Goal: Transaction & Acquisition: Book appointment/travel/reservation

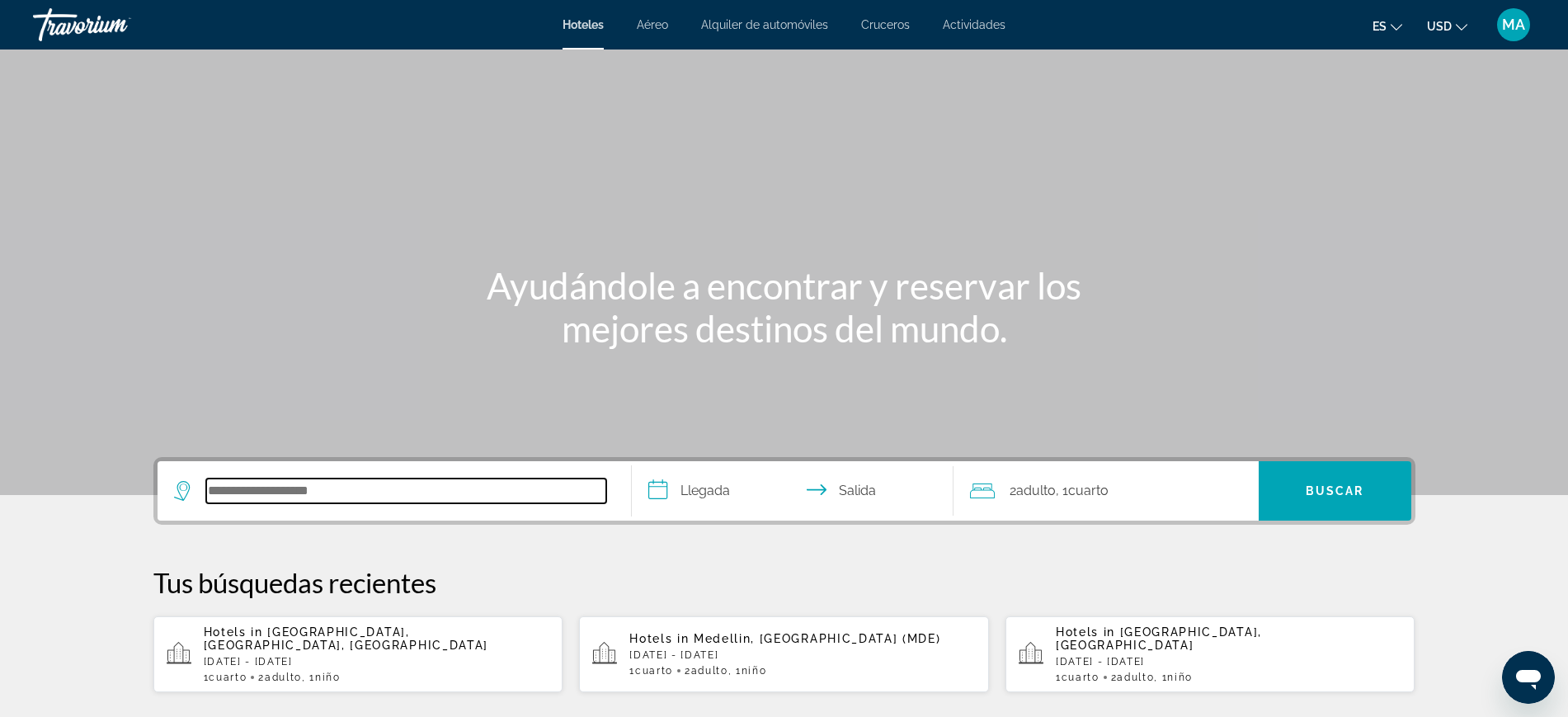
click at [330, 480] on input "Search hotel destination" at bounding box center [406, 490] width 400 height 24
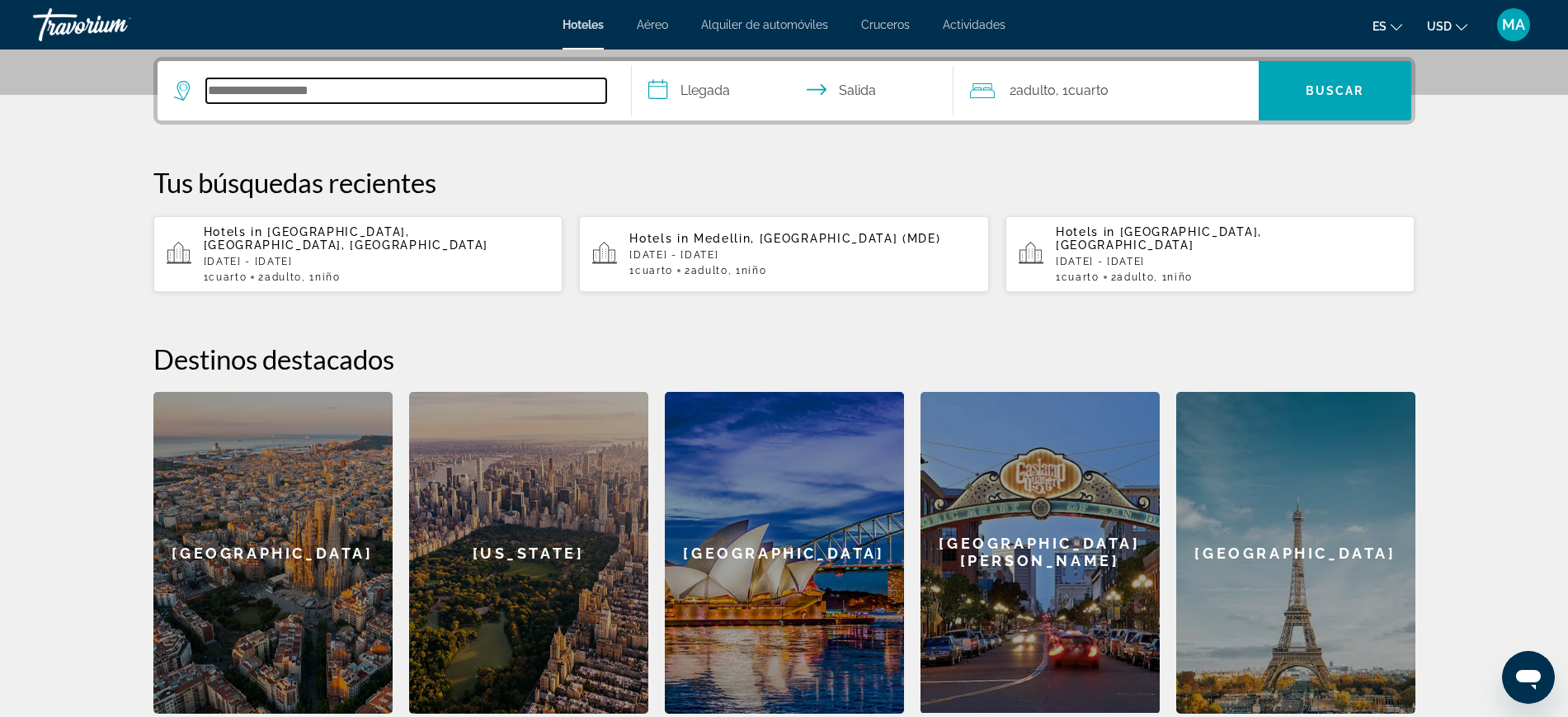
scroll to position [403, 0]
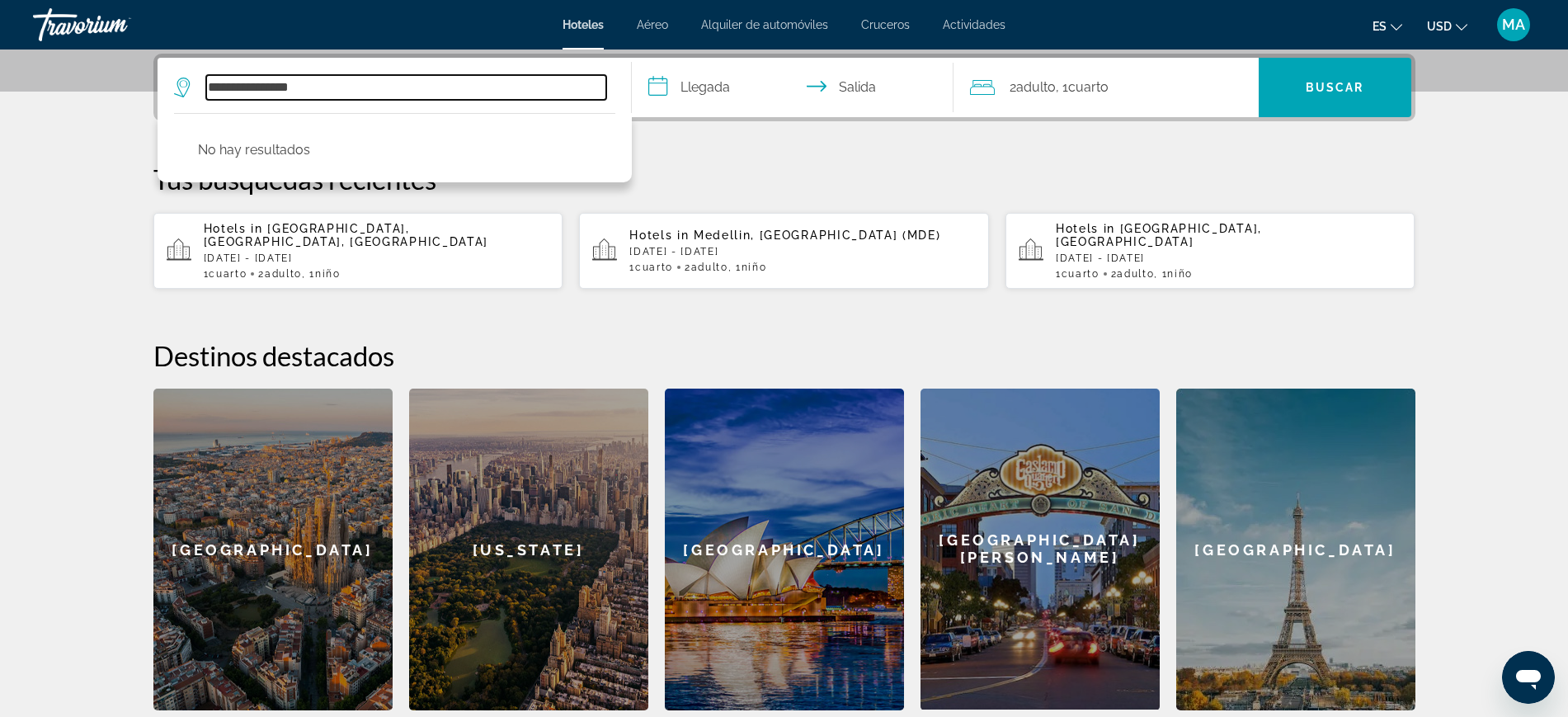
drag, startPoint x: 339, startPoint y: 95, endPoint x: 142, endPoint y: 128, distance: 199.7
click at [142, 128] on div "**********" at bounding box center [784, 381] width 1328 height 656
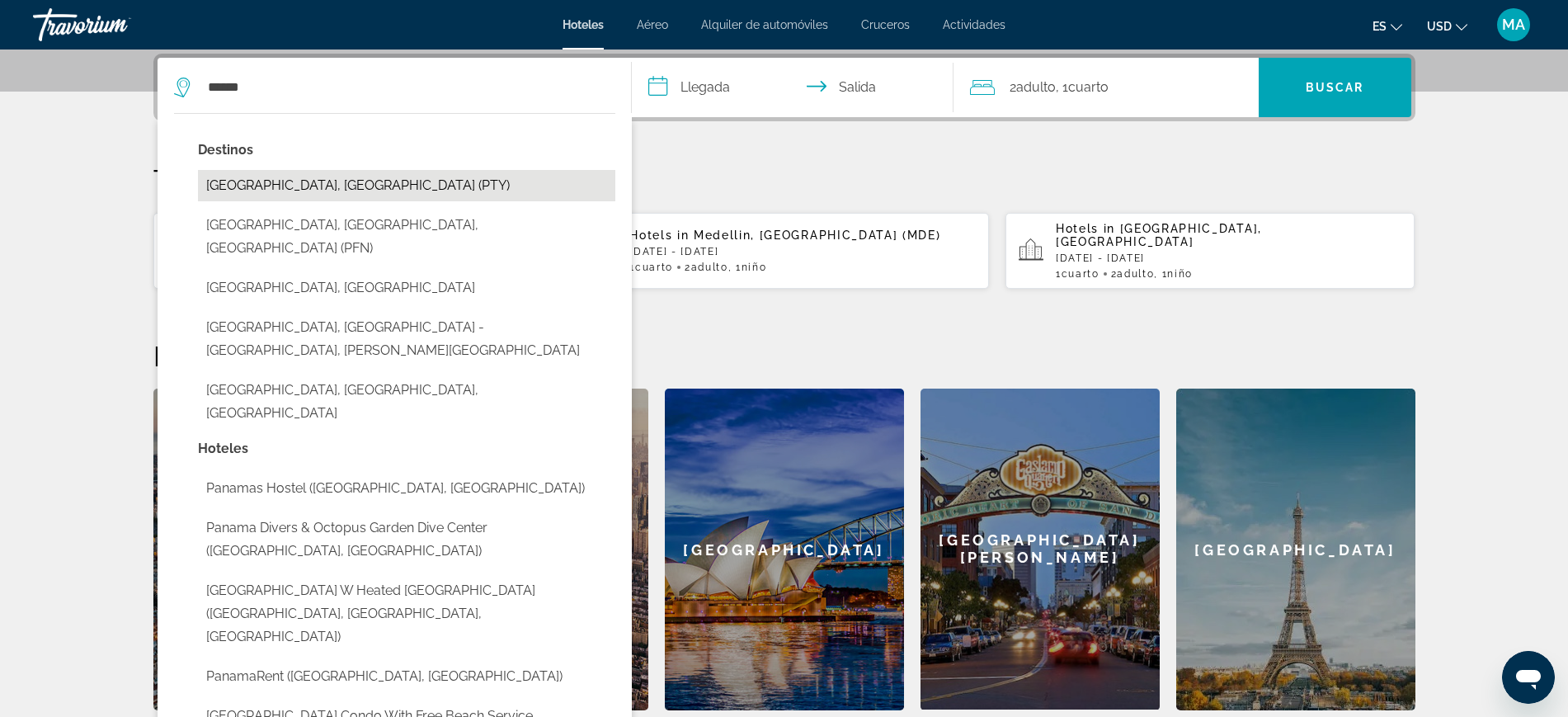
click at [283, 186] on button "[GEOGRAPHIC_DATA], [GEOGRAPHIC_DATA] (PTY)" at bounding box center [406, 186] width 417 height 32
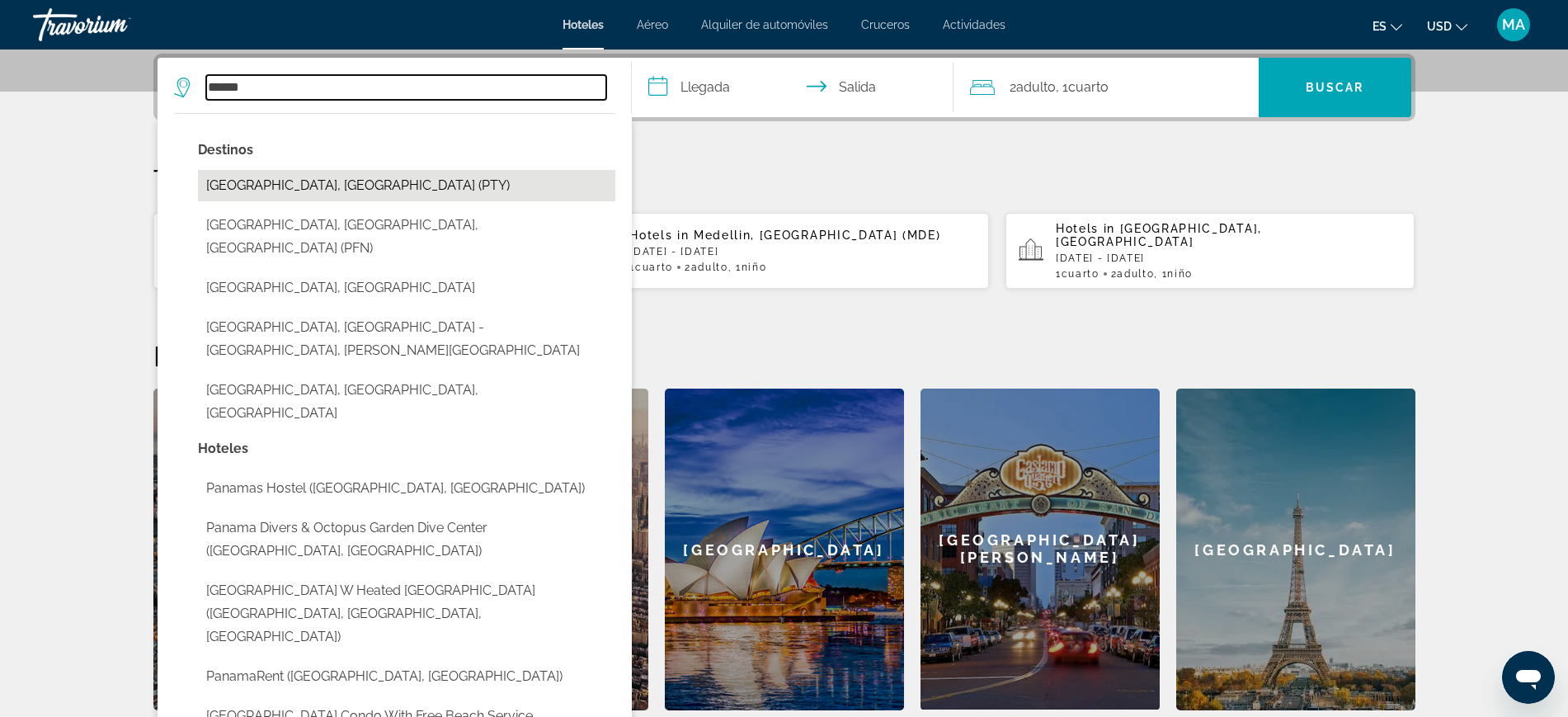
type input "**********"
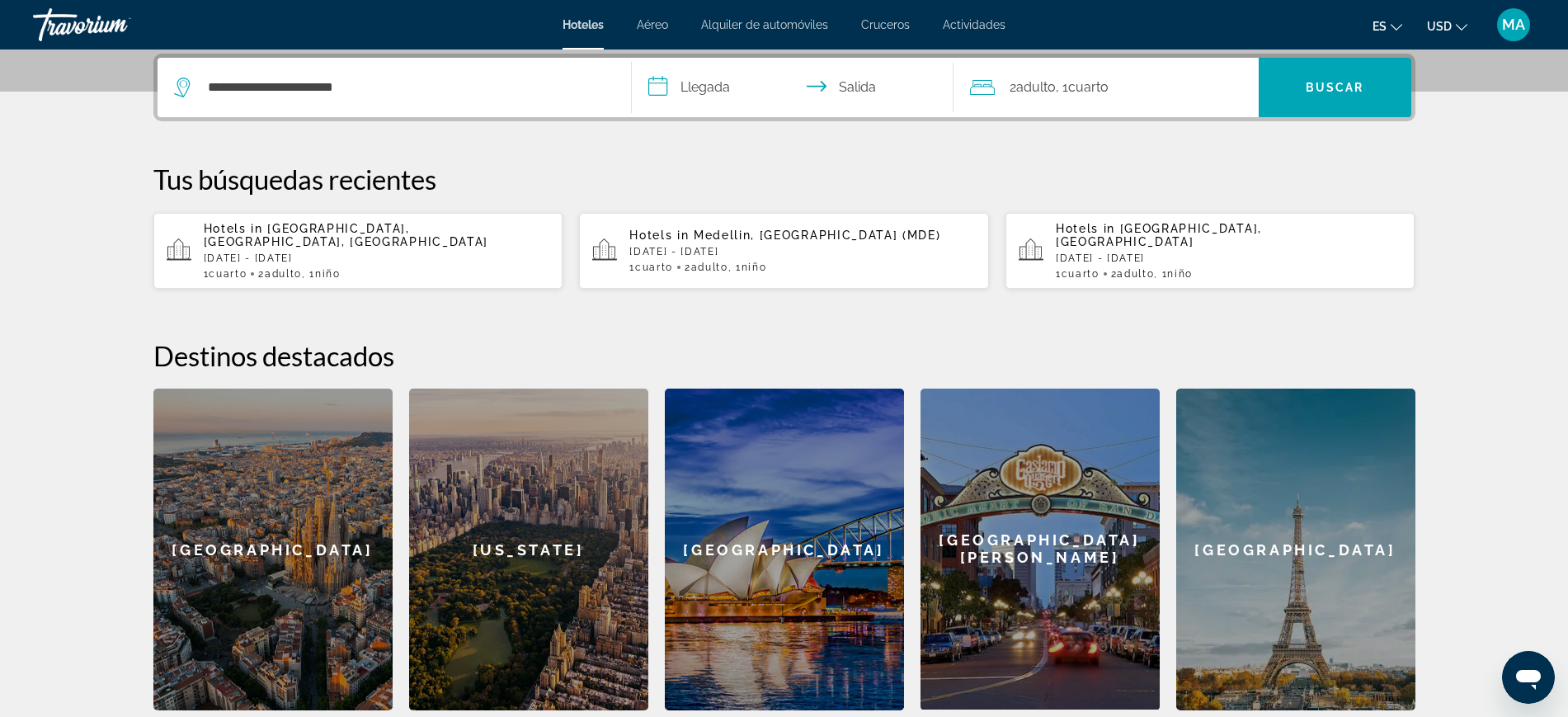
click at [719, 88] on input "**********" at bounding box center [796, 90] width 329 height 64
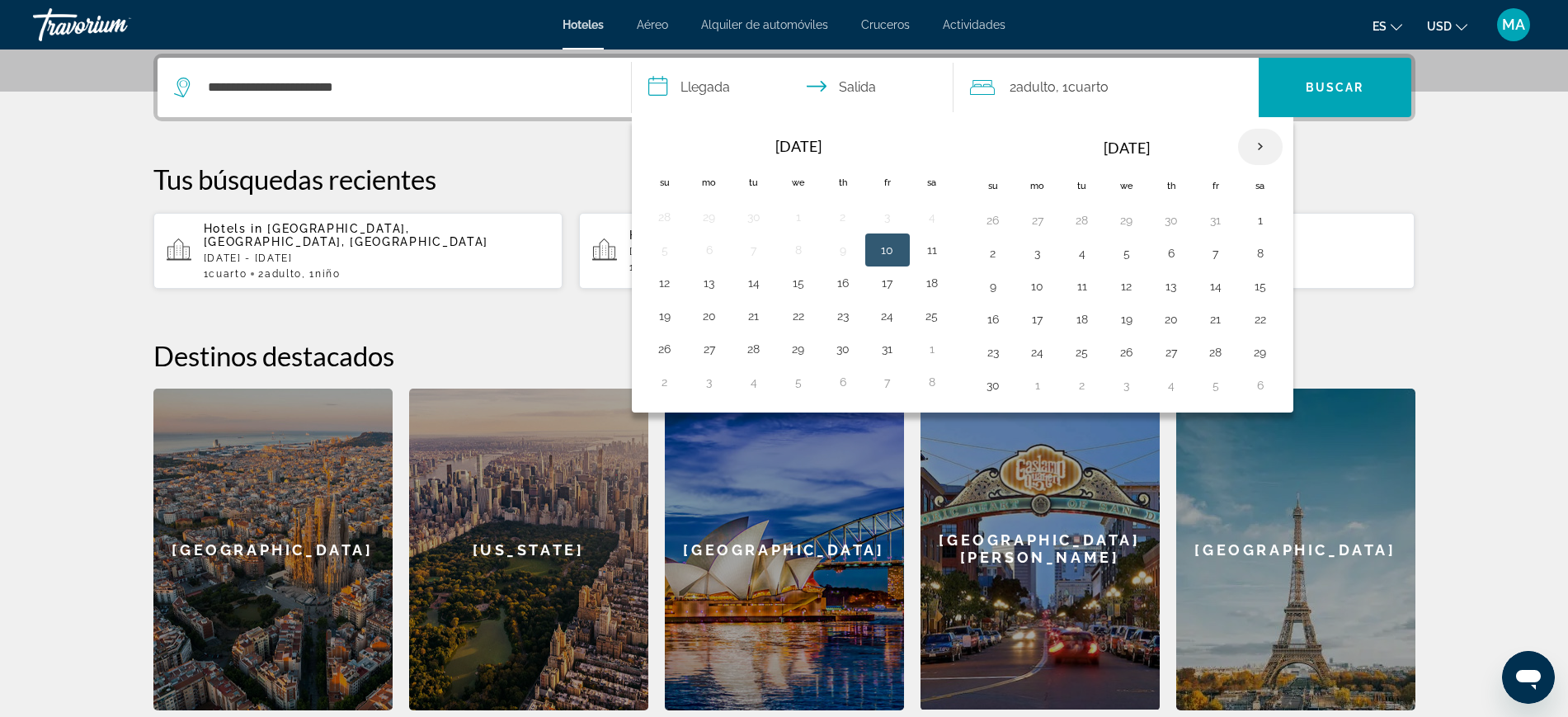
click at [1257, 148] on th "Next month" at bounding box center [1259, 147] width 44 height 36
click at [1257, 283] on button "20" at bounding box center [1259, 286] width 26 height 24
click at [1126, 320] on button "24" at bounding box center [1126, 320] width 26 height 24
type input "**********"
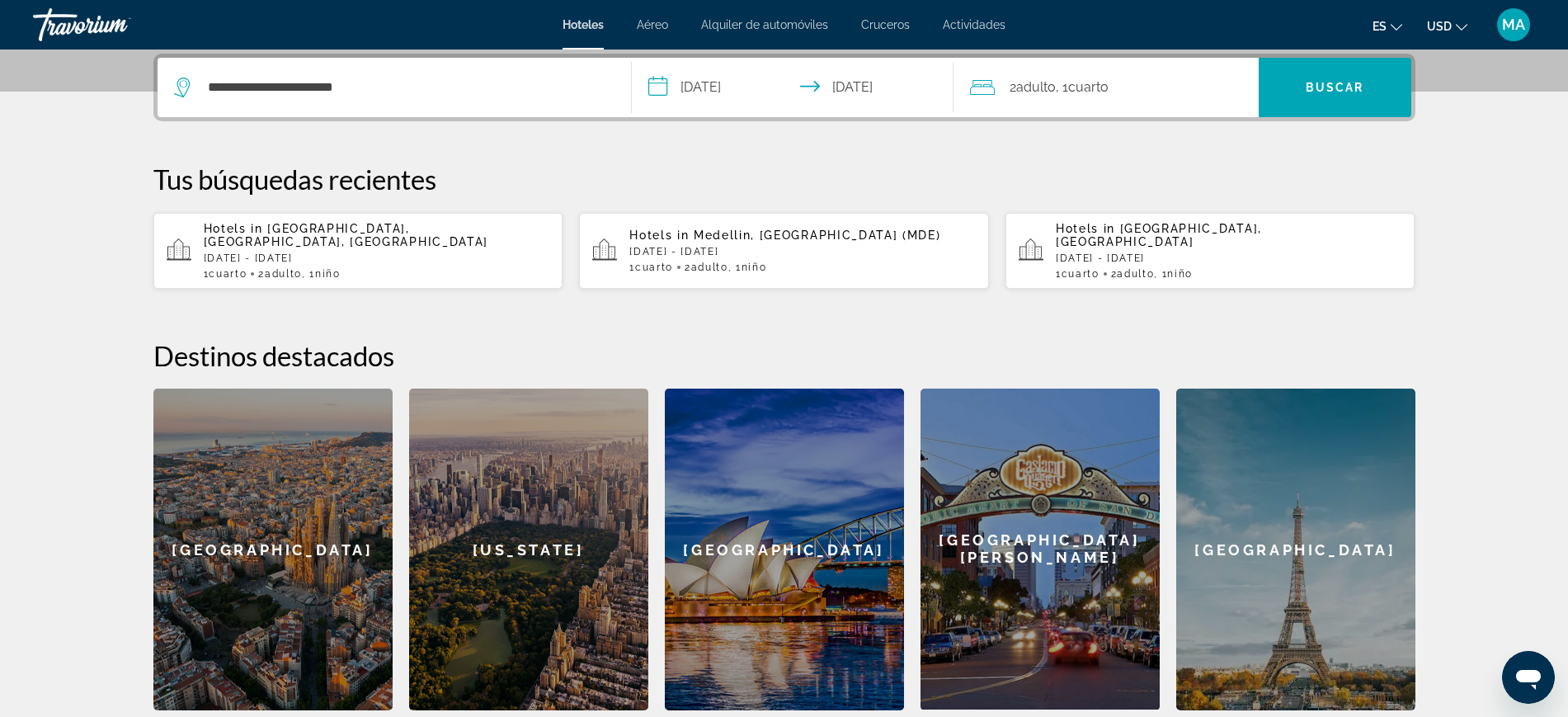
drag, startPoint x: 1104, startPoint y: 81, endPoint x: 1112, endPoint y: 87, distance: 10.0
click at [1108, 87] on span "Cuarto" at bounding box center [1088, 86] width 41 height 15
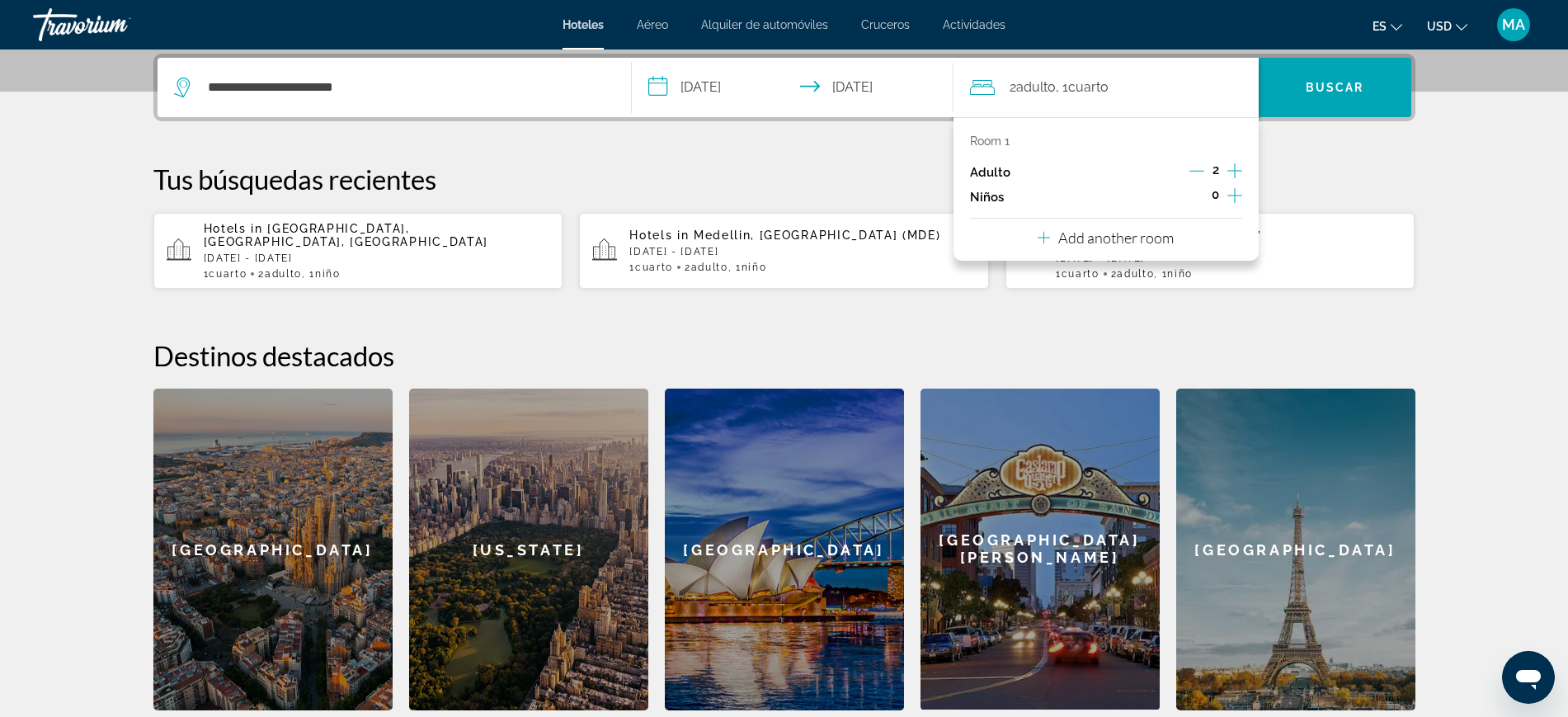
click at [1234, 194] on icon "Increment children" at bounding box center [1235, 196] width 14 height 14
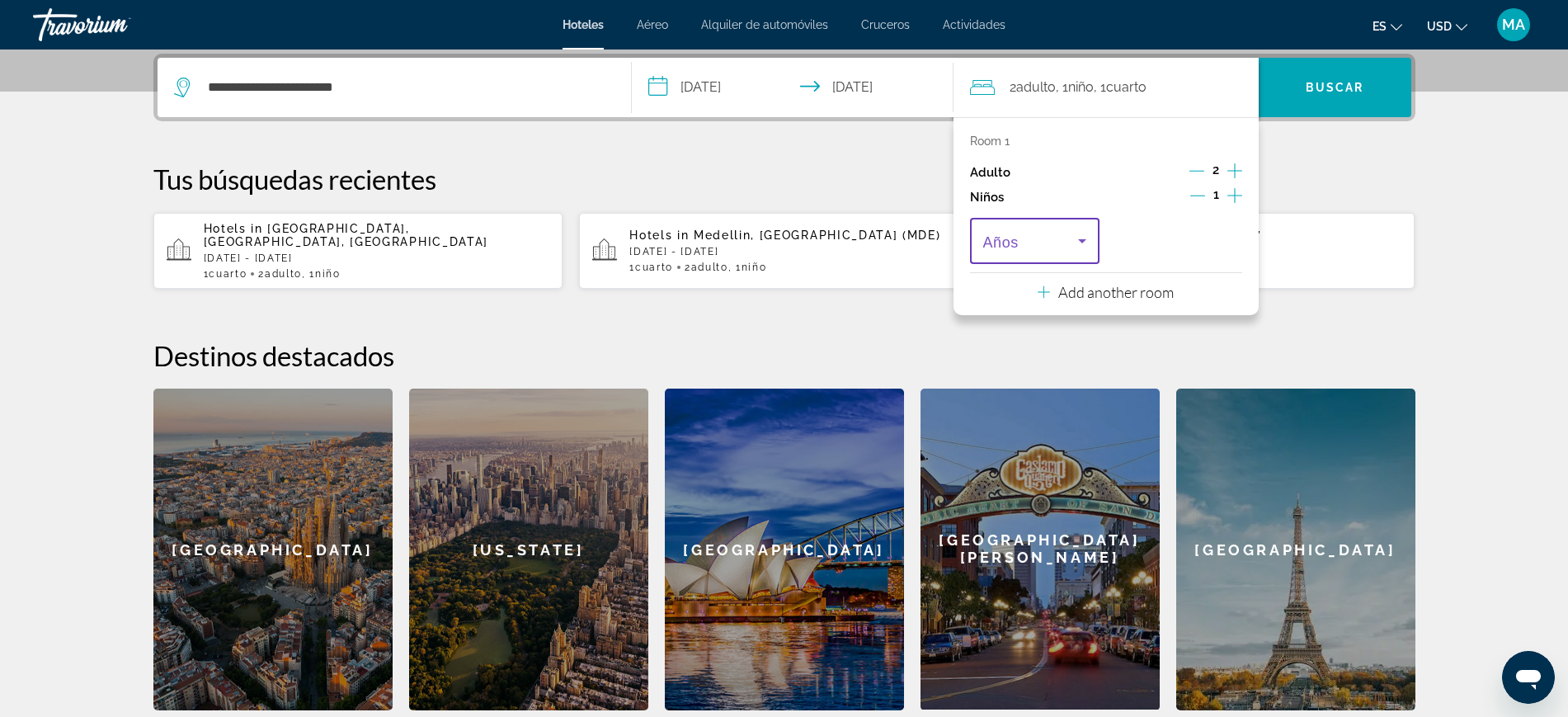
click at [1084, 243] on icon "Travelers: 2 adults, 1 child" at bounding box center [1082, 241] width 20 height 20
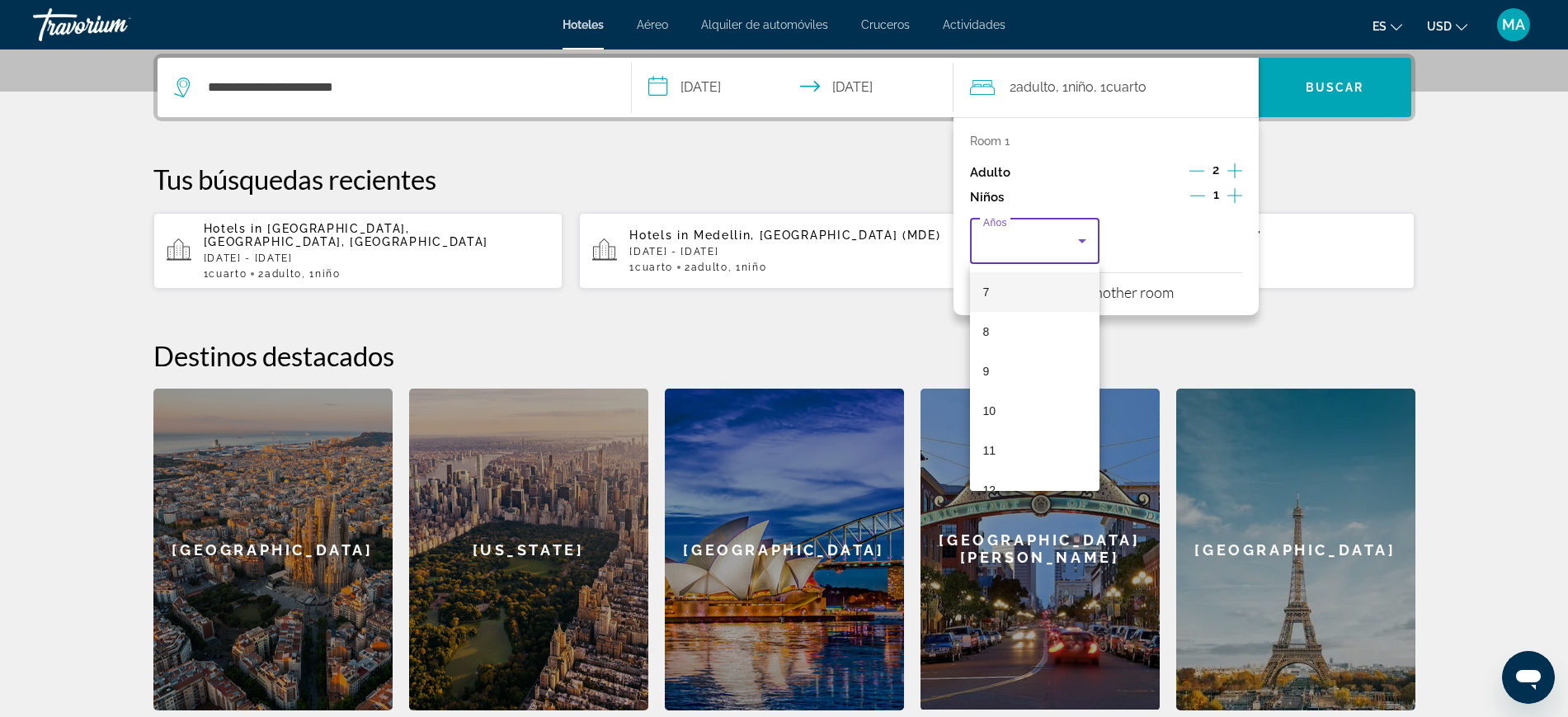
scroll to position [310, 0]
click at [1032, 405] on mat-option "11" at bounding box center [1035, 416] width 130 height 40
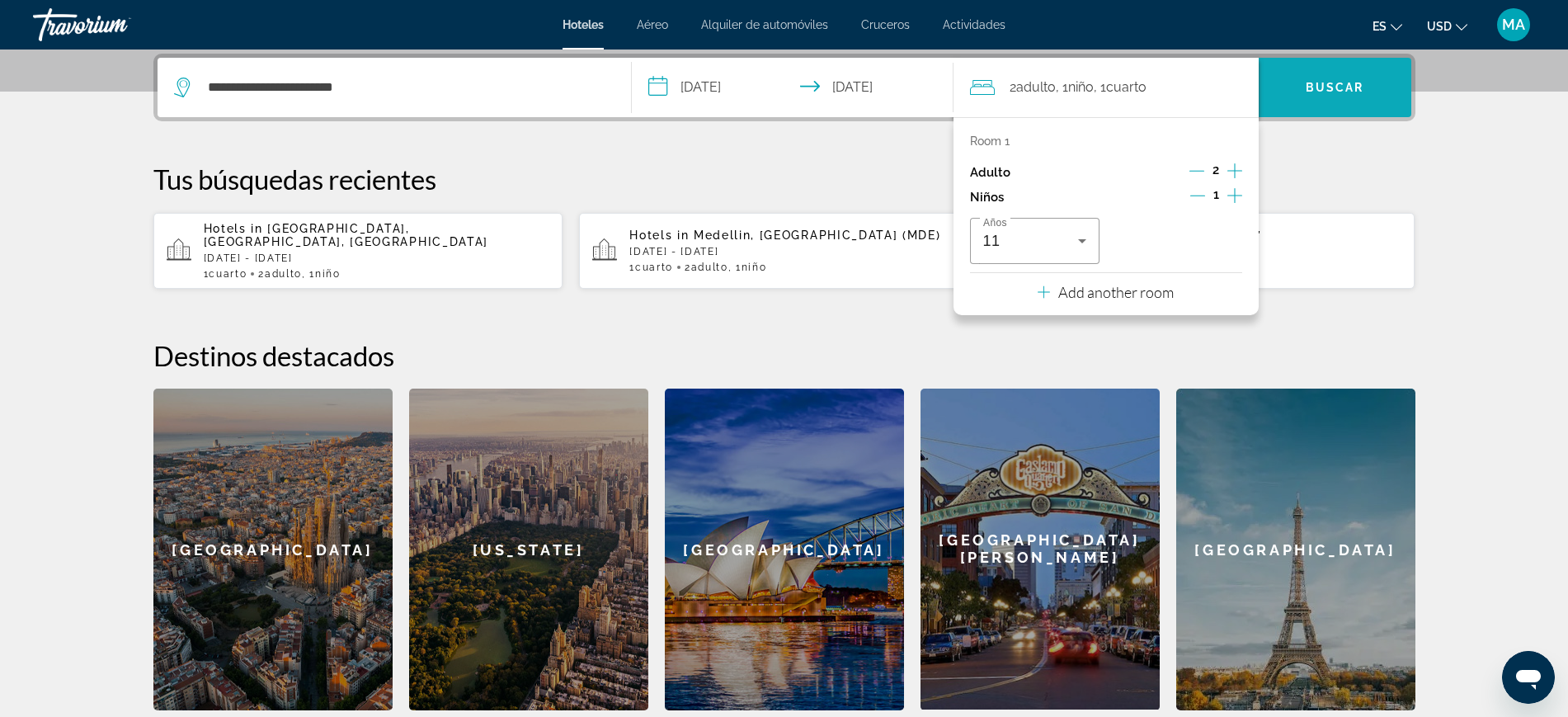
click at [1330, 99] on span "Search" at bounding box center [1334, 88] width 153 height 40
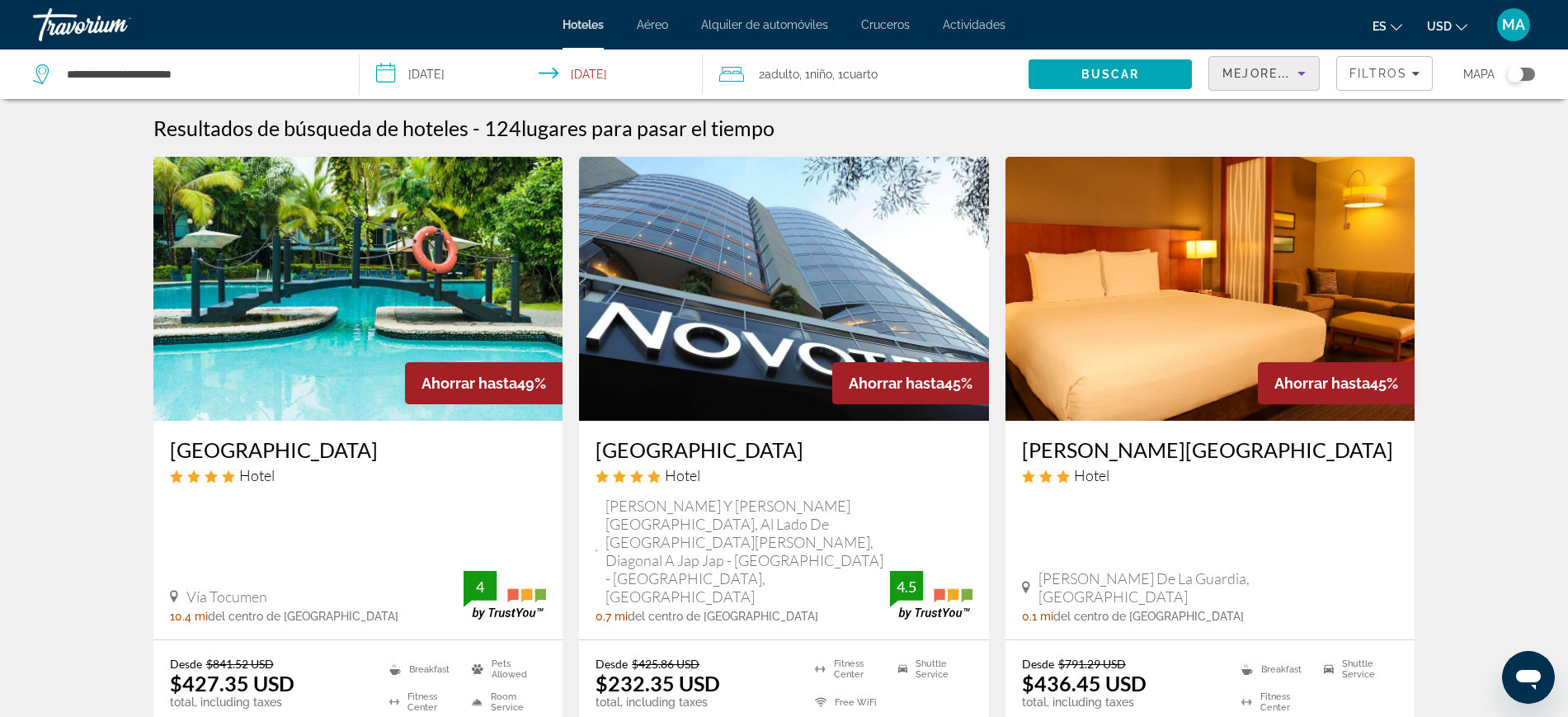
click at [1284, 70] on span "Mejores descuentos" at bounding box center [1305, 73] width 165 height 14
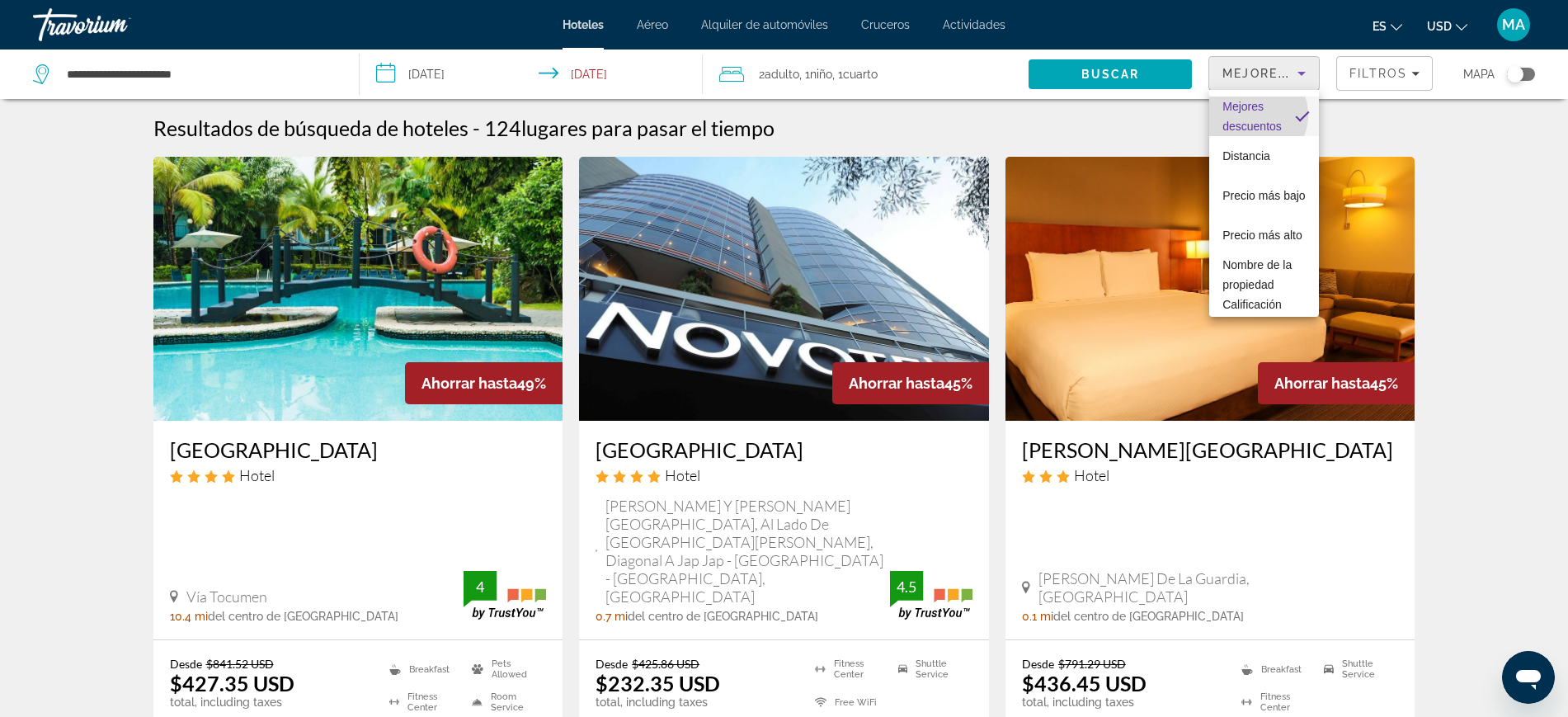
click at [1253, 115] on span "Mejores descuentos" at bounding box center [1252, 117] width 60 height 40
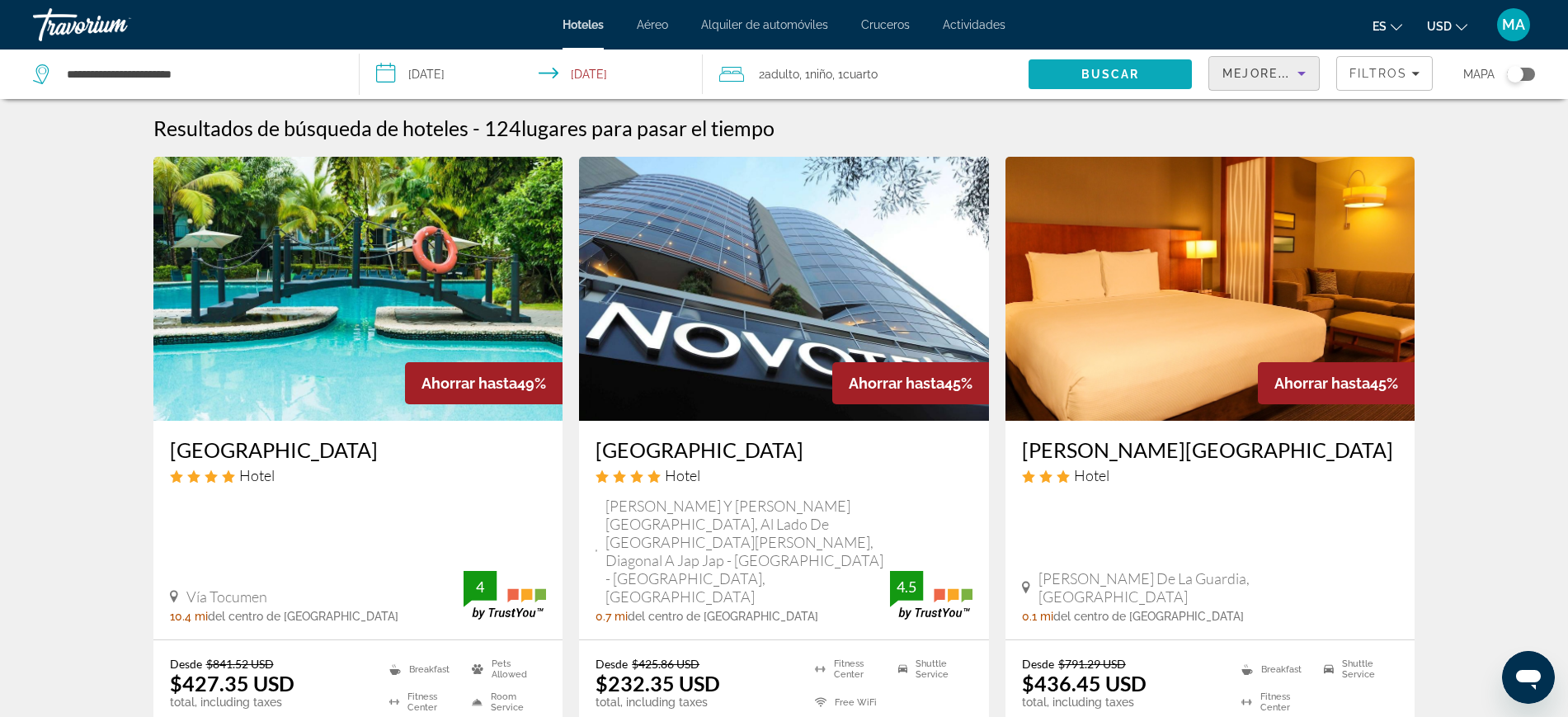
click at [1083, 70] on span "Buscar" at bounding box center [1110, 74] width 59 height 14
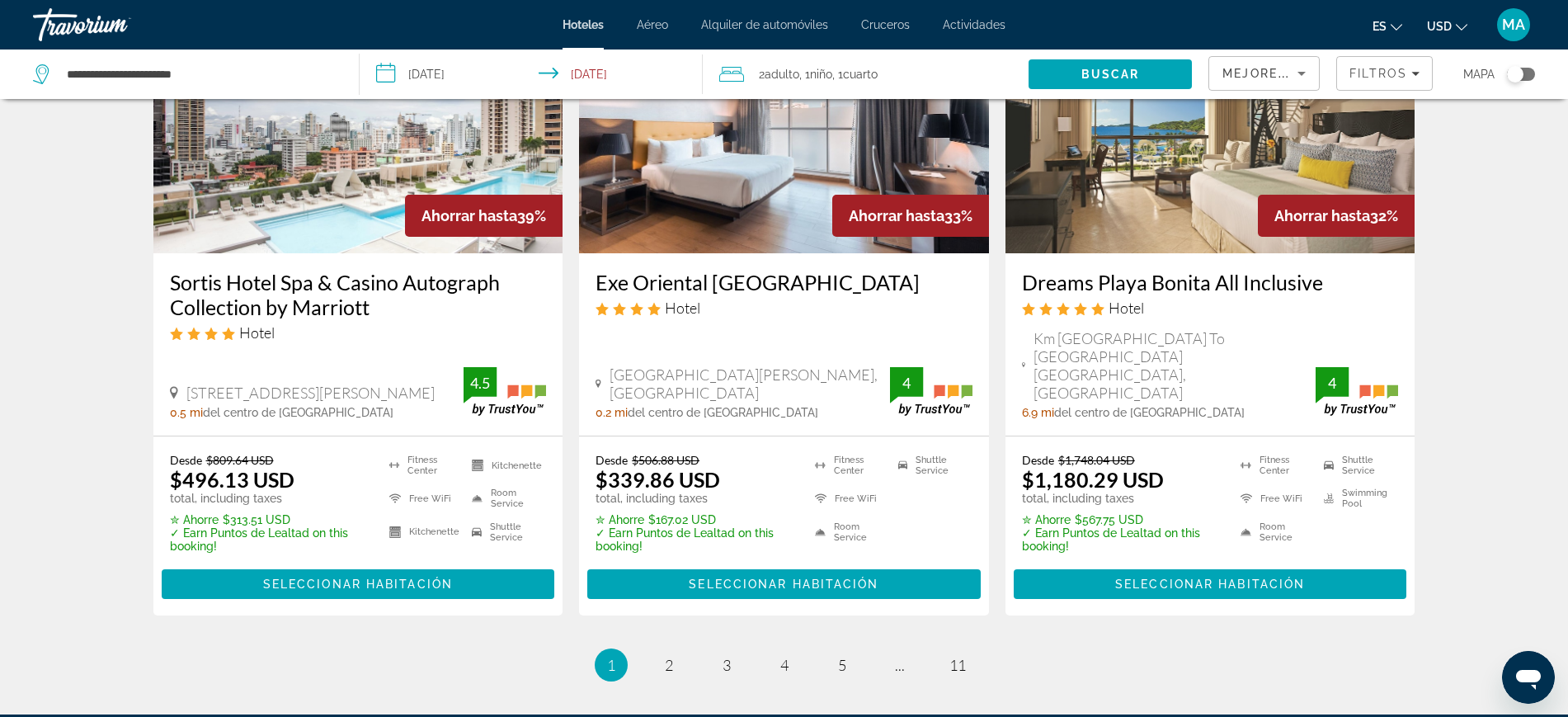
scroll to position [2256, 0]
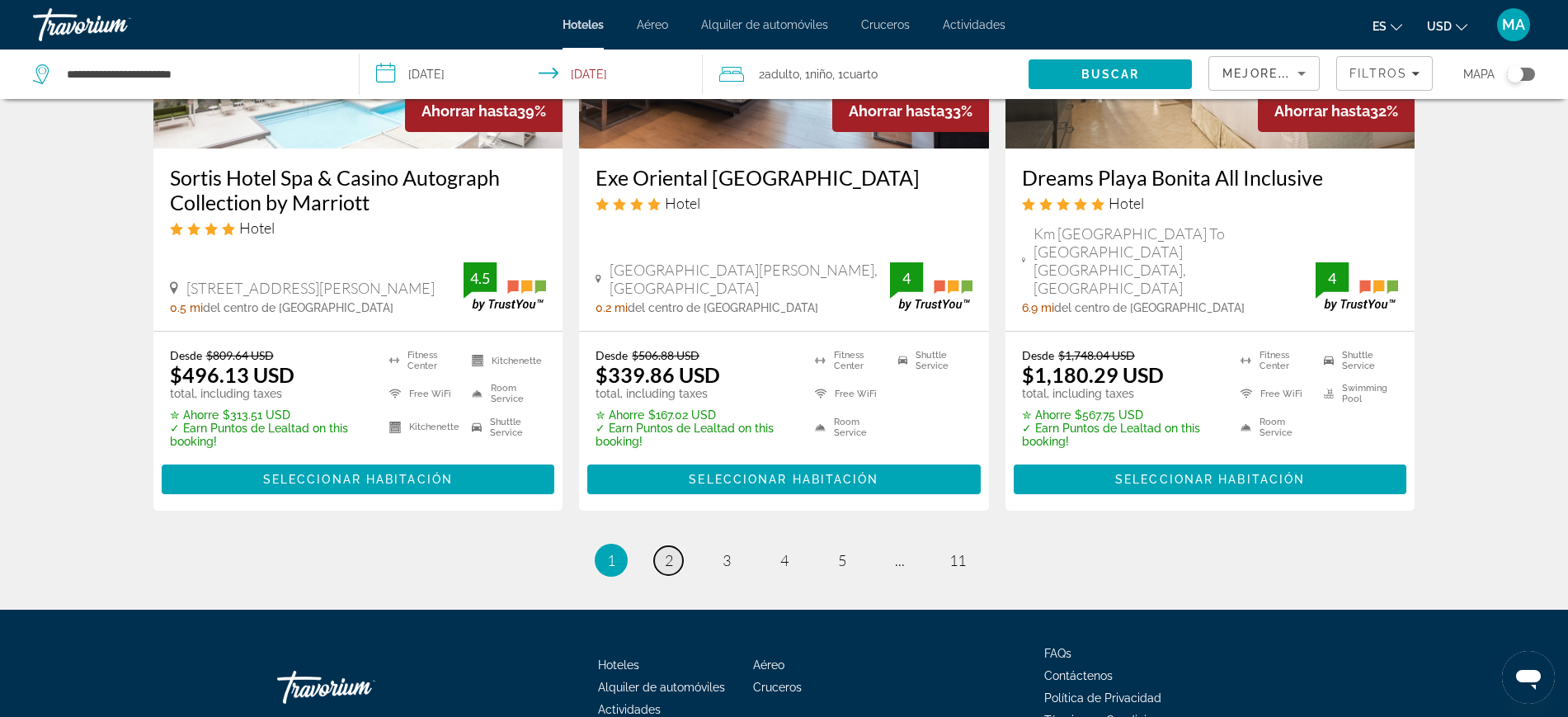
click at [657, 546] on link "page 2" at bounding box center [668, 560] width 29 height 29
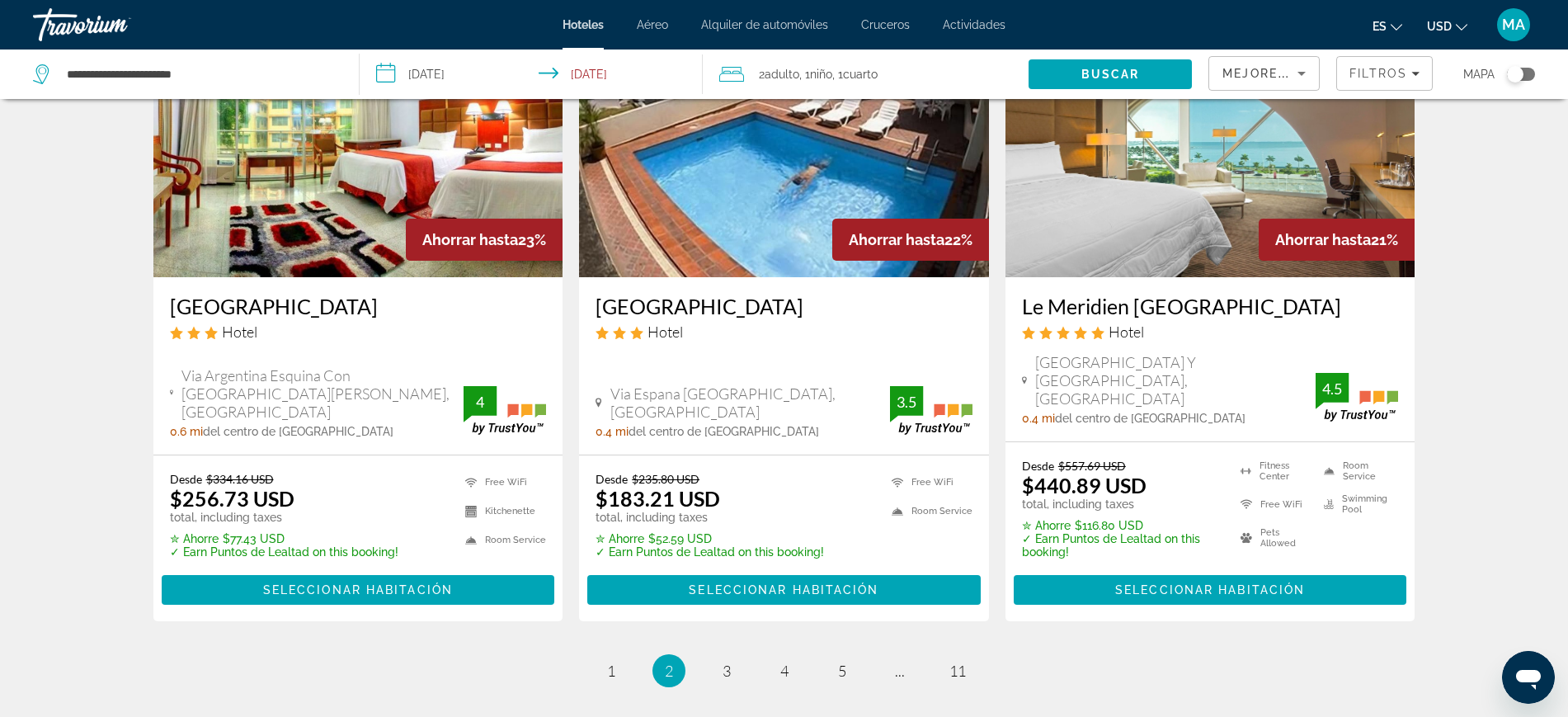
scroll to position [2220, 0]
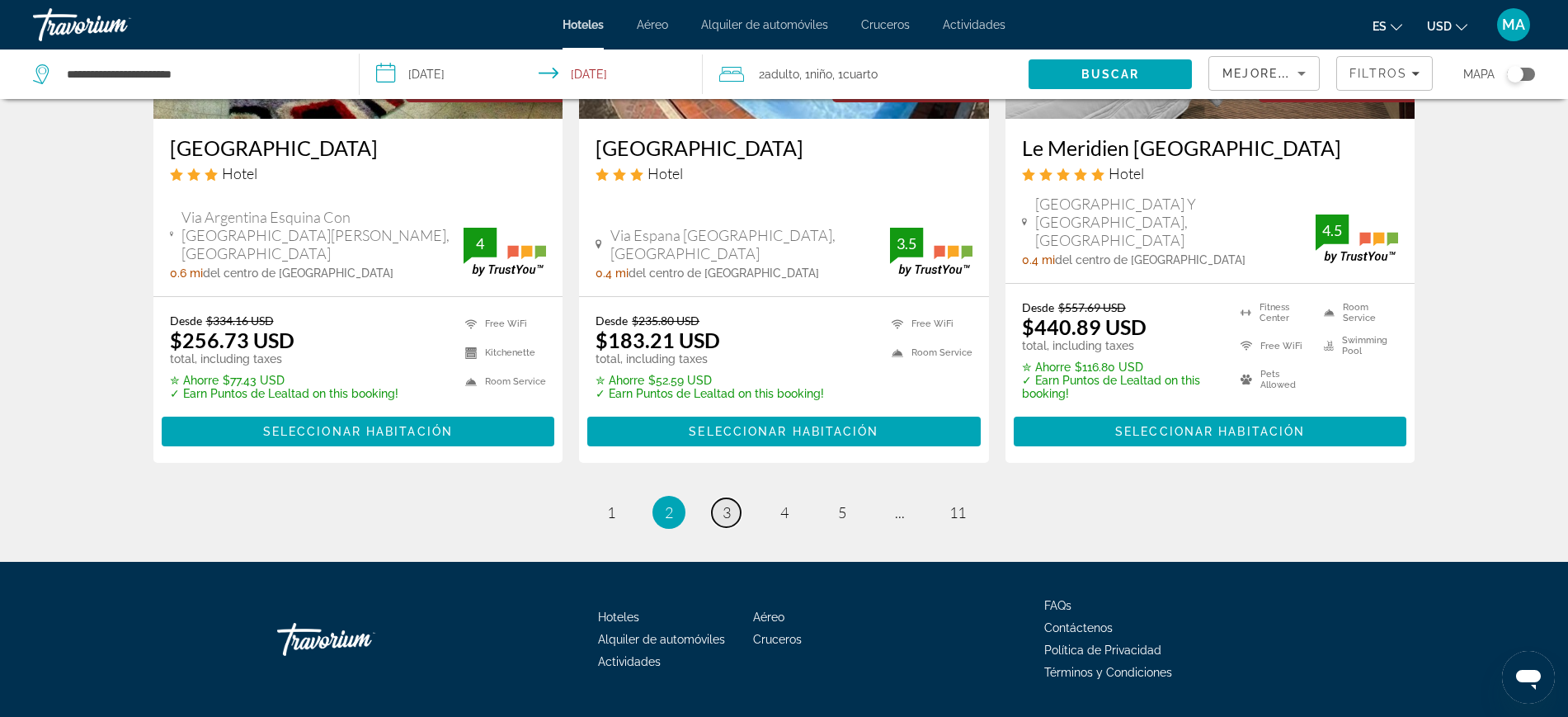
click at [719, 498] on link "page 3" at bounding box center [726, 512] width 29 height 29
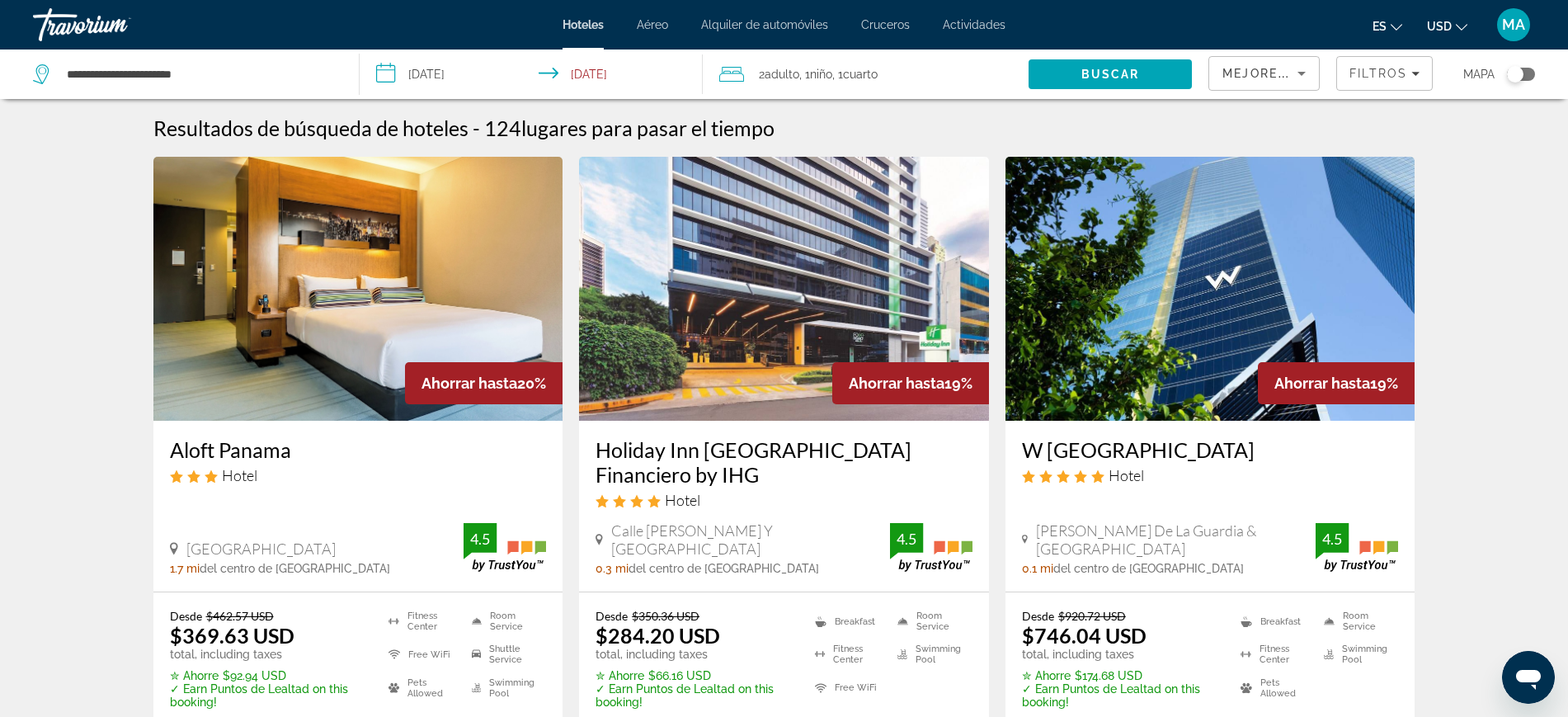
click at [1303, 70] on icon "Sort by" at bounding box center [1302, 73] width 20 height 20
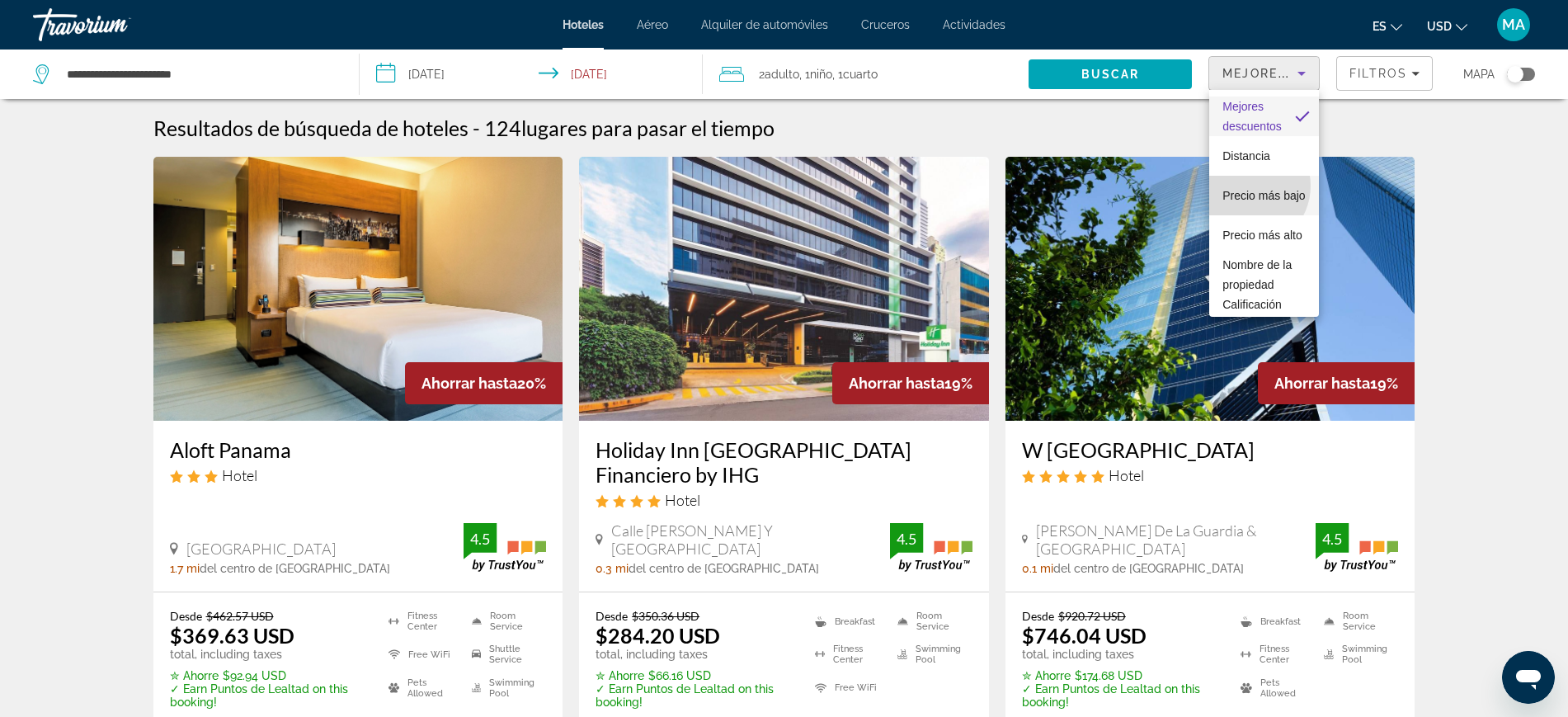
click at [1246, 189] on span "Precio más bajo" at bounding box center [1263, 196] width 82 height 14
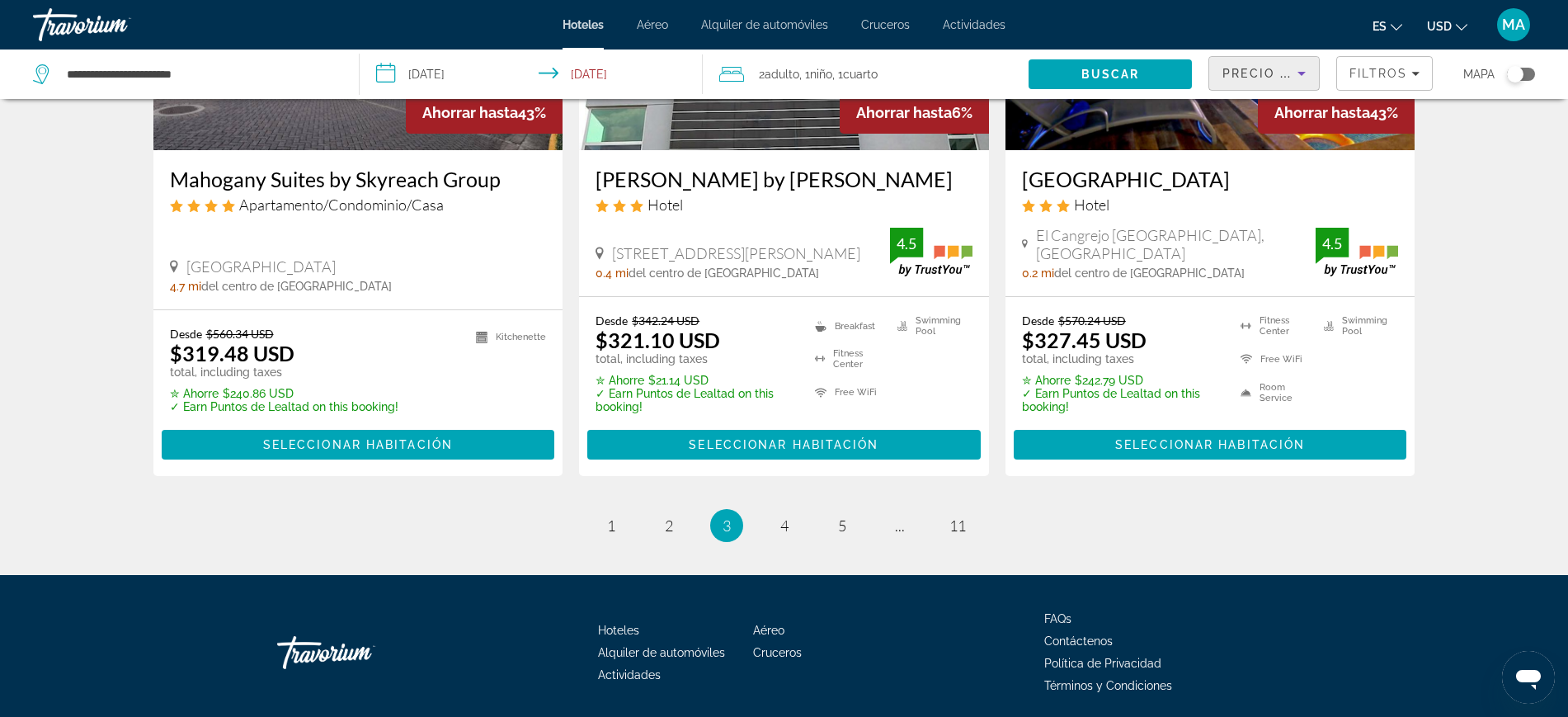
scroll to position [2187, 0]
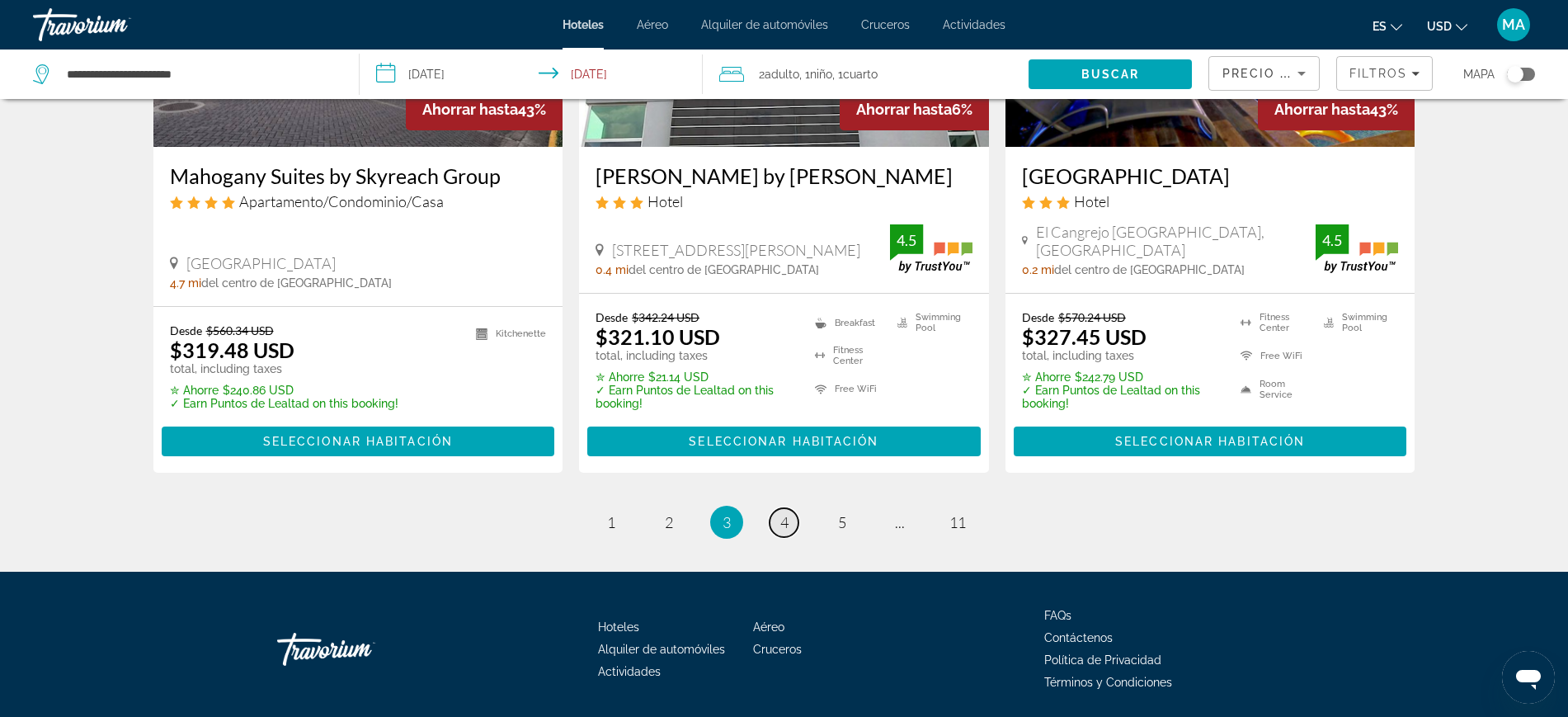
click at [784, 513] on span "4" at bounding box center [784, 522] width 8 height 18
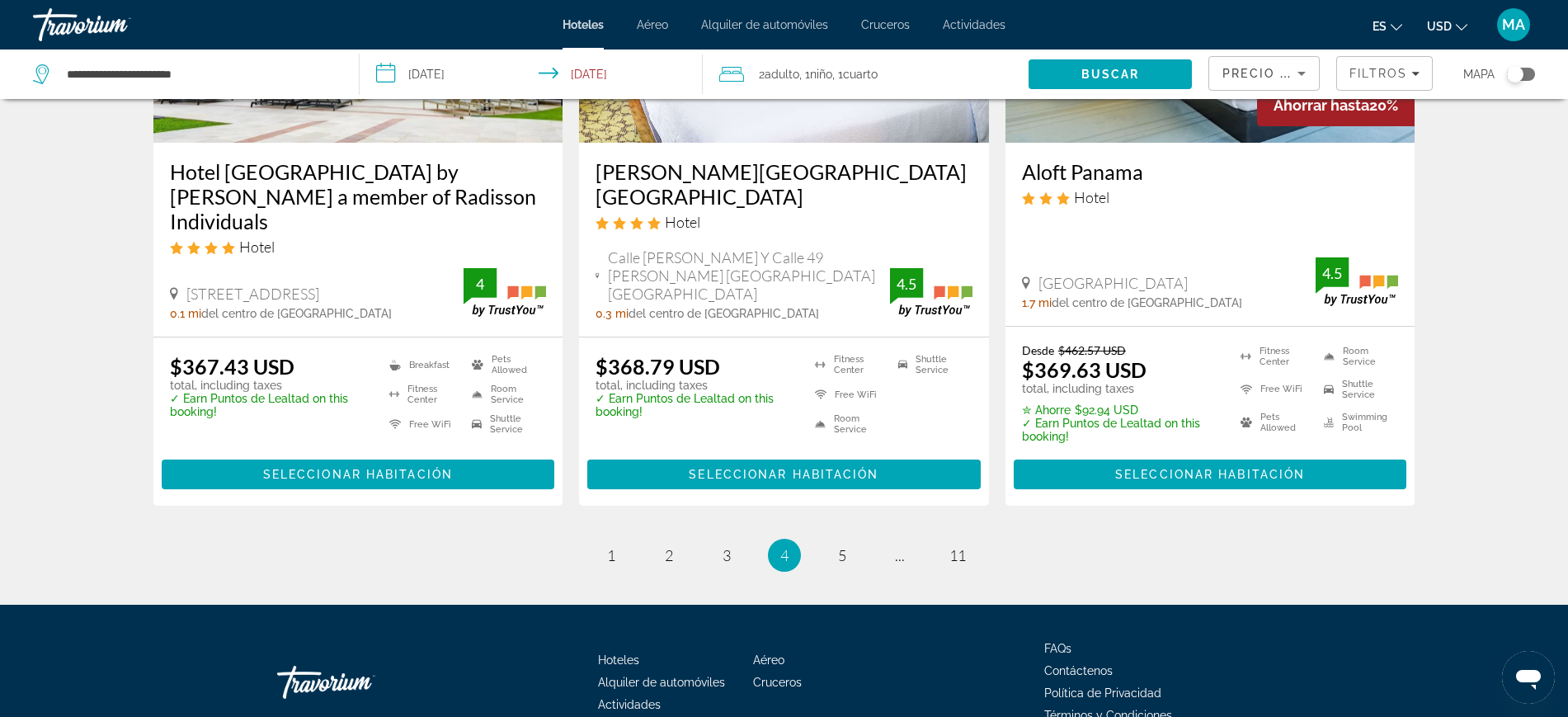
scroll to position [2209, 0]
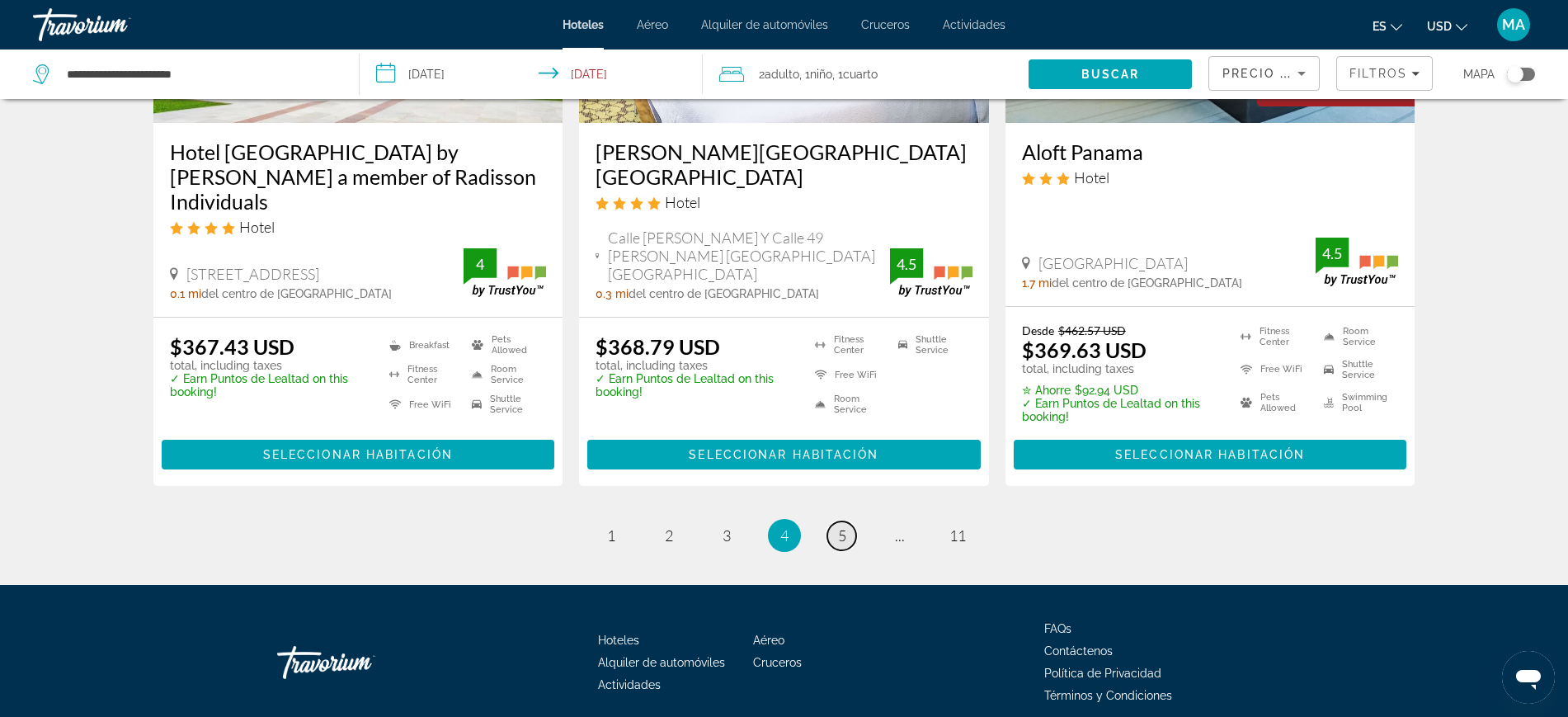
click at [839, 526] on span "5" at bounding box center [842, 535] width 8 height 18
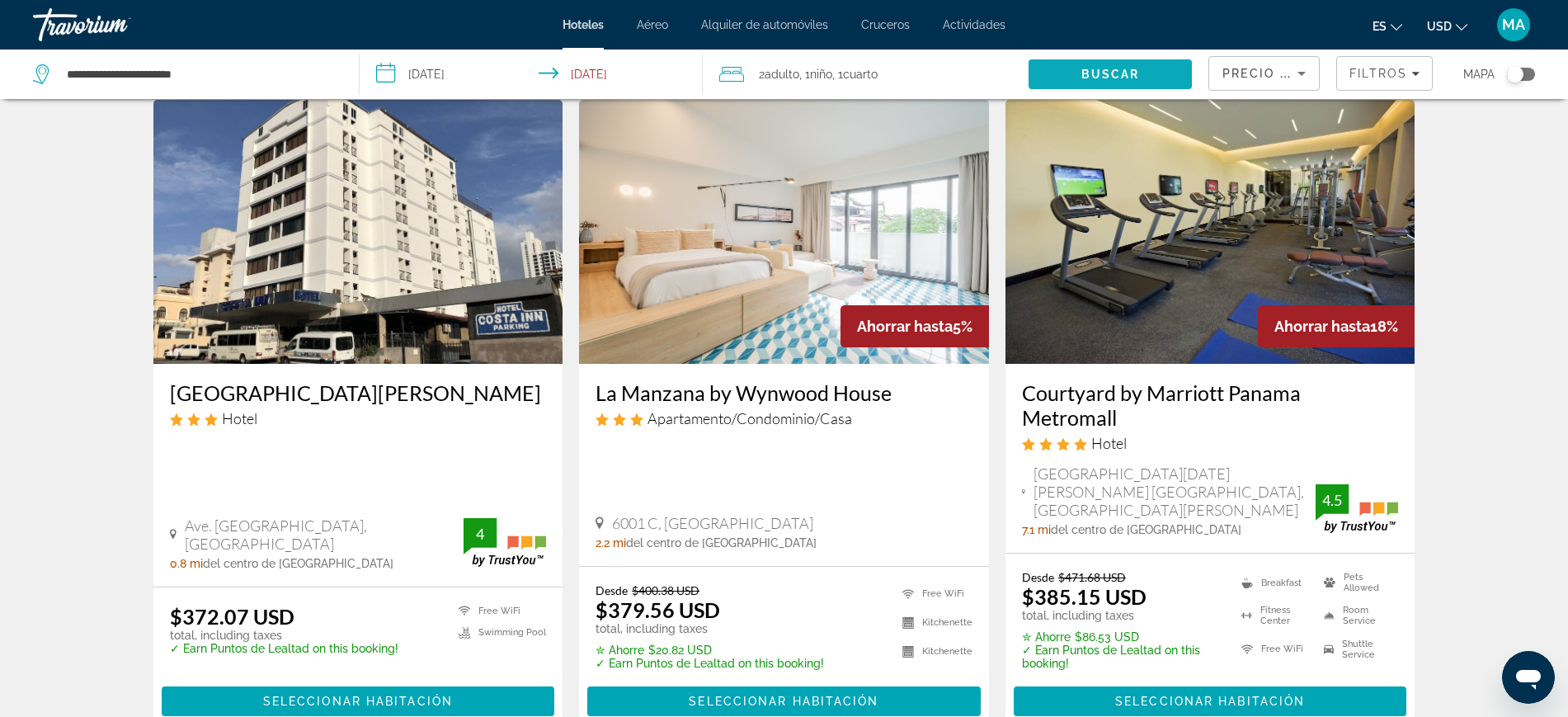
scroll to position [56, 0]
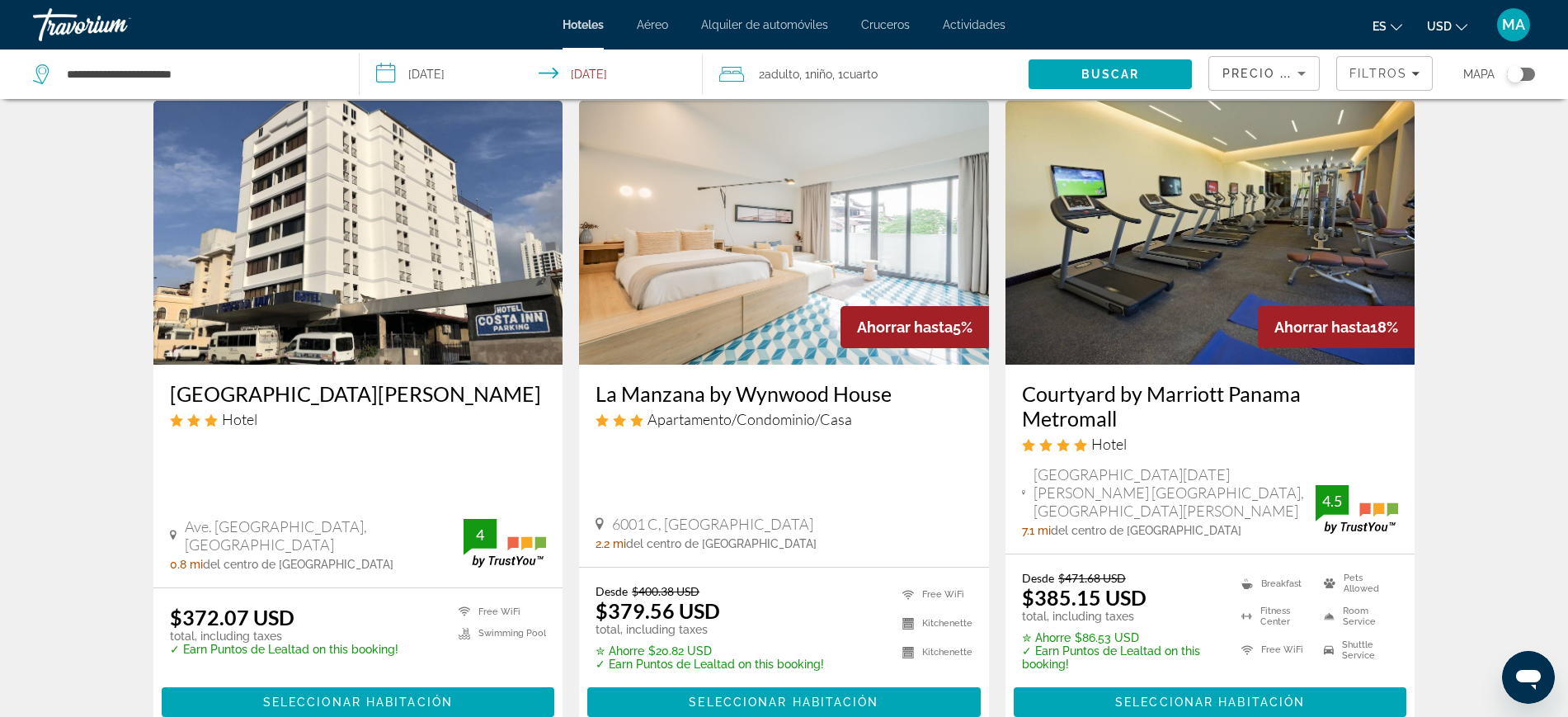
click at [932, 77] on div "2 Adulto Adulto , 1 Niño Niños , 1 Cuarto habitaciones" at bounding box center [874, 74] width 311 height 24
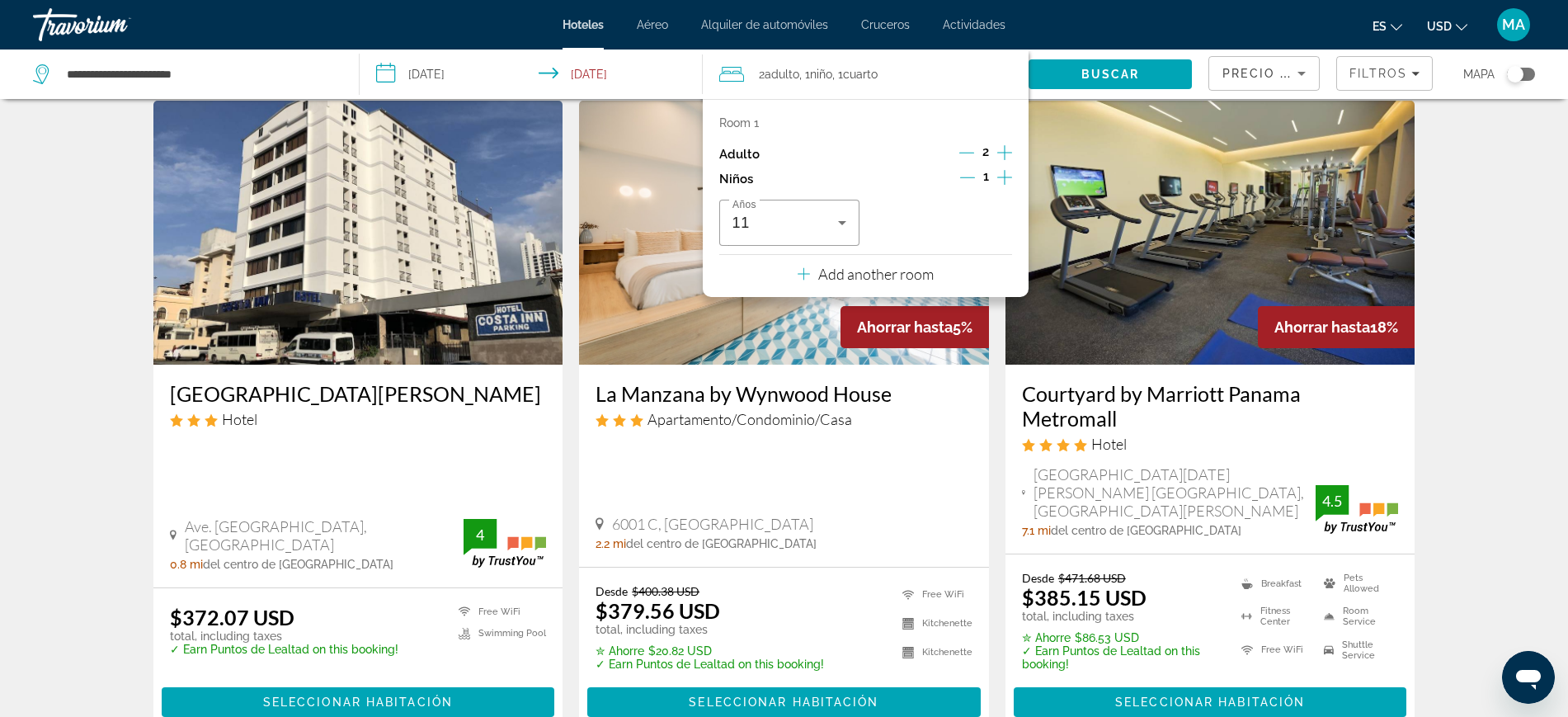
click at [968, 171] on icon "Decrement children" at bounding box center [967, 177] width 14 height 14
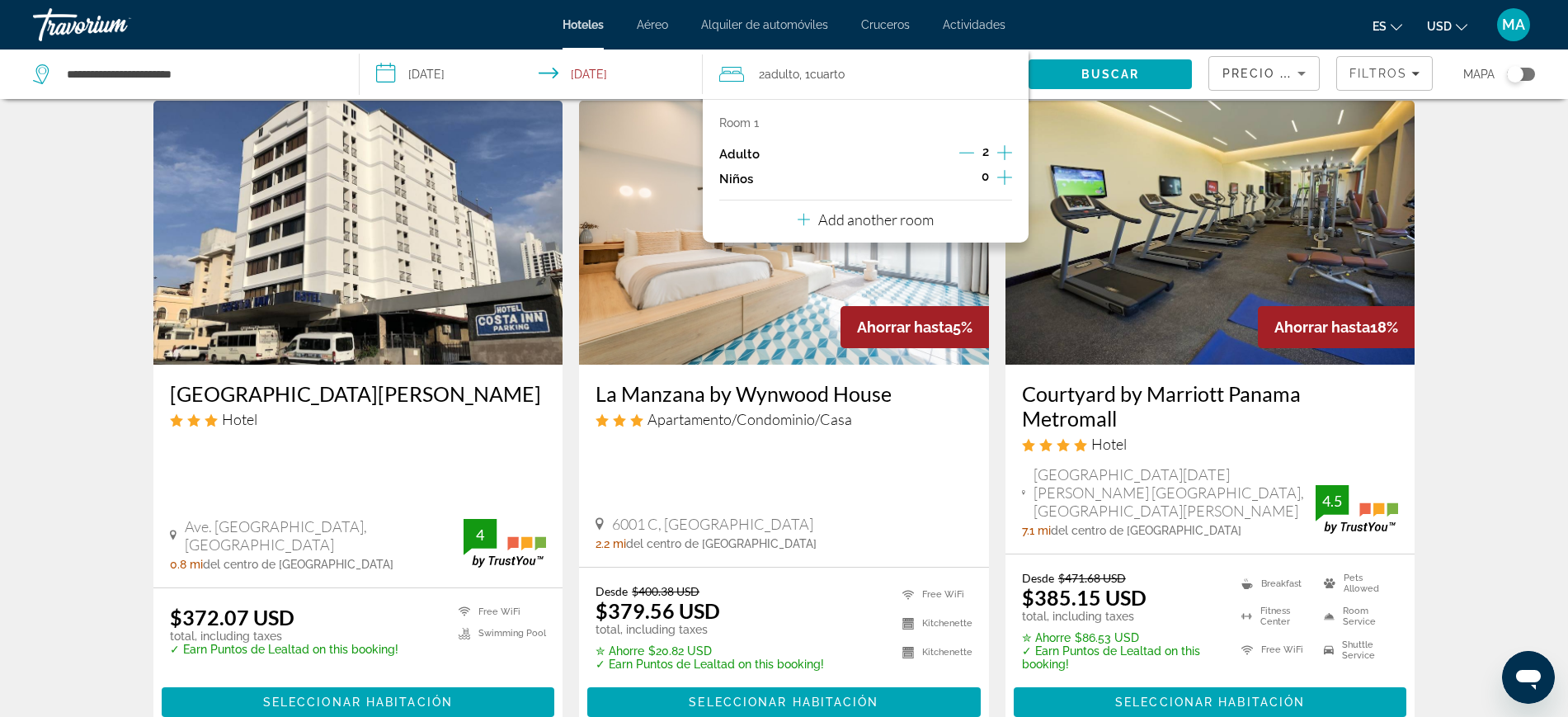
click at [1007, 154] on icon "Increment adults" at bounding box center [1004, 153] width 14 height 20
click at [998, 180] on icon "Increment children" at bounding box center [1004, 177] width 14 height 20
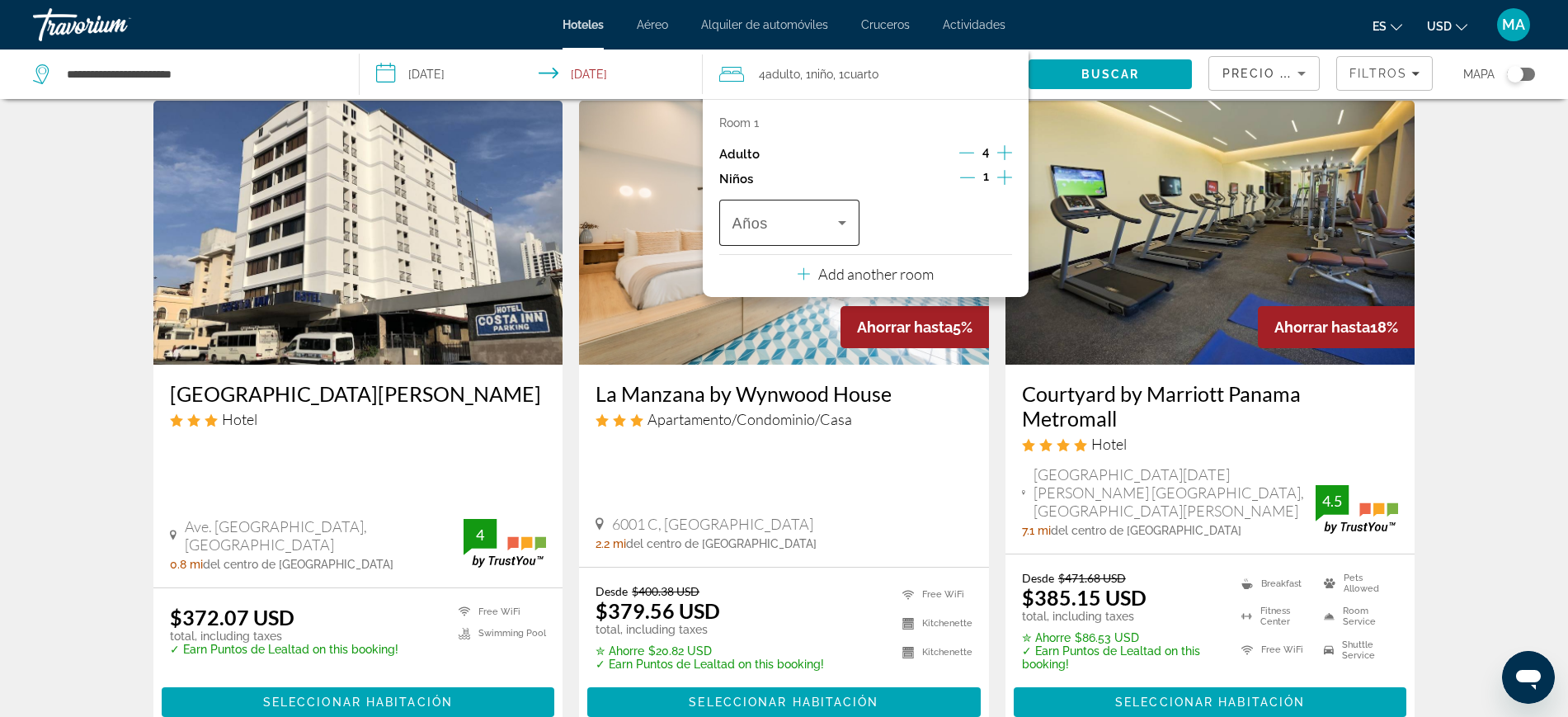
click at [829, 229] on span "Travelers: 4 adults, 1 child" at bounding box center [785, 223] width 106 height 20
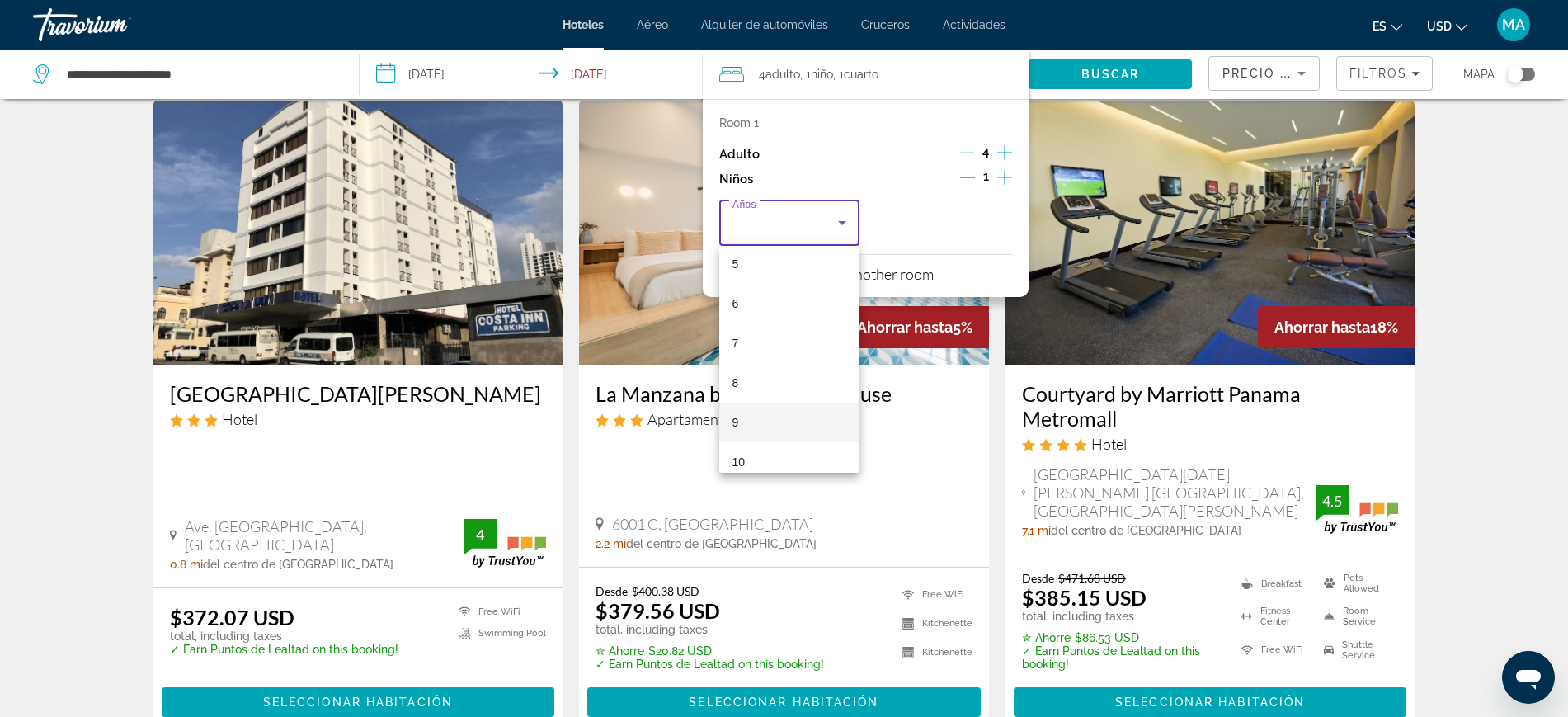
scroll to position [310, 0]
click at [776, 401] on mat-option "11" at bounding box center [789, 398] width 140 height 40
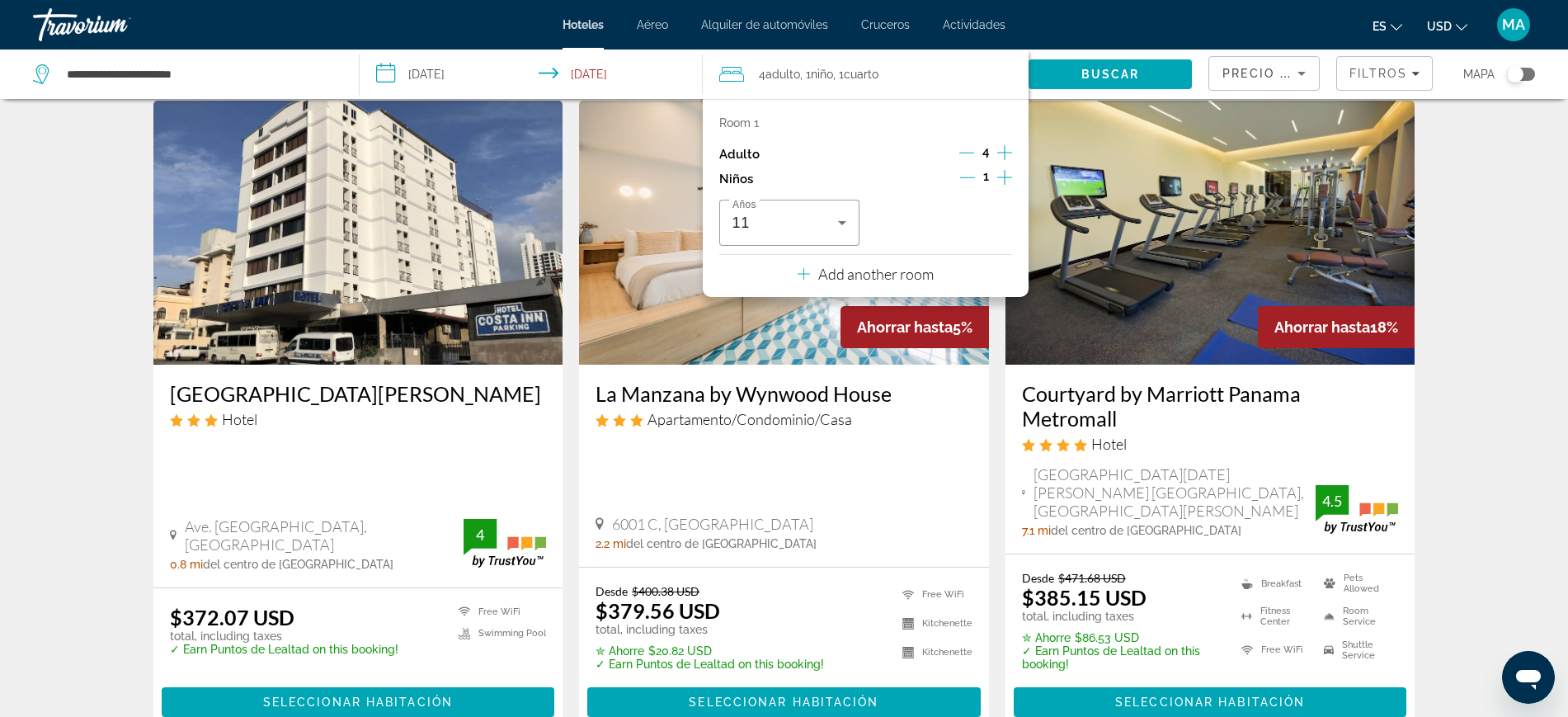
click at [969, 154] on icon "Decrement adults" at bounding box center [967, 152] width 14 height 14
click at [876, 280] on p "Add another room" at bounding box center [876, 273] width 116 height 18
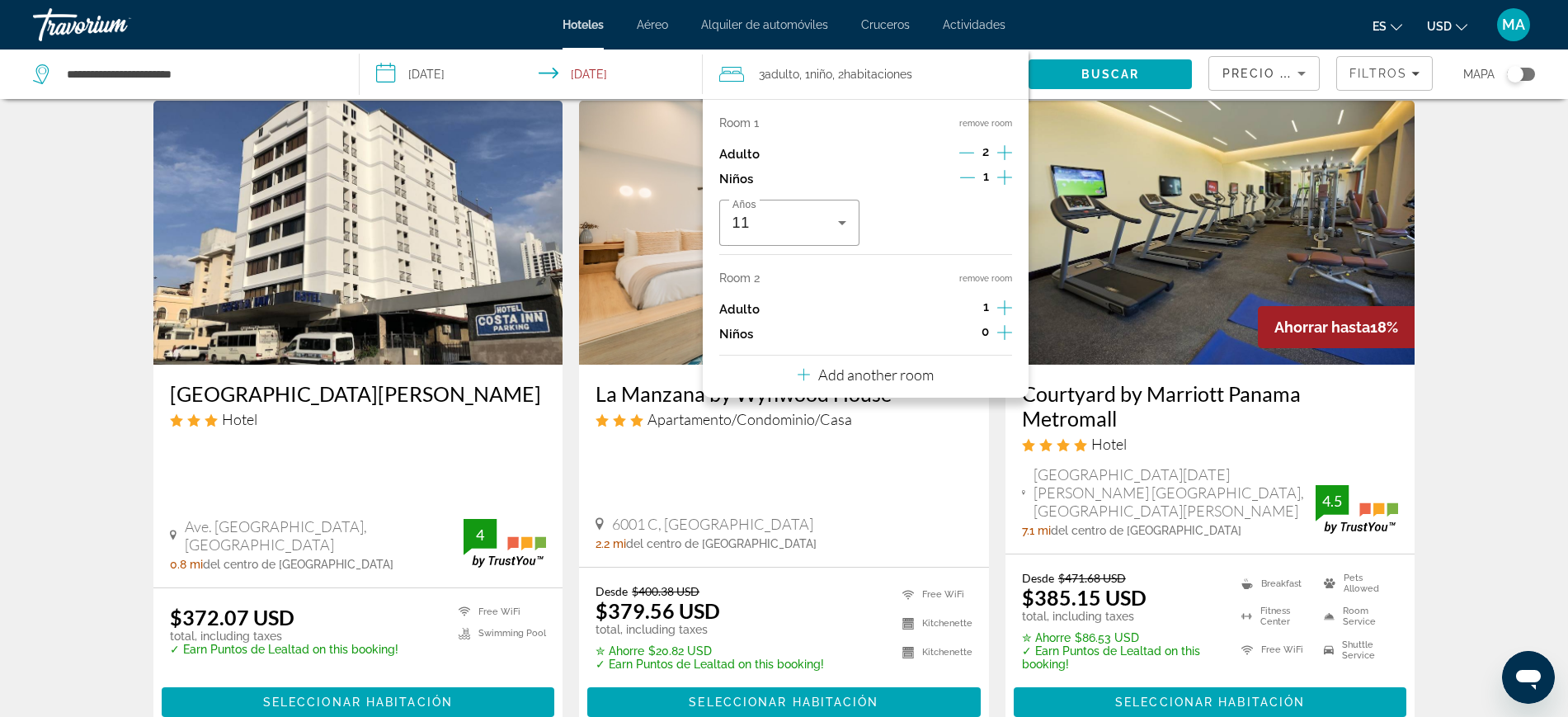
click at [1008, 305] on icon "Increment adults" at bounding box center [1004, 308] width 14 height 20
click at [1117, 79] on span "Buscar" at bounding box center [1110, 74] width 59 height 14
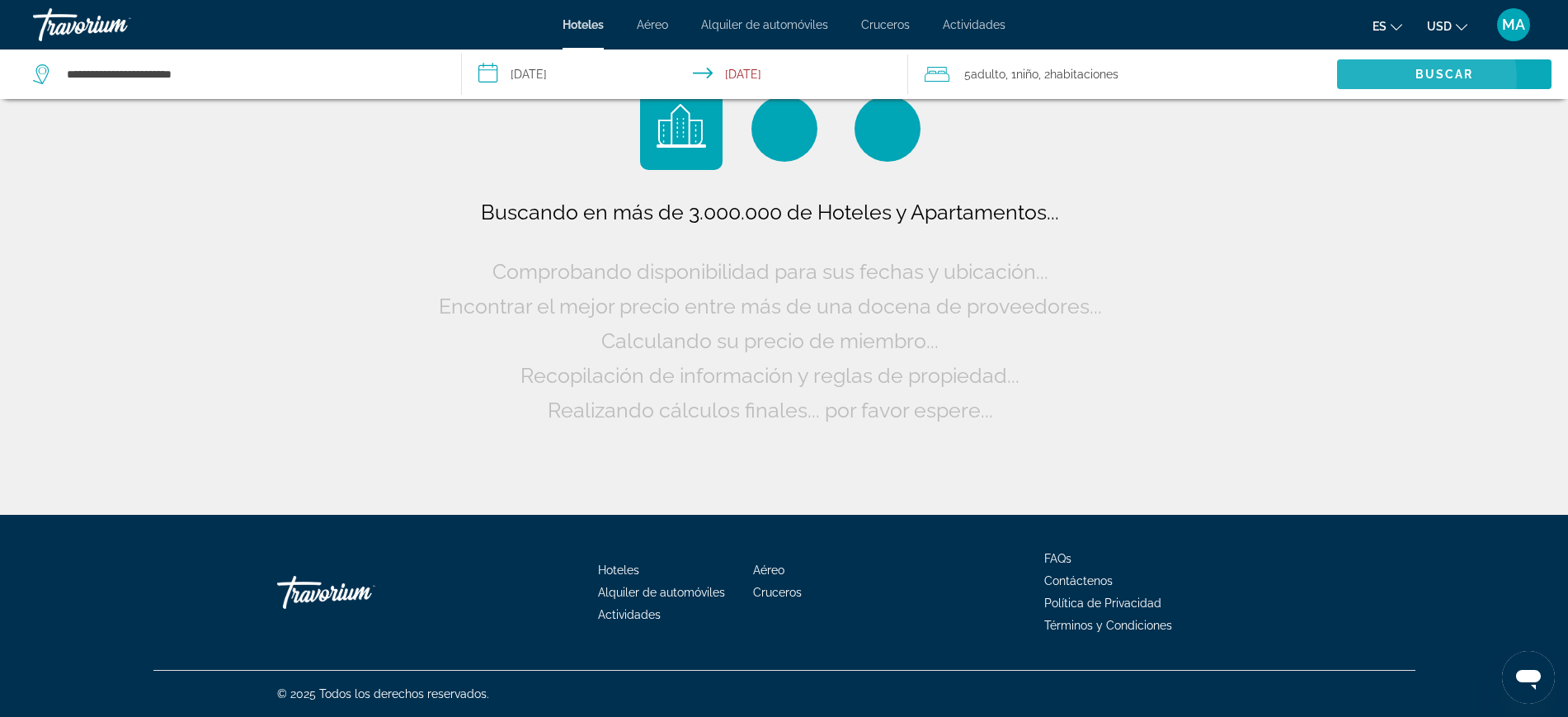
scroll to position [0, 0]
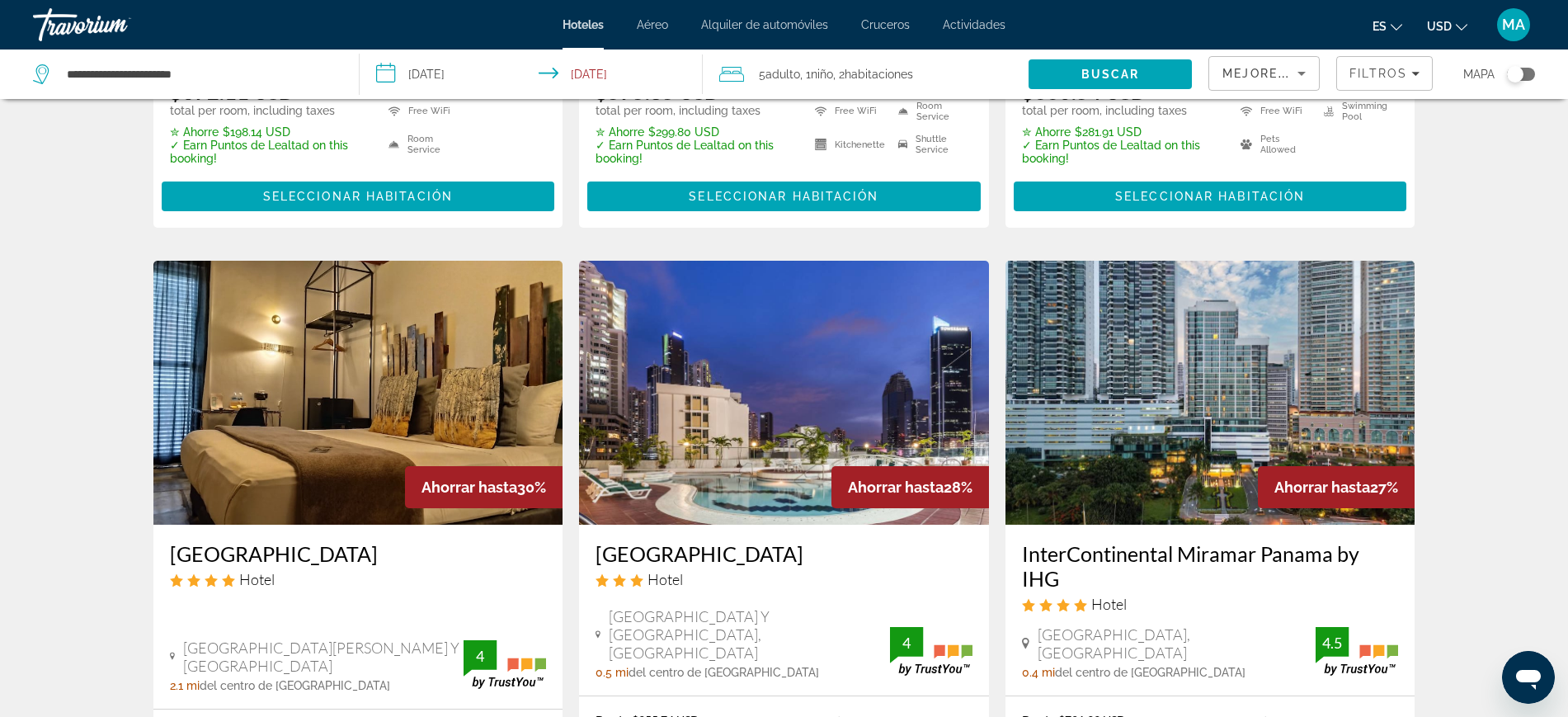
scroll to position [1340, 0]
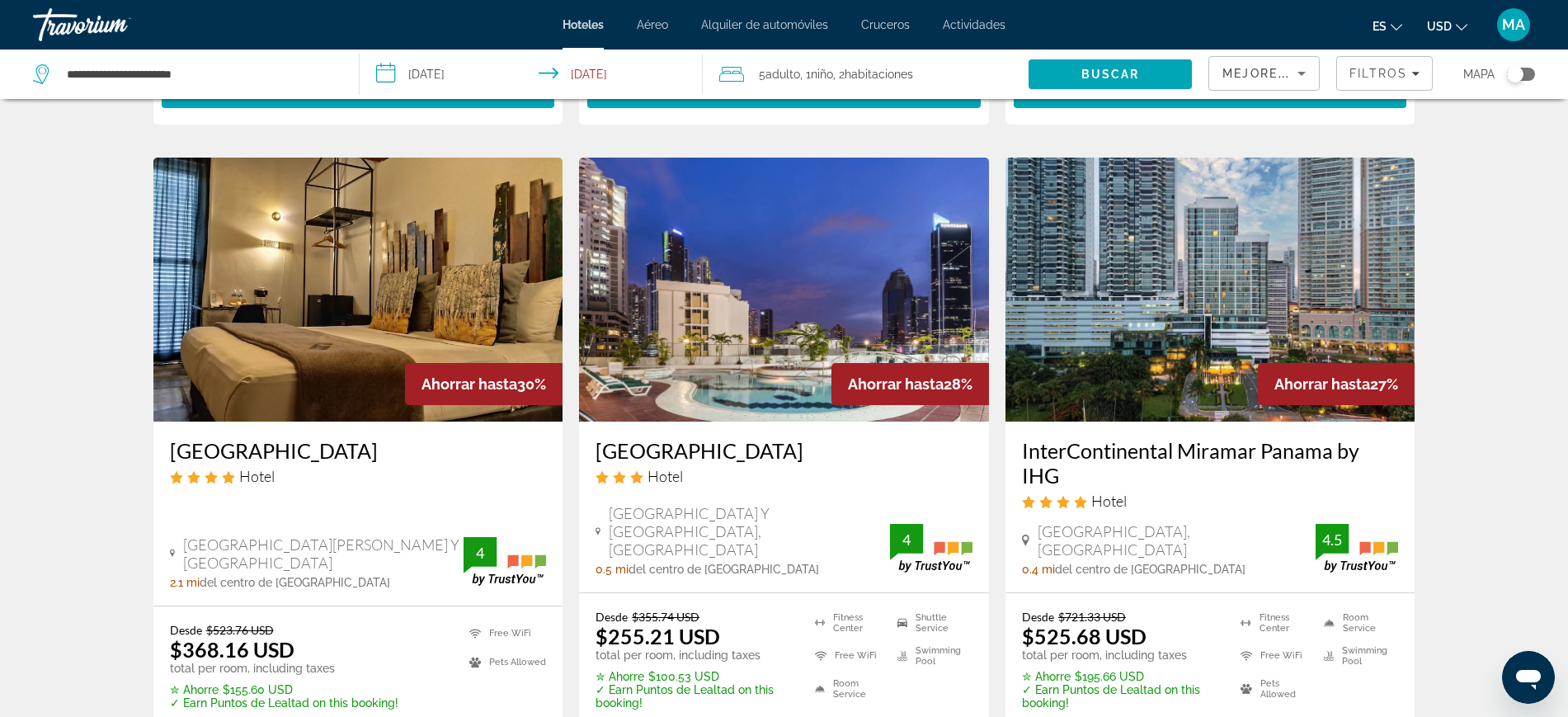
click at [703, 283] on img "Main content" at bounding box center [784, 290] width 410 height 264
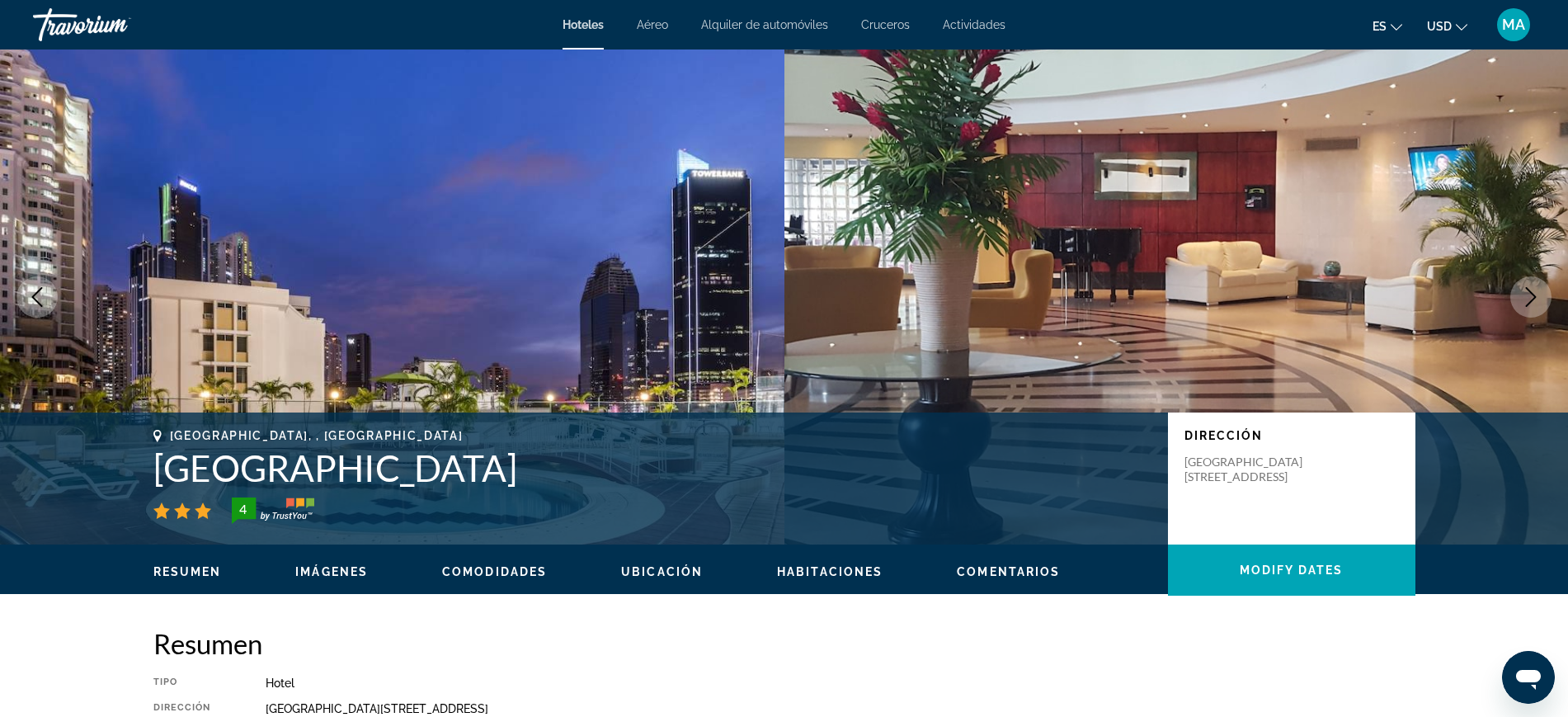
click at [521, 283] on img "Main content" at bounding box center [392, 297] width 784 height 495
click at [1530, 295] on icon "Next image" at bounding box center [1531, 297] width 20 height 20
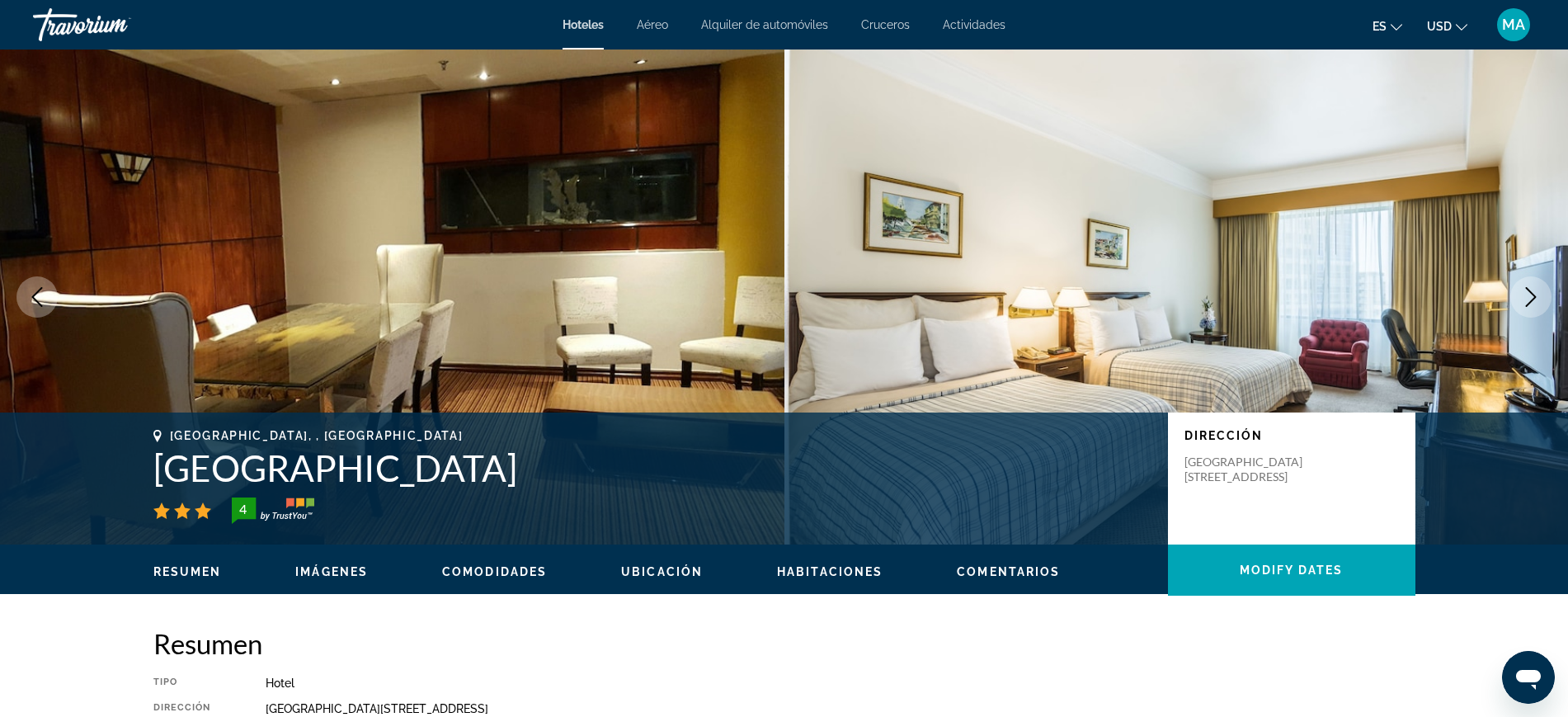
click at [1526, 297] on icon "Next image" at bounding box center [1531, 297] width 20 height 20
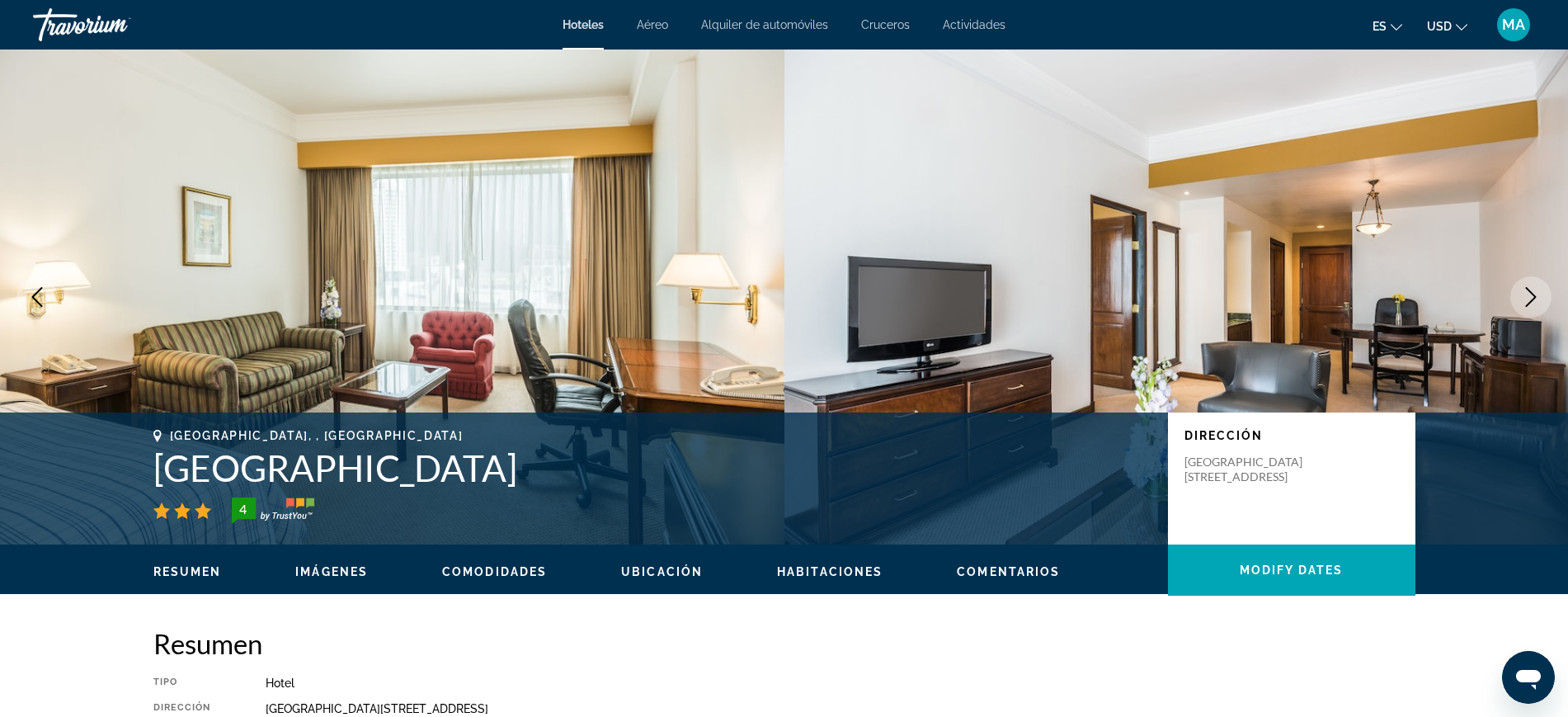
click at [1526, 297] on icon "Next image" at bounding box center [1531, 297] width 20 height 20
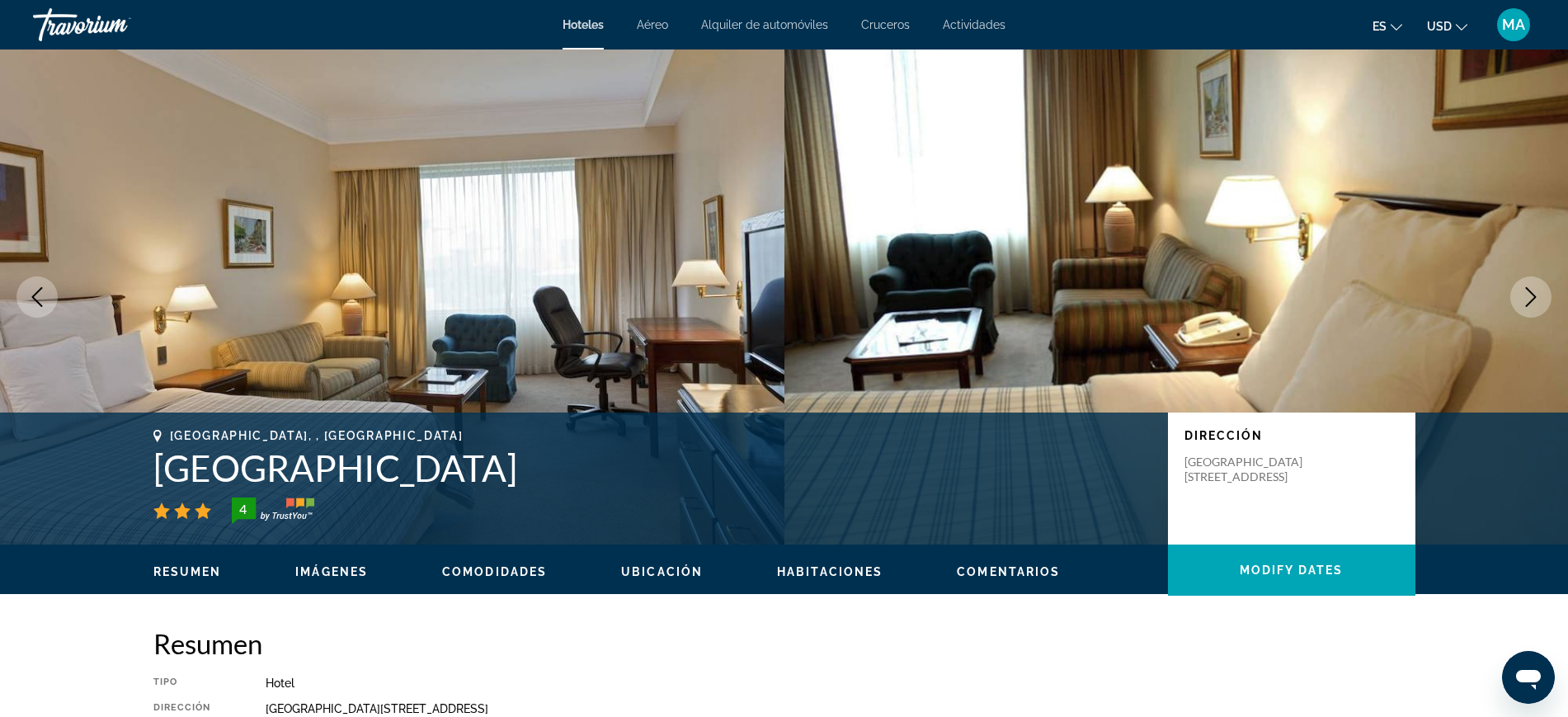
click at [46, 305] on icon "Previous image" at bounding box center [37, 297] width 20 height 20
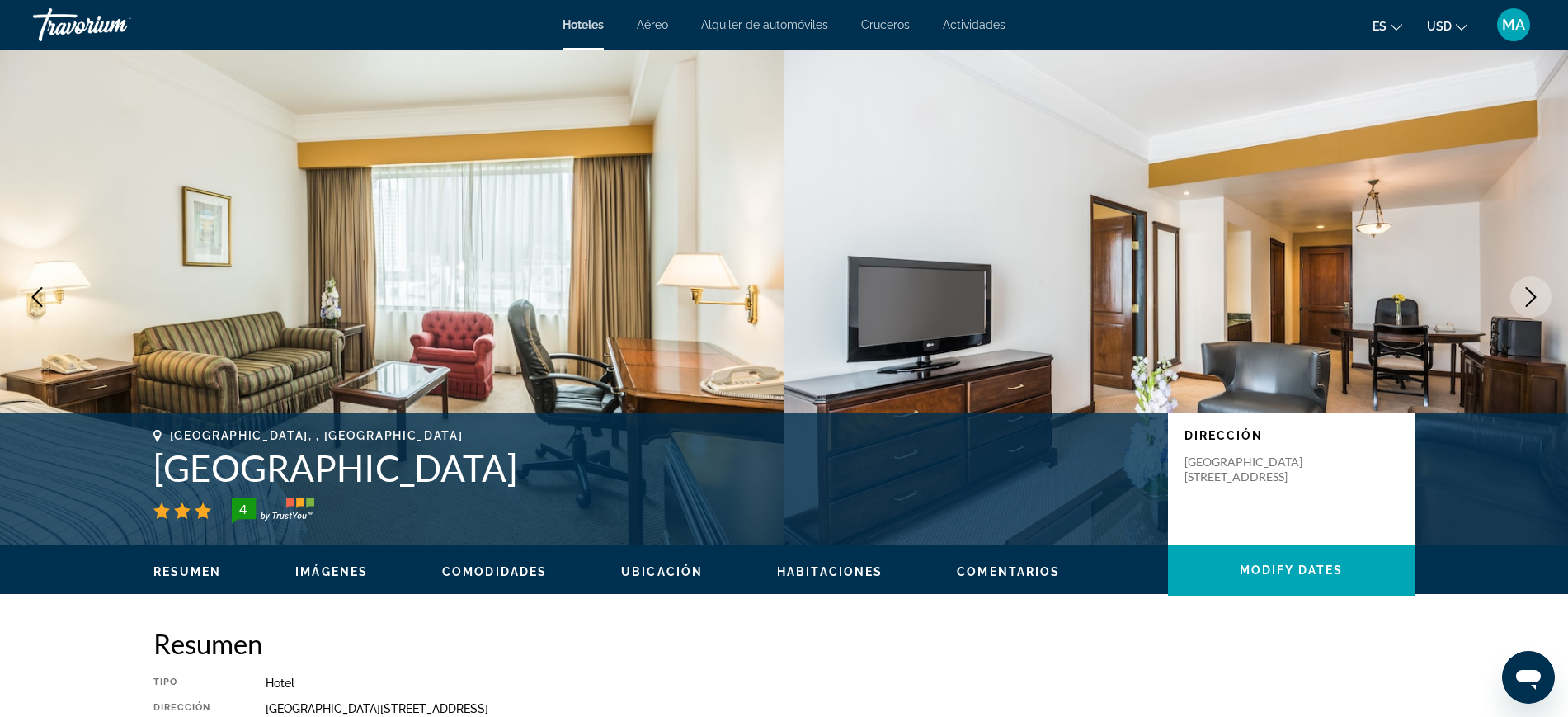
click at [1534, 297] on icon "Next image" at bounding box center [1531, 297] width 20 height 20
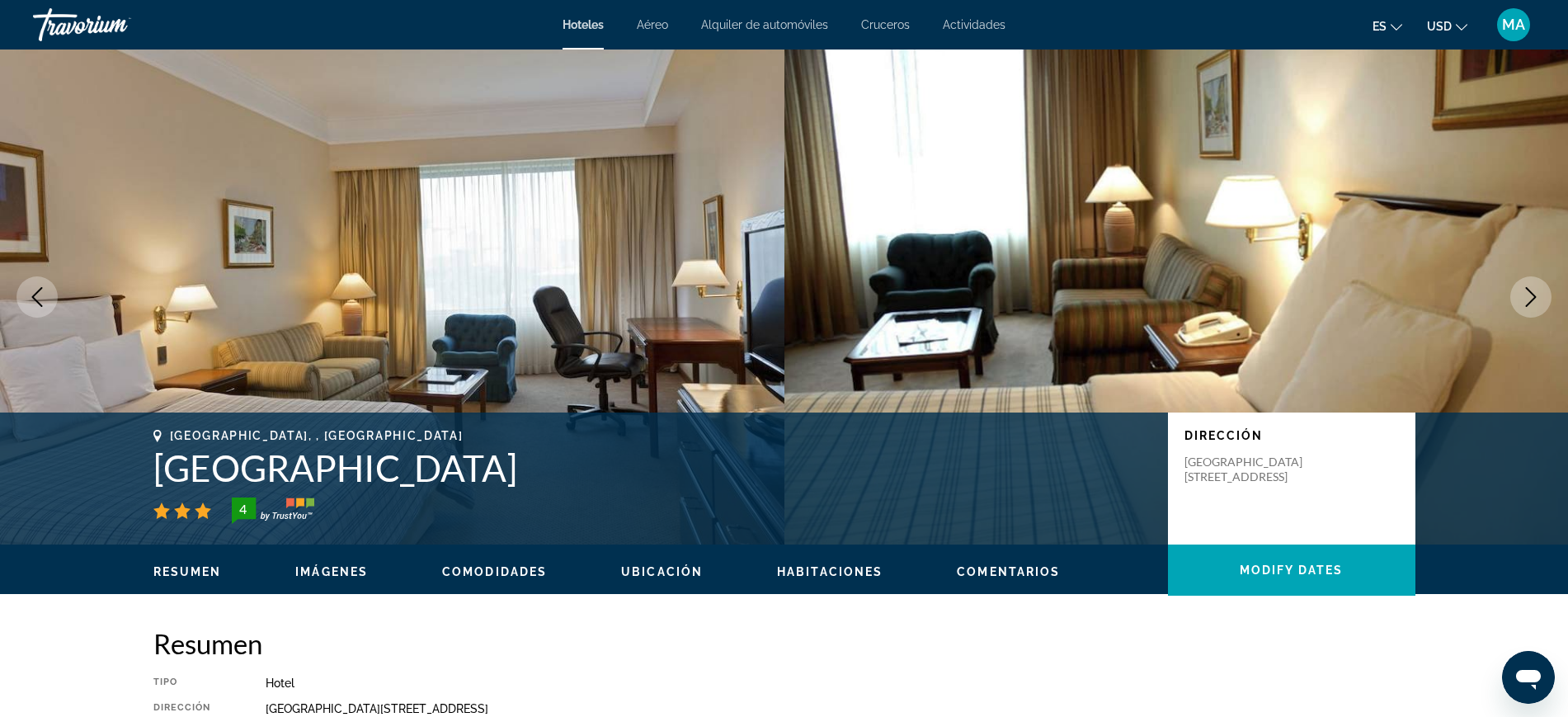
click at [1534, 297] on icon "Next image" at bounding box center [1531, 297] width 20 height 20
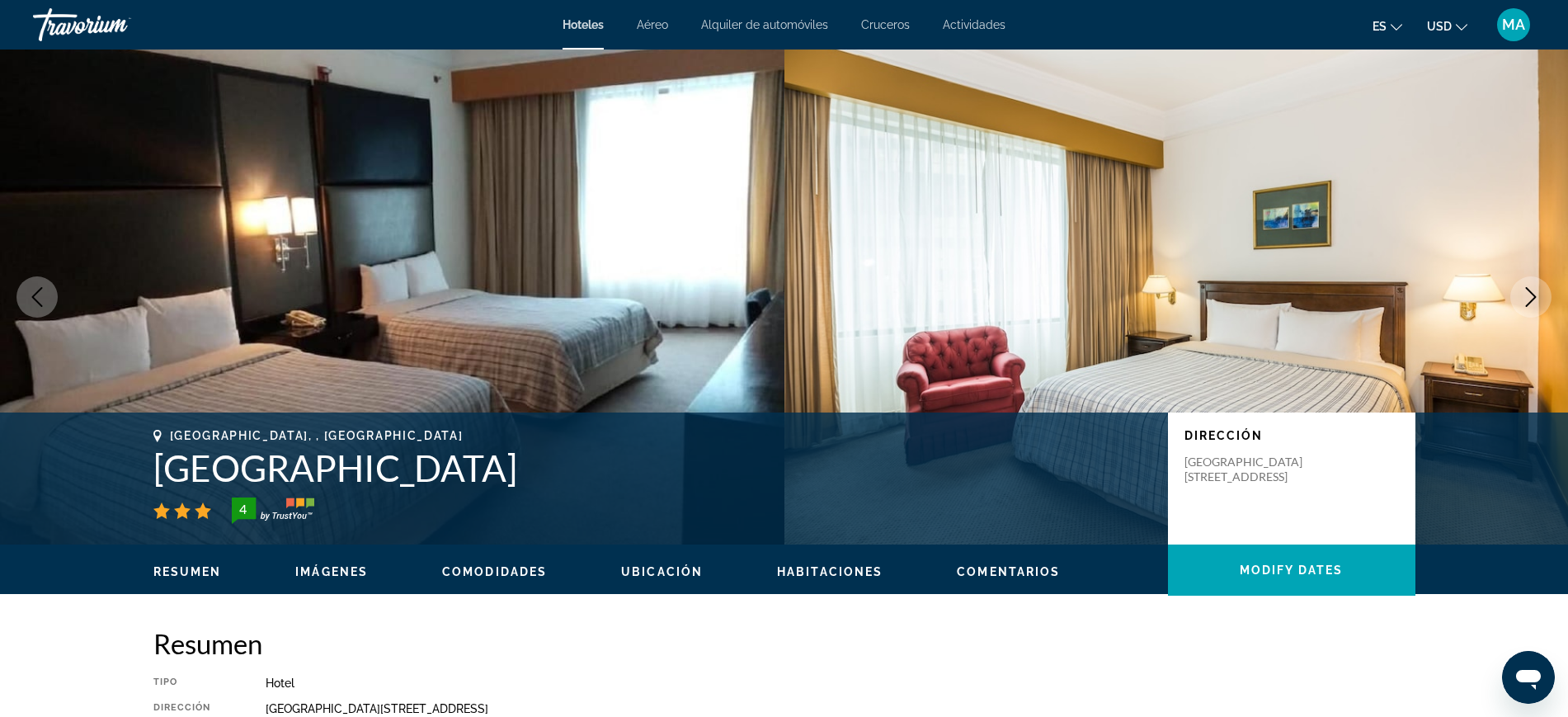
click at [1534, 297] on icon "Next image" at bounding box center [1531, 297] width 20 height 20
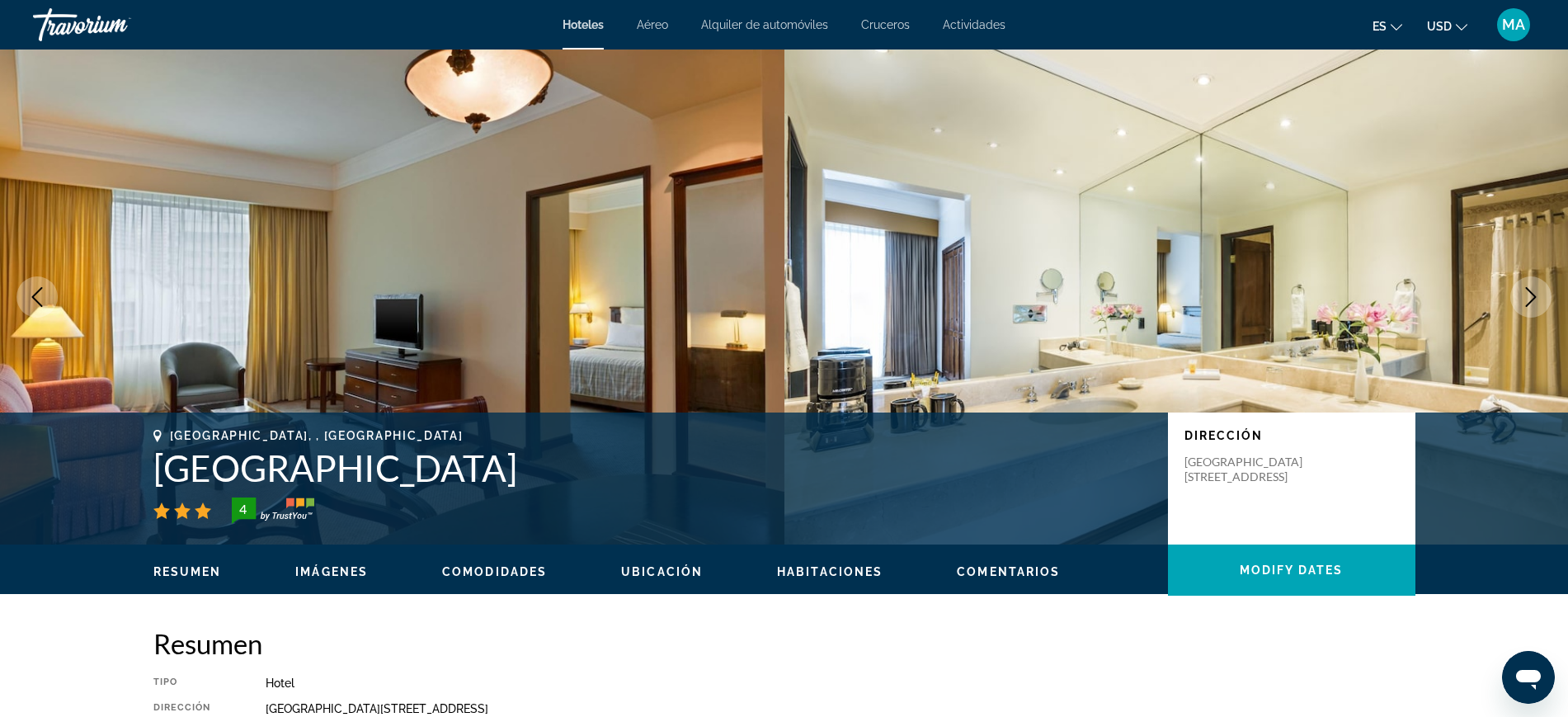
click at [1531, 298] on icon "Next image" at bounding box center [1531, 297] width 20 height 20
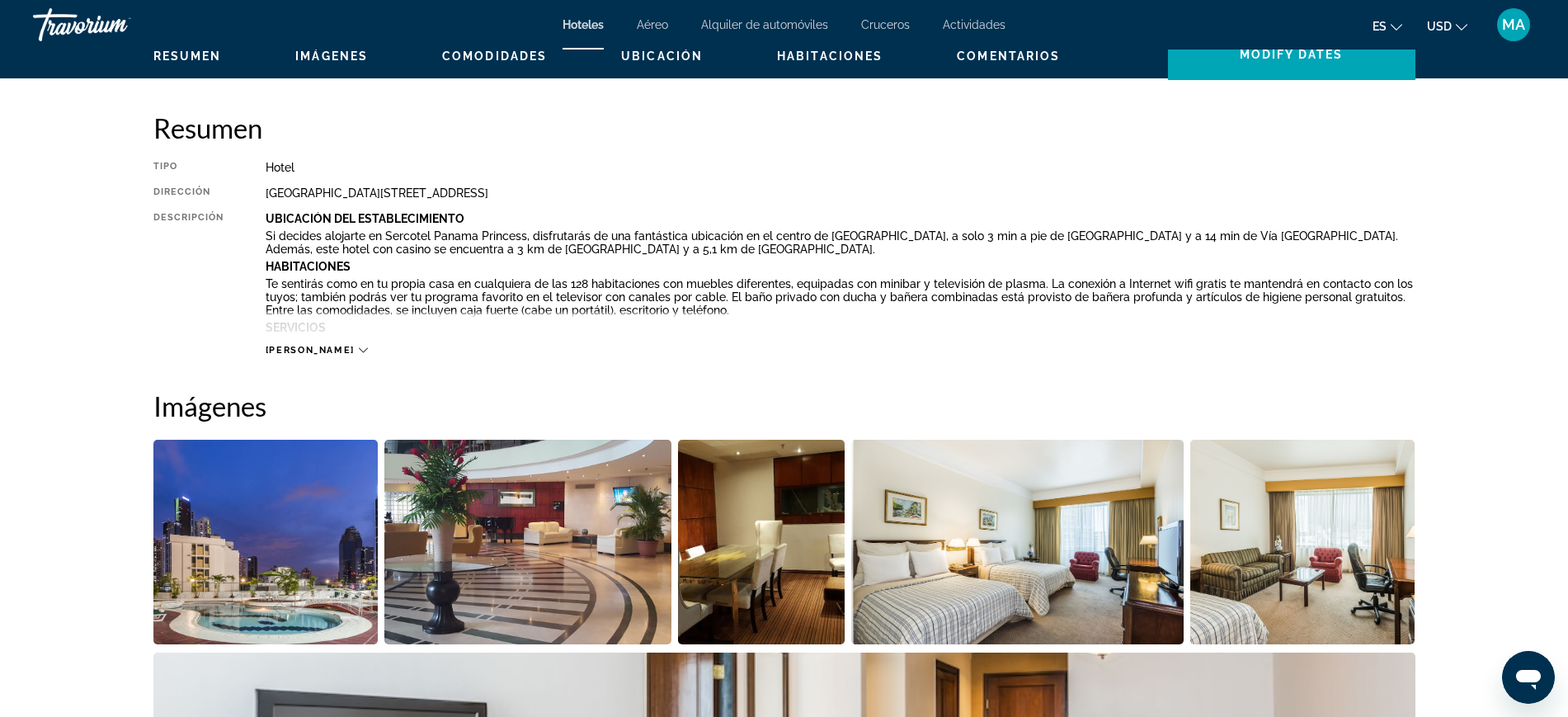
scroll to position [618, 0]
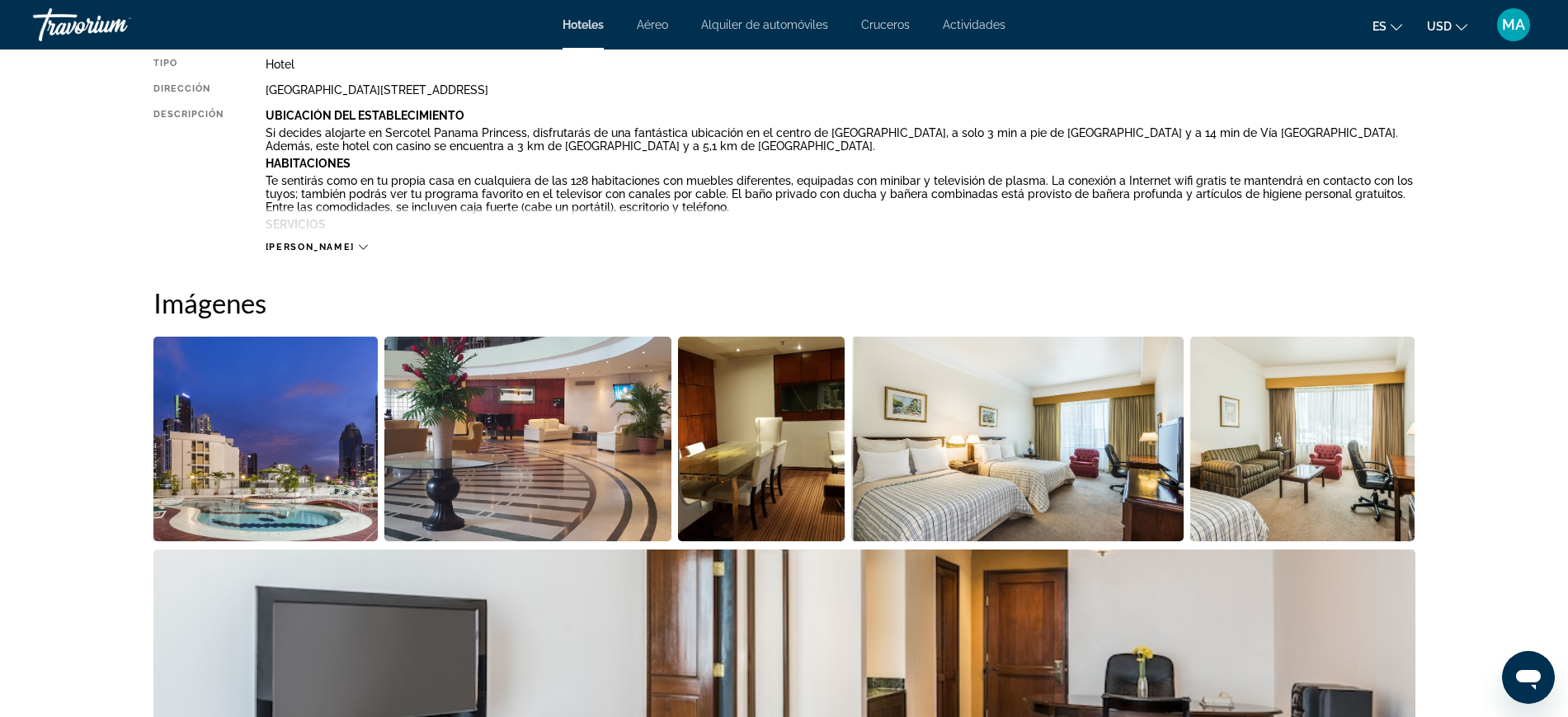
click at [313, 246] on div "[PERSON_NAME]" at bounding box center [316, 247] width 102 height 11
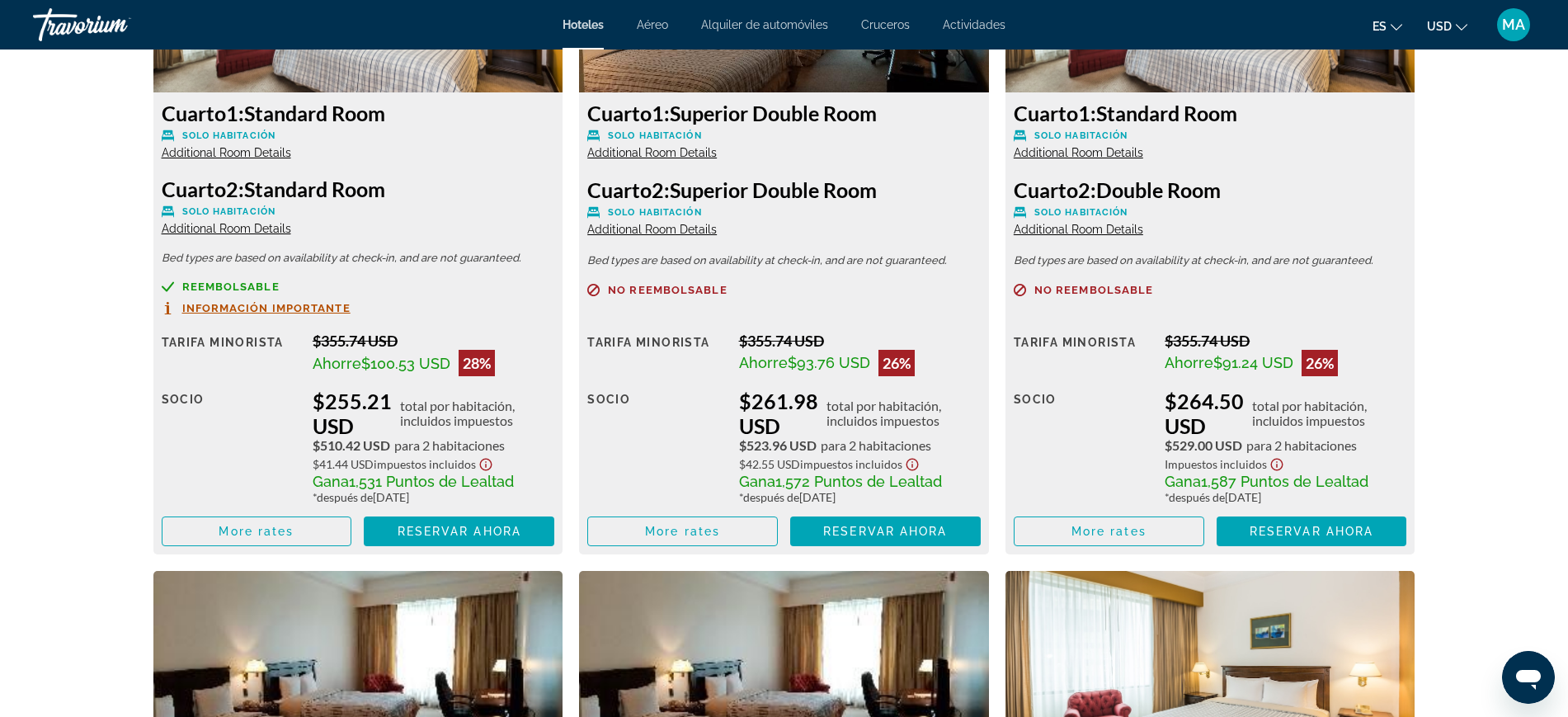
scroll to position [2474, 0]
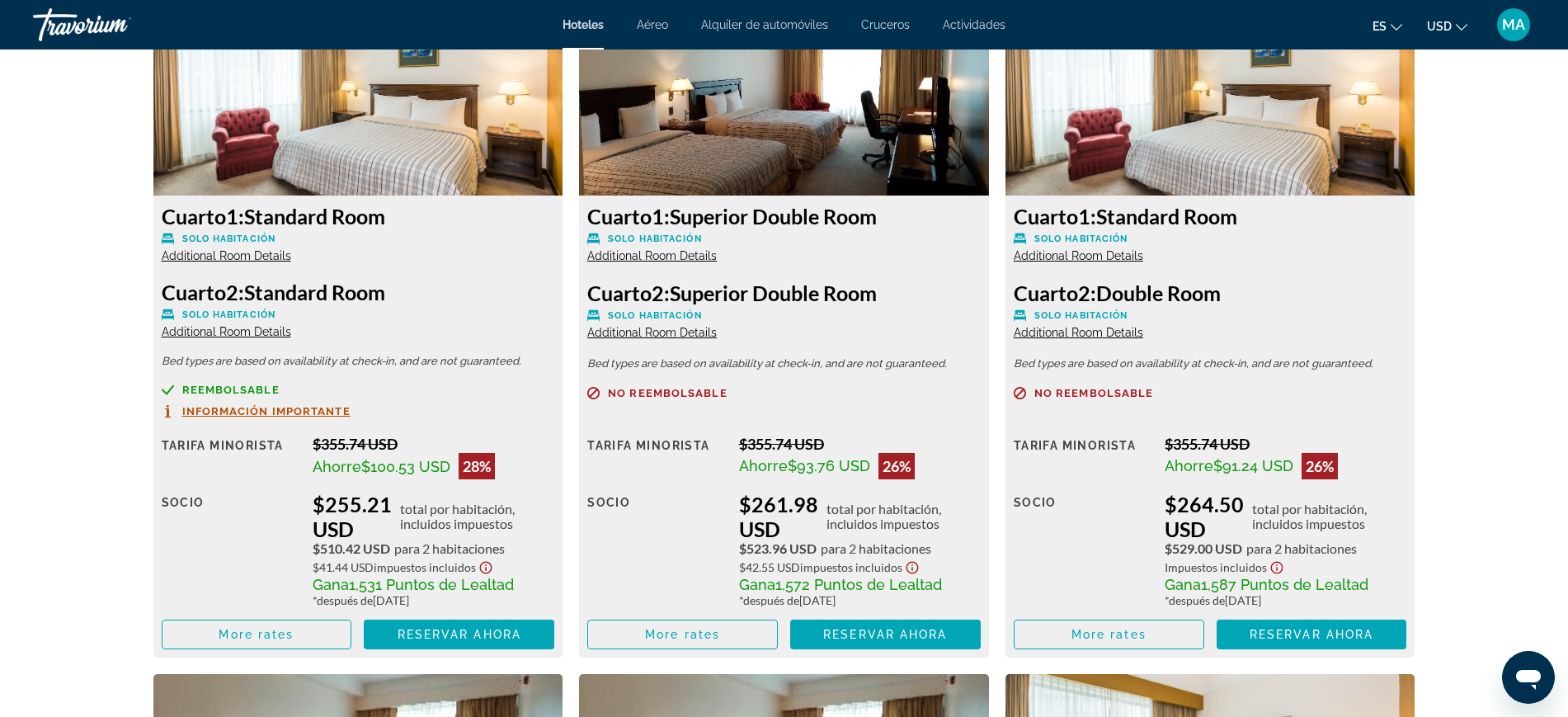
click at [238, 256] on span "Additional Room Details" at bounding box center [226, 255] width 129 height 14
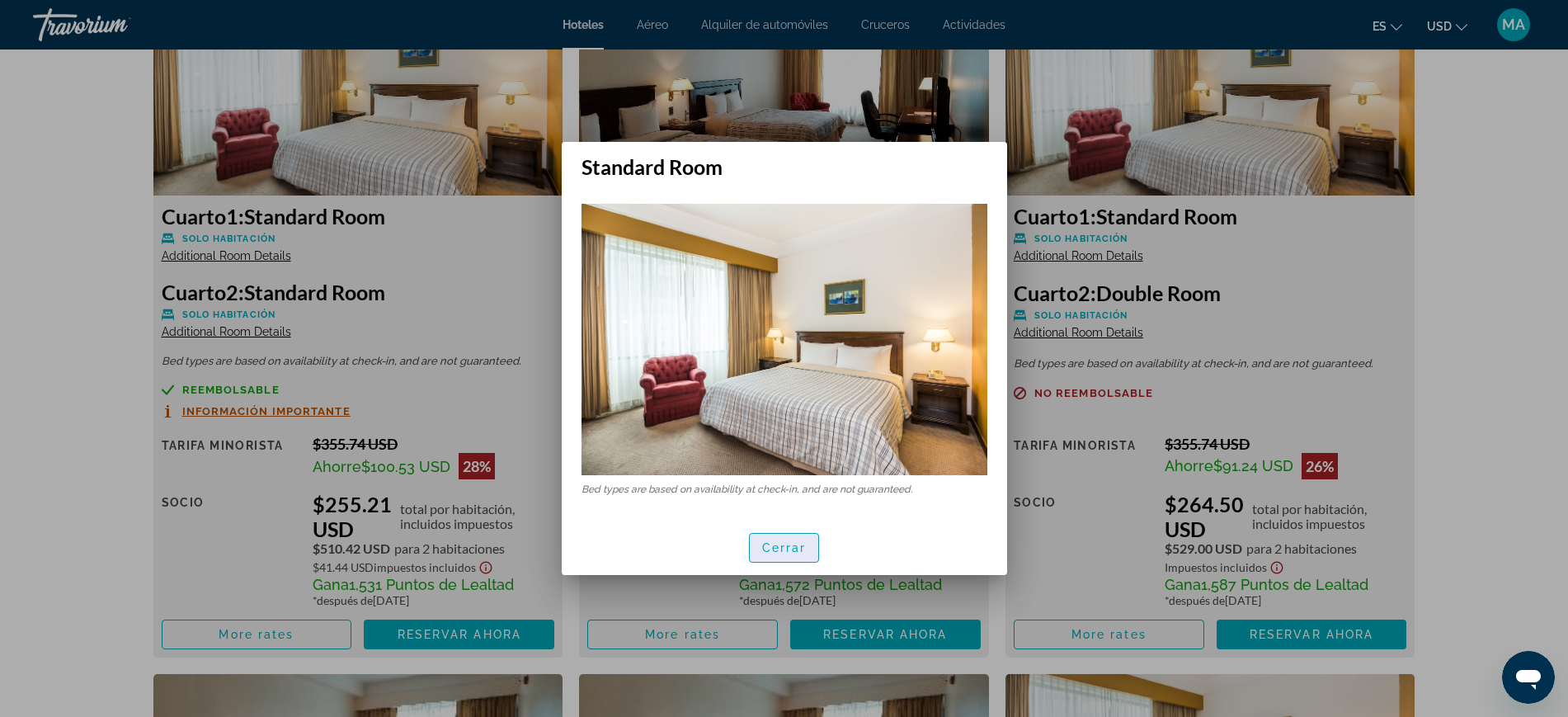
drag, startPoint x: 795, startPoint y: 554, endPoint x: 418, endPoint y: 444, distance: 392.7
click at [793, 553] on span "button" at bounding box center [784, 548] width 70 height 40
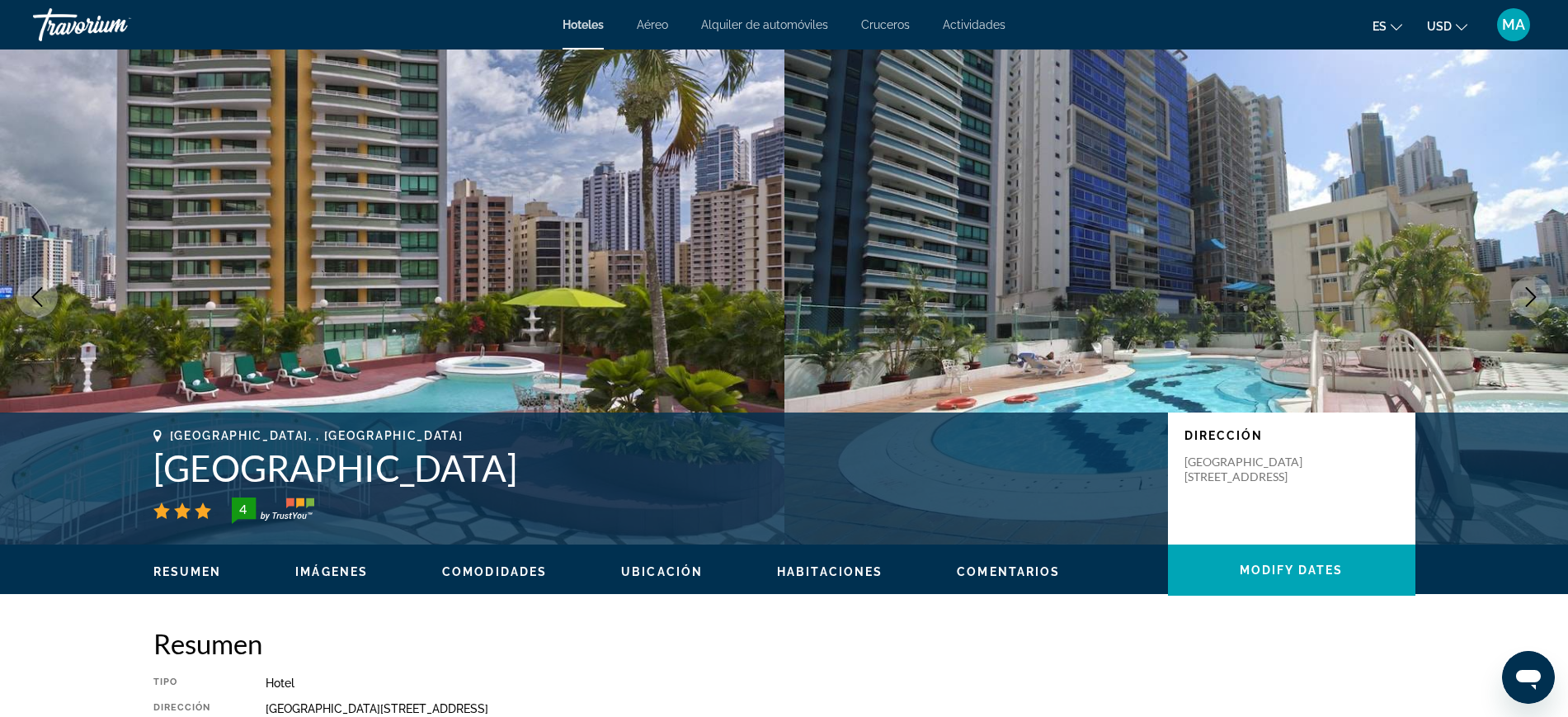
scroll to position [2474, 0]
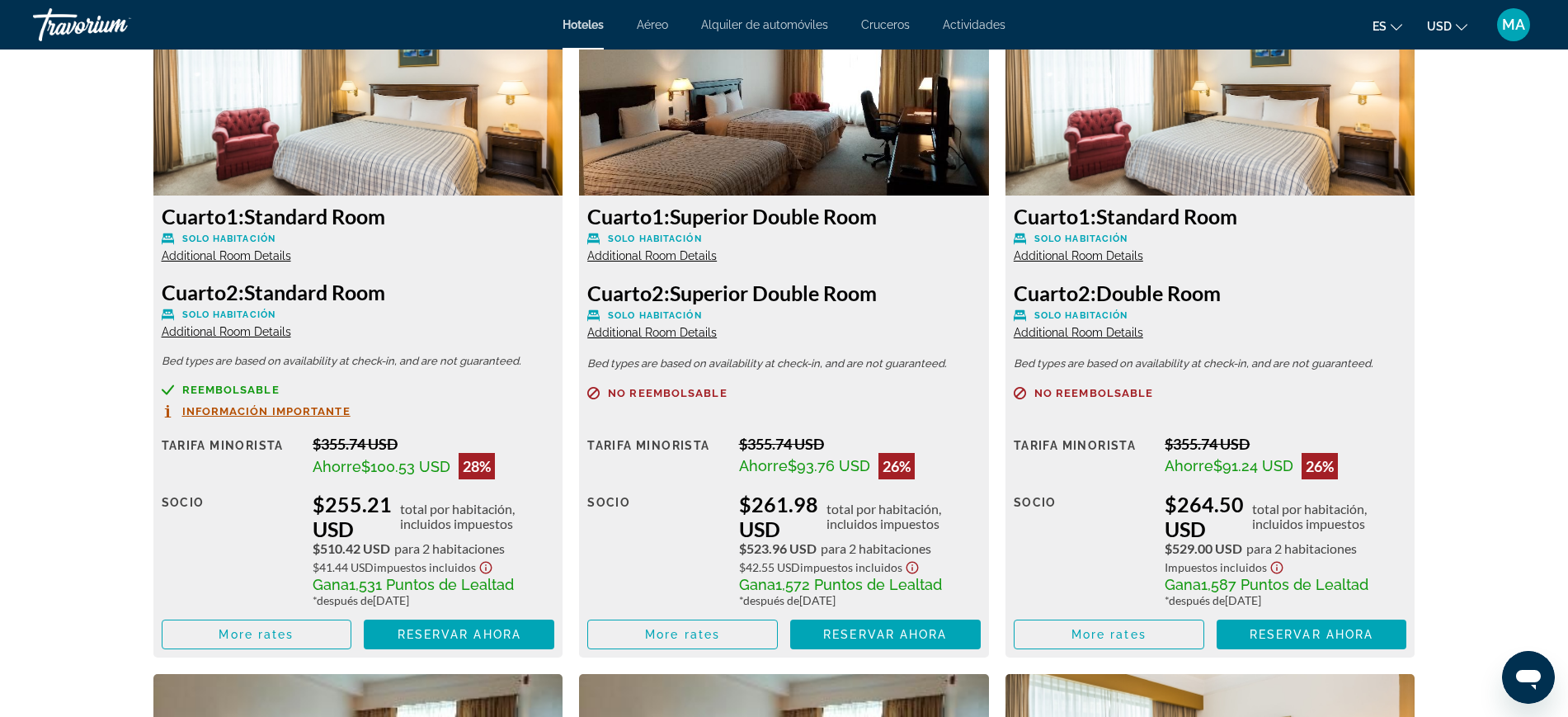
click at [229, 335] on span "Additional Room Details" at bounding box center [226, 331] width 129 height 14
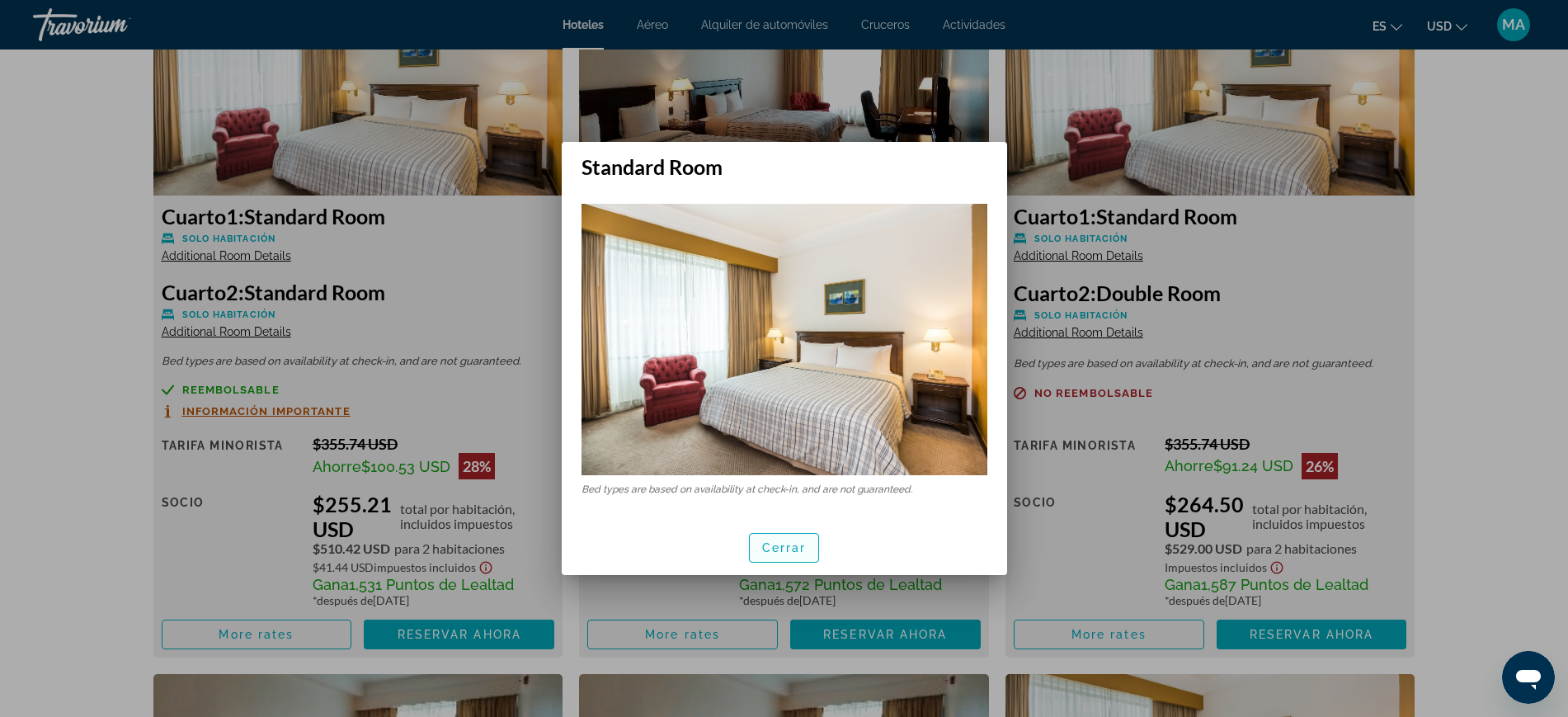
click at [790, 557] on span "button" at bounding box center [784, 548] width 70 height 40
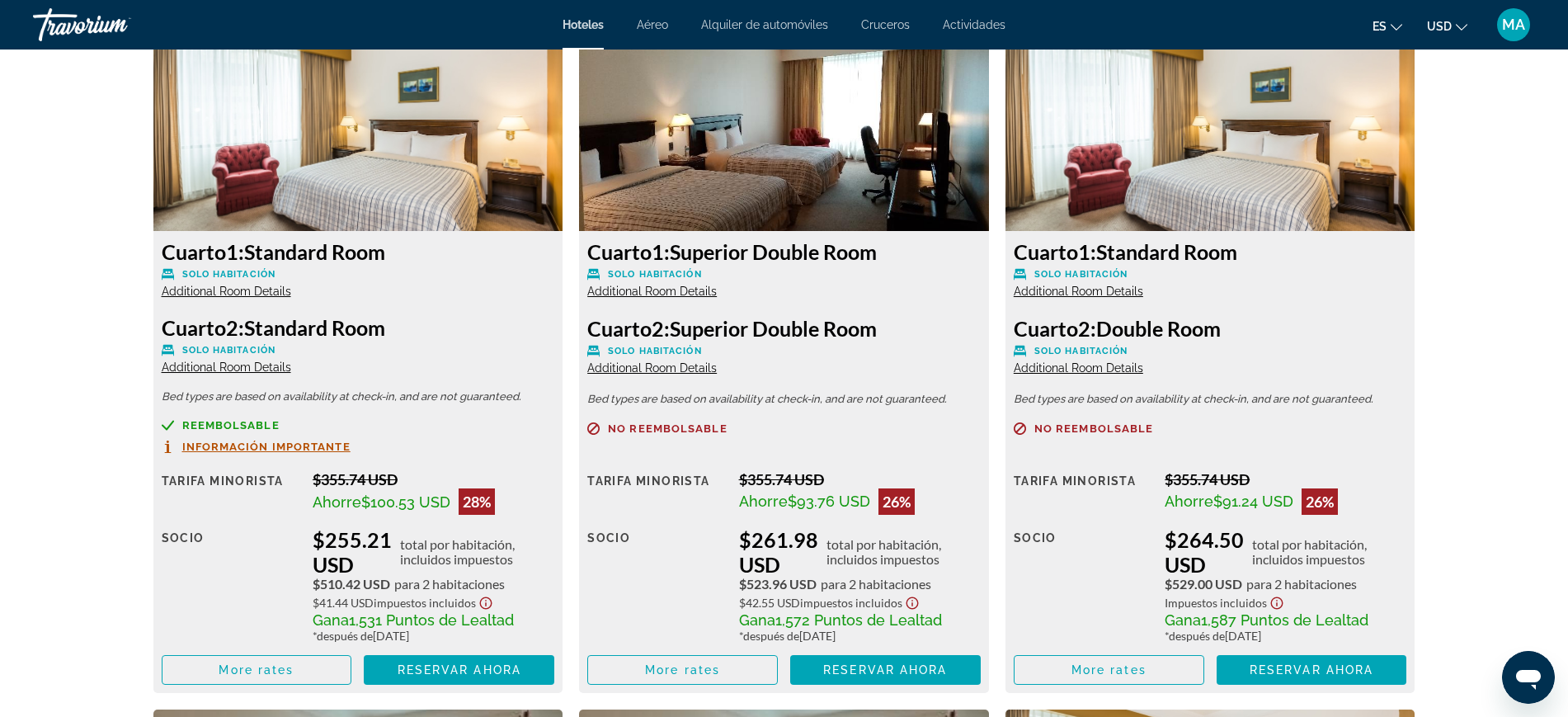
scroll to position [2474, 0]
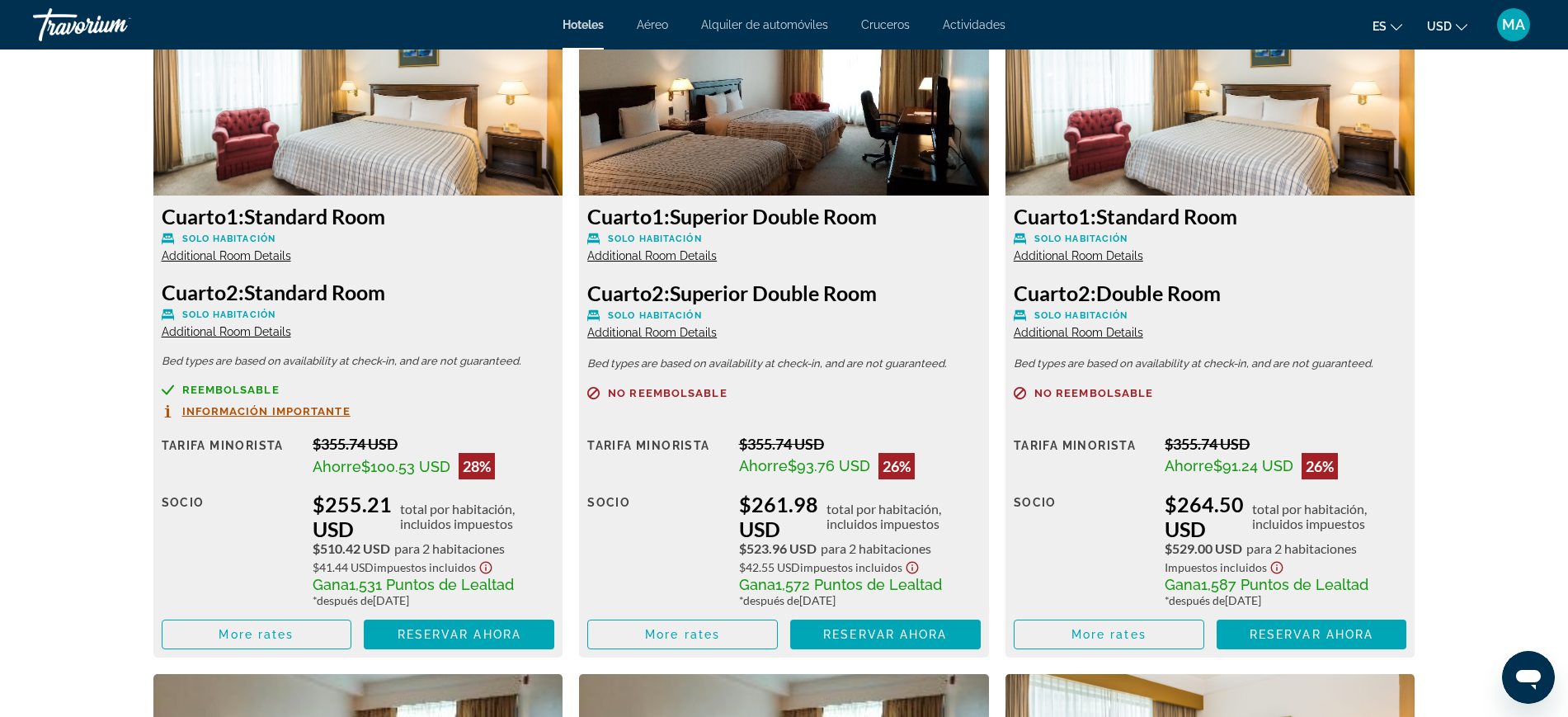
click at [646, 255] on span "Additional Room Details" at bounding box center [652, 255] width 129 height 14
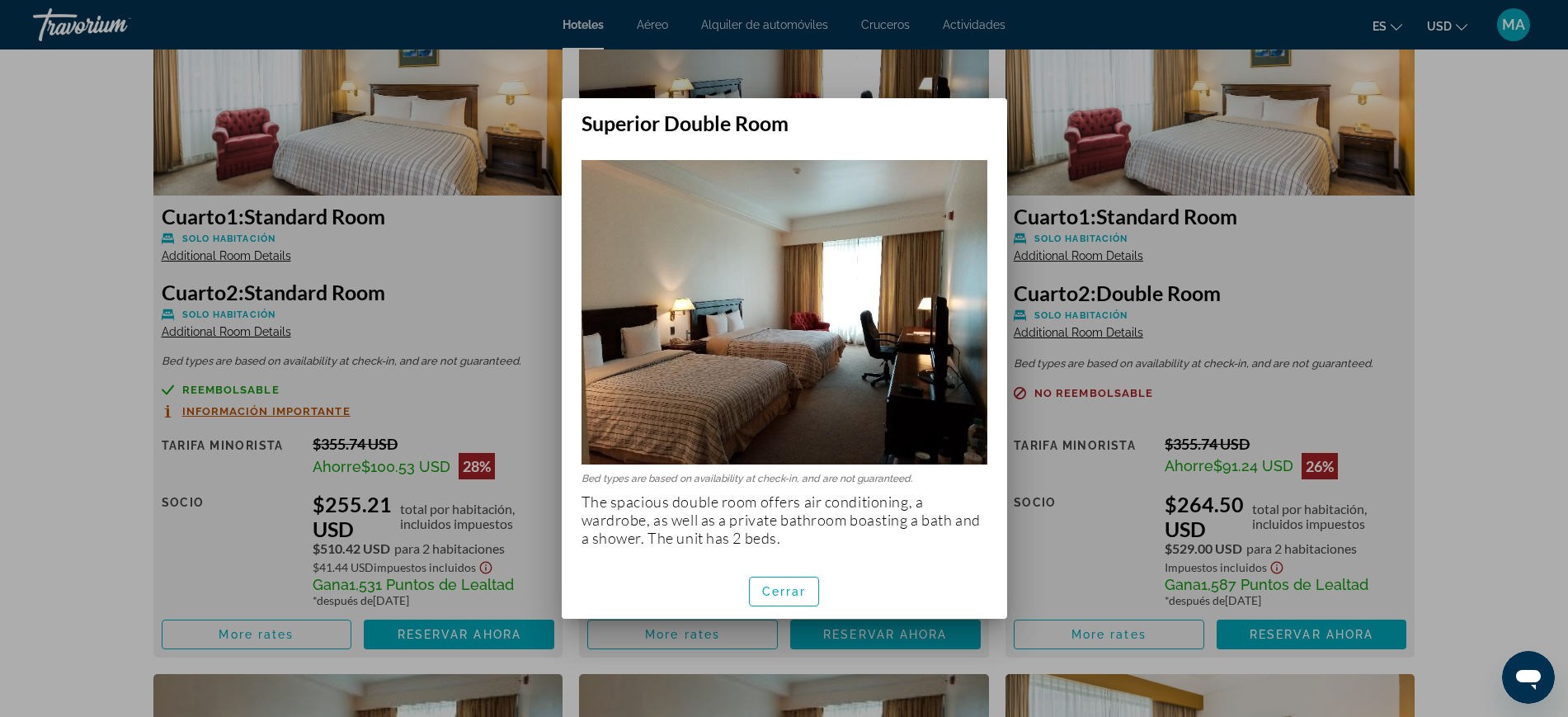
scroll to position [0, 0]
click at [795, 593] on span "Cerrar" at bounding box center [784, 591] width 44 height 14
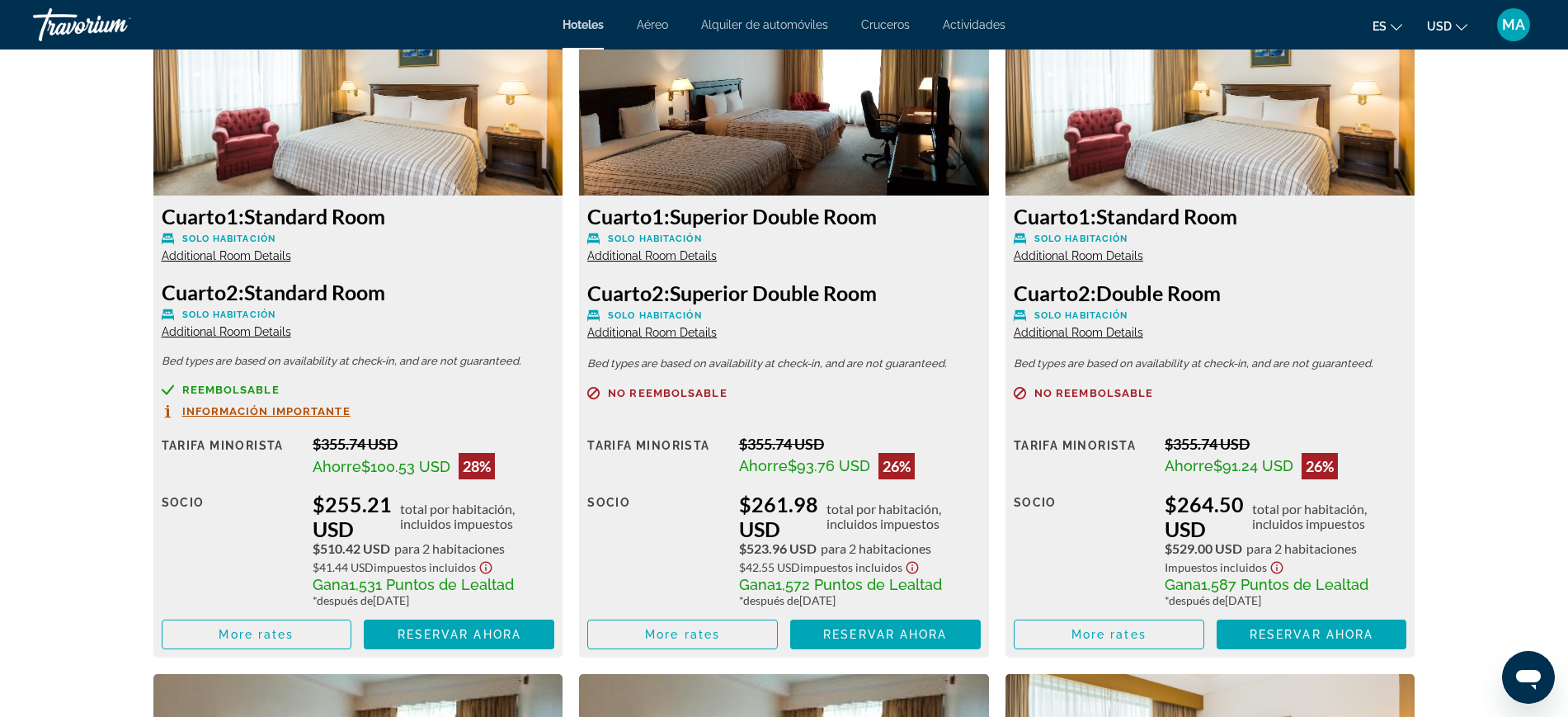
scroll to position [2474, 0]
click at [686, 339] on div "Cuarto 1: Superior Double Room Solo habitación Additional Room Details Cuarto 2…" at bounding box center [784, 426] width 410 height 462
click at [684, 330] on span "Additional Room Details" at bounding box center [652, 332] width 129 height 14
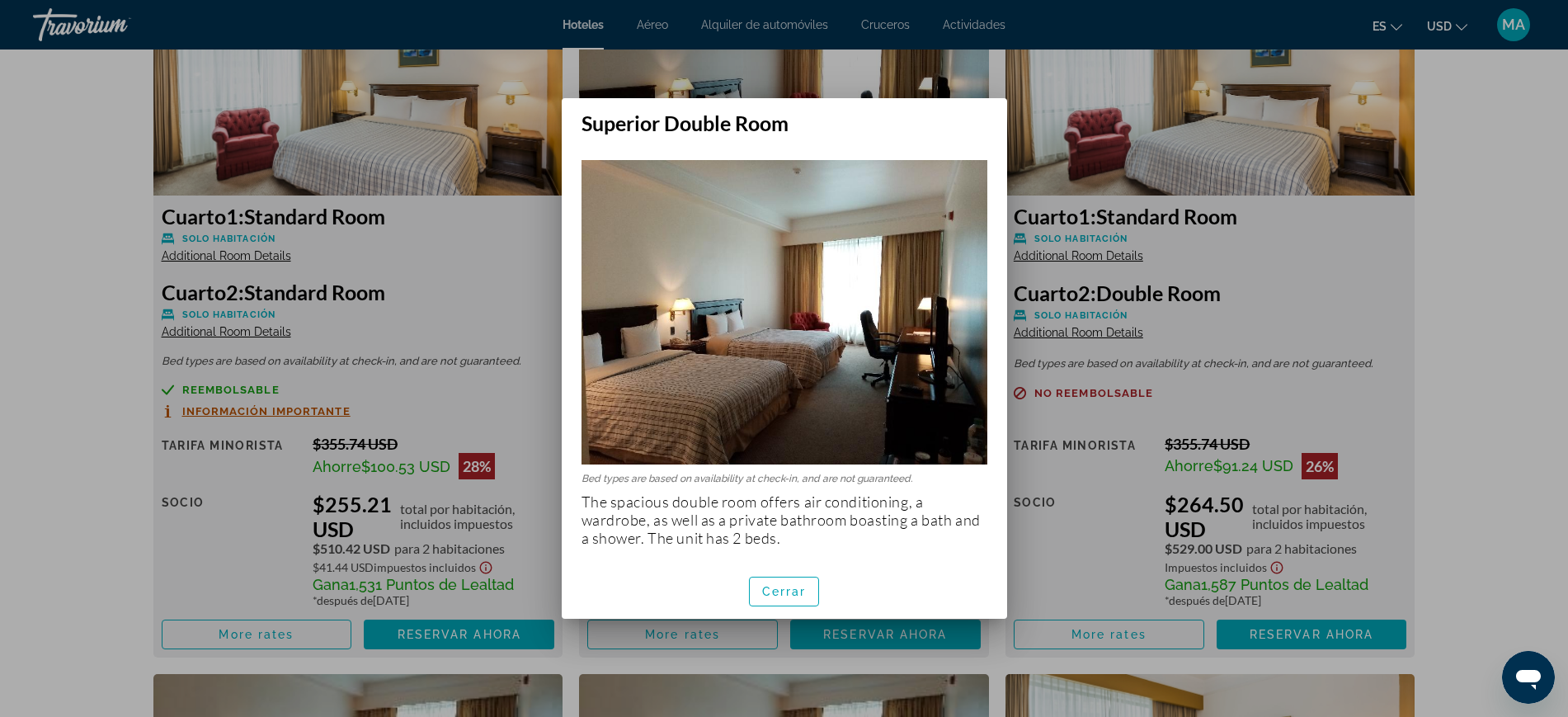
scroll to position [0, 0]
click at [764, 598] on span "button" at bounding box center [784, 591] width 70 height 40
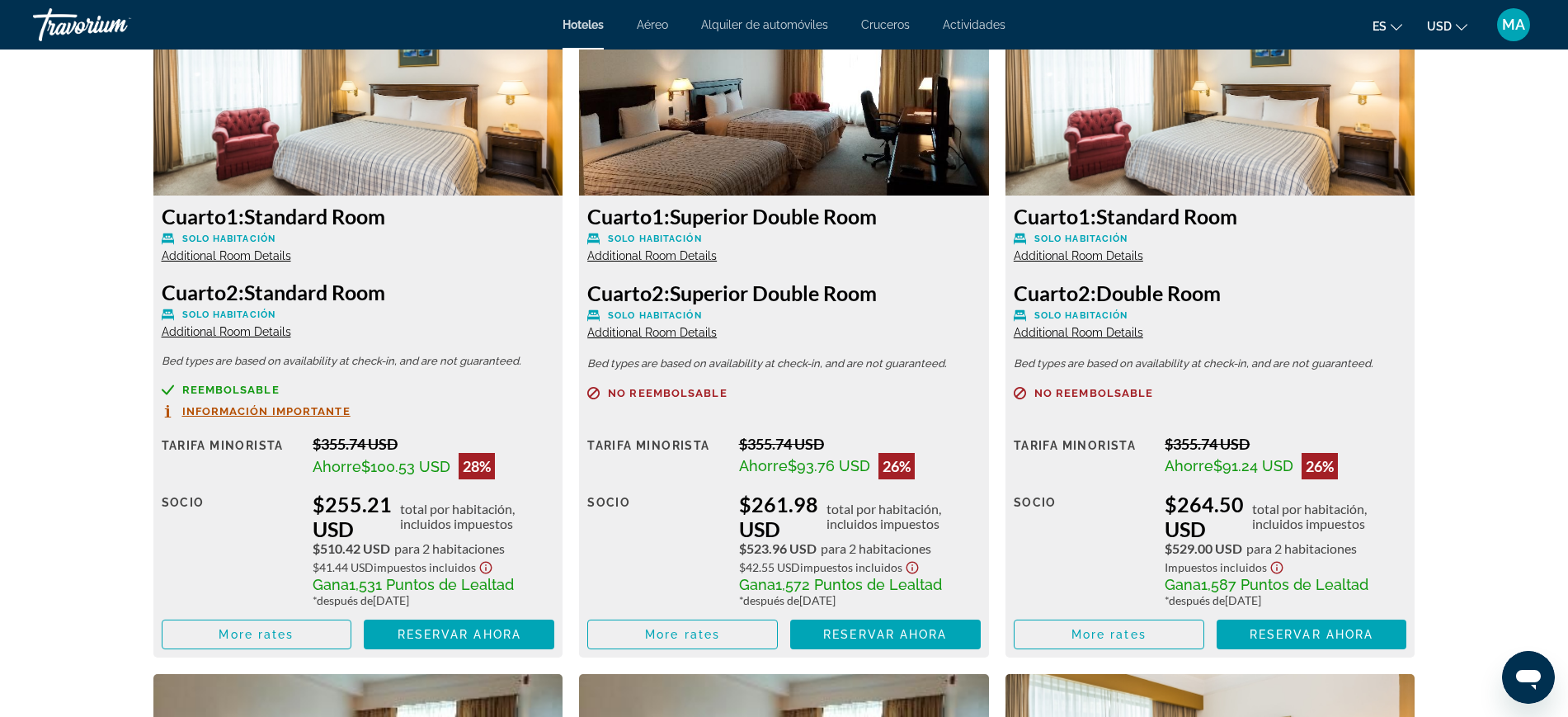
click at [674, 336] on span "Additional Room Details" at bounding box center [652, 332] width 129 height 14
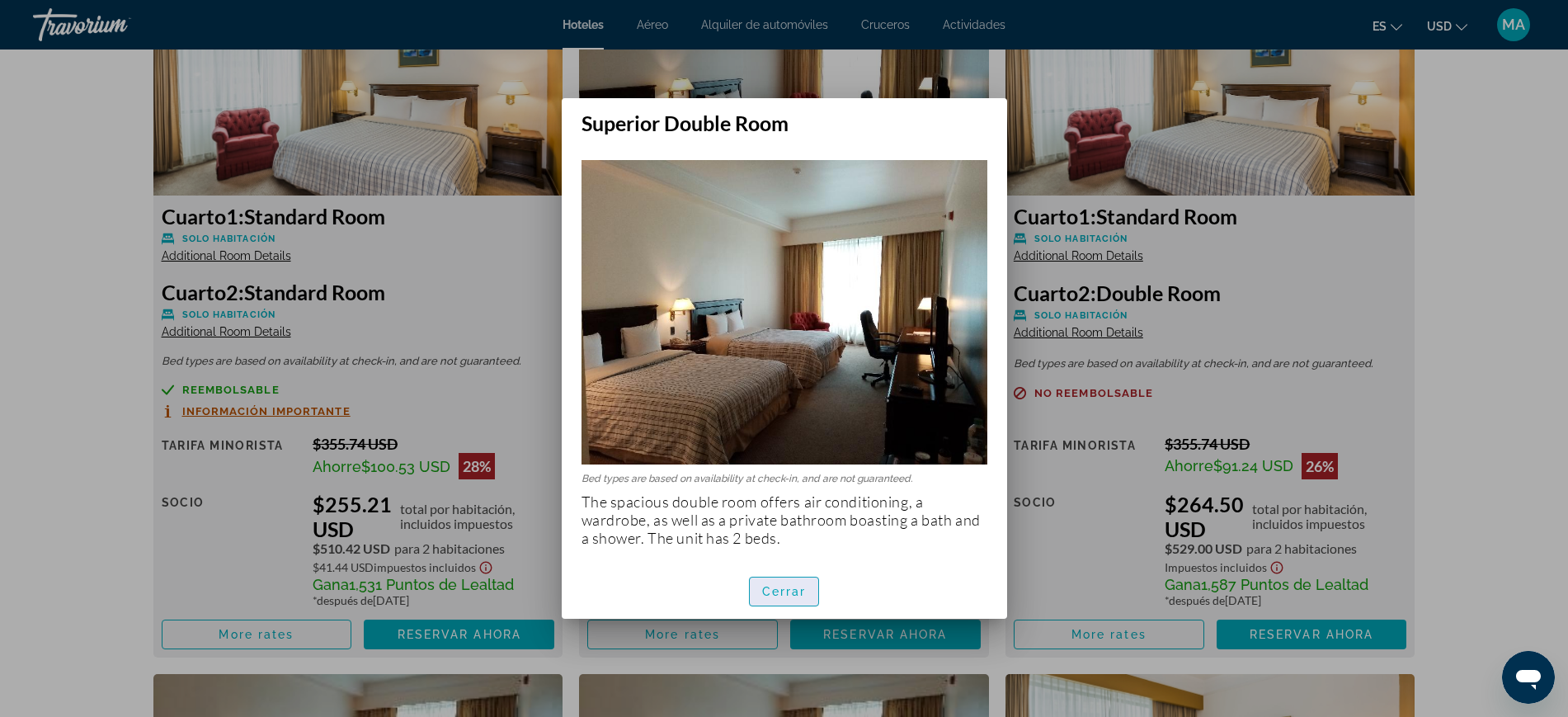
click at [790, 577] on span "button" at bounding box center [784, 591] width 70 height 40
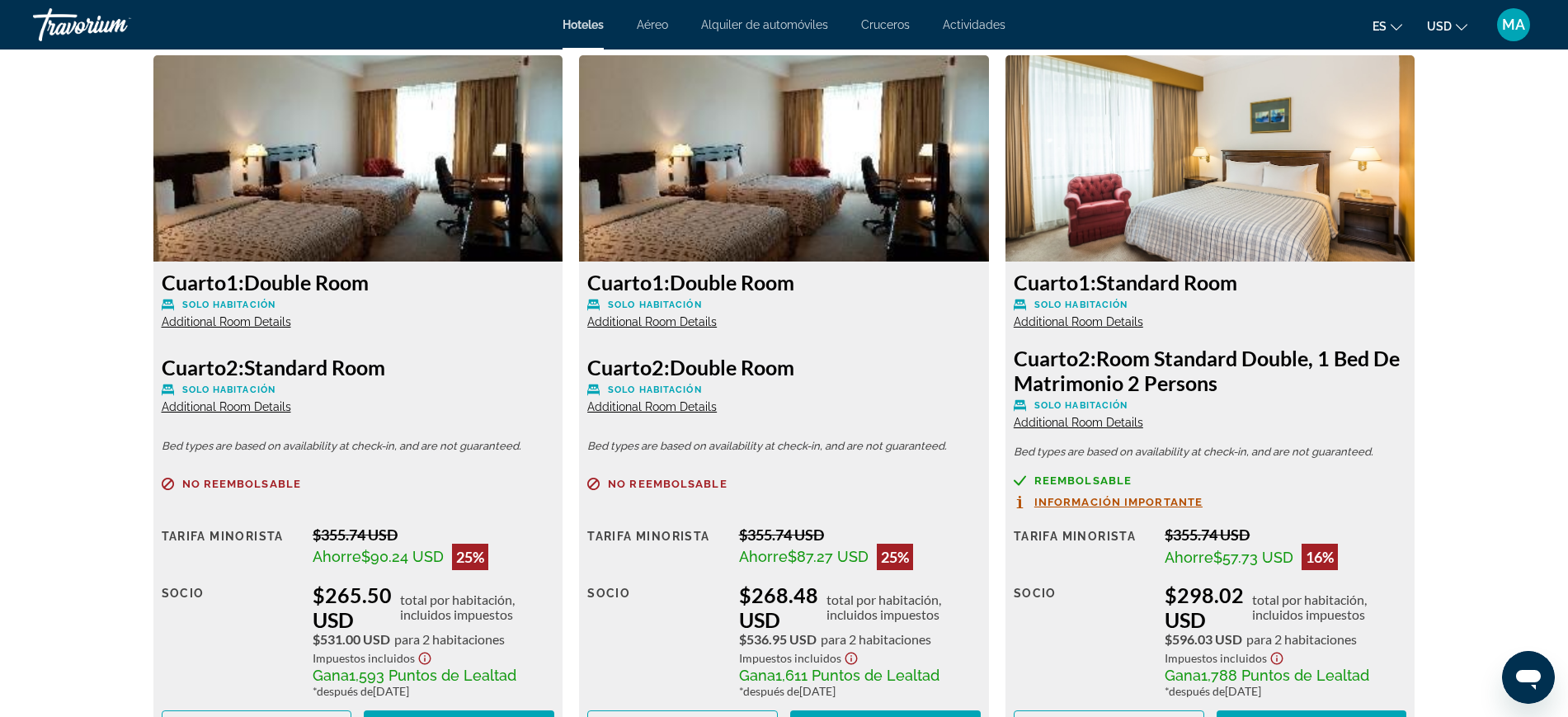
scroll to position [3196, 0]
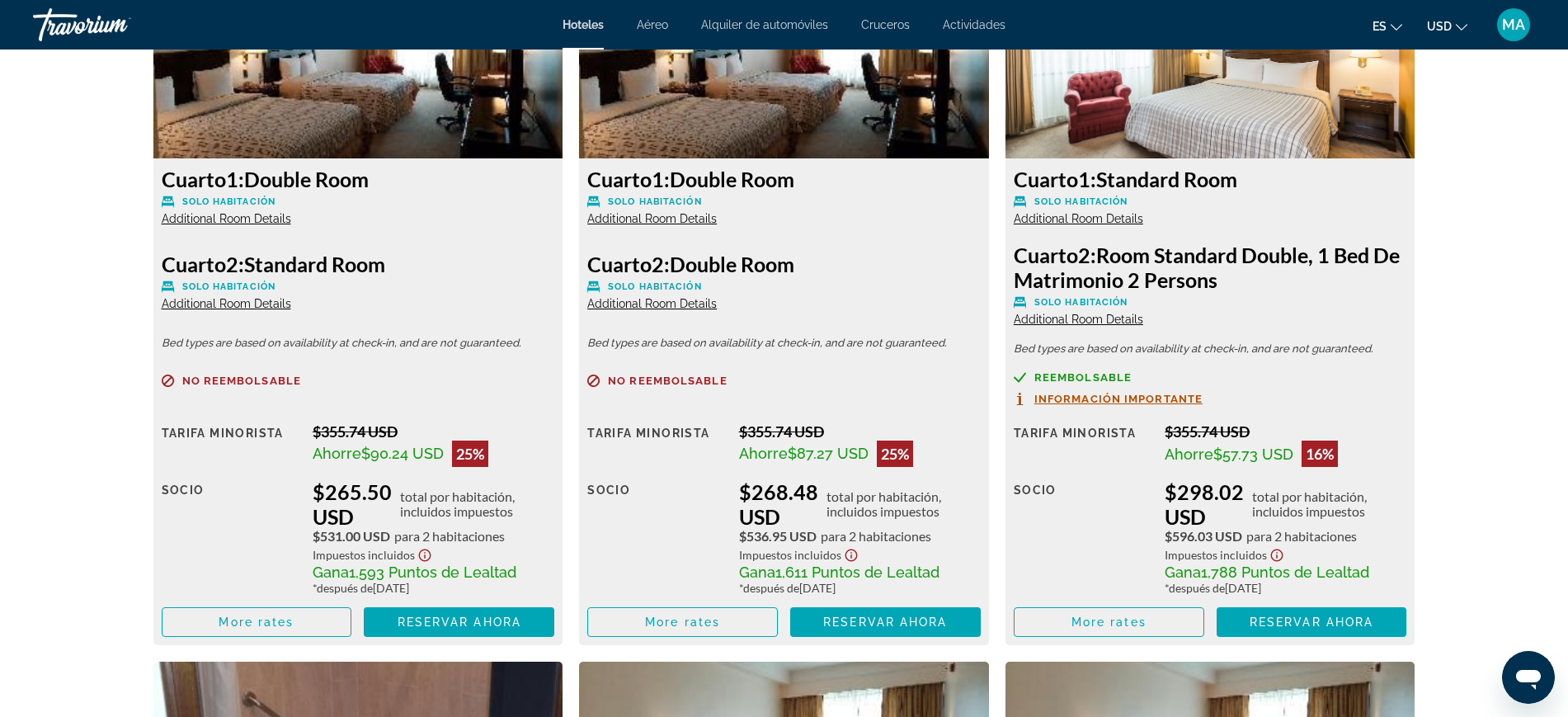
click at [262, 221] on span "Additional Room Details" at bounding box center [226, 218] width 129 height 14
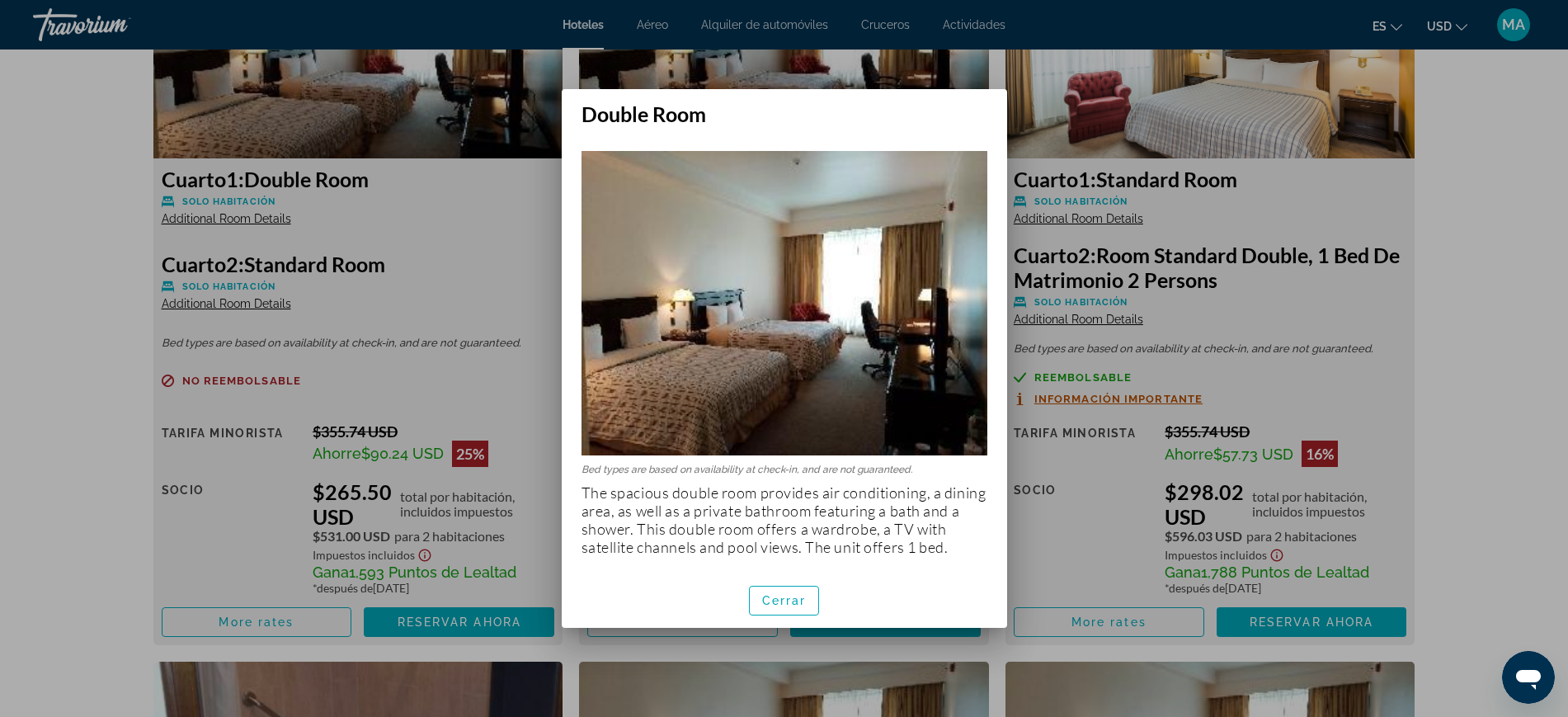
scroll to position [0, 0]
click at [782, 603] on span "Cerrar" at bounding box center [784, 600] width 44 height 14
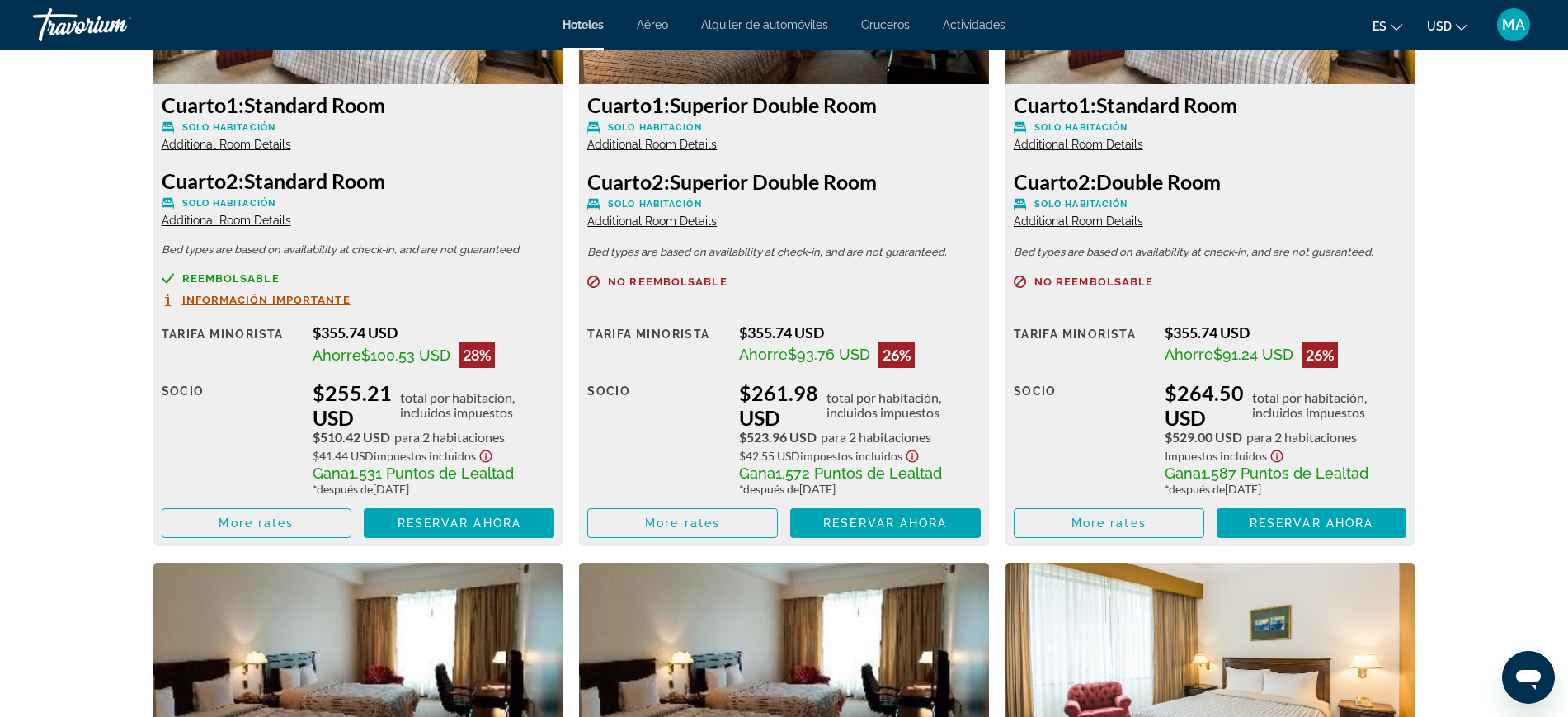
scroll to position [2577, 0]
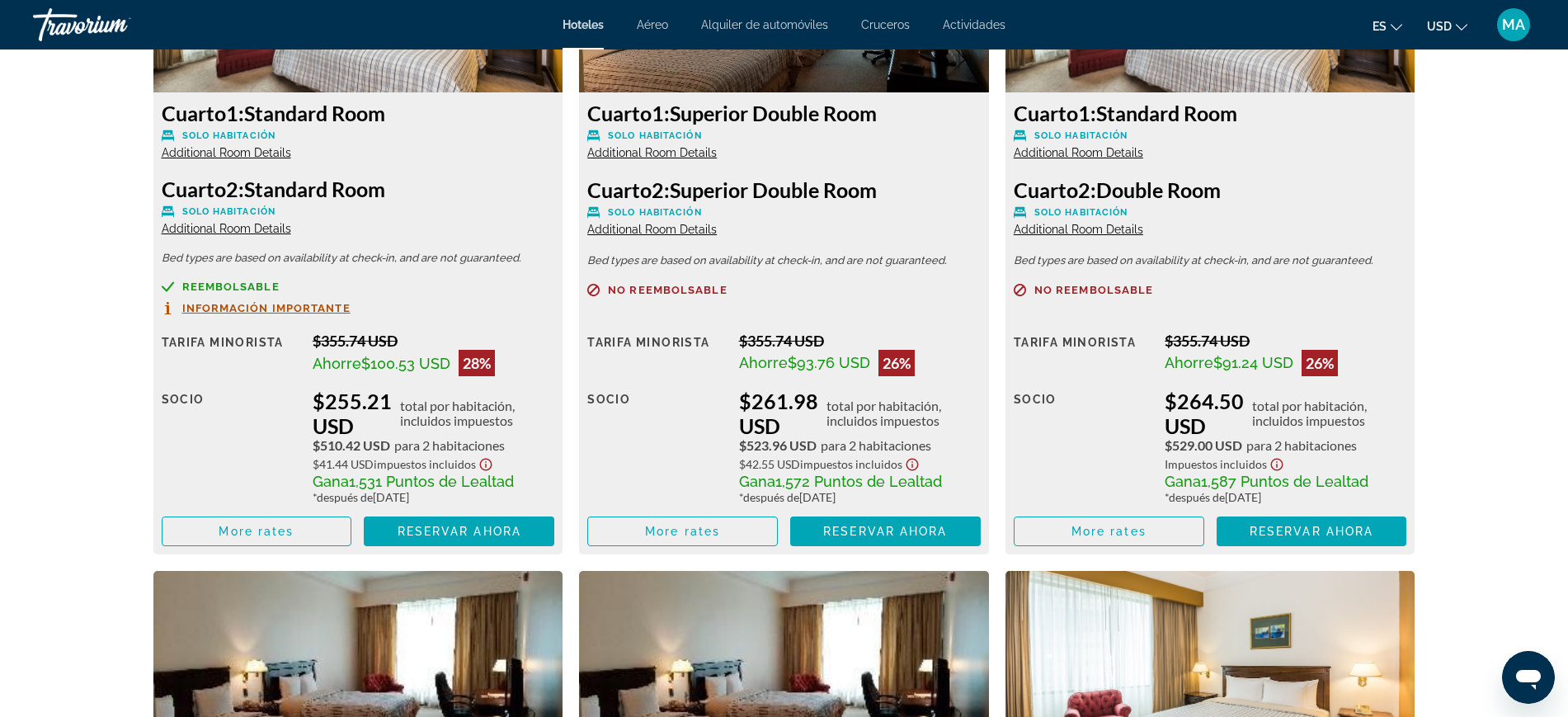
click at [662, 230] on span "Additional Room Details" at bounding box center [652, 229] width 129 height 14
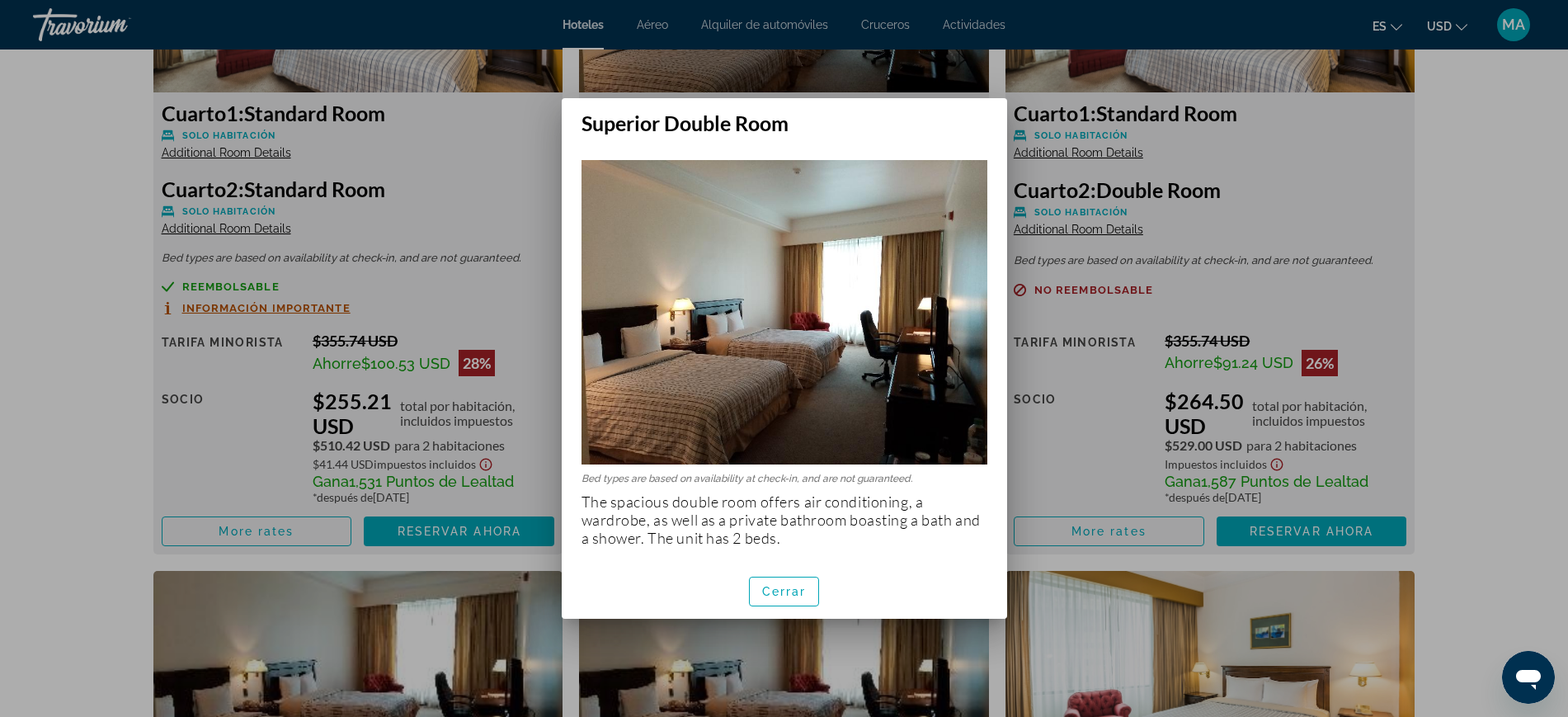
scroll to position [0, 0]
click at [781, 600] on span "button" at bounding box center [784, 591] width 70 height 40
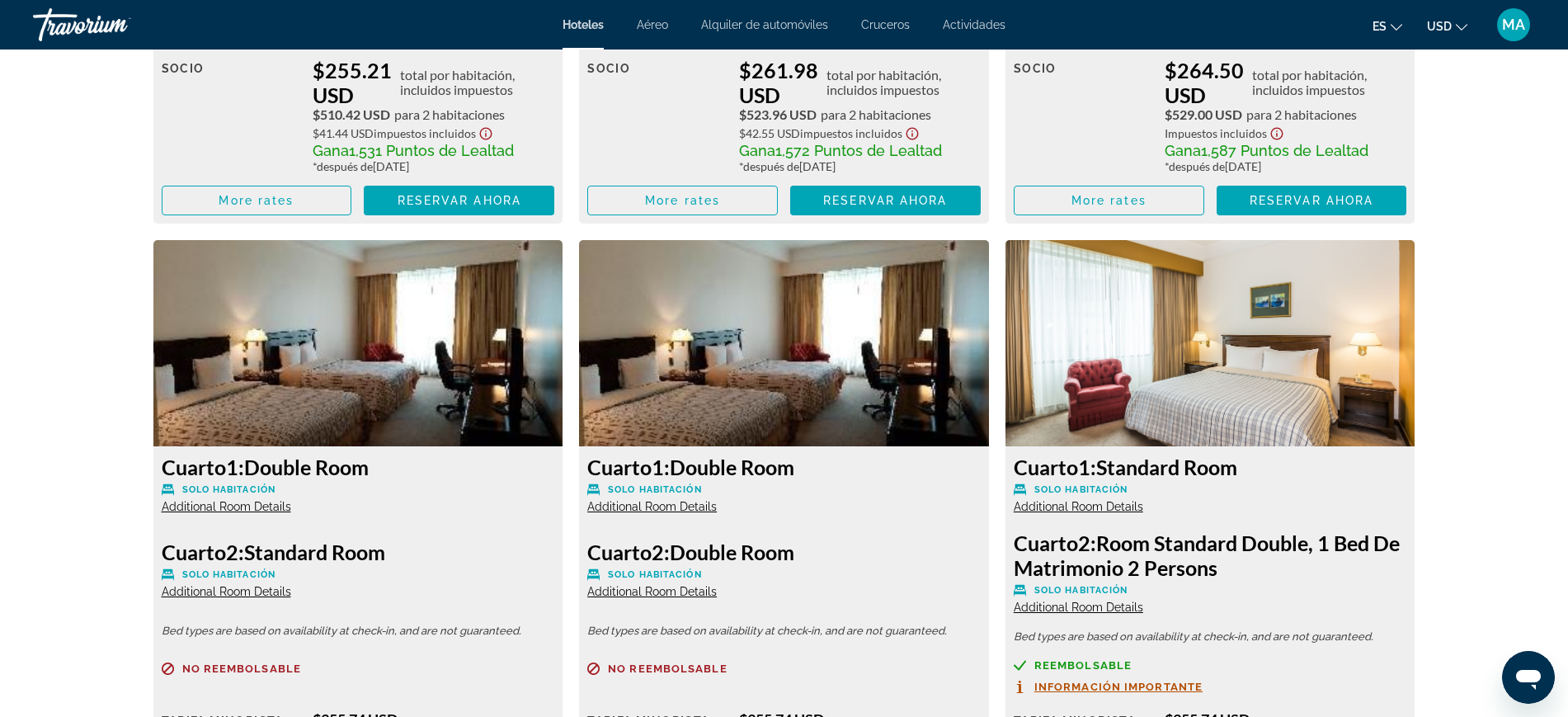
scroll to position [2989, 0]
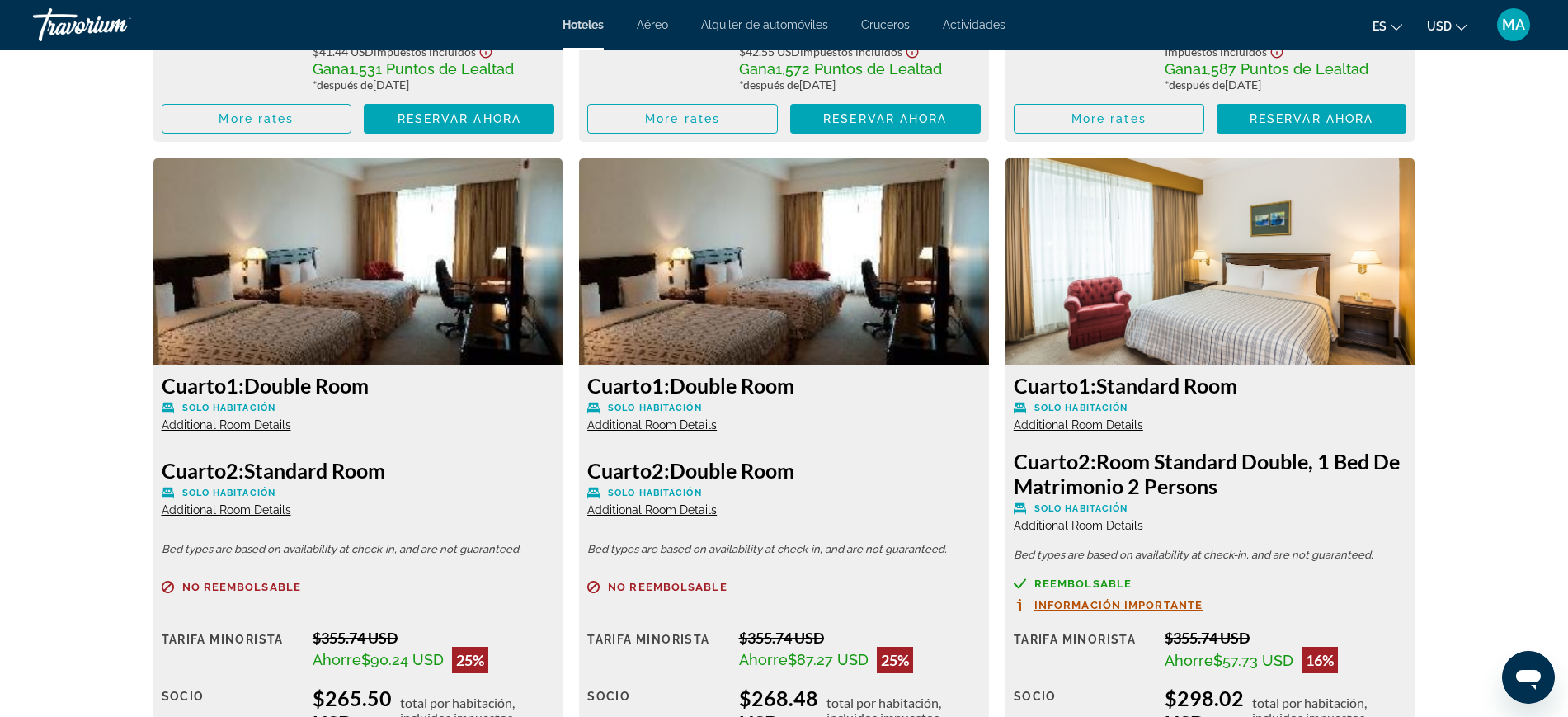
click at [219, 422] on span "Additional Room Details" at bounding box center [226, 425] width 129 height 14
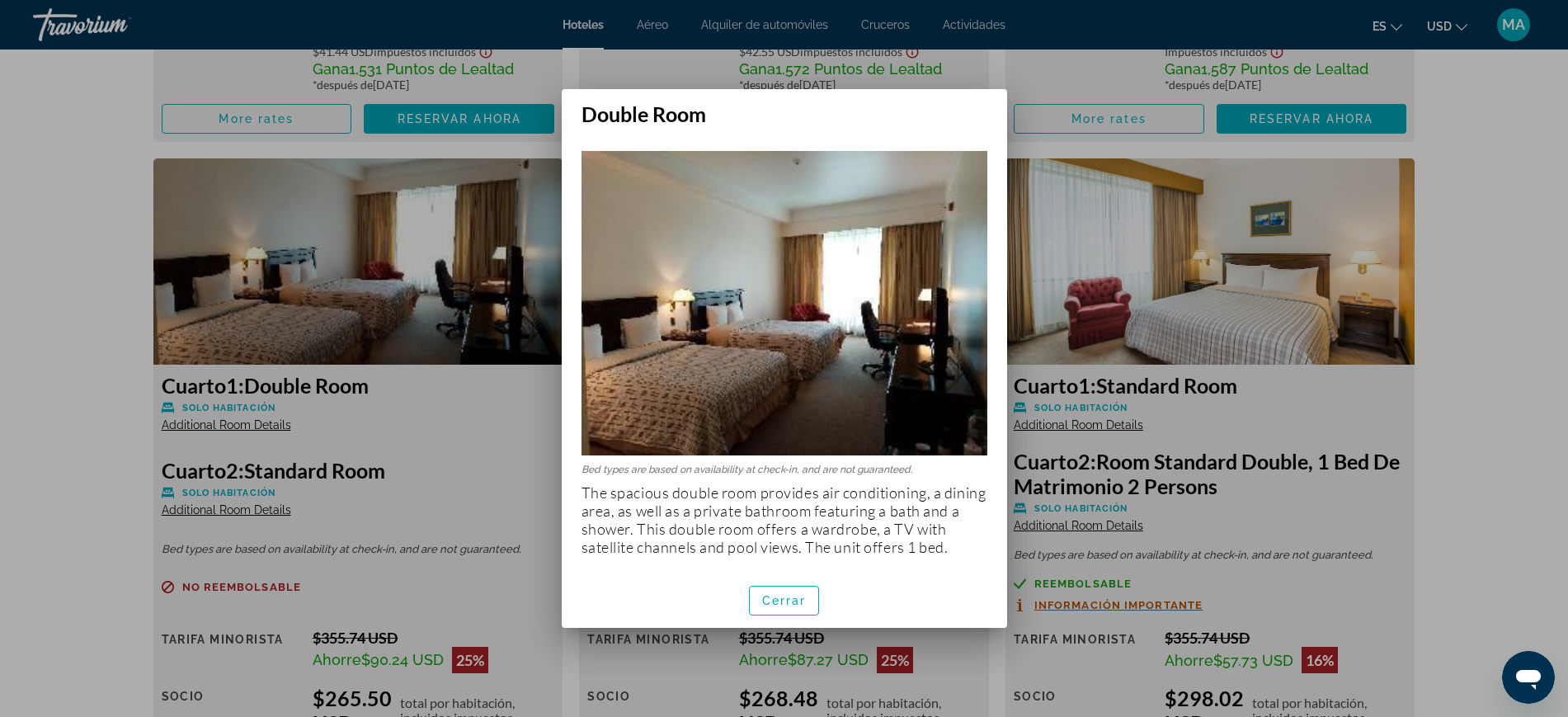
scroll to position [0, 0]
click at [797, 594] on span "Cerrar" at bounding box center [784, 600] width 44 height 14
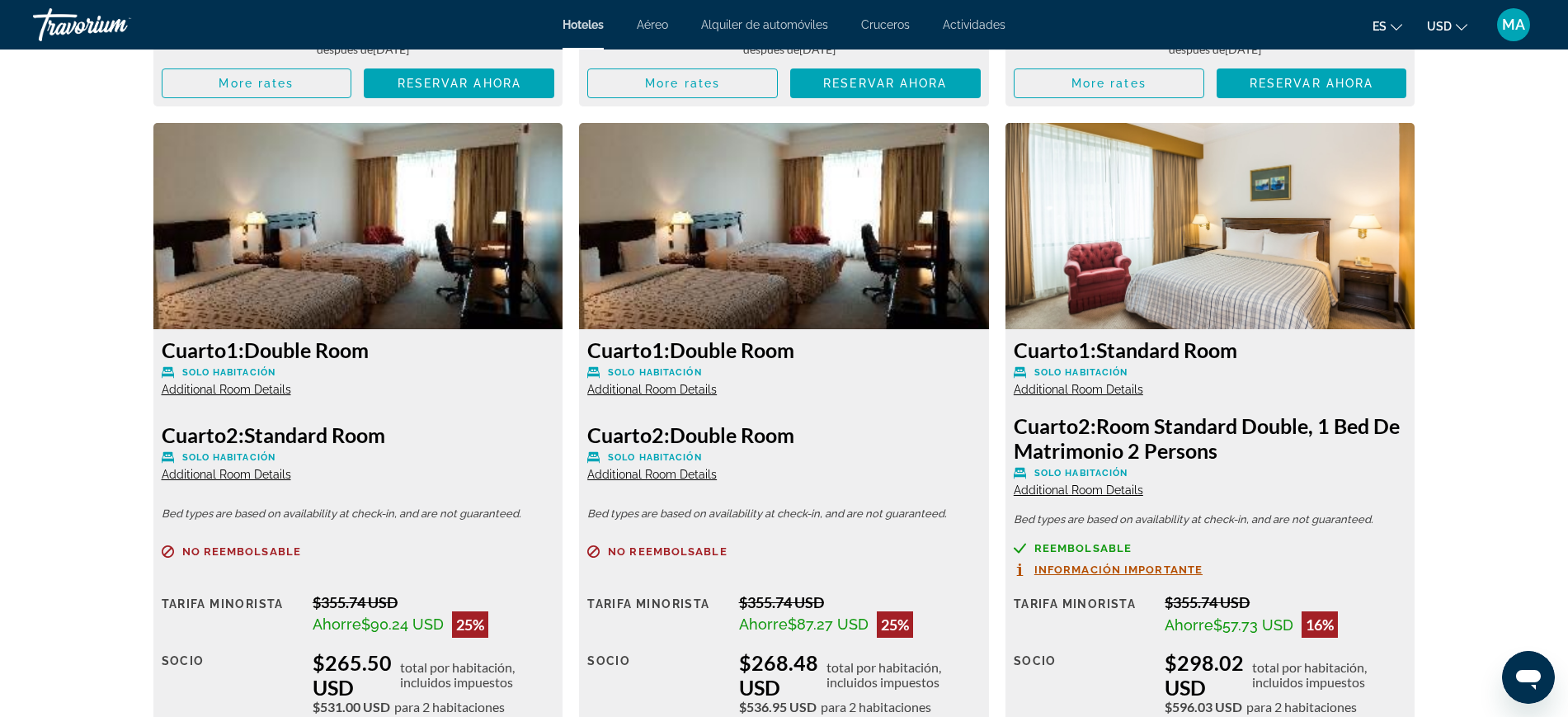
scroll to position [2989, 0]
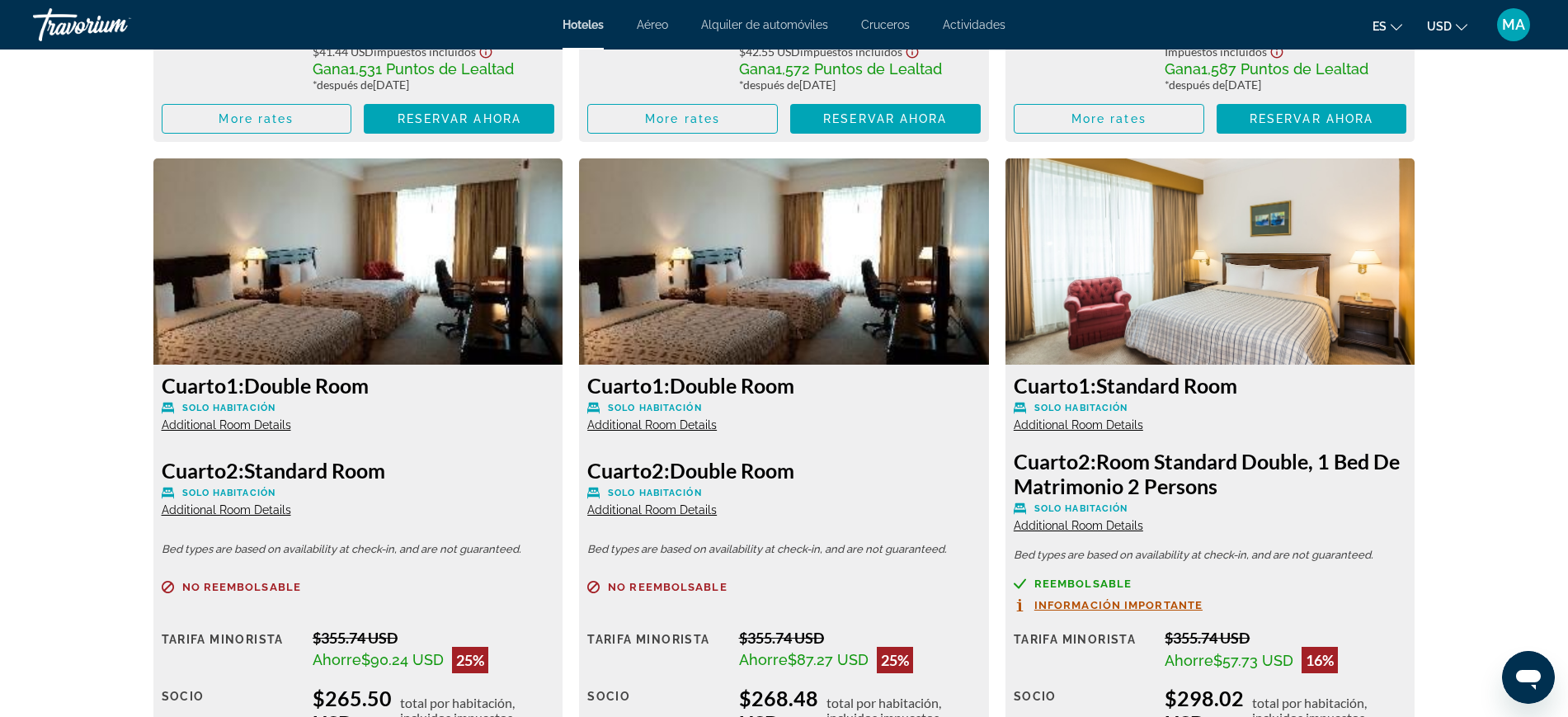
click at [686, 425] on span "Additional Room Details" at bounding box center [652, 425] width 129 height 14
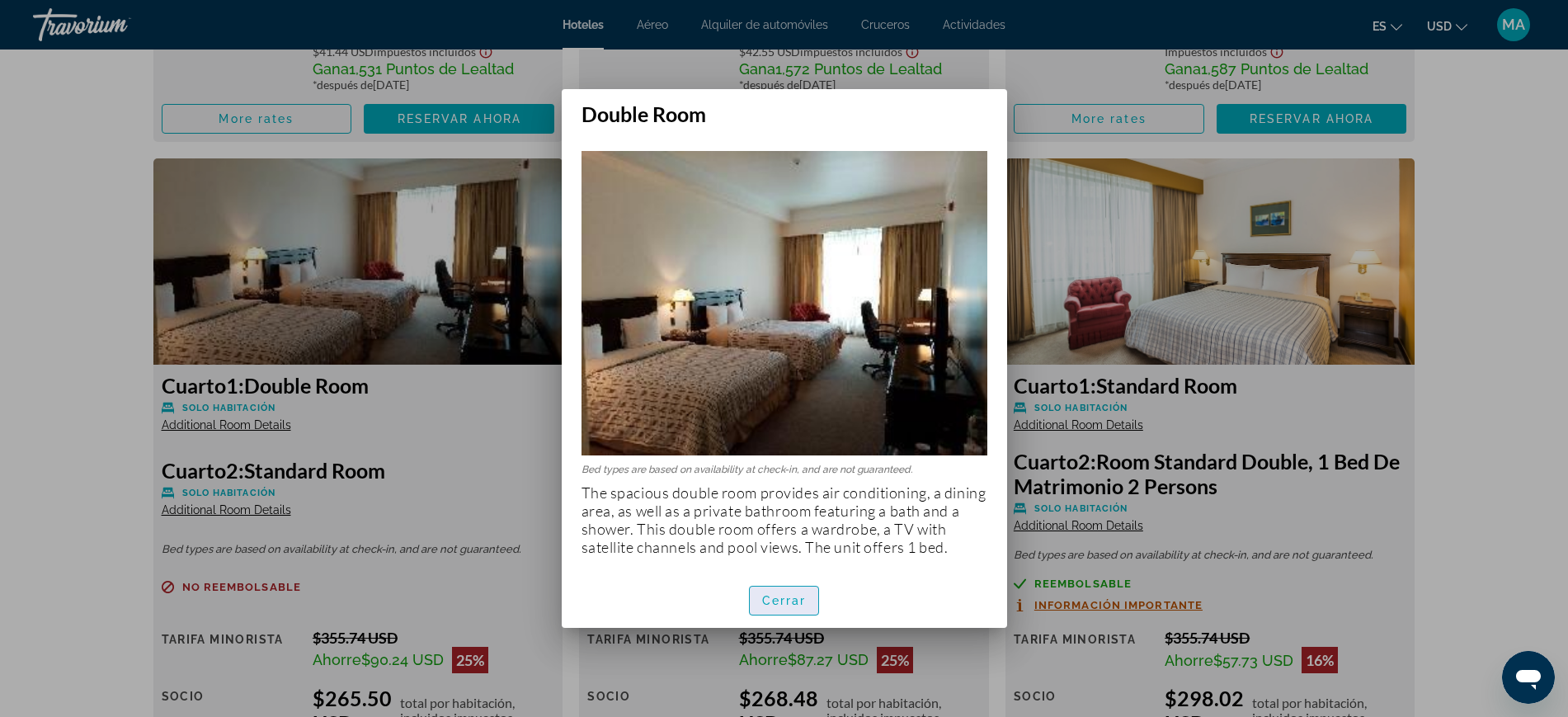
click at [791, 607] on span "button" at bounding box center [784, 600] width 70 height 40
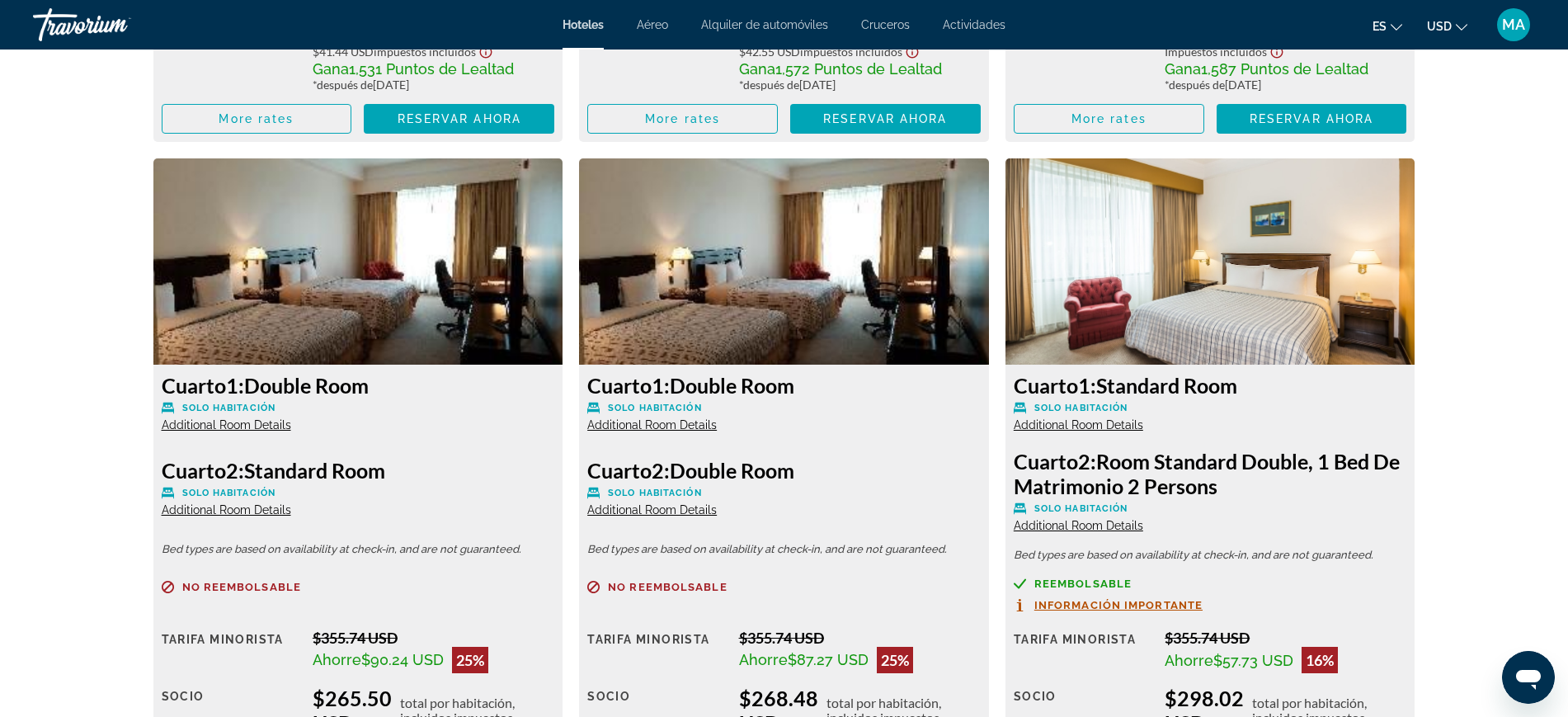
scroll to position [2989, 0]
click at [671, 512] on span "Additional Room Details" at bounding box center [652, 510] width 129 height 14
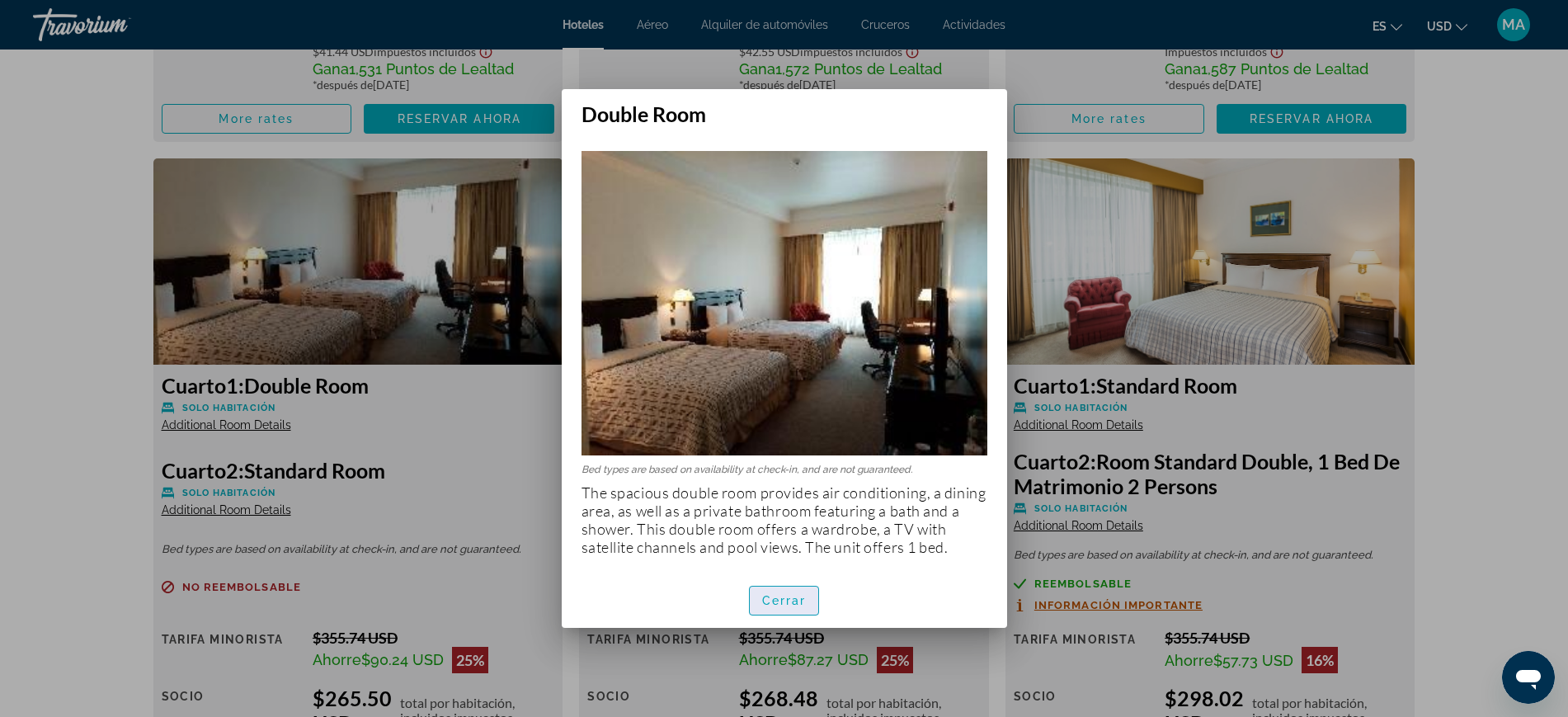
click at [787, 600] on span "Cerrar" at bounding box center [784, 600] width 44 height 14
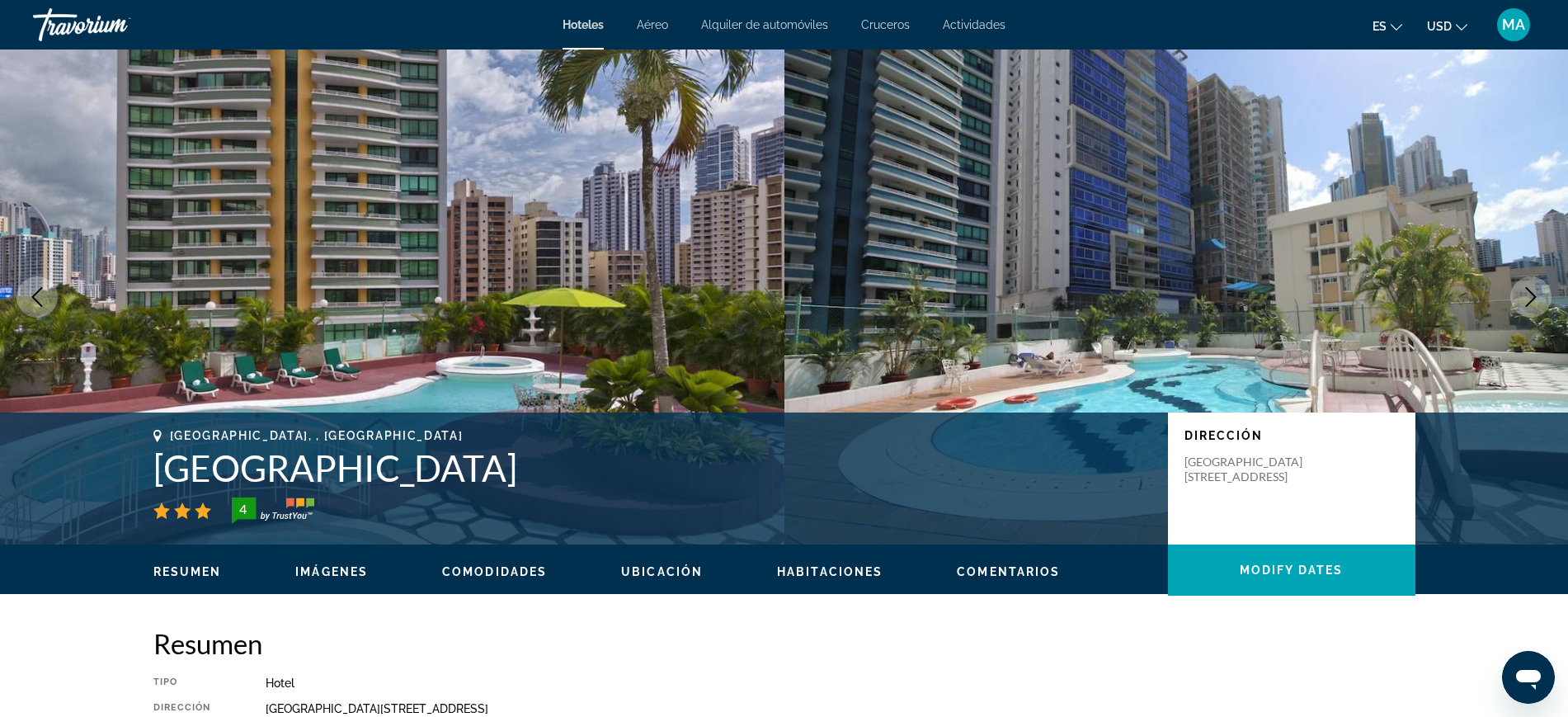
scroll to position [2989, 0]
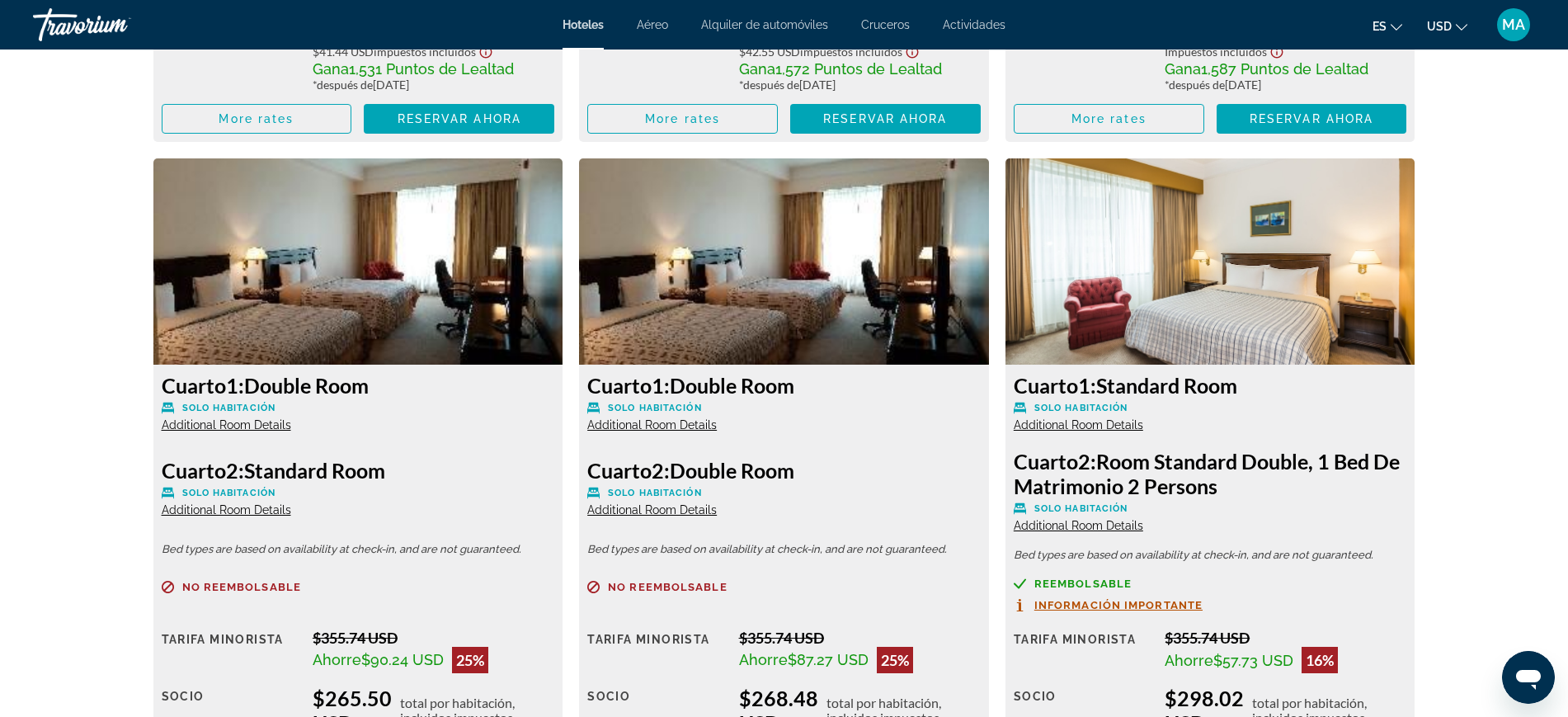
click at [242, 508] on span "Additional Room Details" at bounding box center [226, 510] width 129 height 14
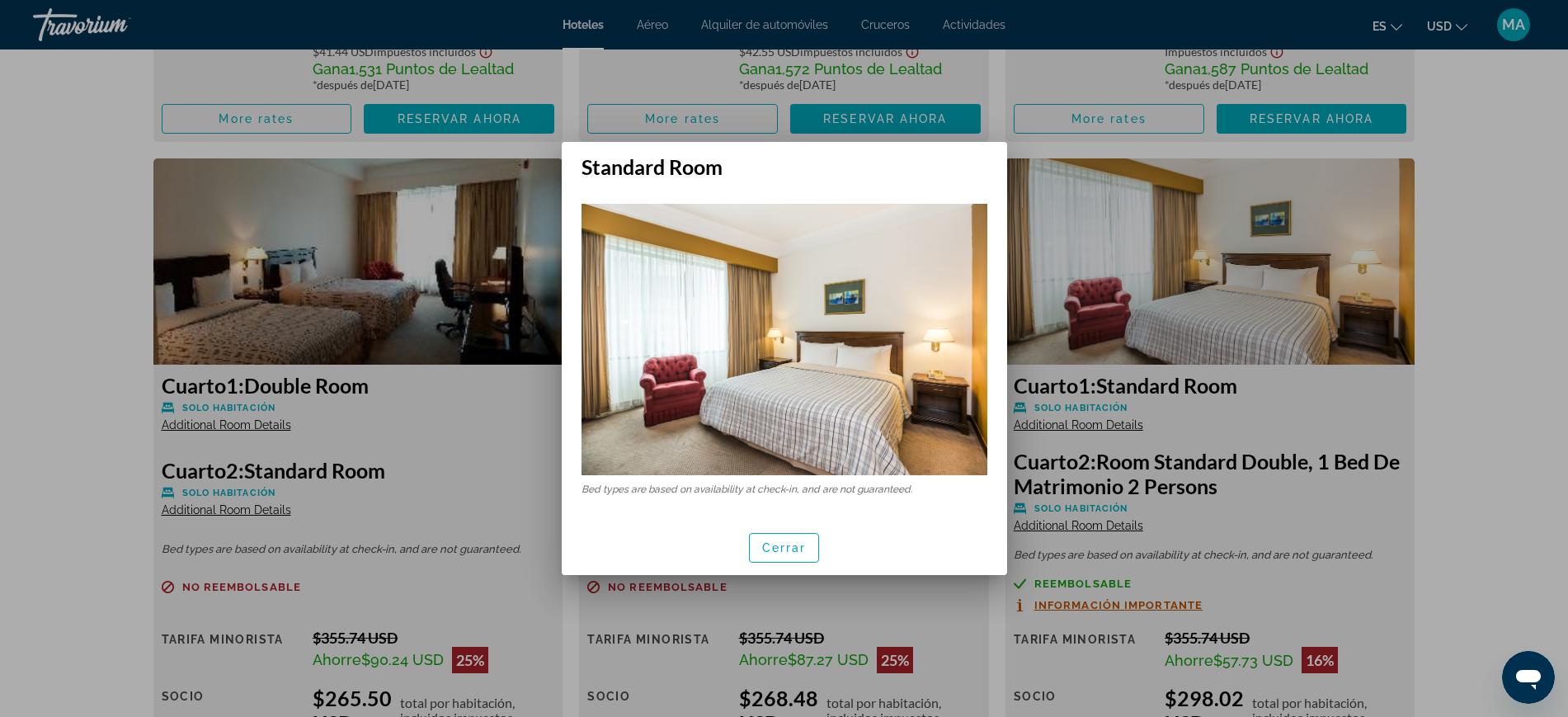
scroll to position [0, 0]
click at [768, 552] on span "Cerrar" at bounding box center [784, 548] width 44 height 14
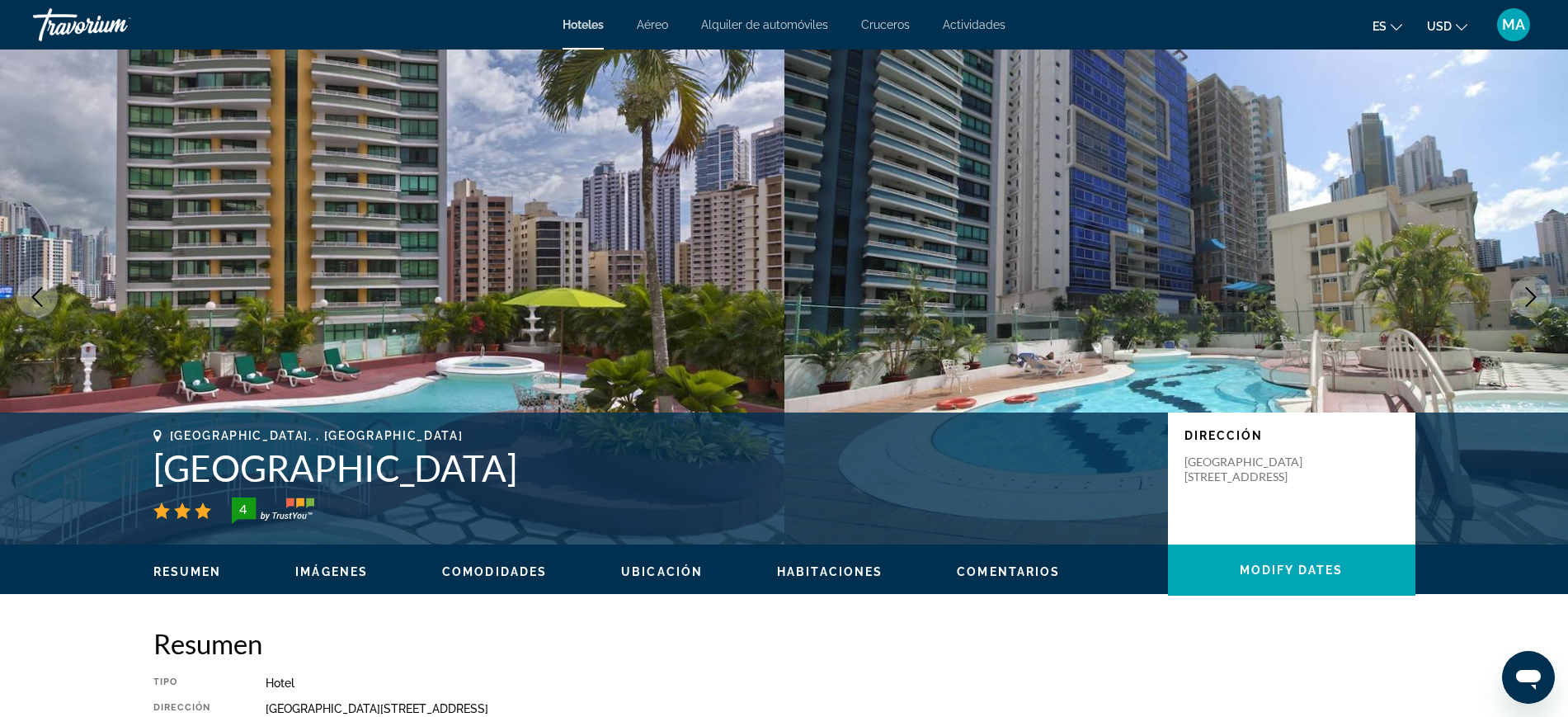
scroll to position [2989, 0]
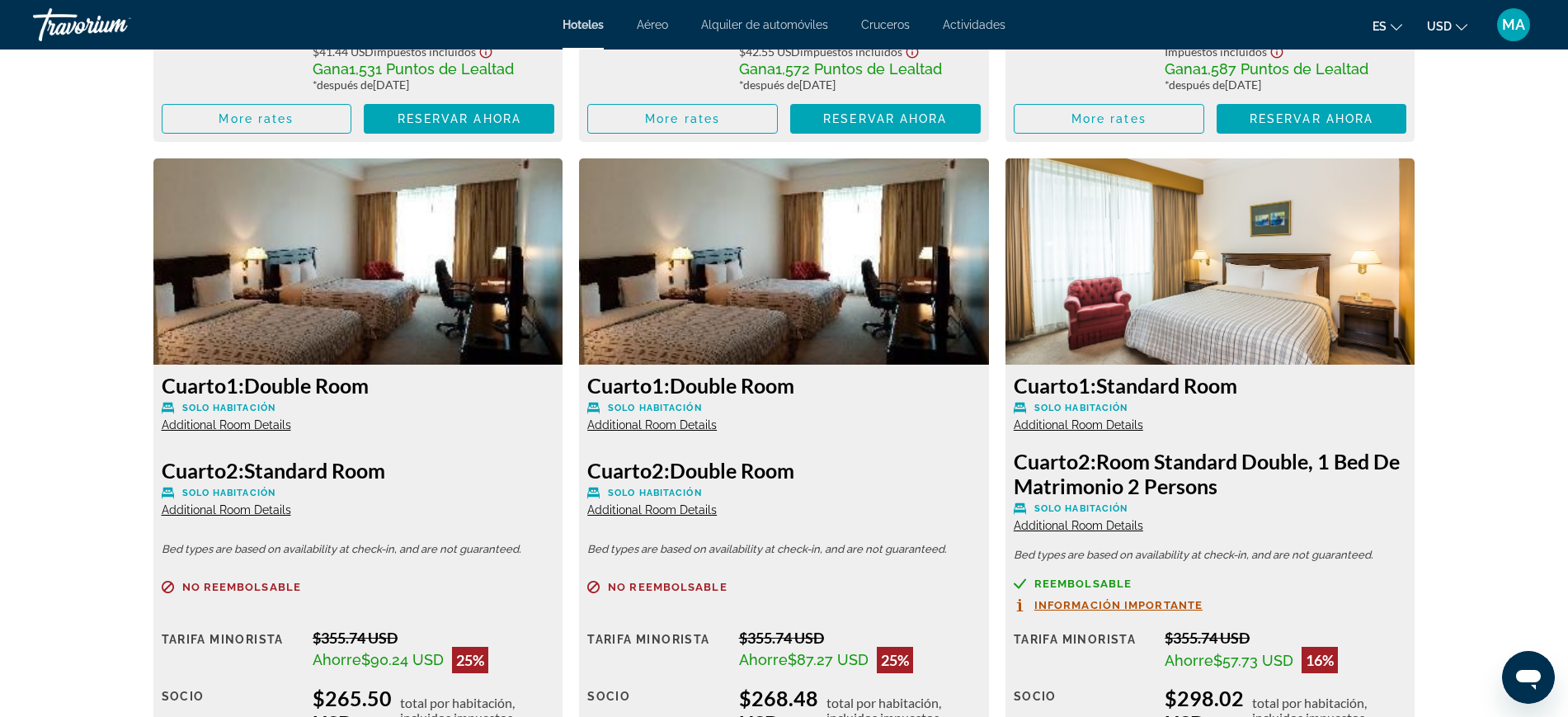
click at [238, 426] on span "Additional Room Details" at bounding box center [226, 425] width 129 height 14
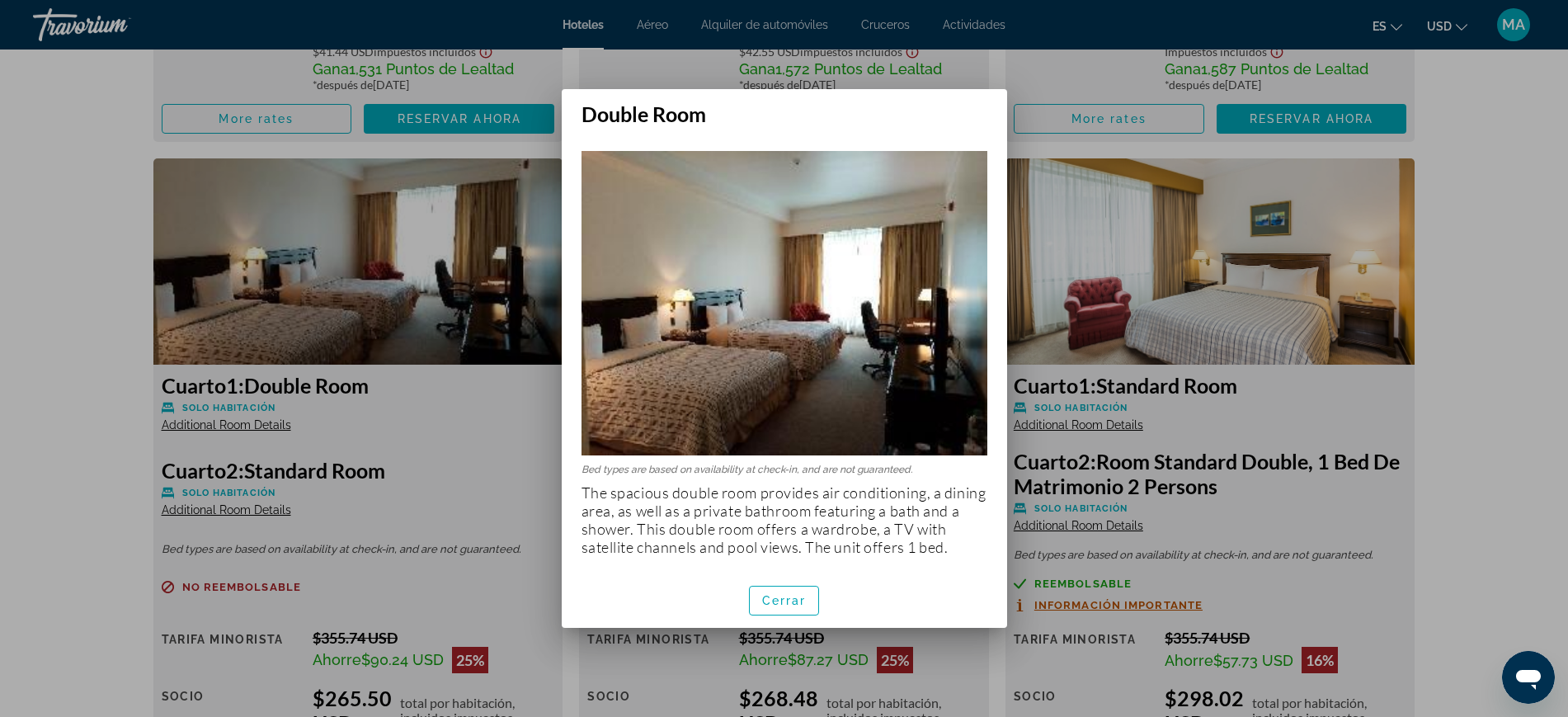
scroll to position [0, 0]
click at [774, 599] on span "Cerrar" at bounding box center [784, 600] width 44 height 14
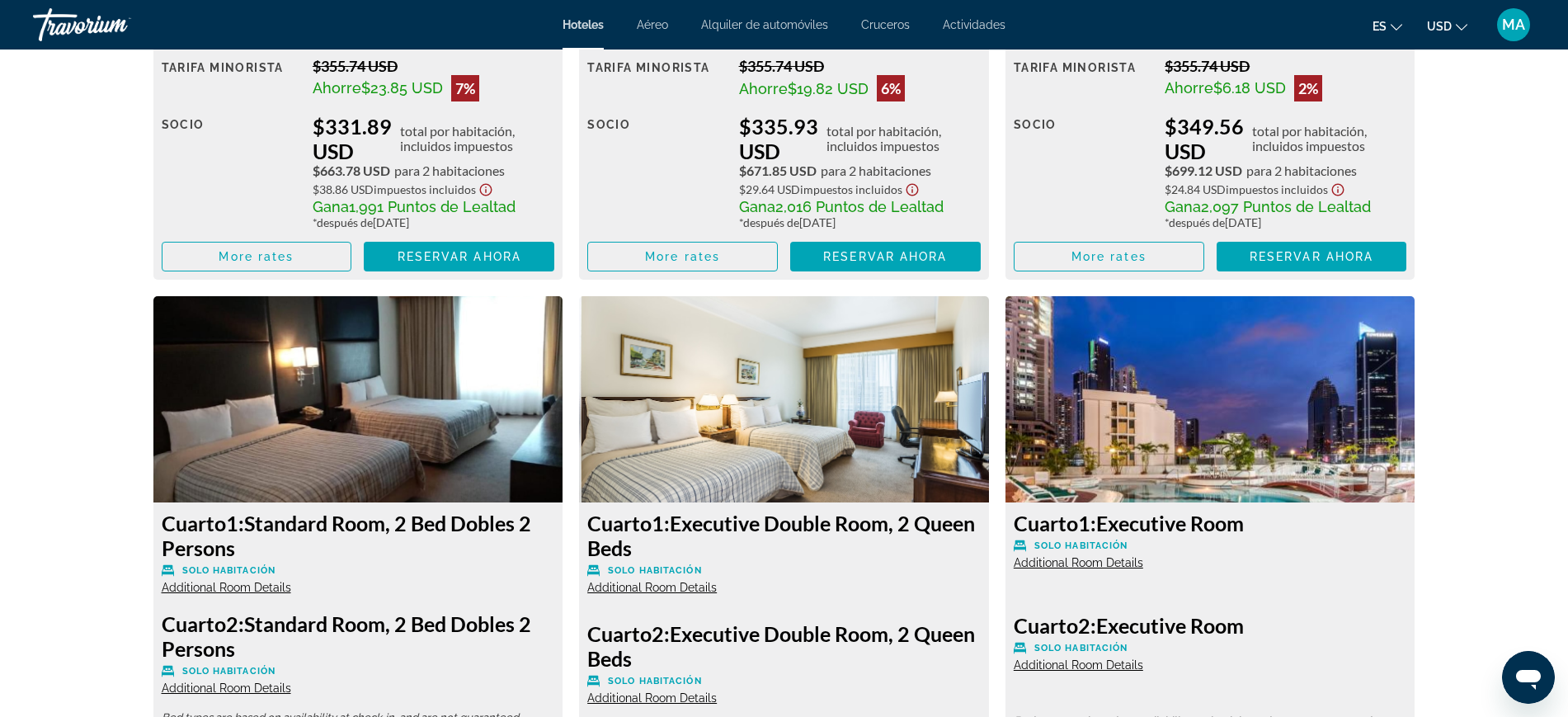
scroll to position [3895, 0]
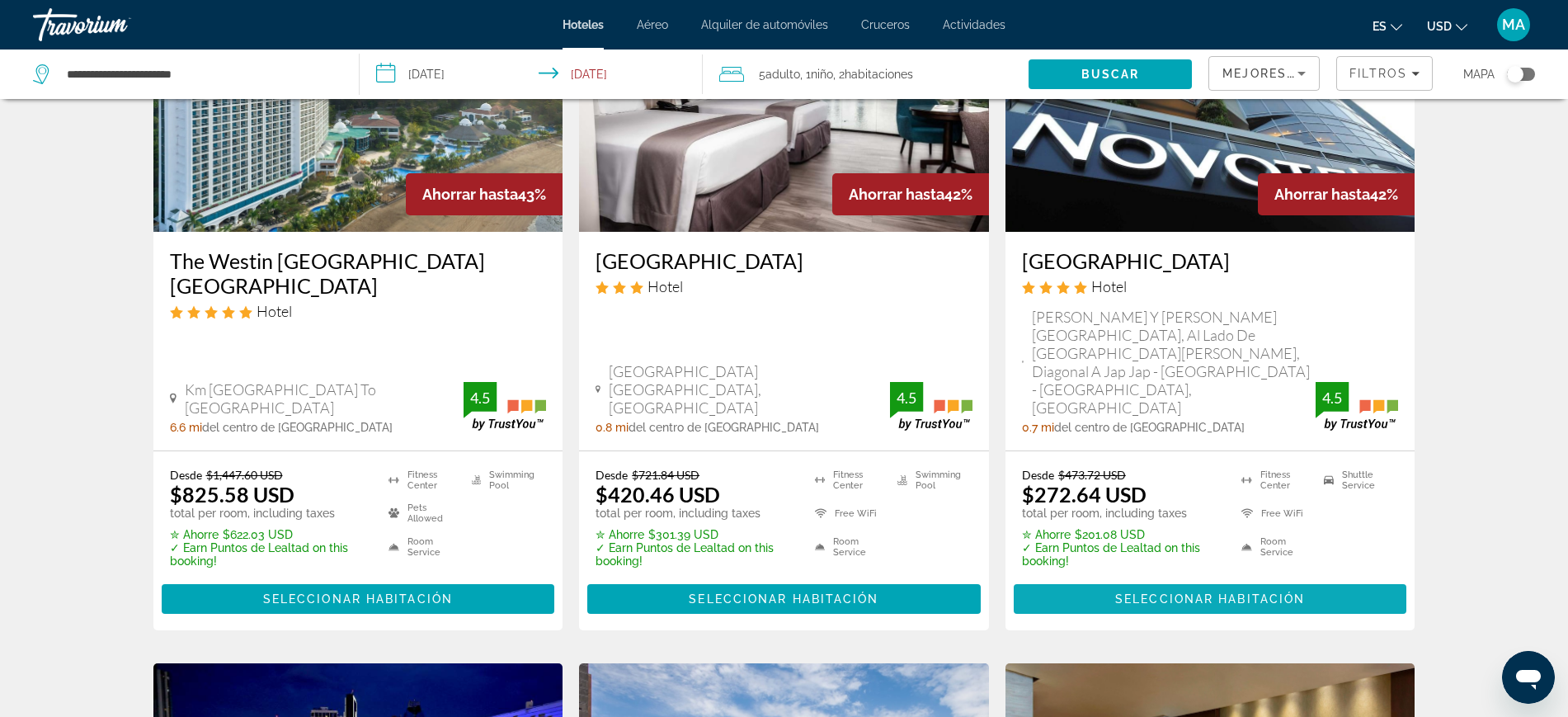
scroll to position [206, 0]
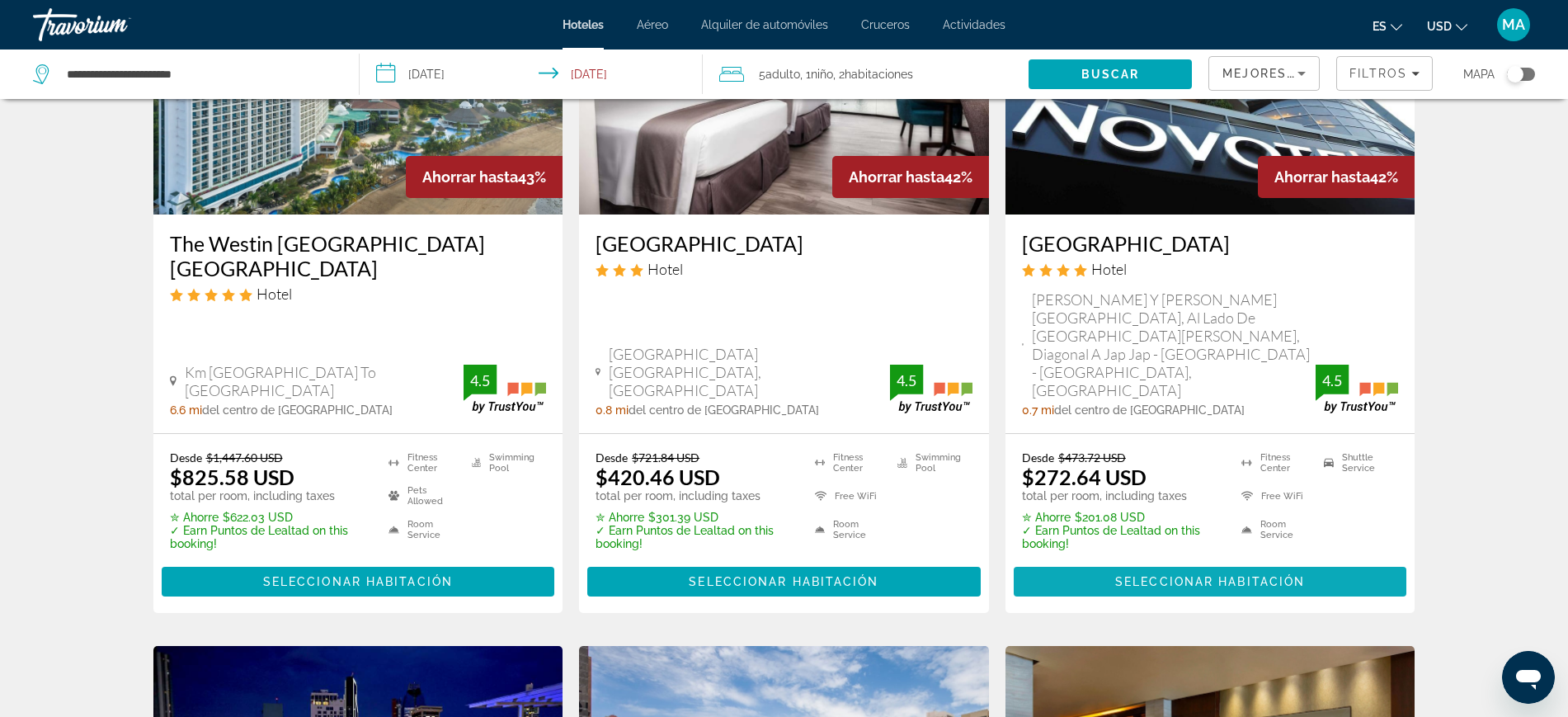
click at [1176, 575] on span "Seleccionar habitación" at bounding box center [1210, 581] width 190 height 14
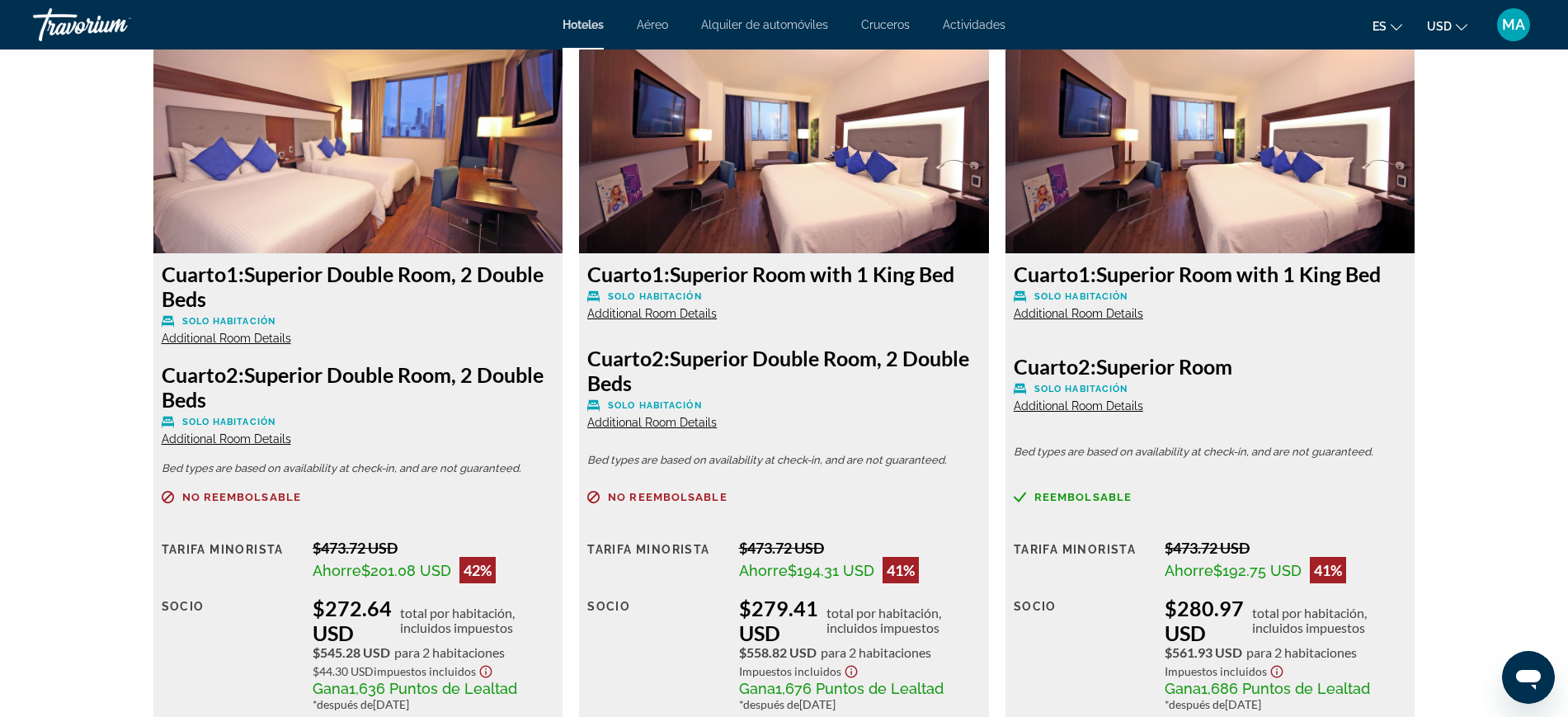
scroll to position [2268, 0]
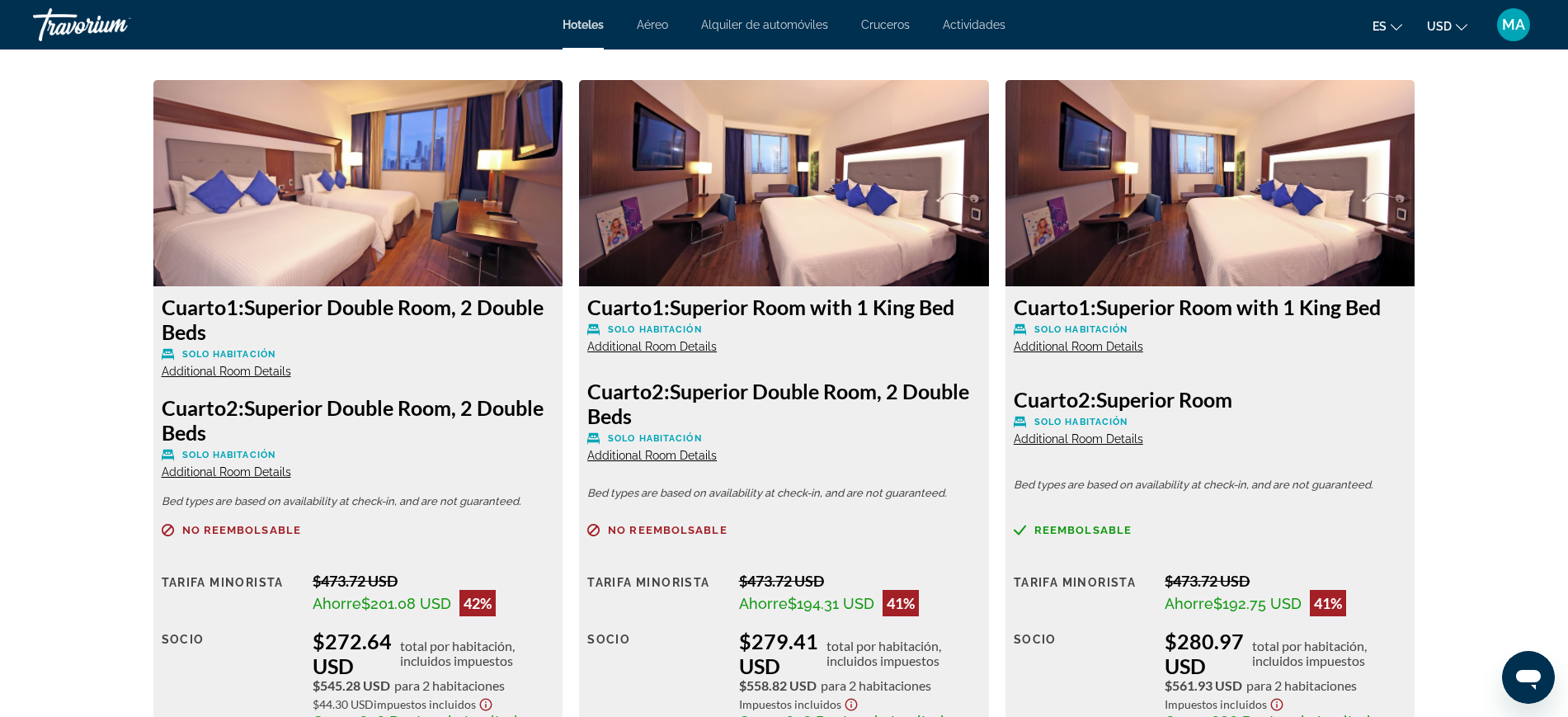
click at [1066, 432] on span "Additional Room Details" at bounding box center [1078, 438] width 129 height 14
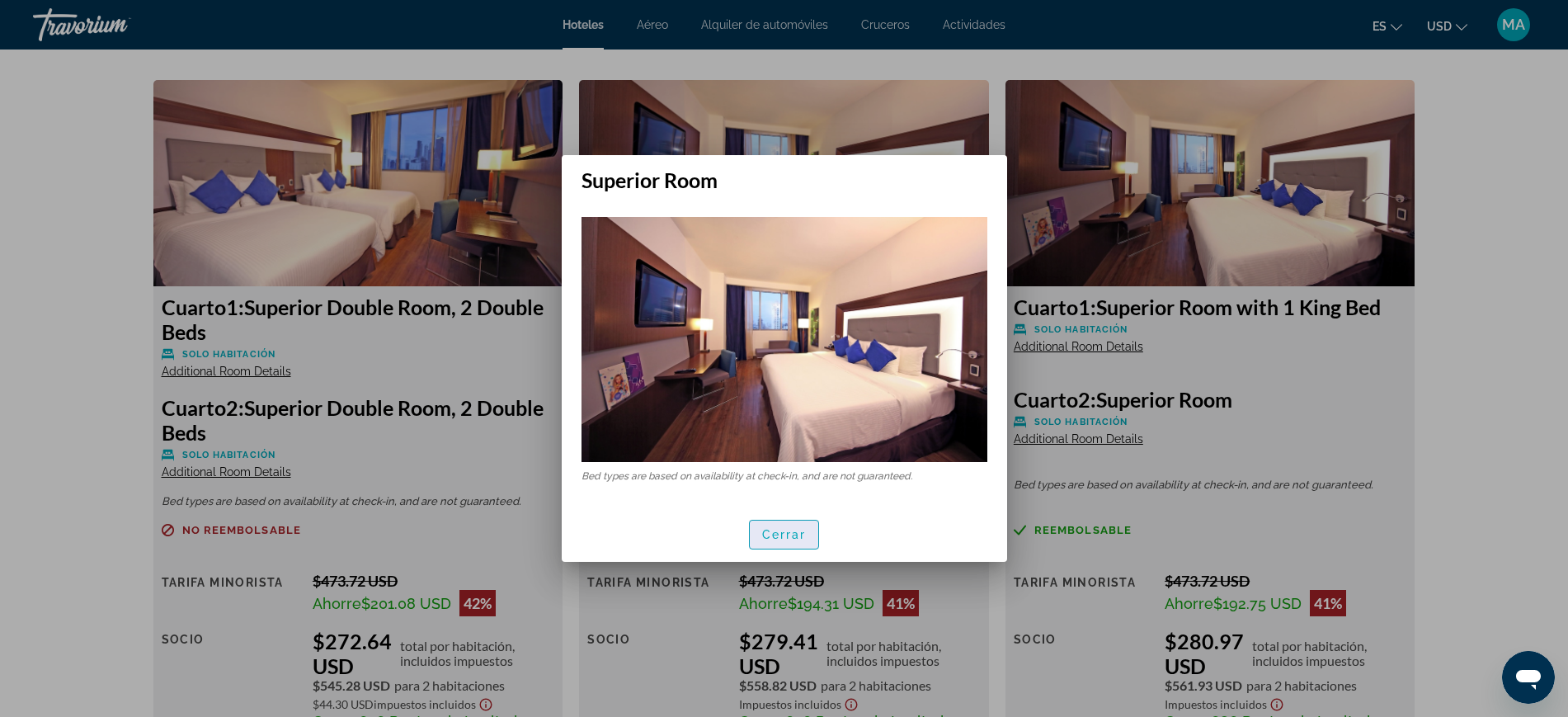
drag, startPoint x: 805, startPoint y: 540, endPoint x: 871, endPoint y: 494, distance: 80.4
click at [804, 540] on span "Cerrar" at bounding box center [784, 534] width 44 height 14
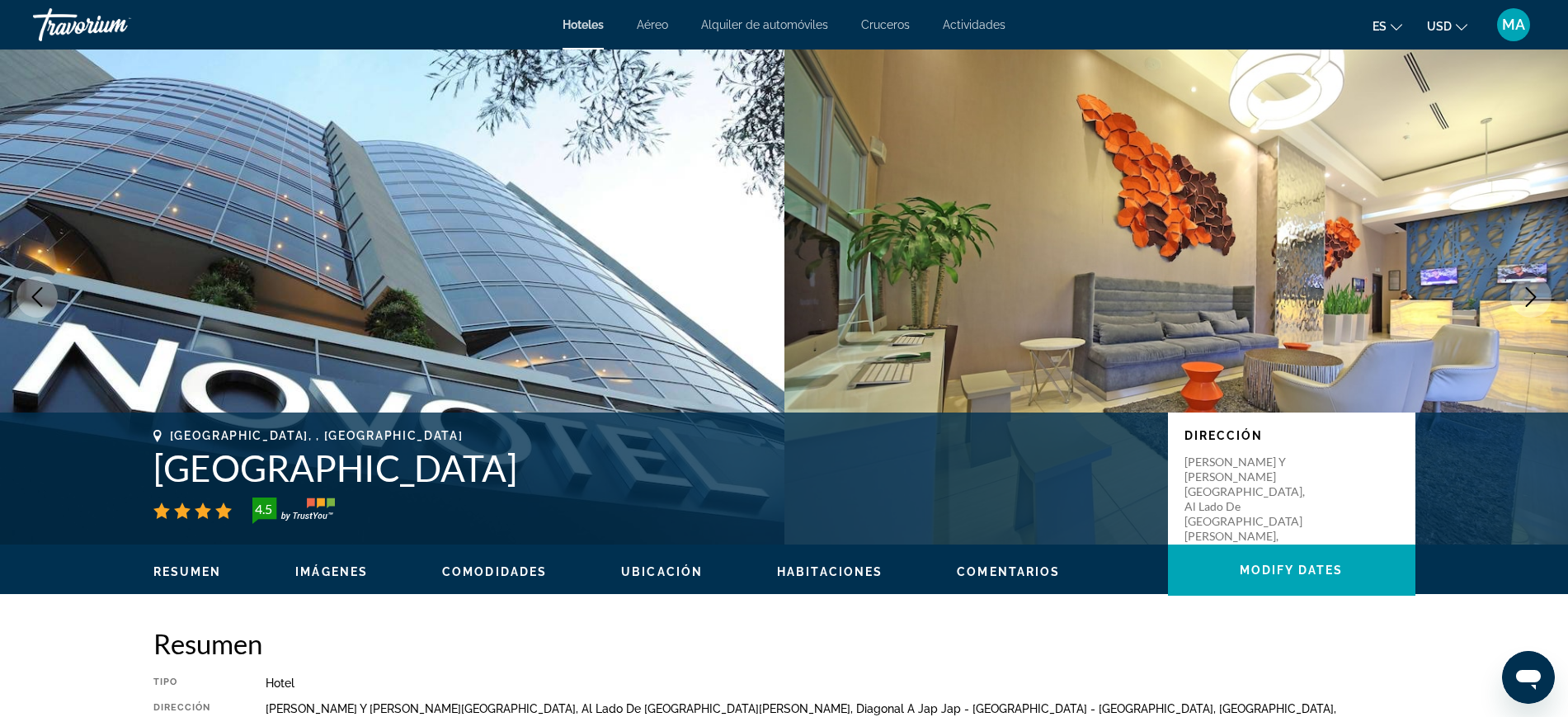
scroll to position [2268, 0]
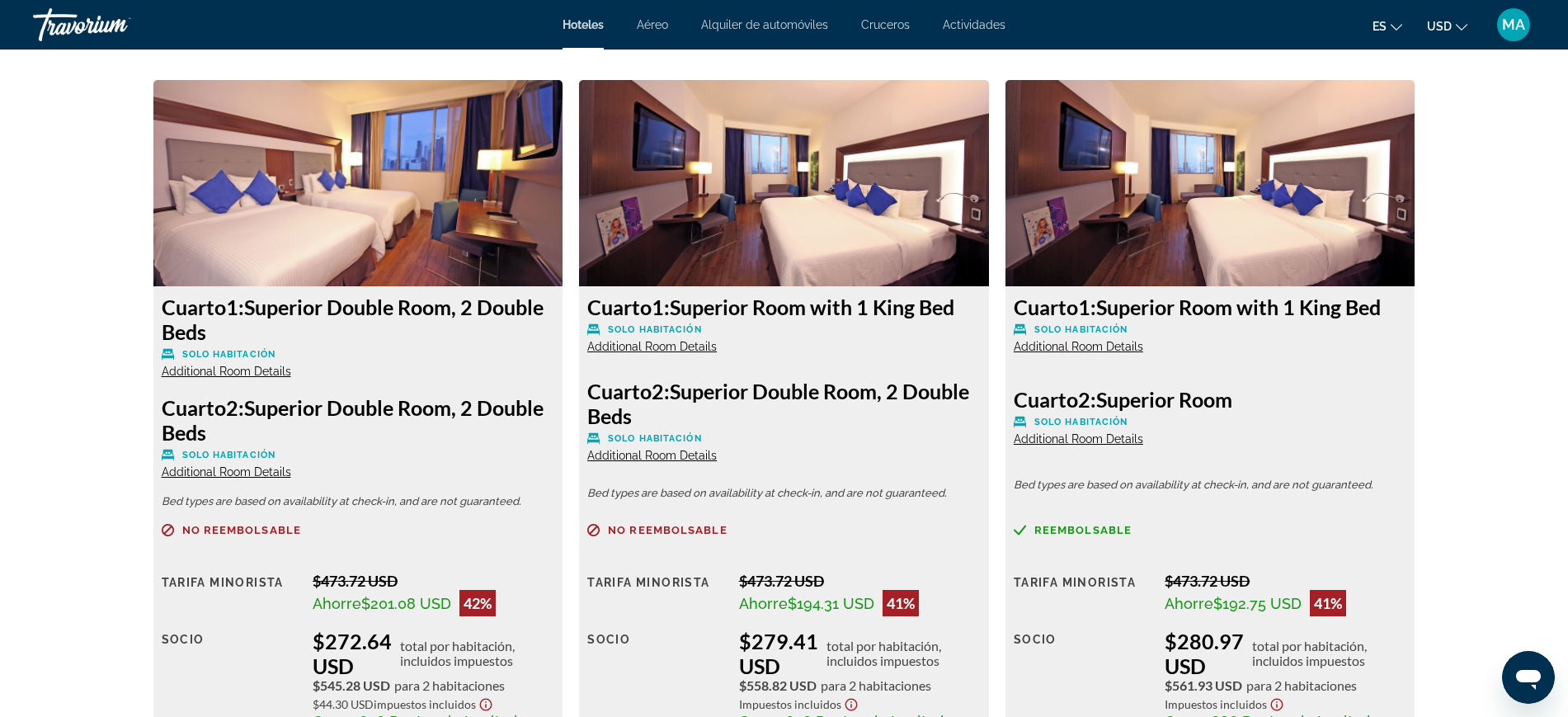
click at [1059, 339] on span "Additional Room Details" at bounding box center [1078, 346] width 129 height 14
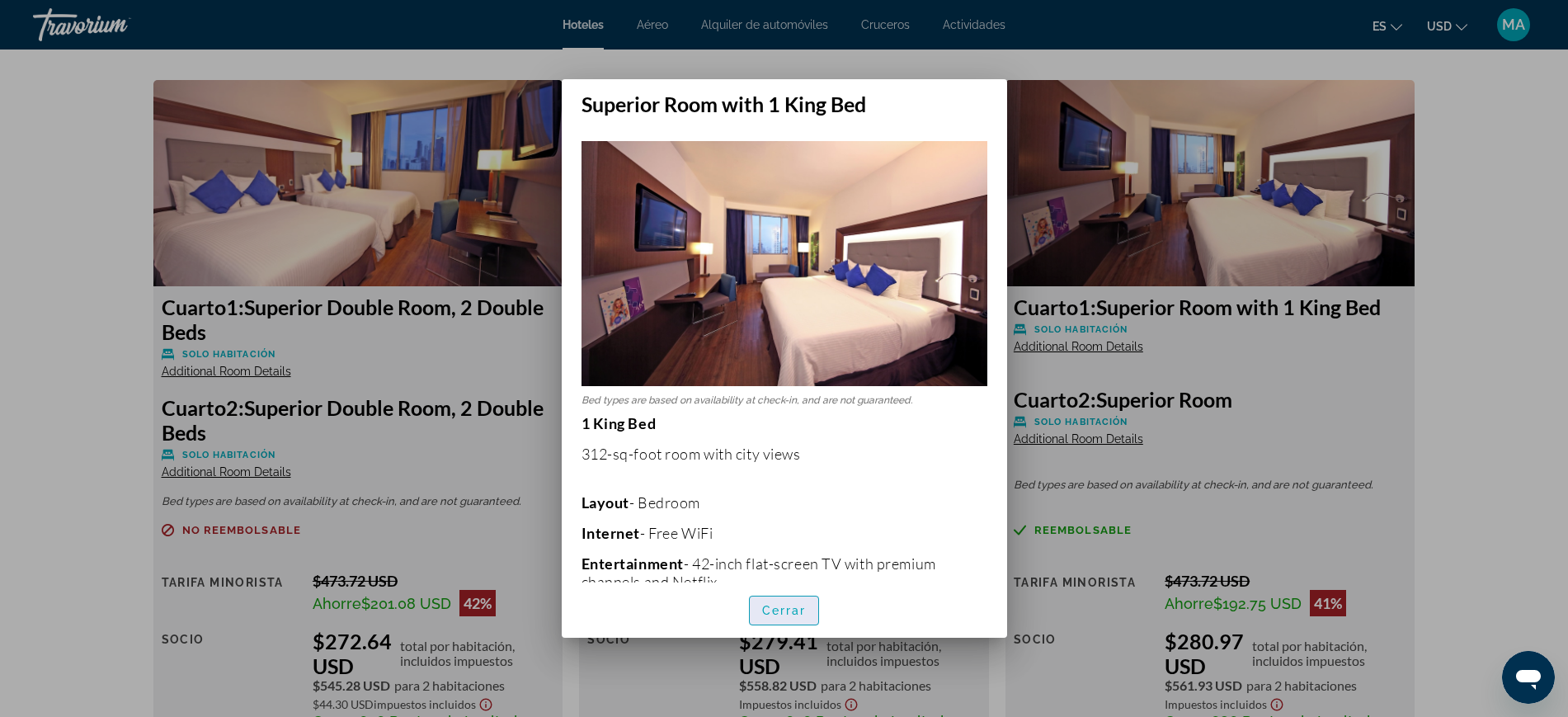
click at [774, 610] on span "Cerrar" at bounding box center [784, 610] width 44 height 14
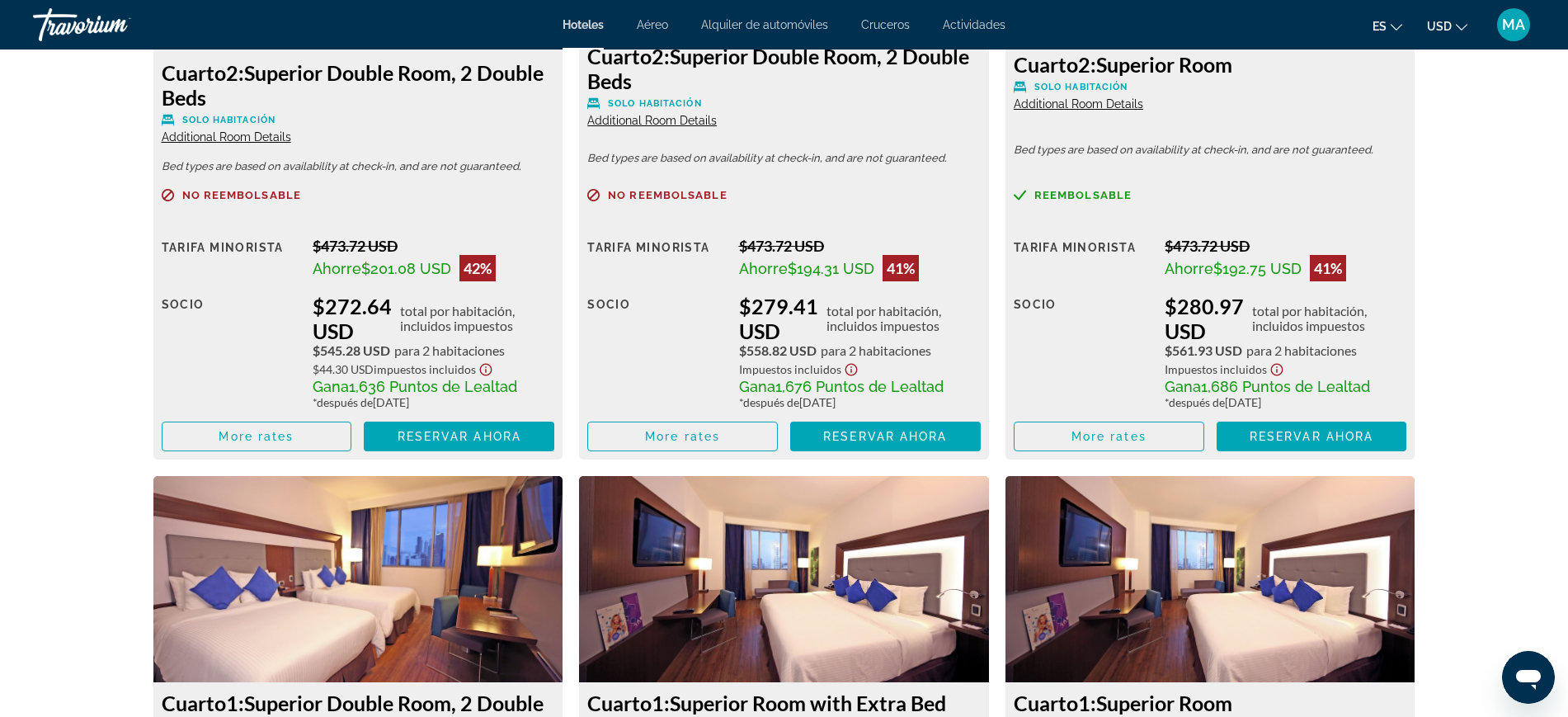
scroll to position [2371, 0]
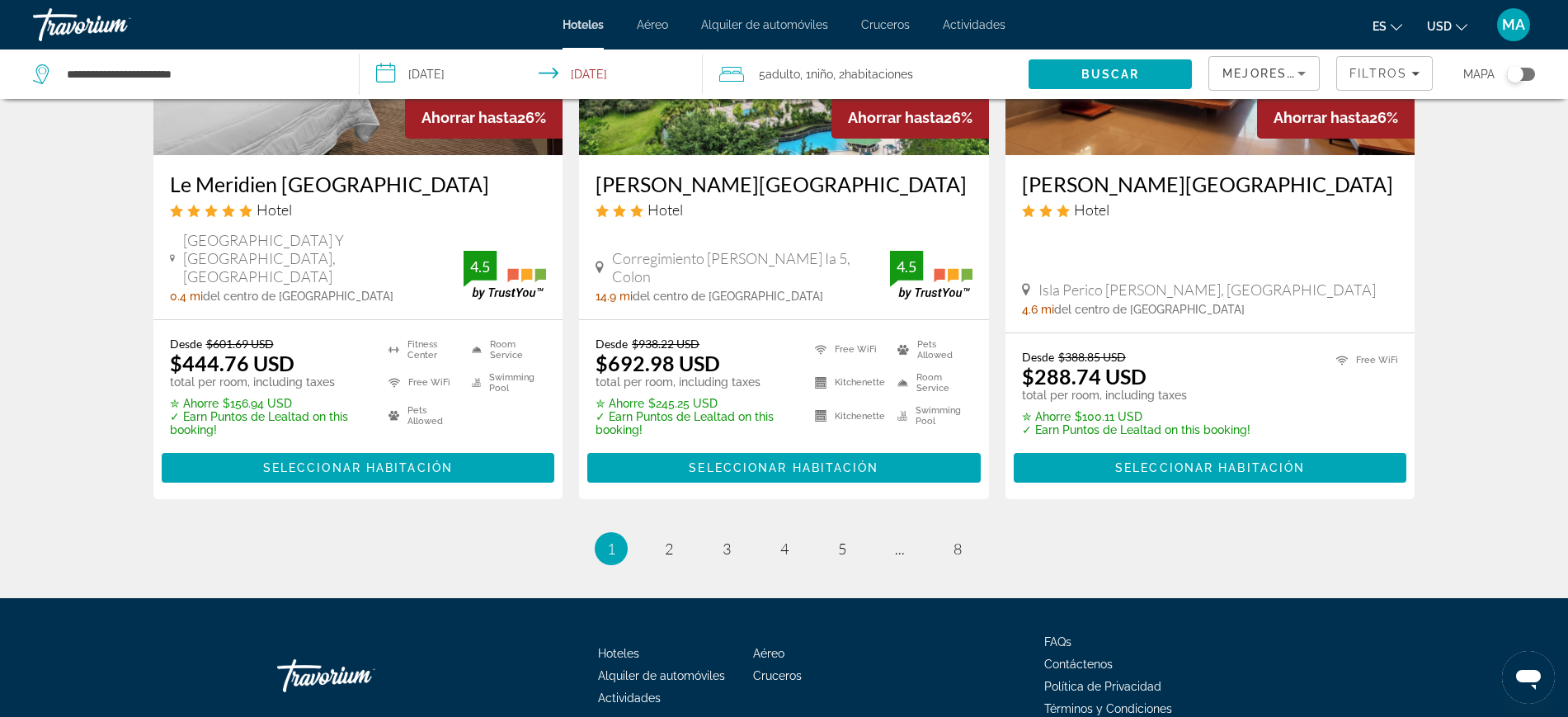
scroll to position [2280, 0]
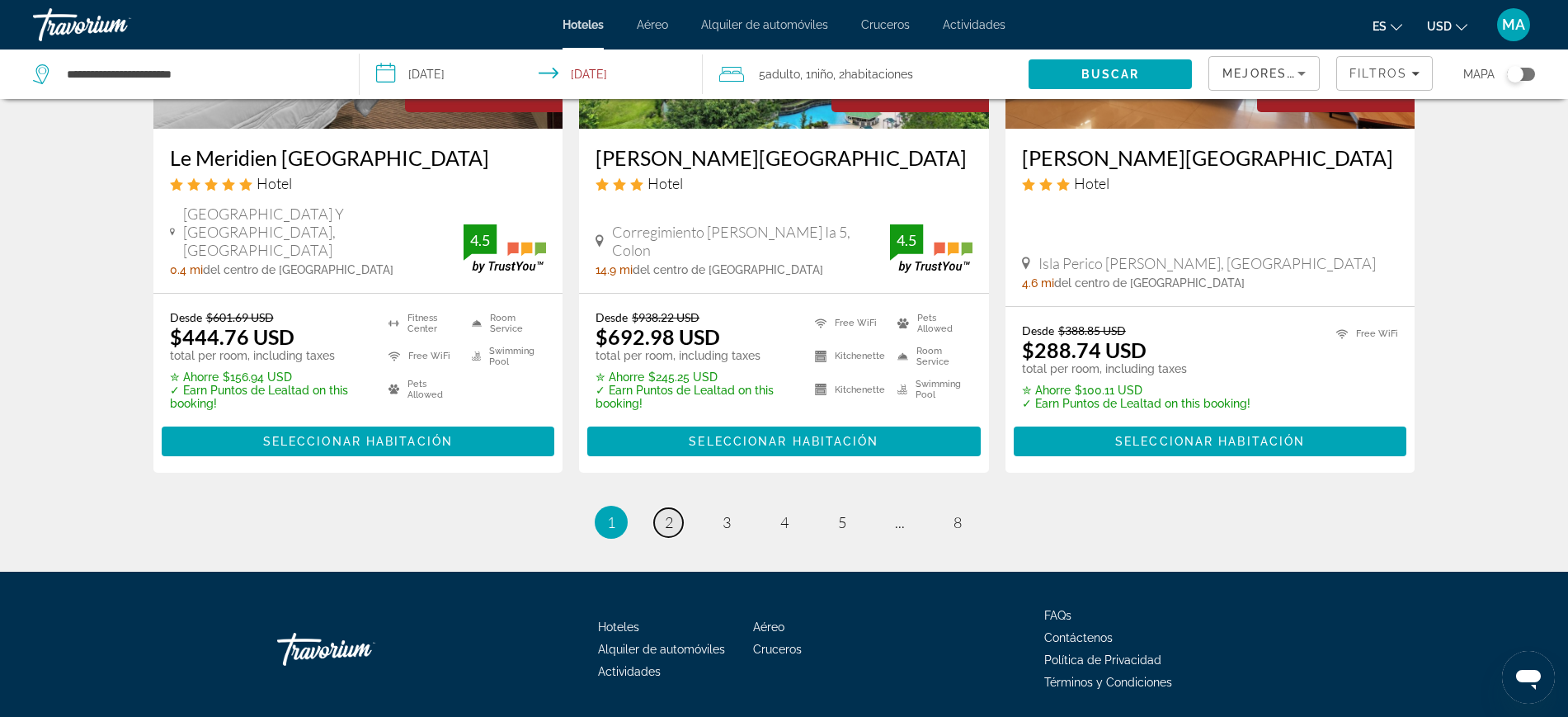
click at [669, 513] on span "2" at bounding box center [668, 522] width 8 height 18
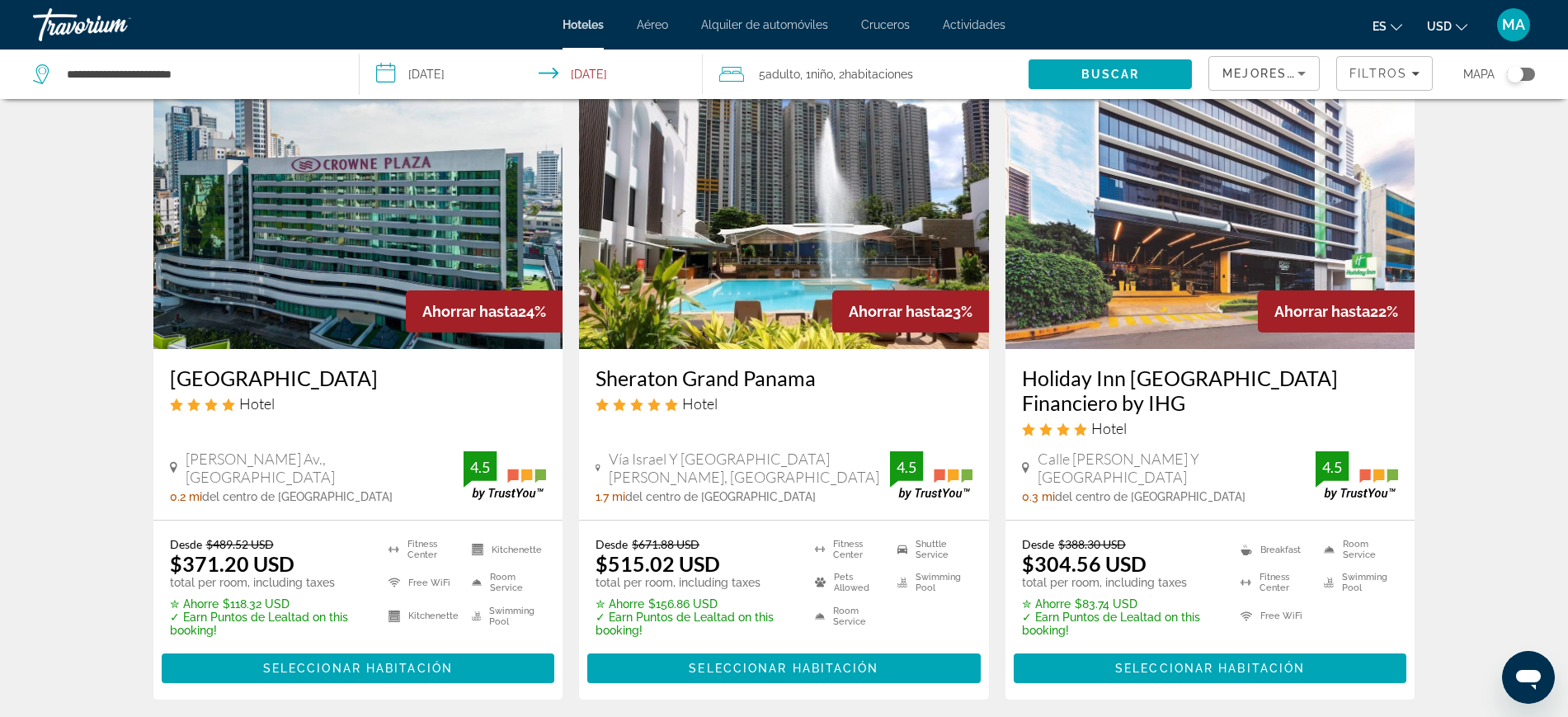
scroll to position [103, 0]
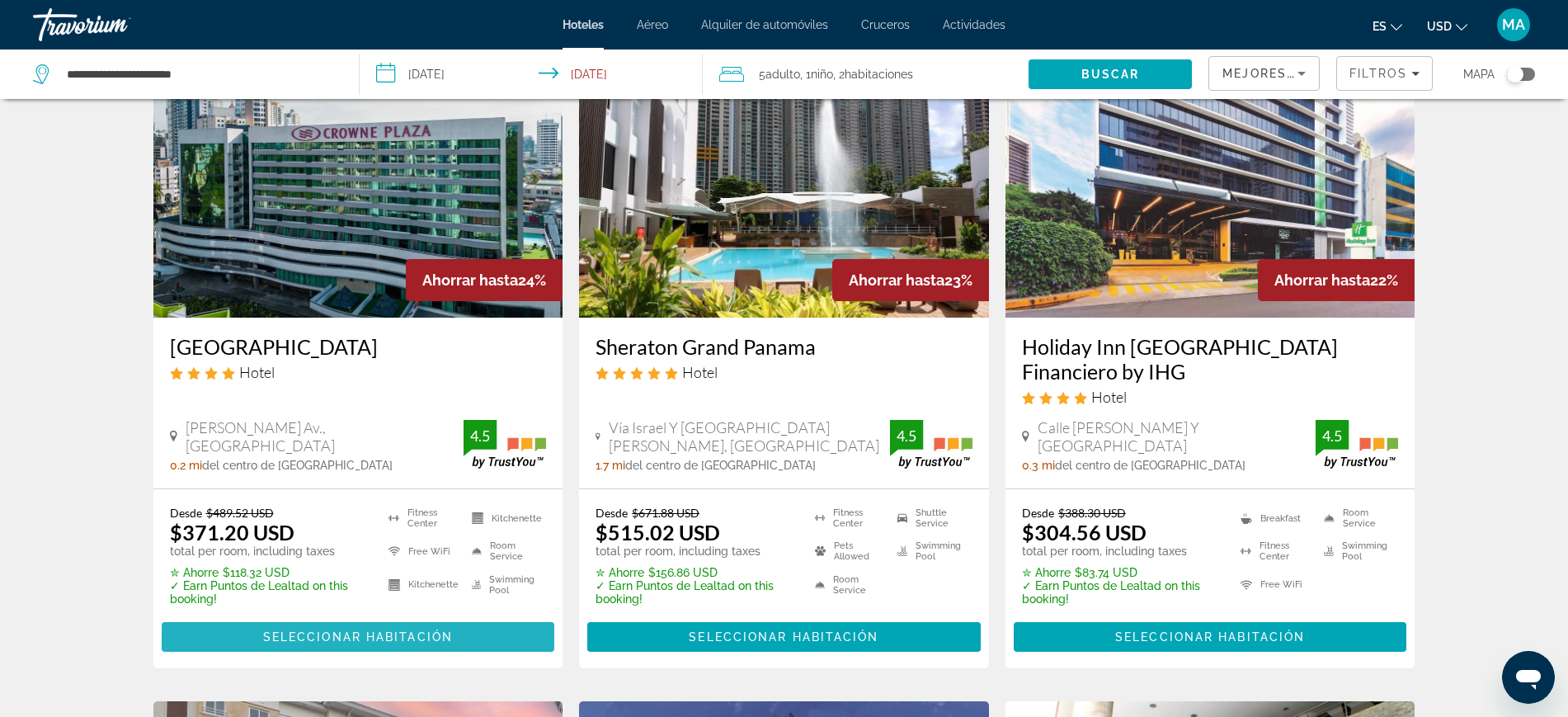
click at [302, 630] on span "Seleccionar habitación" at bounding box center [359, 636] width 190 height 14
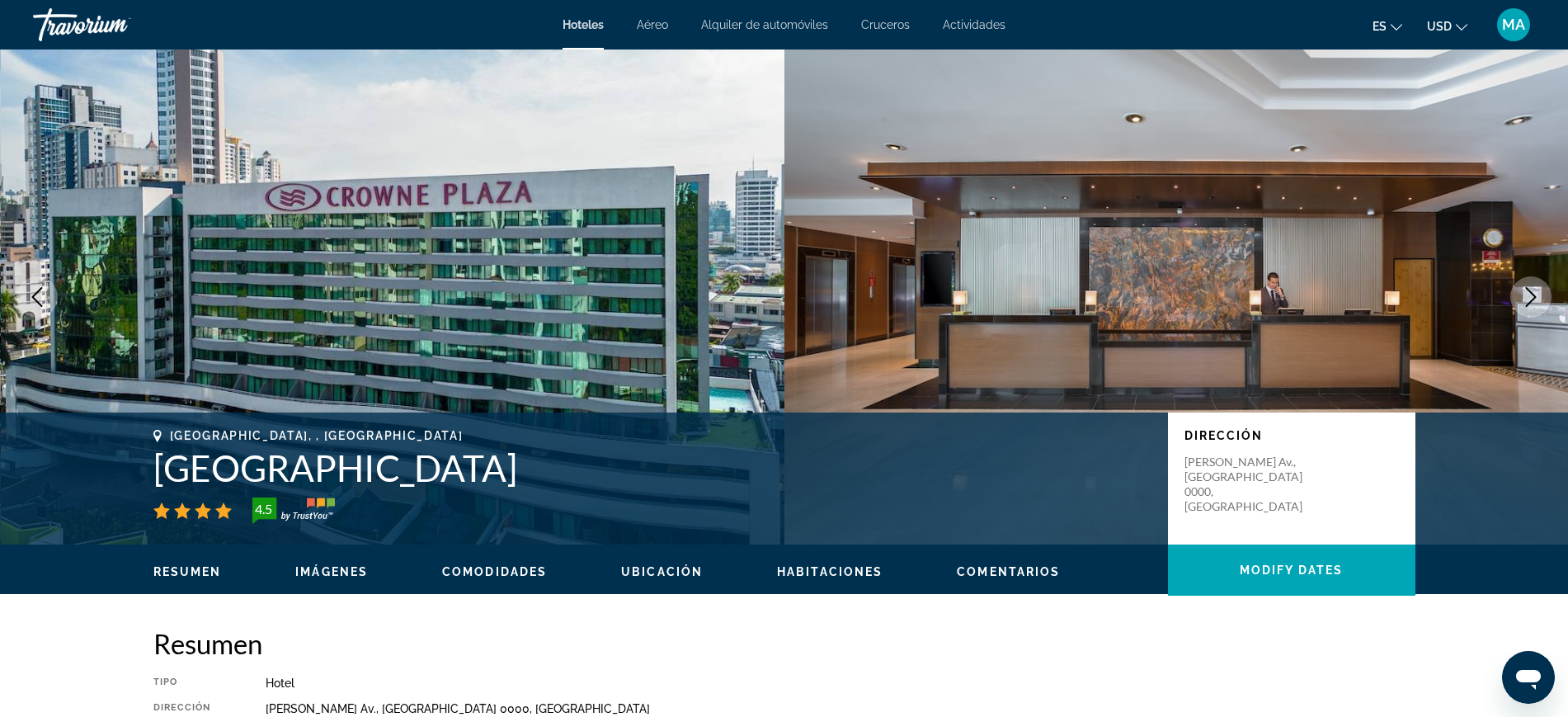
click at [1517, 305] on button "Next image" at bounding box center [1531, 297] width 42 height 42
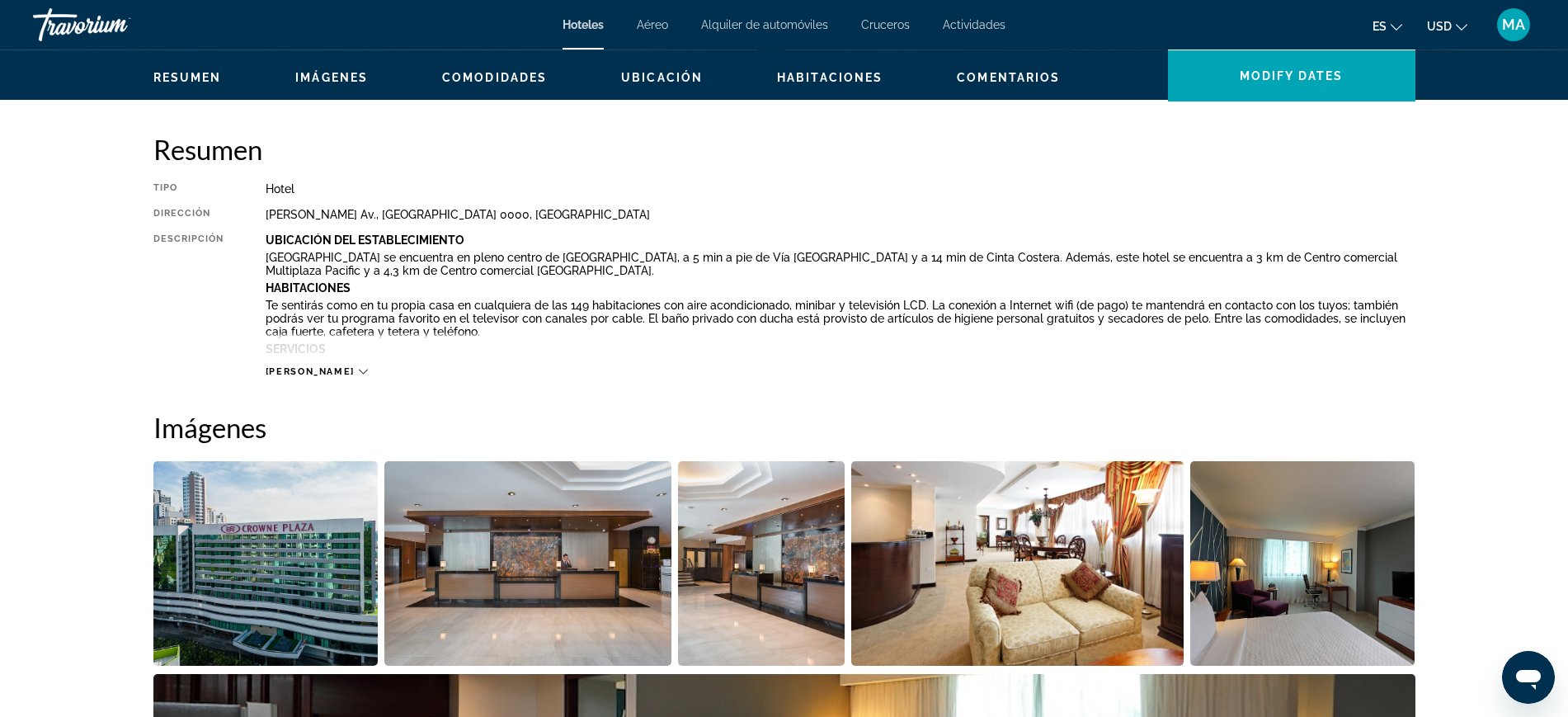
scroll to position [515, 0]
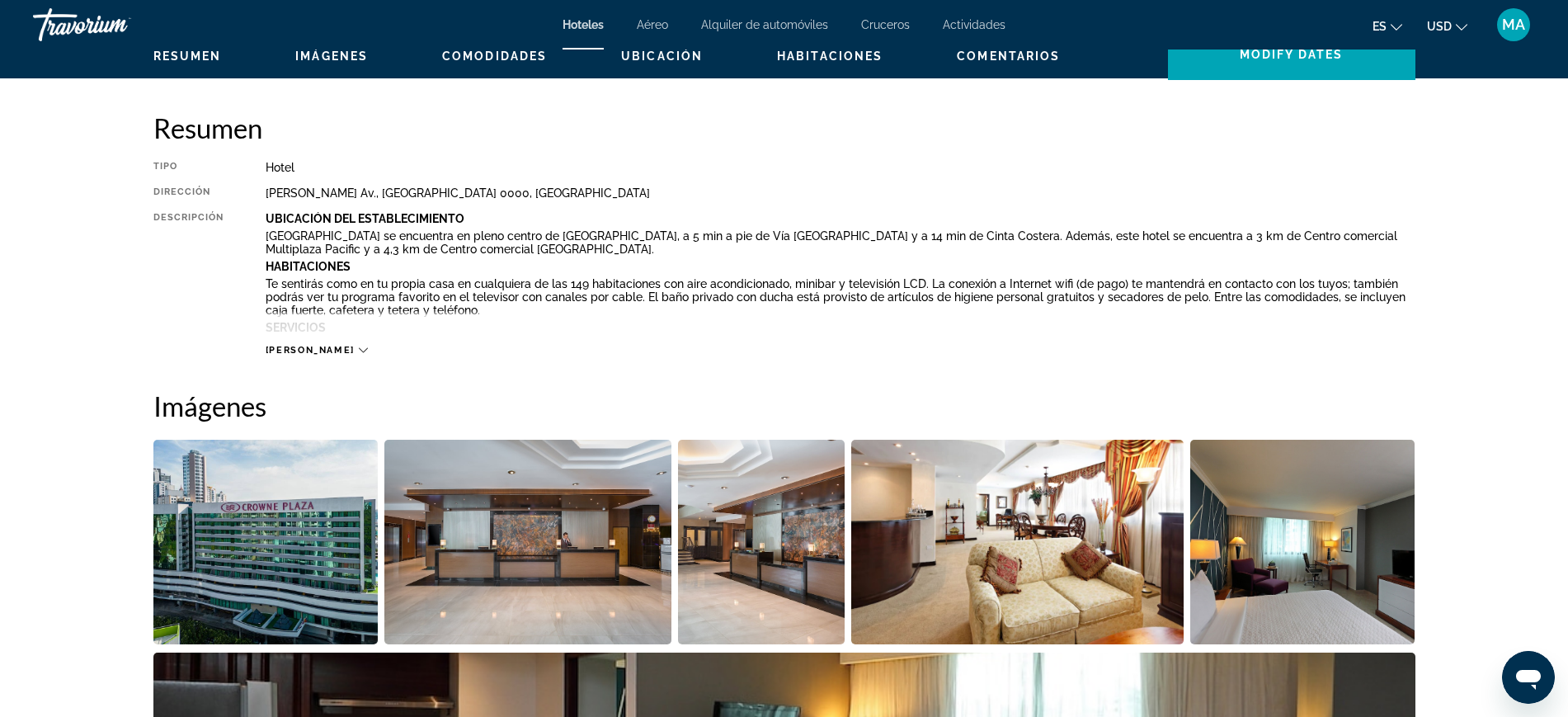
click at [294, 349] on span "[PERSON_NAME]" at bounding box center [310, 350] width 89 height 11
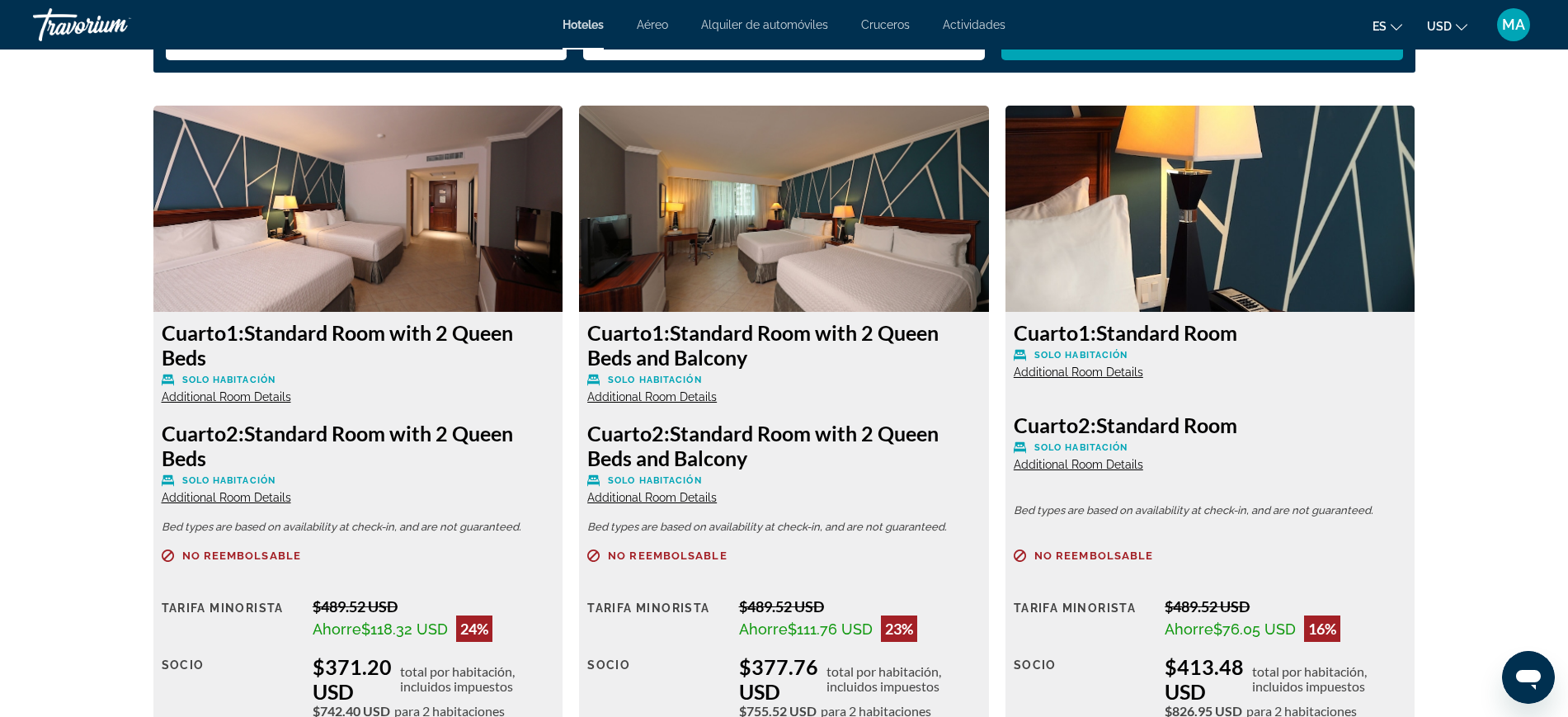
scroll to position [2474, 0]
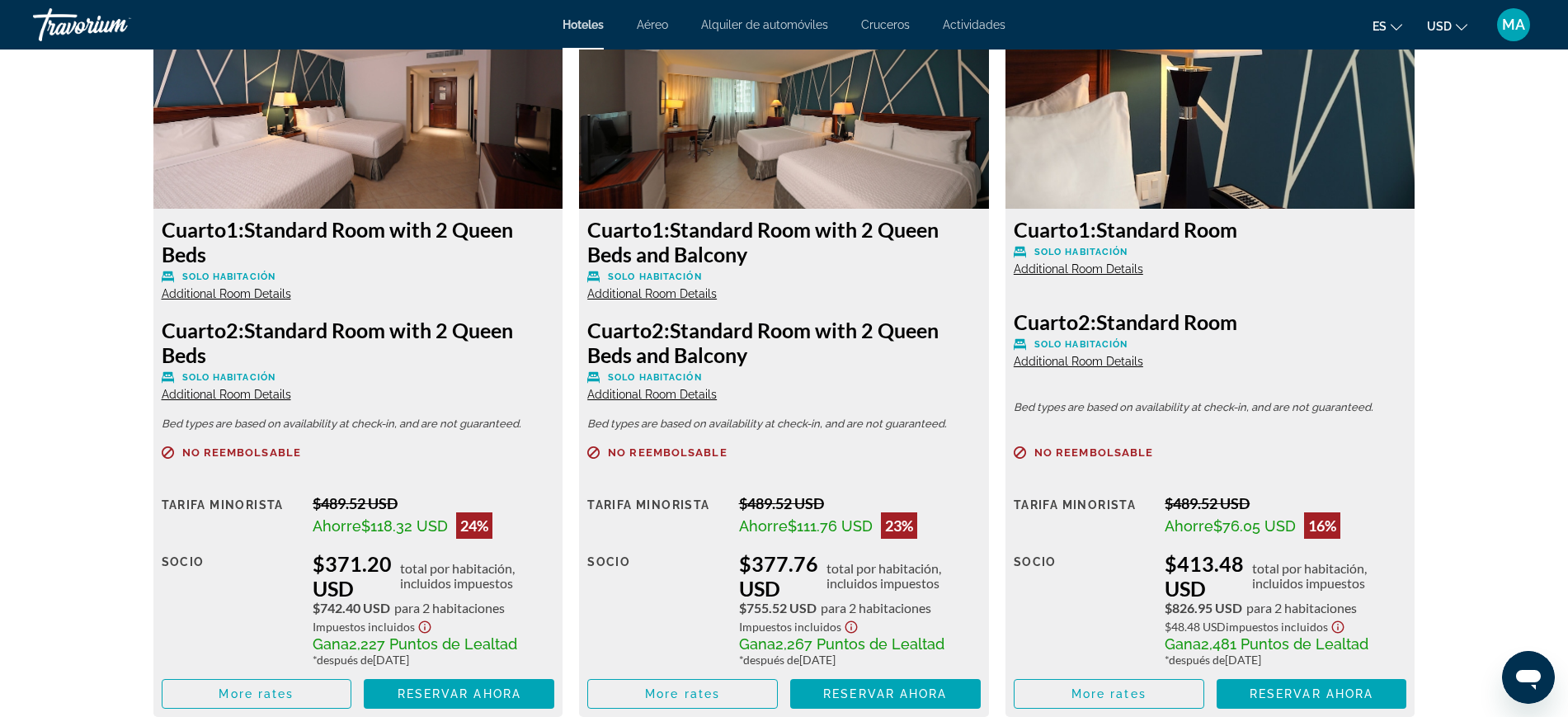
click at [209, 389] on span "Additional Room Details" at bounding box center [226, 394] width 129 height 14
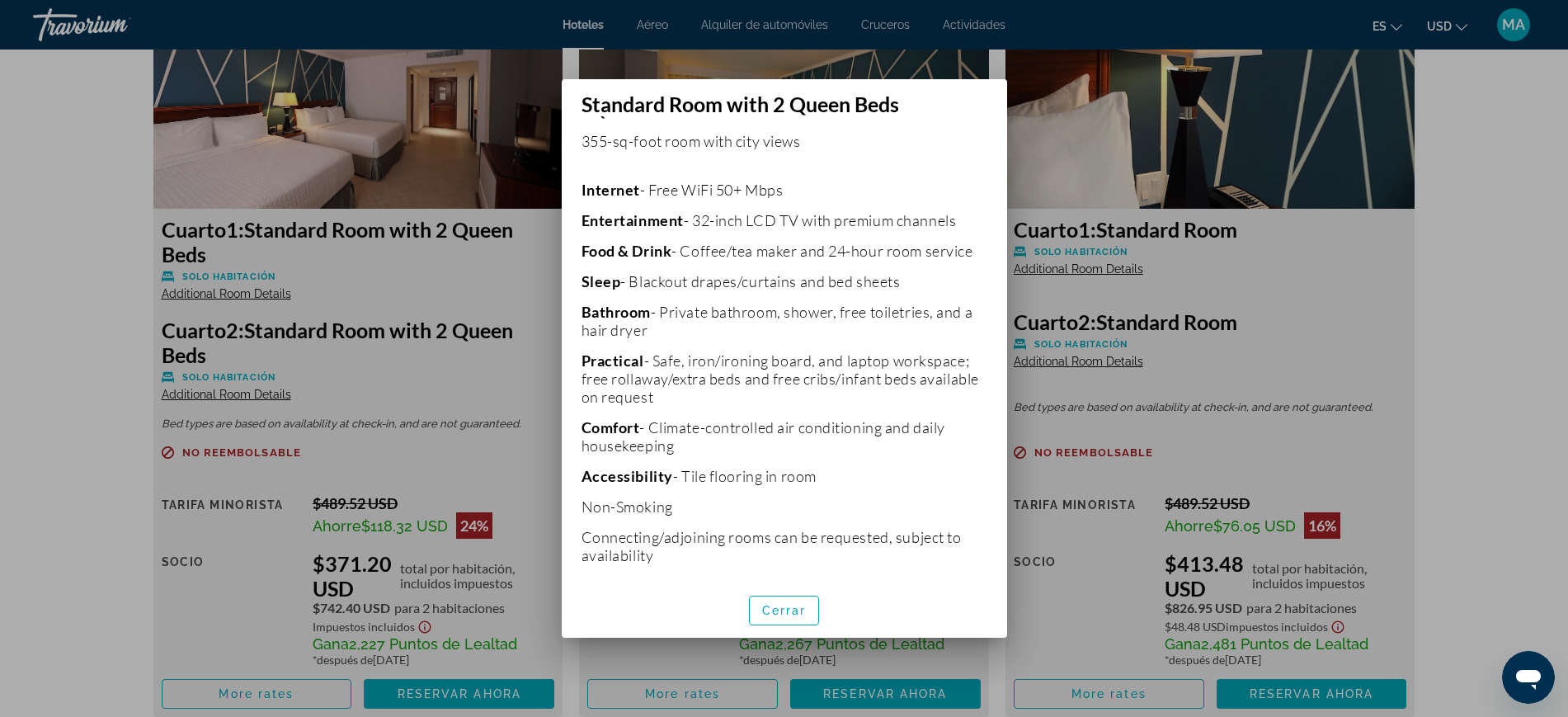
scroll to position [361, 0]
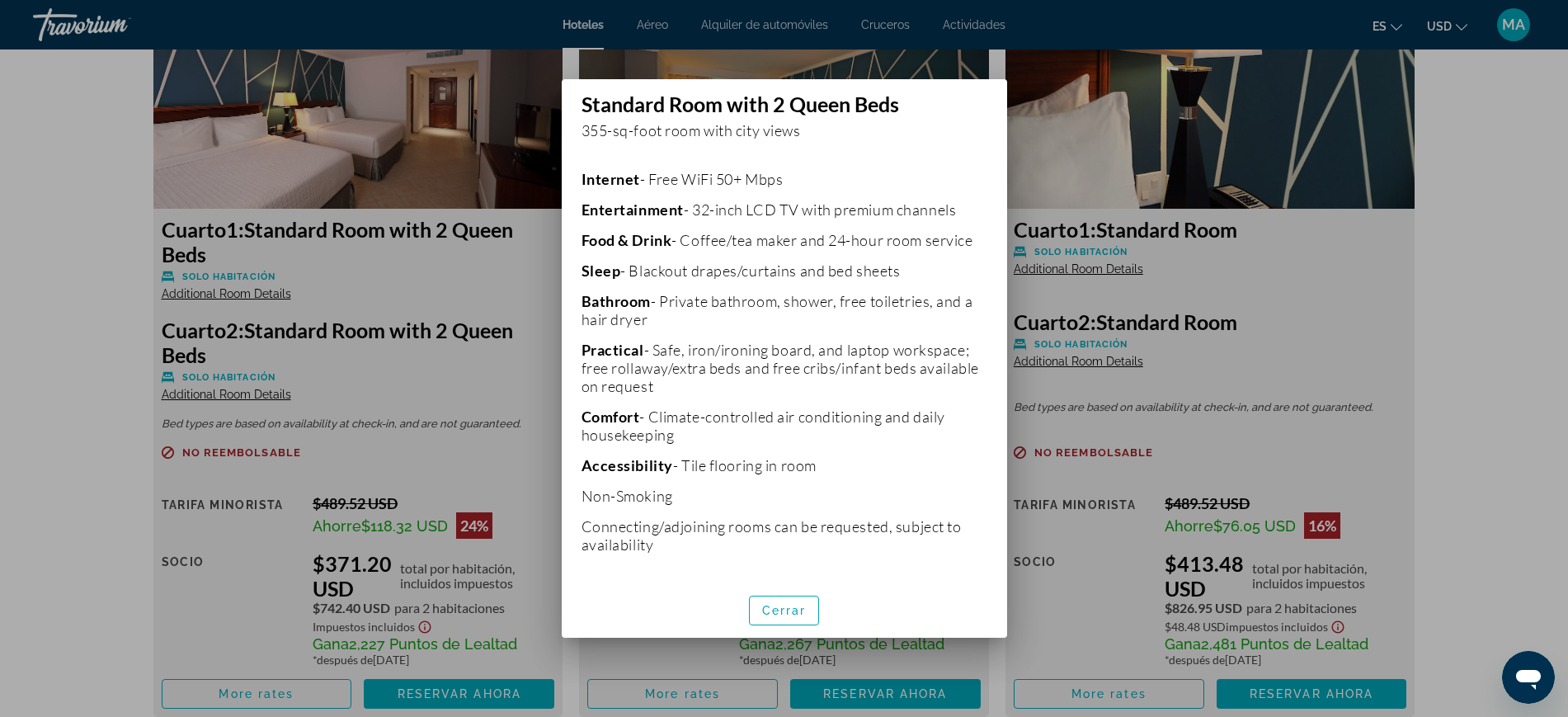
click at [129, 387] on div at bounding box center [784, 358] width 1568 height 717
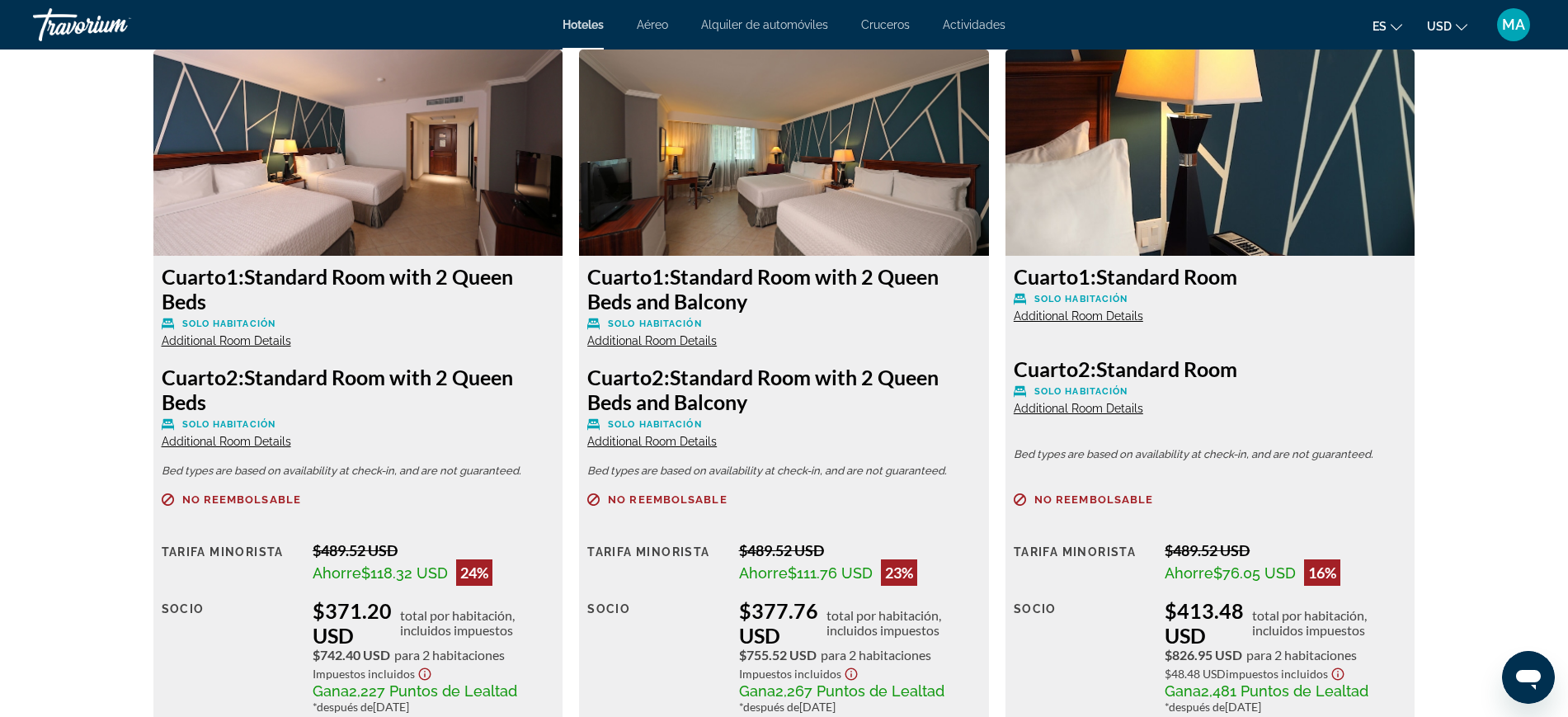
scroll to position [2474, 0]
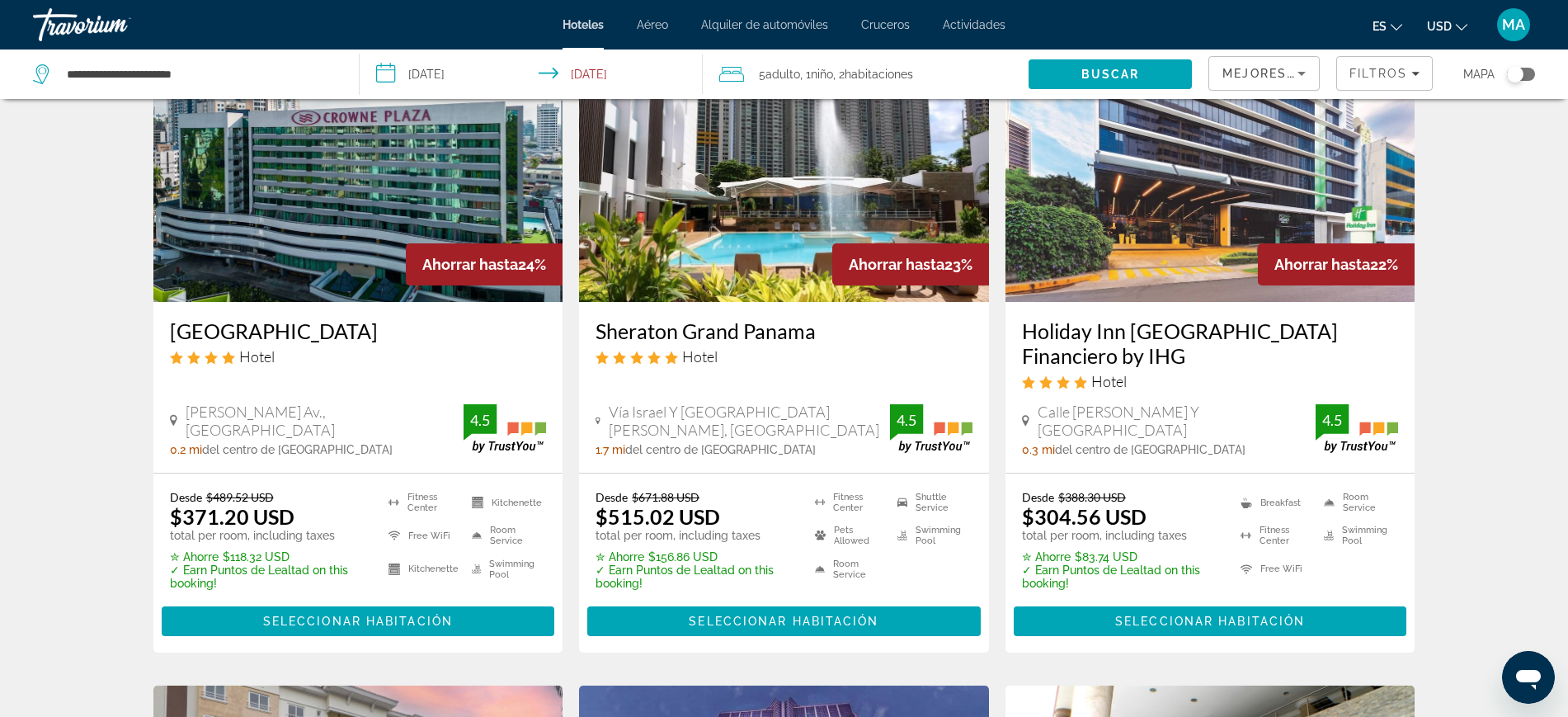
scroll to position [206, 0]
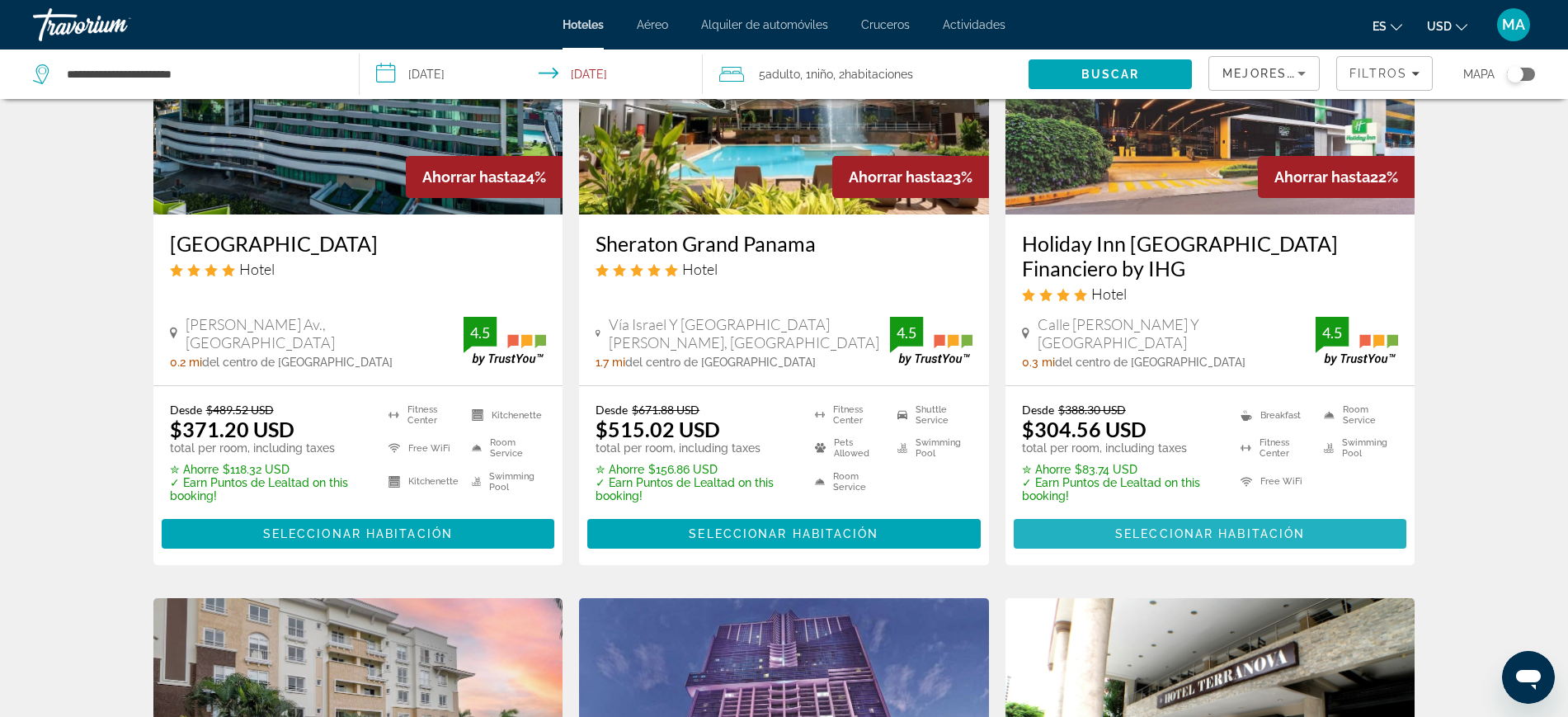
click at [1172, 543] on span "Main content" at bounding box center [1210, 534] width 394 height 40
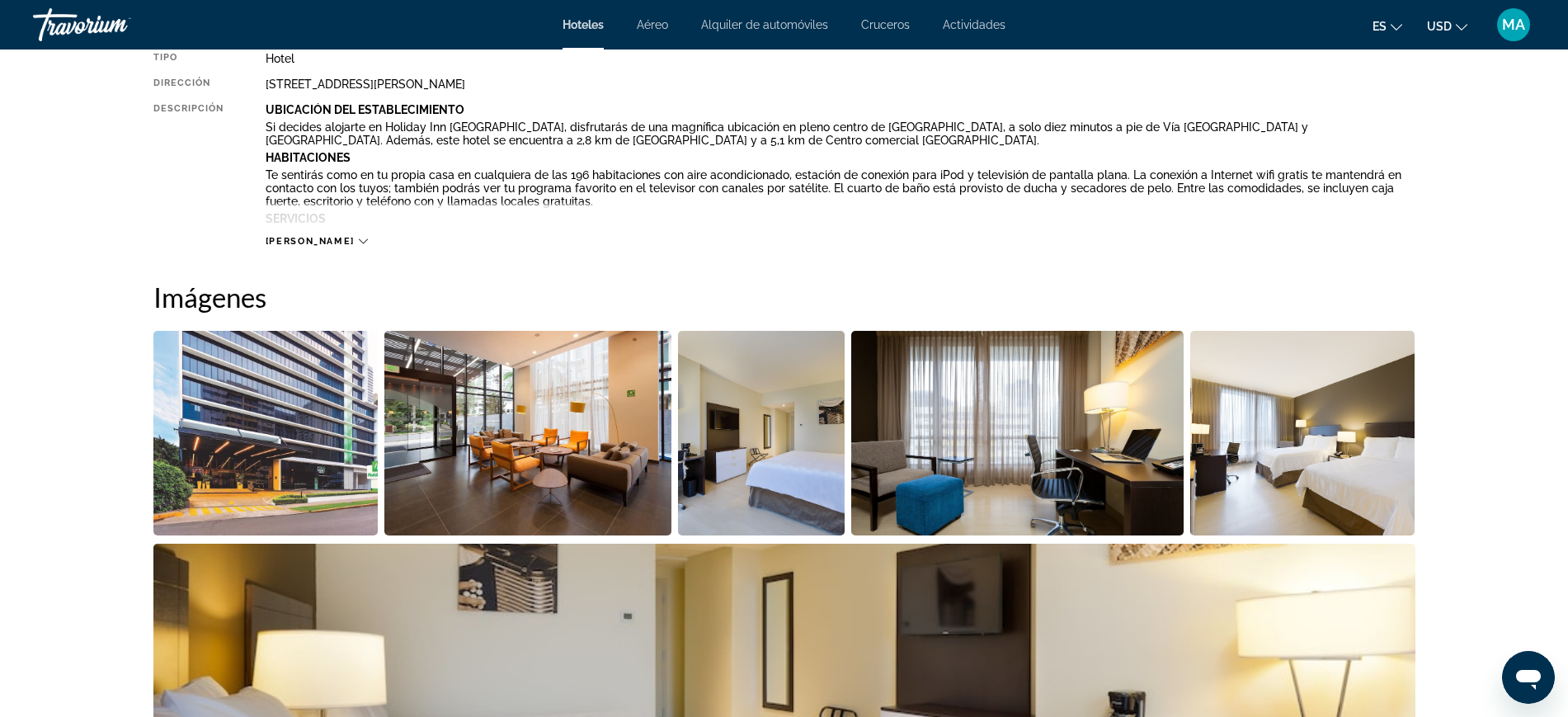
scroll to position [618, 0]
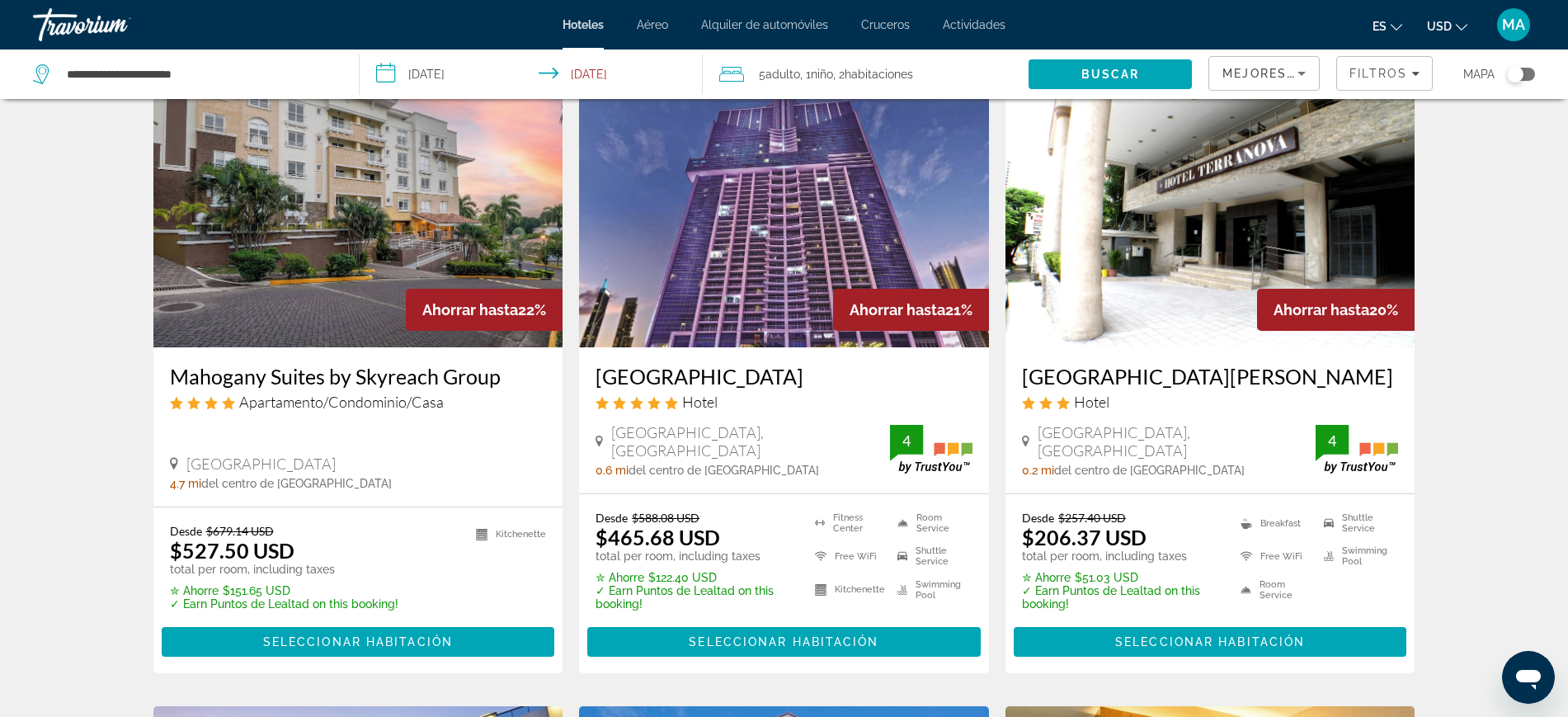
scroll to position [722, 0]
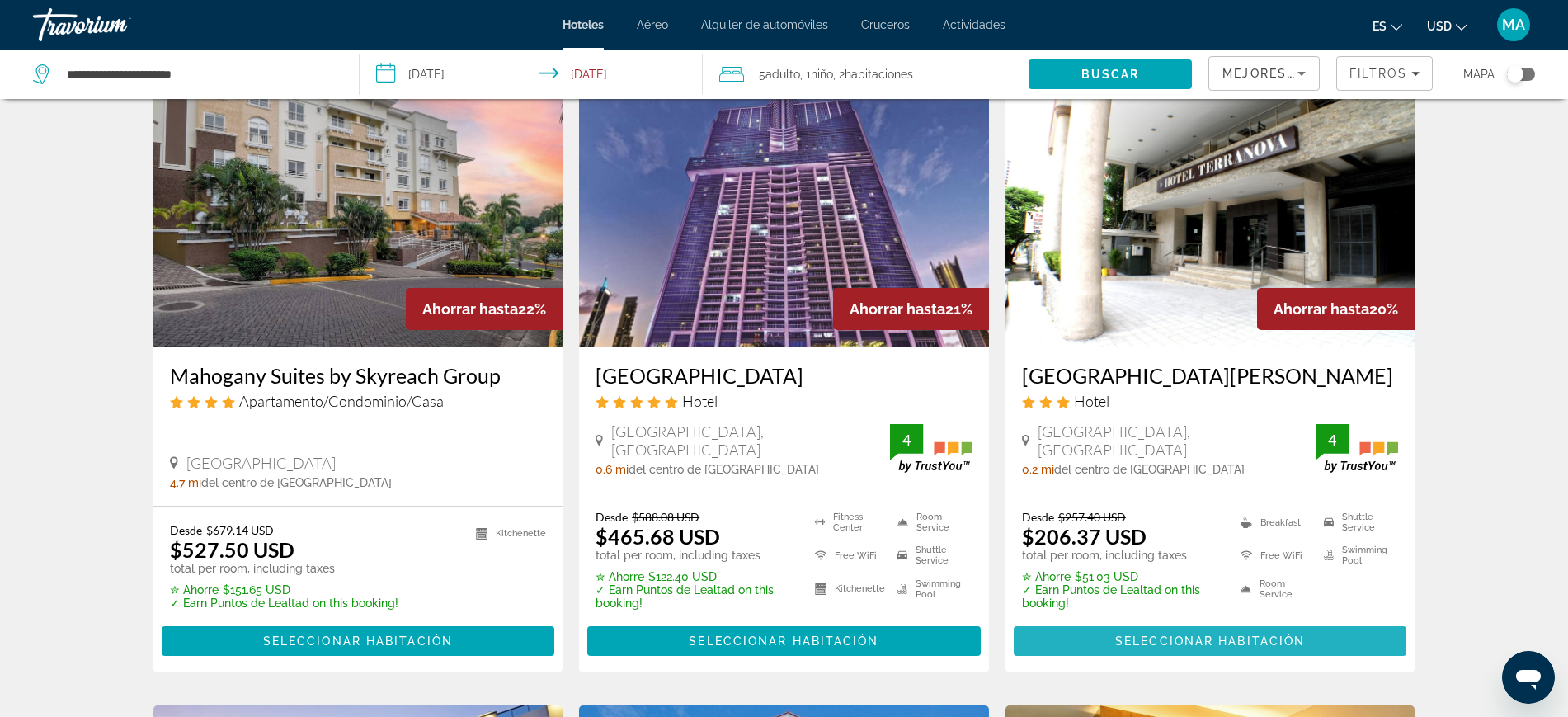
click at [1200, 645] on span "Main content" at bounding box center [1210, 641] width 394 height 40
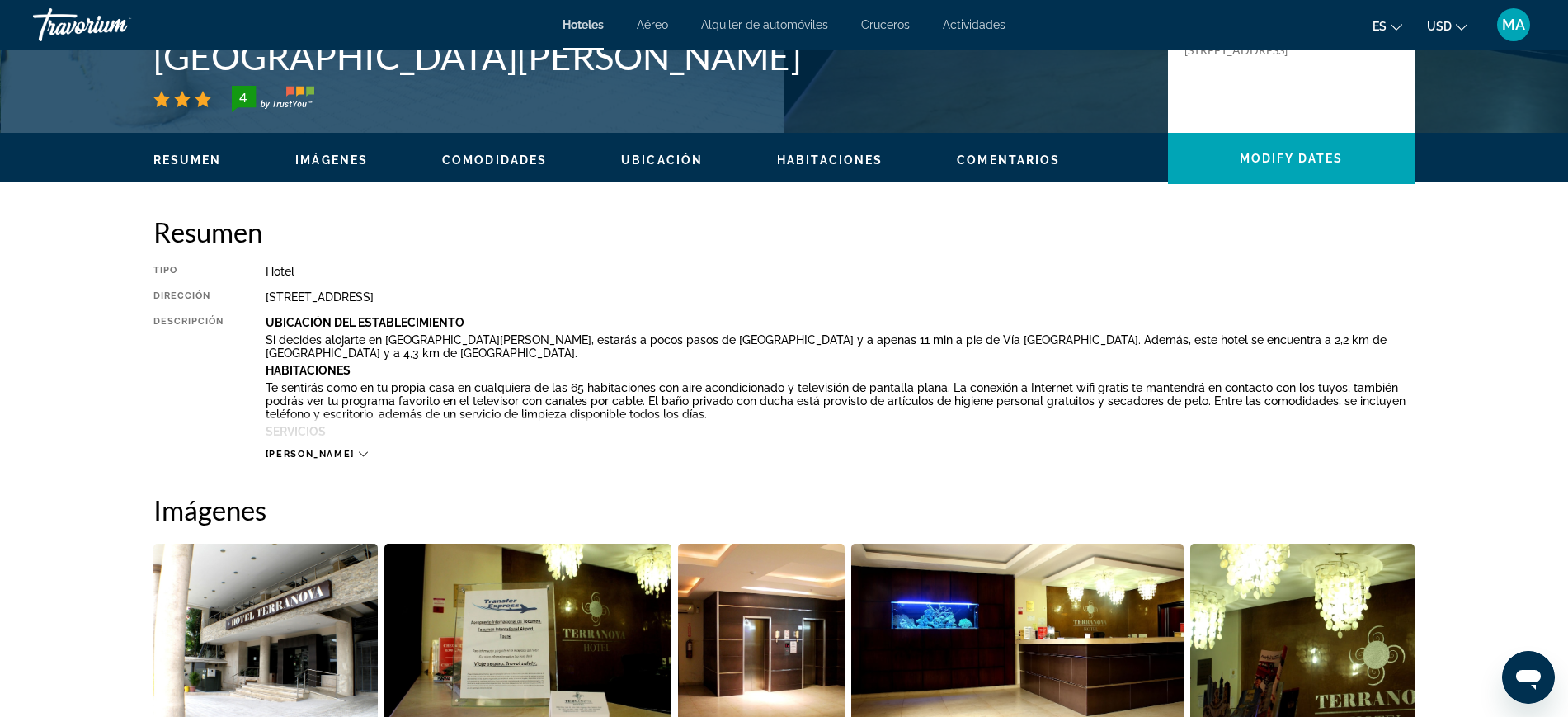
scroll to position [413, 0]
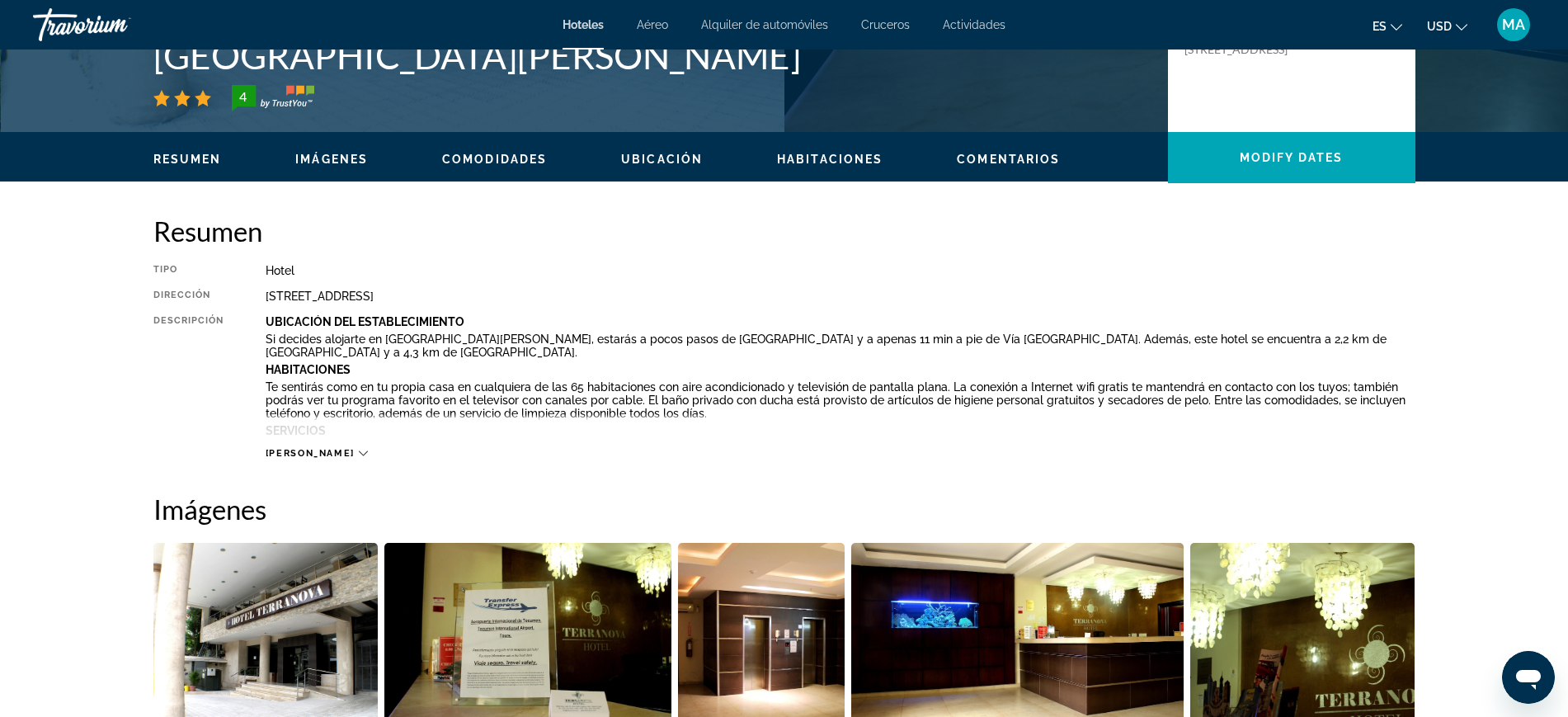
click at [285, 455] on span "[PERSON_NAME]" at bounding box center [310, 454] width 89 height 11
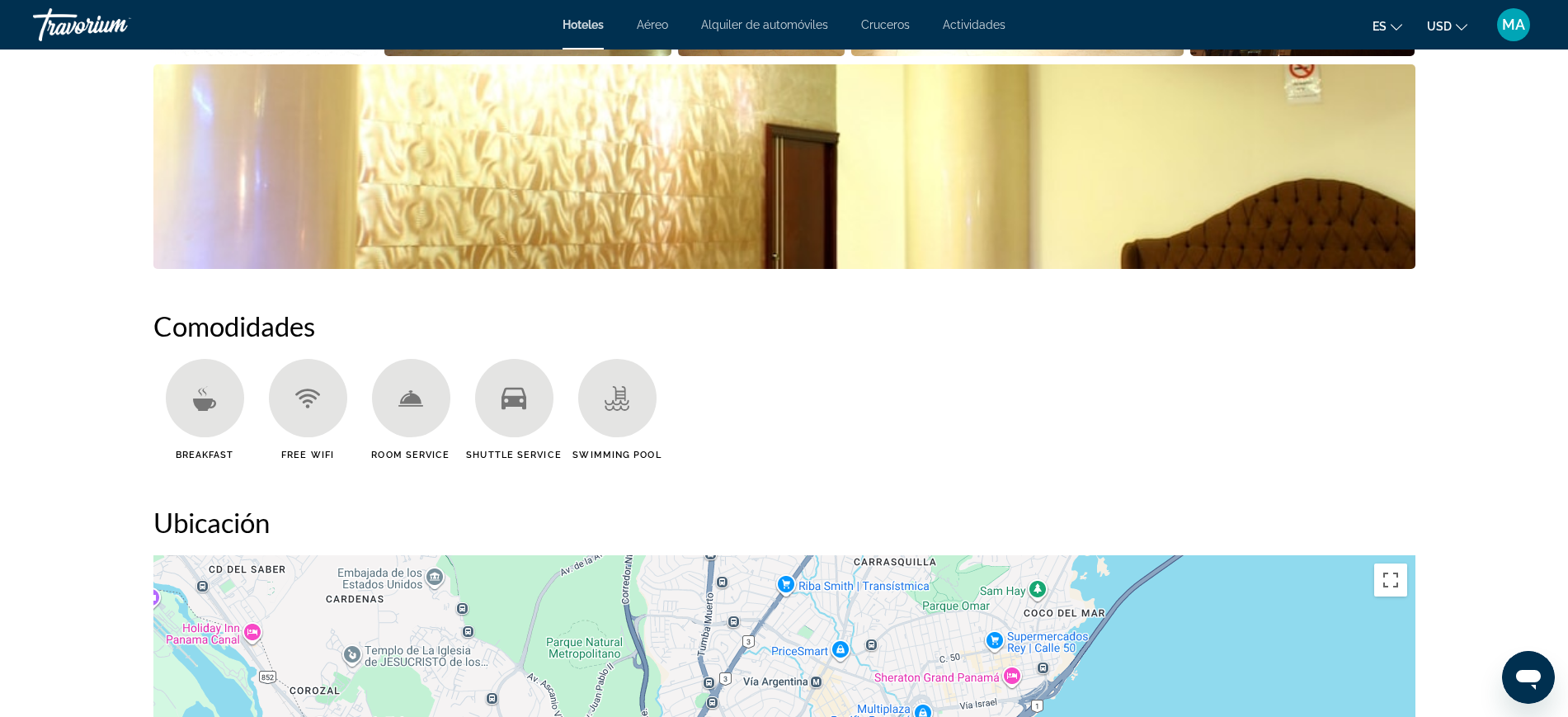
scroll to position [1238, 0]
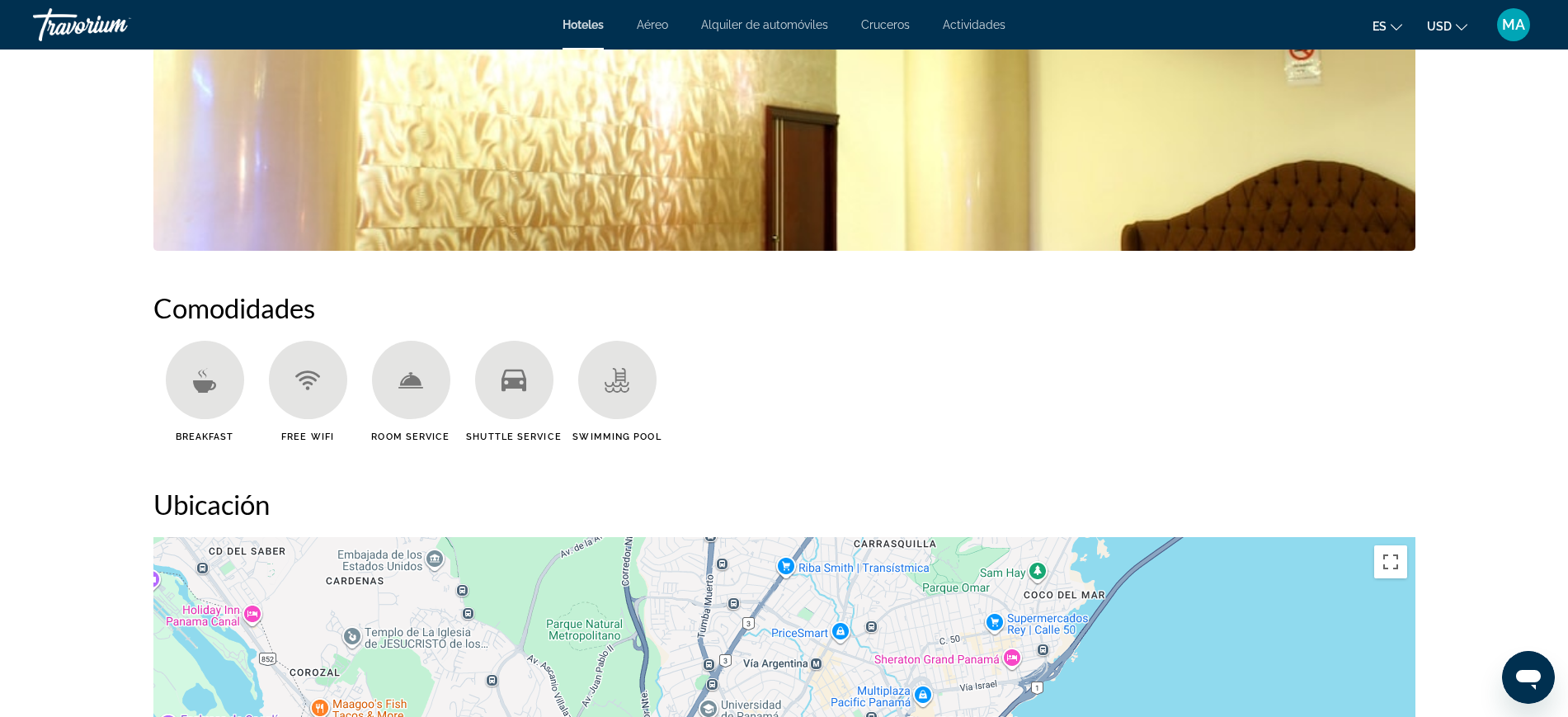
click at [529, 225] on img "Open full-screen image slider" at bounding box center [784, 148] width 1262 height 205
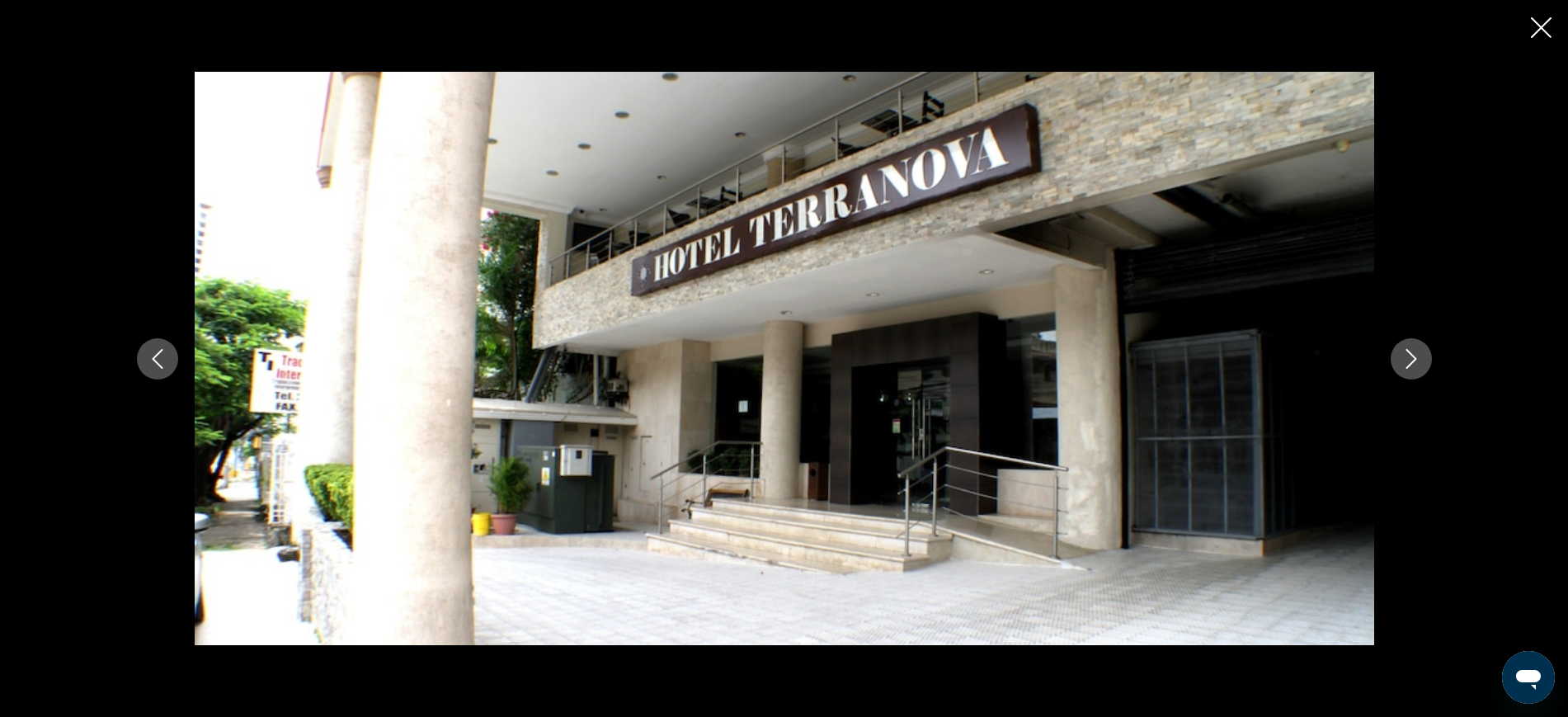
click at [1402, 357] on icon "Next image" at bounding box center [1411, 358] width 20 height 20
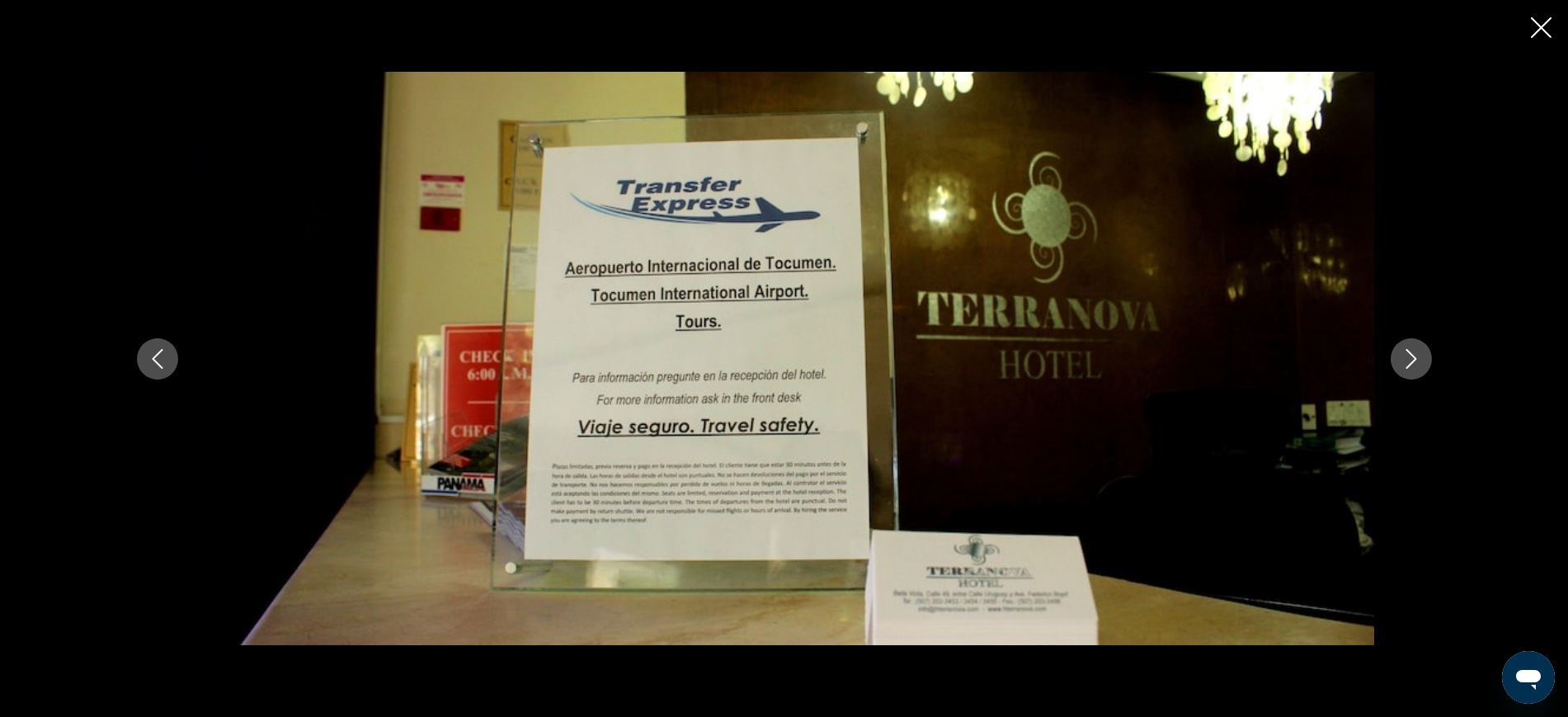
click at [1402, 357] on icon "Next image" at bounding box center [1411, 358] width 20 height 20
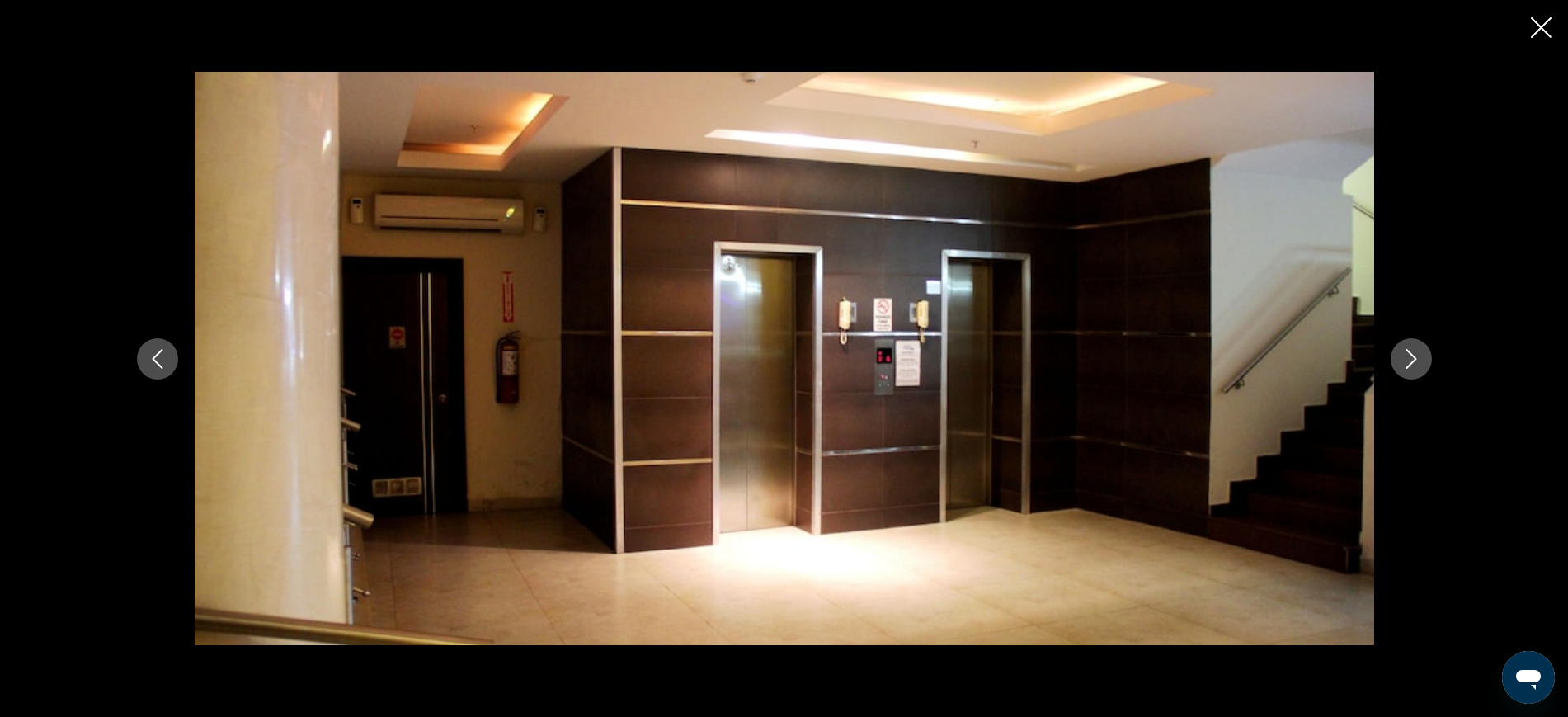
click at [1402, 357] on icon "Next image" at bounding box center [1411, 358] width 20 height 20
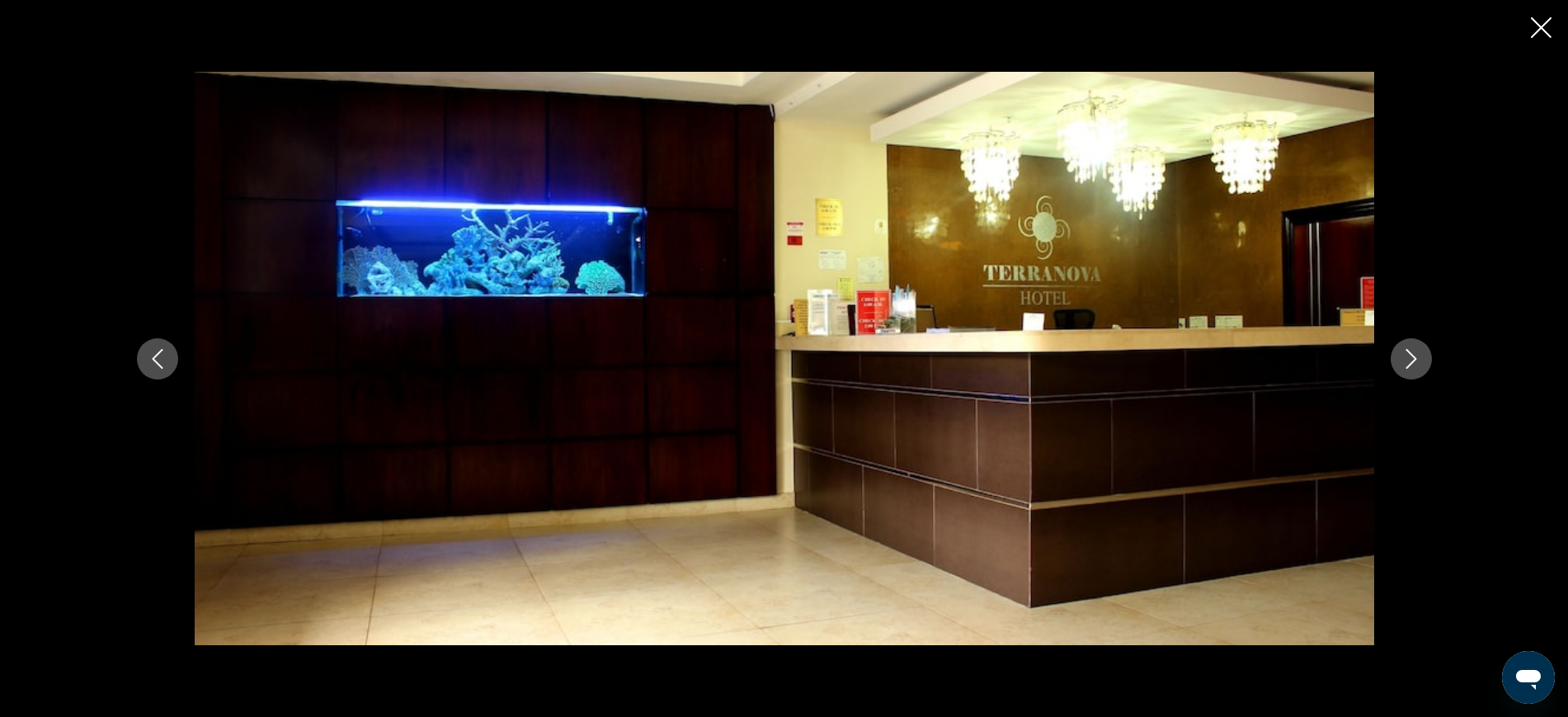
click at [1402, 357] on icon "Next image" at bounding box center [1411, 358] width 20 height 20
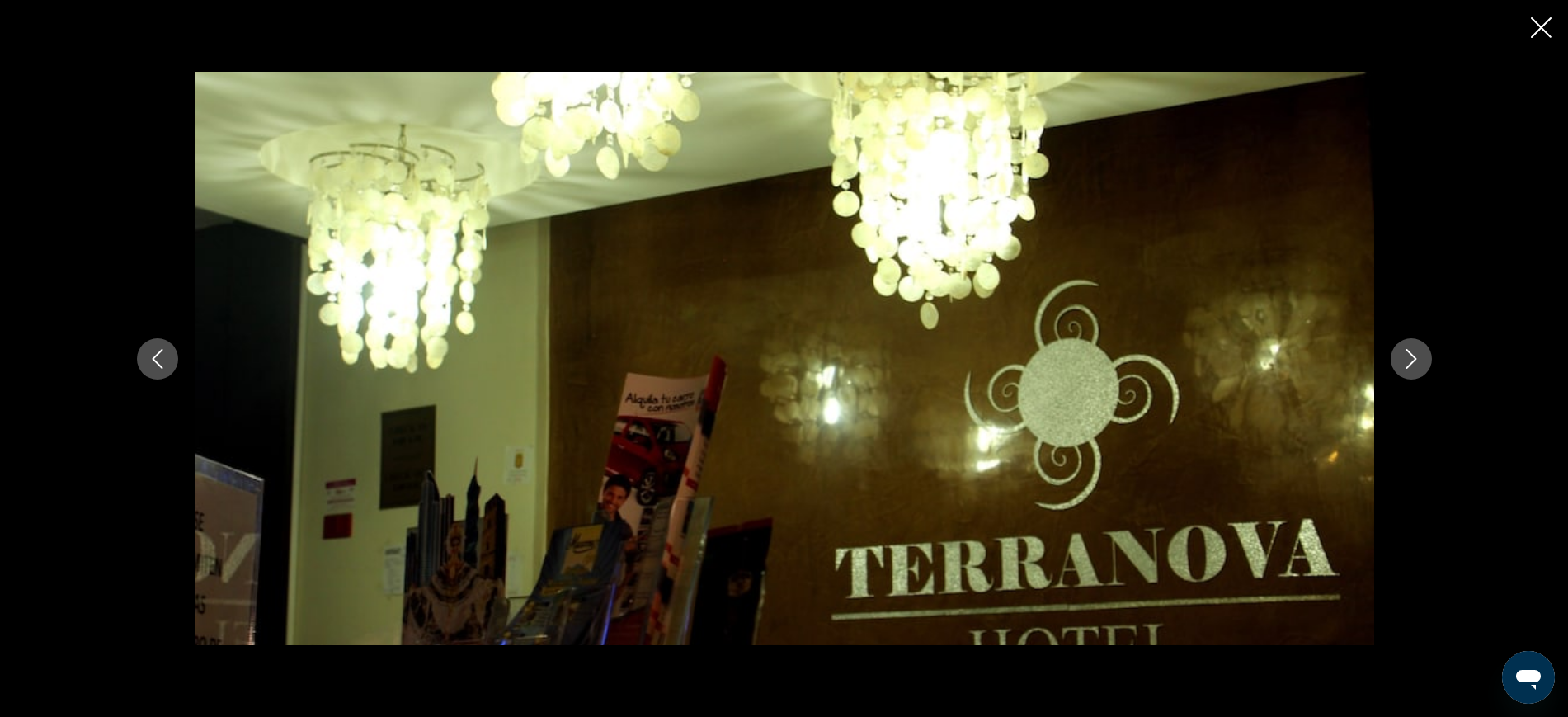
click at [1402, 357] on icon "Next image" at bounding box center [1411, 358] width 20 height 20
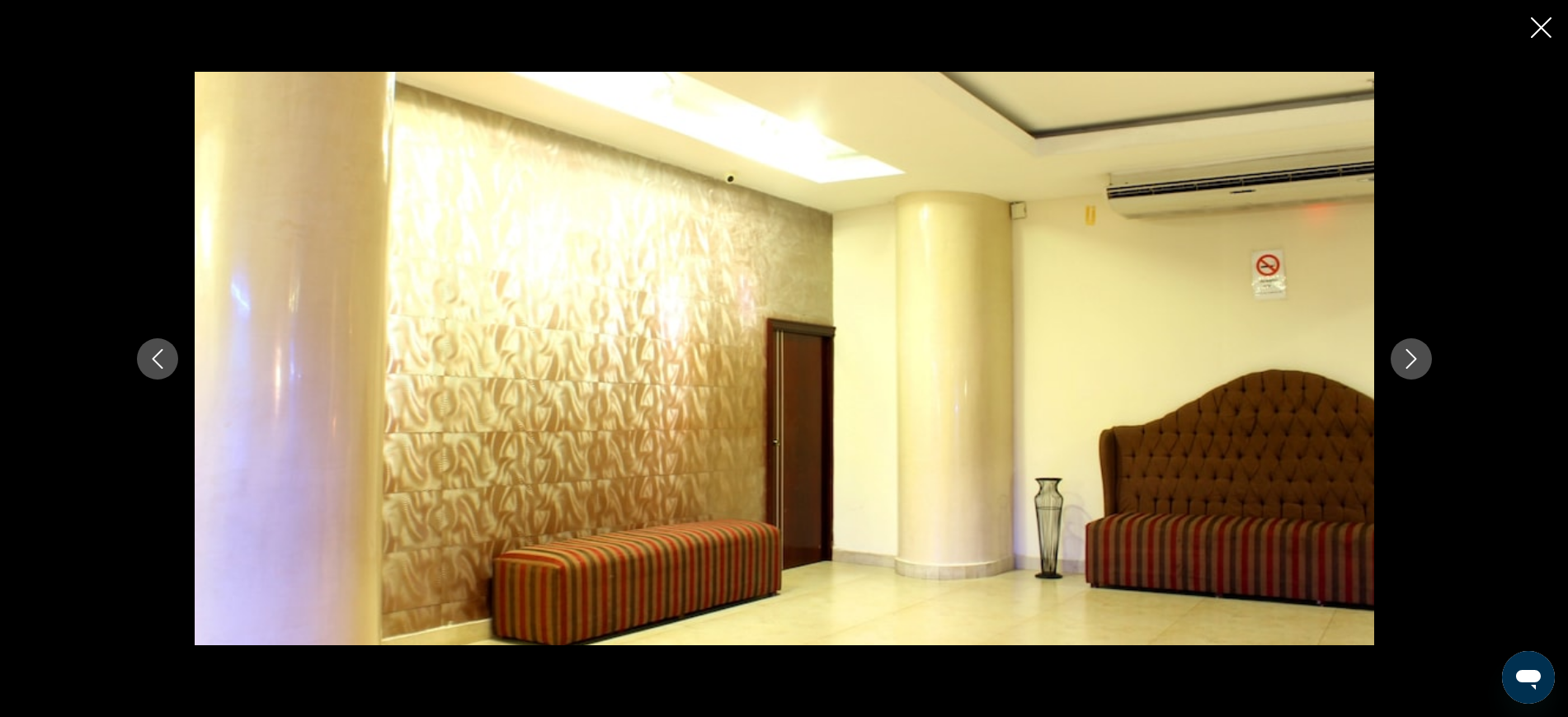
click at [1402, 357] on icon "Next image" at bounding box center [1411, 358] width 20 height 20
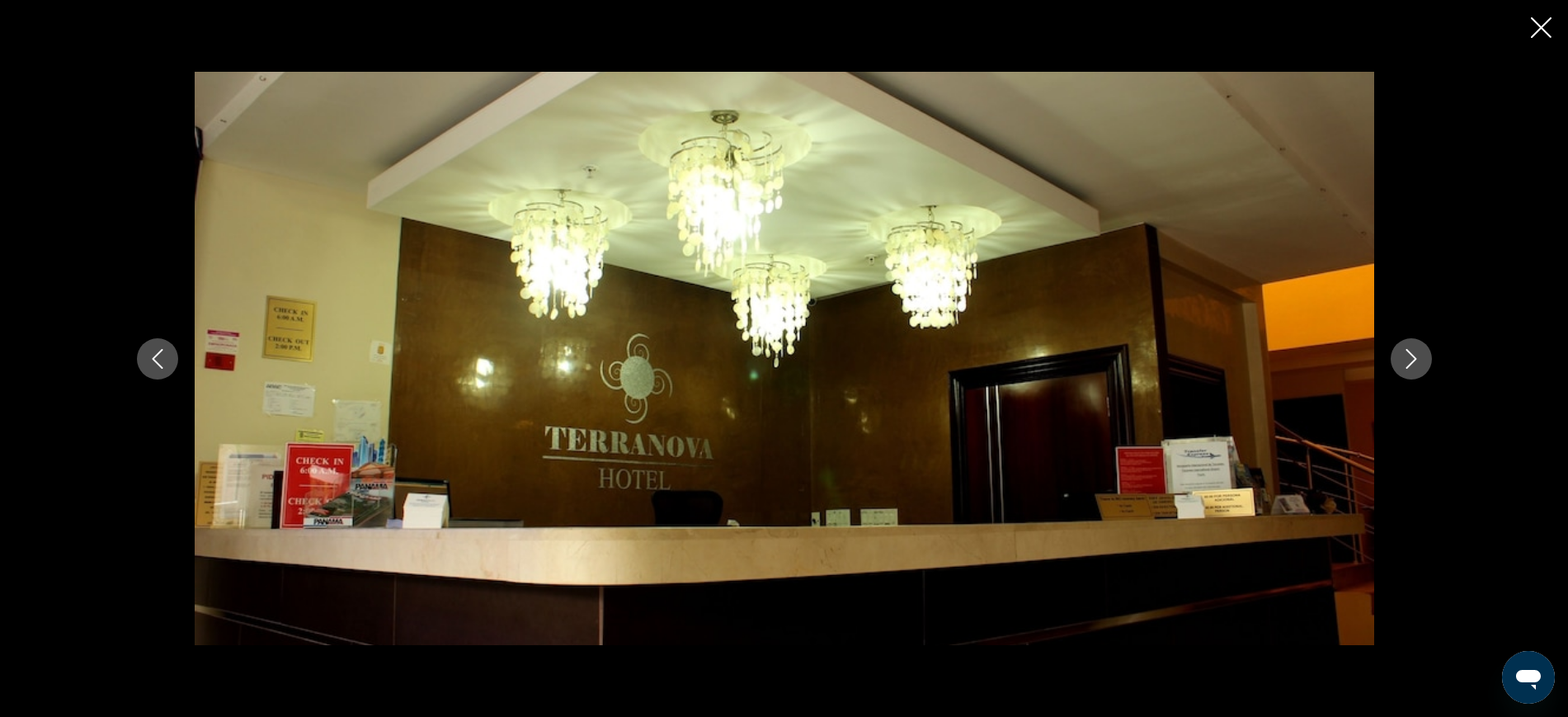
click at [1402, 357] on icon "Next image" at bounding box center [1411, 358] width 20 height 20
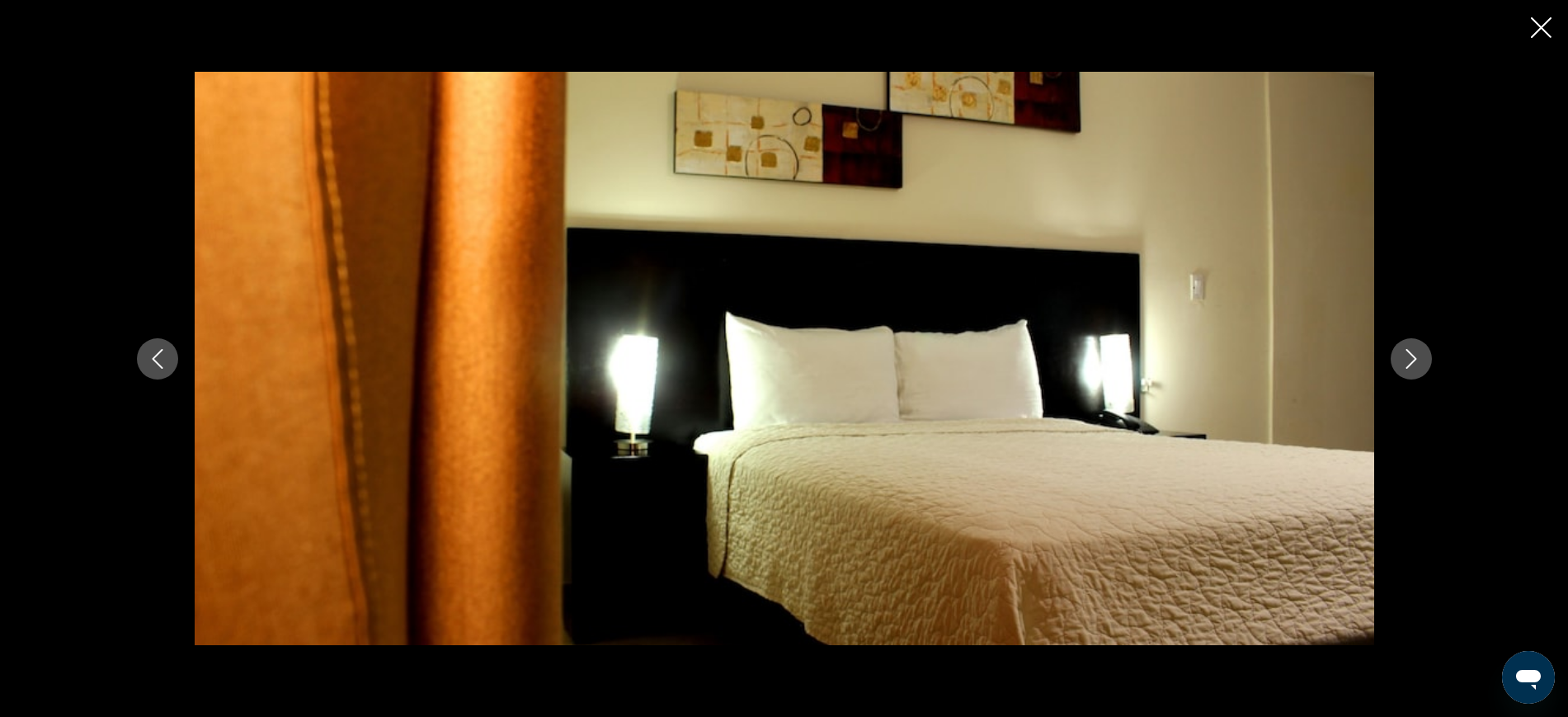
click at [1402, 357] on icon "Next image" at bounding box center [1411, 358] width 20 height 20
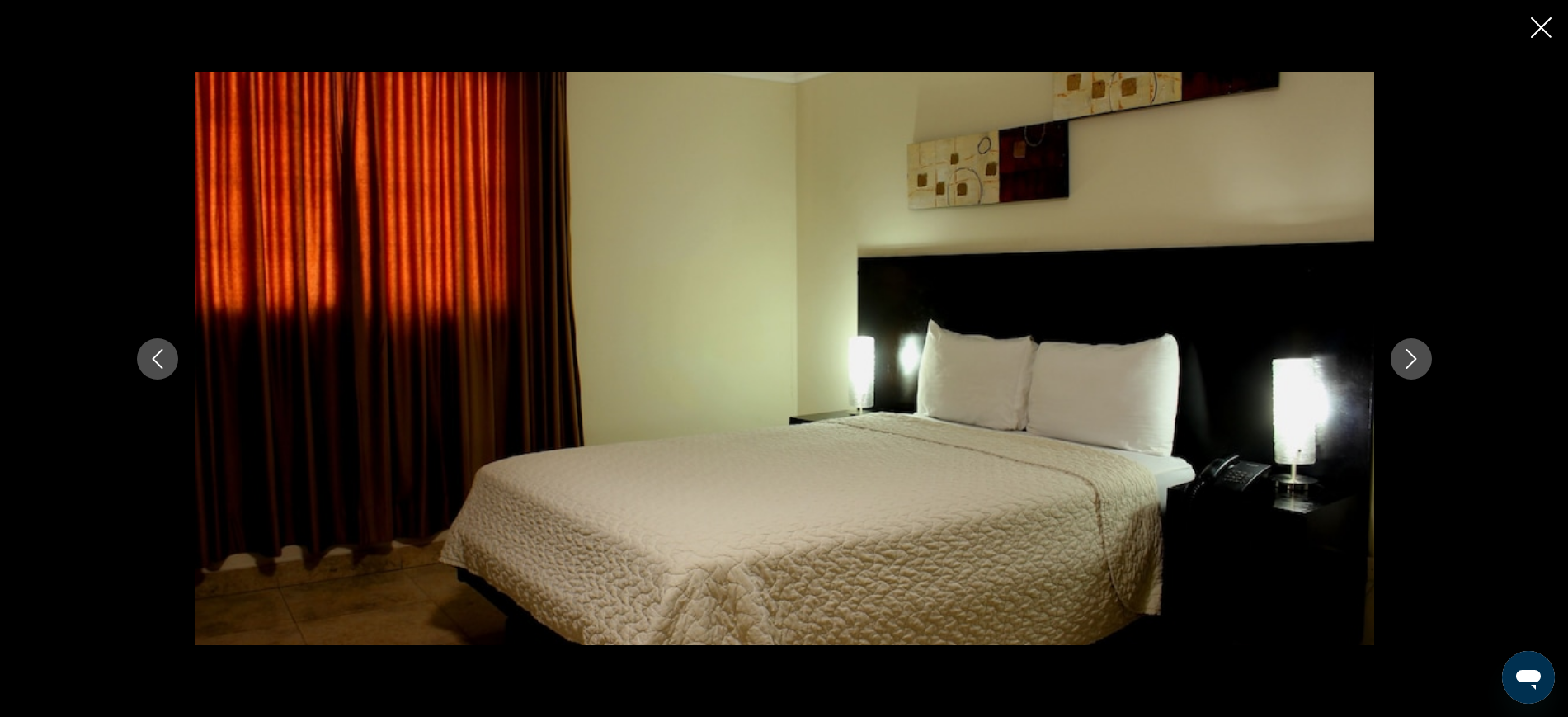
click at [1402, 357] on icon "Next image" at bounding box center [1411, 358] width 20 height 20
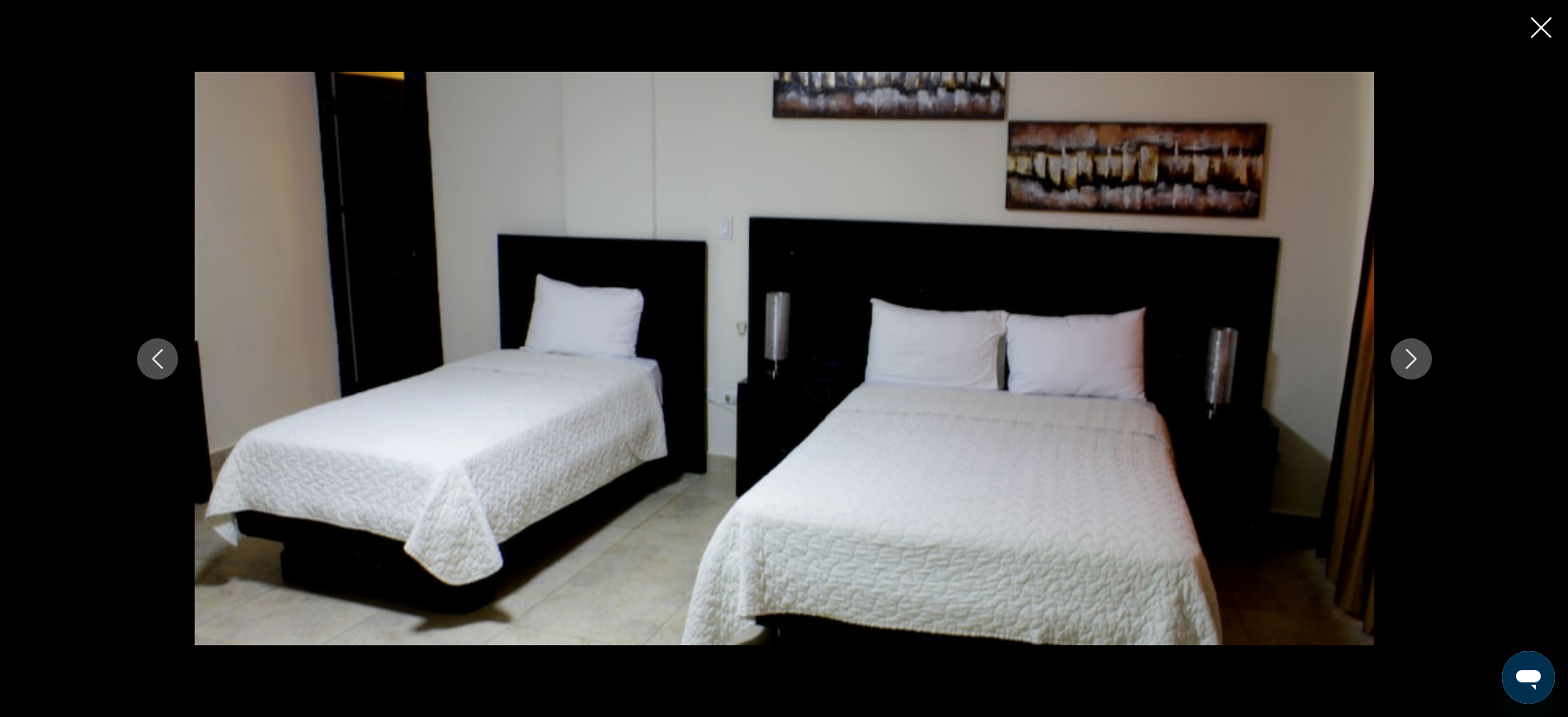
click at [1402, 357] on icon "Next image" at bounding box center [1411, 358] width 20 height 20
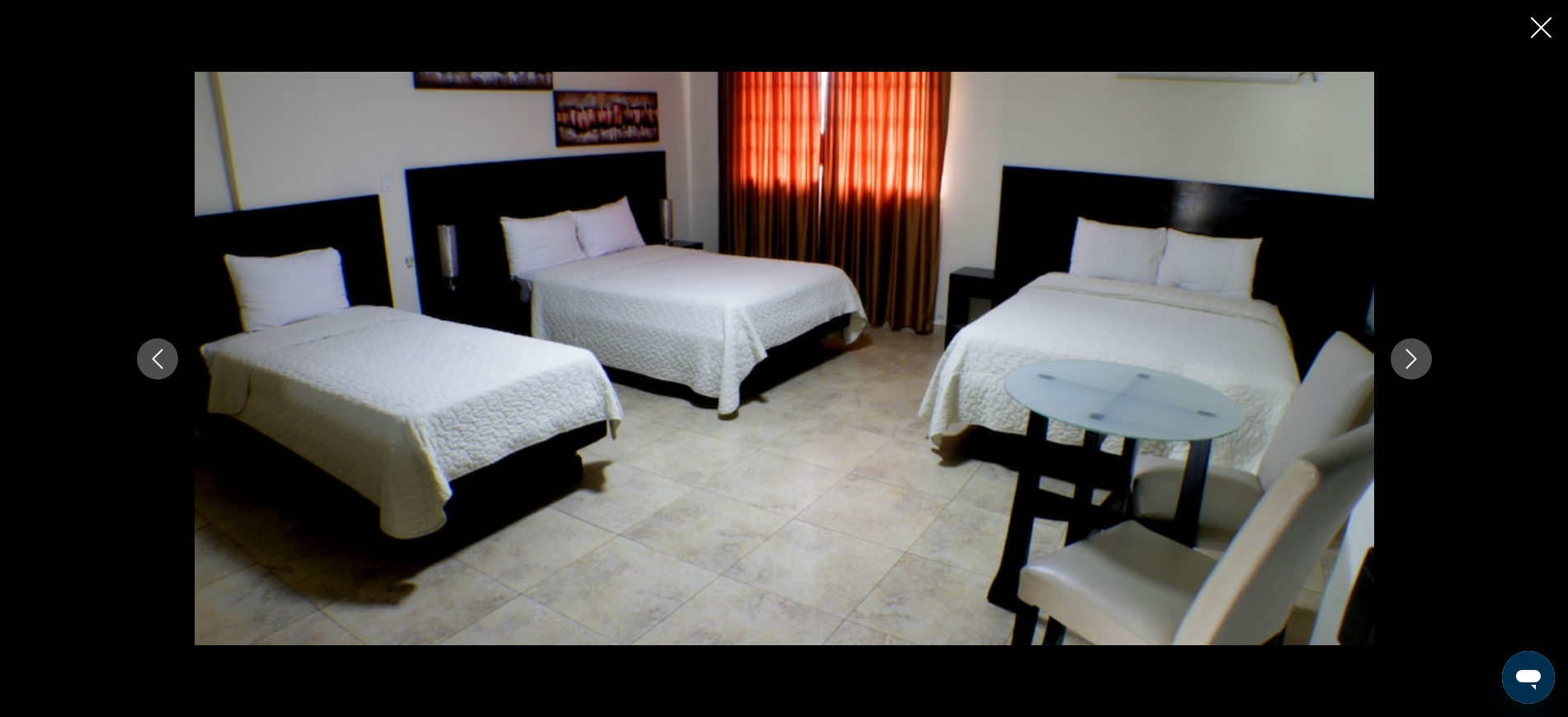
click at [1402, 357] on icon "Next image" at bounding box center [1411, 358] width 20 height 20
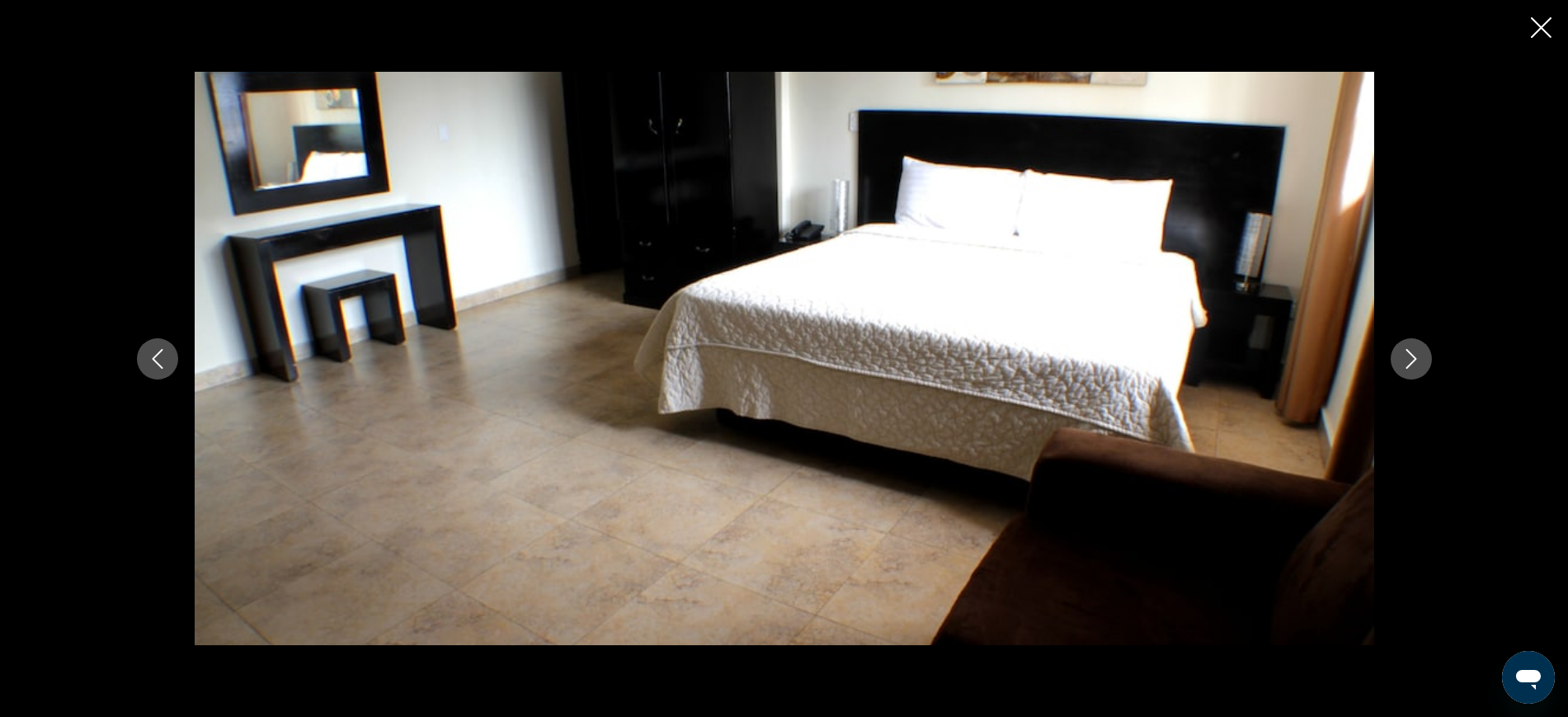
click at [1402, 357] on icon "Next image" at bounding box center [1411, 358] width 20 height 20
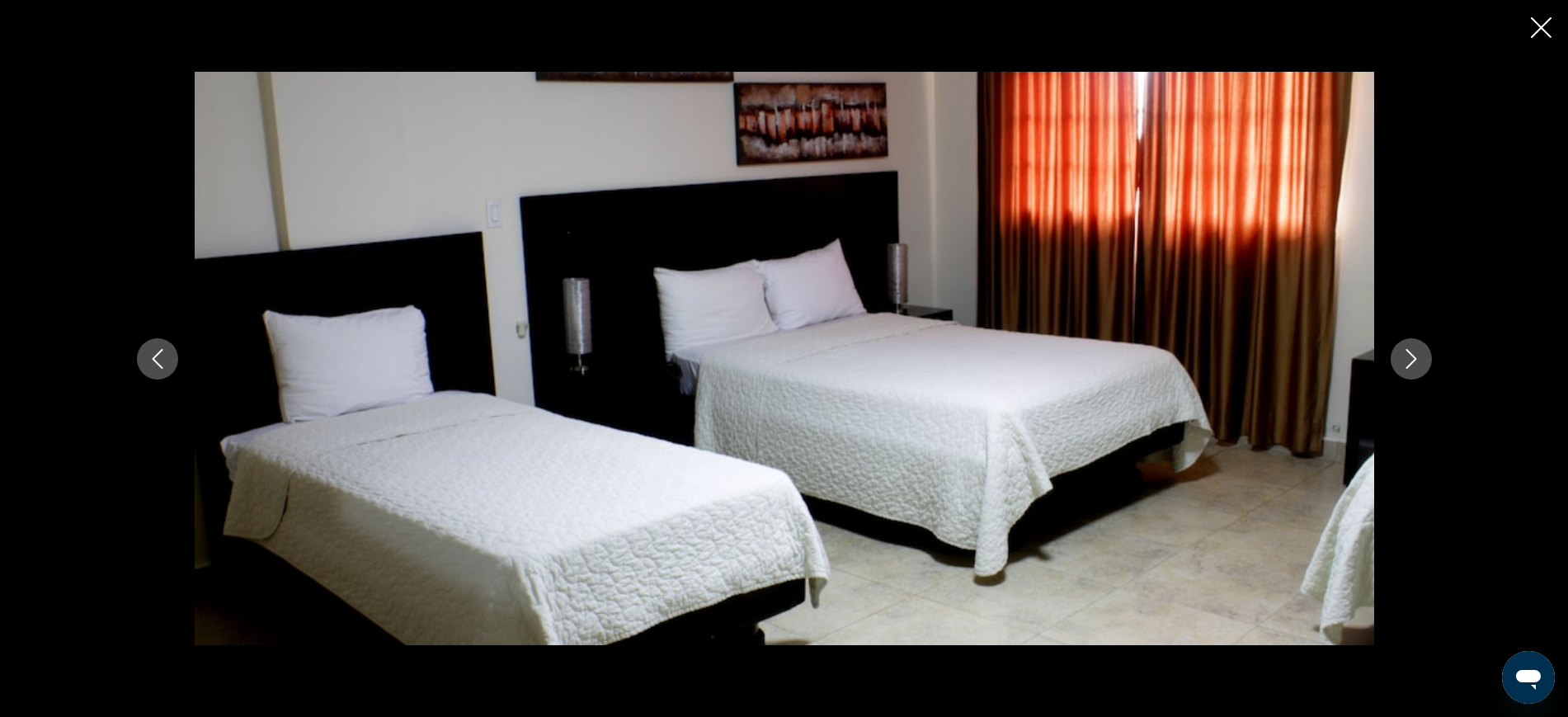
click at [1402, 357] on icon "Next image" at bounding box center [1411, 358] width 20 height 20
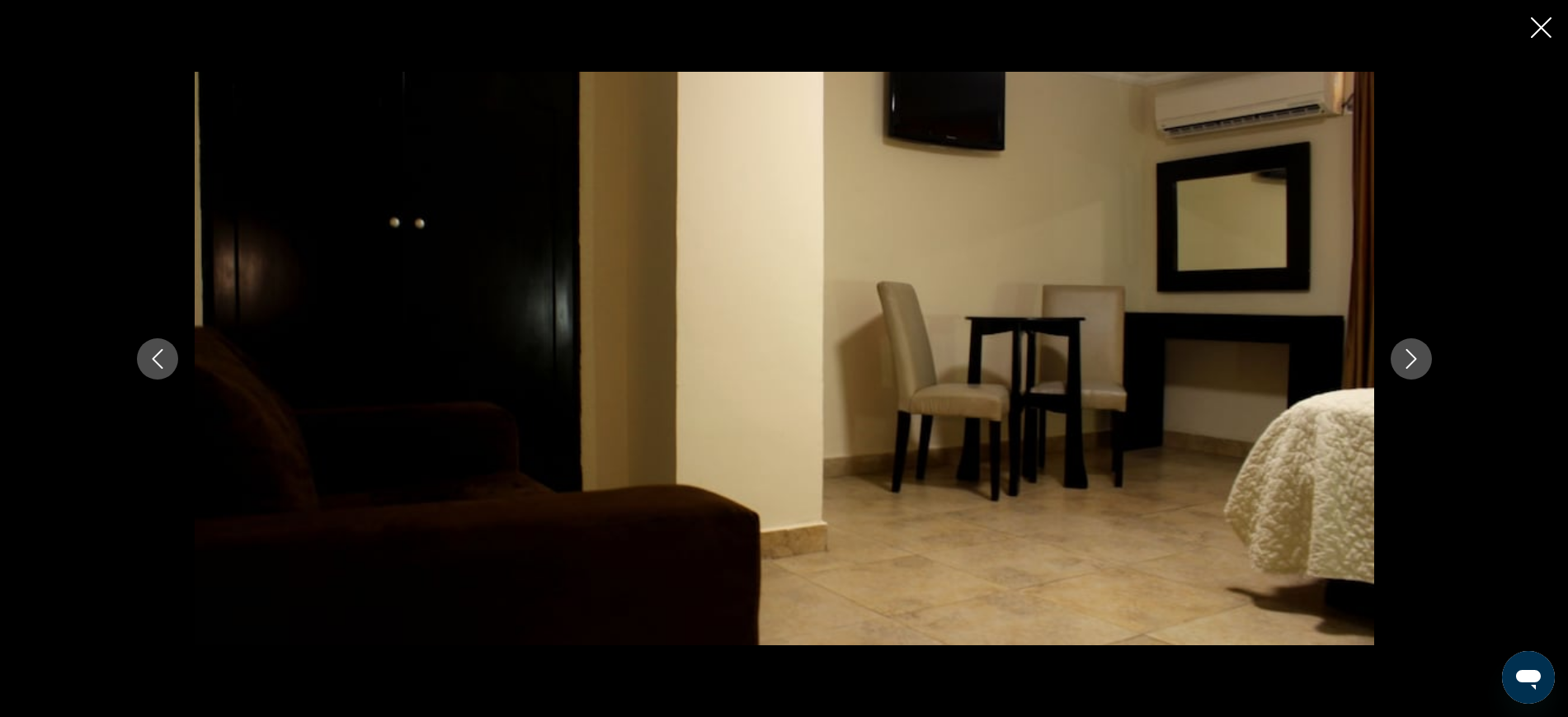
click at [1547, 30] on icon "Close slideshow" at bounding box center [1541, 27] width 21 height 21
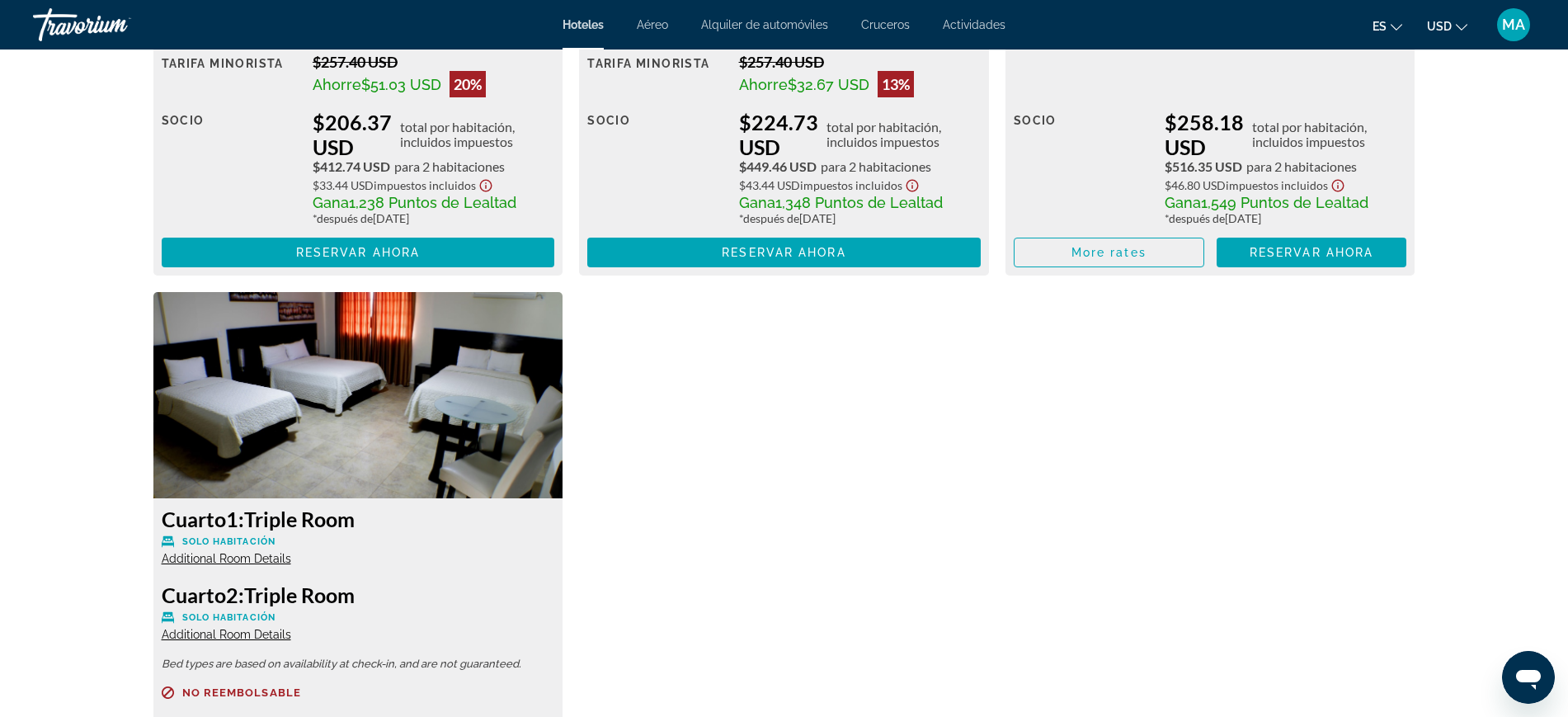
scroll to position [2887, 0]
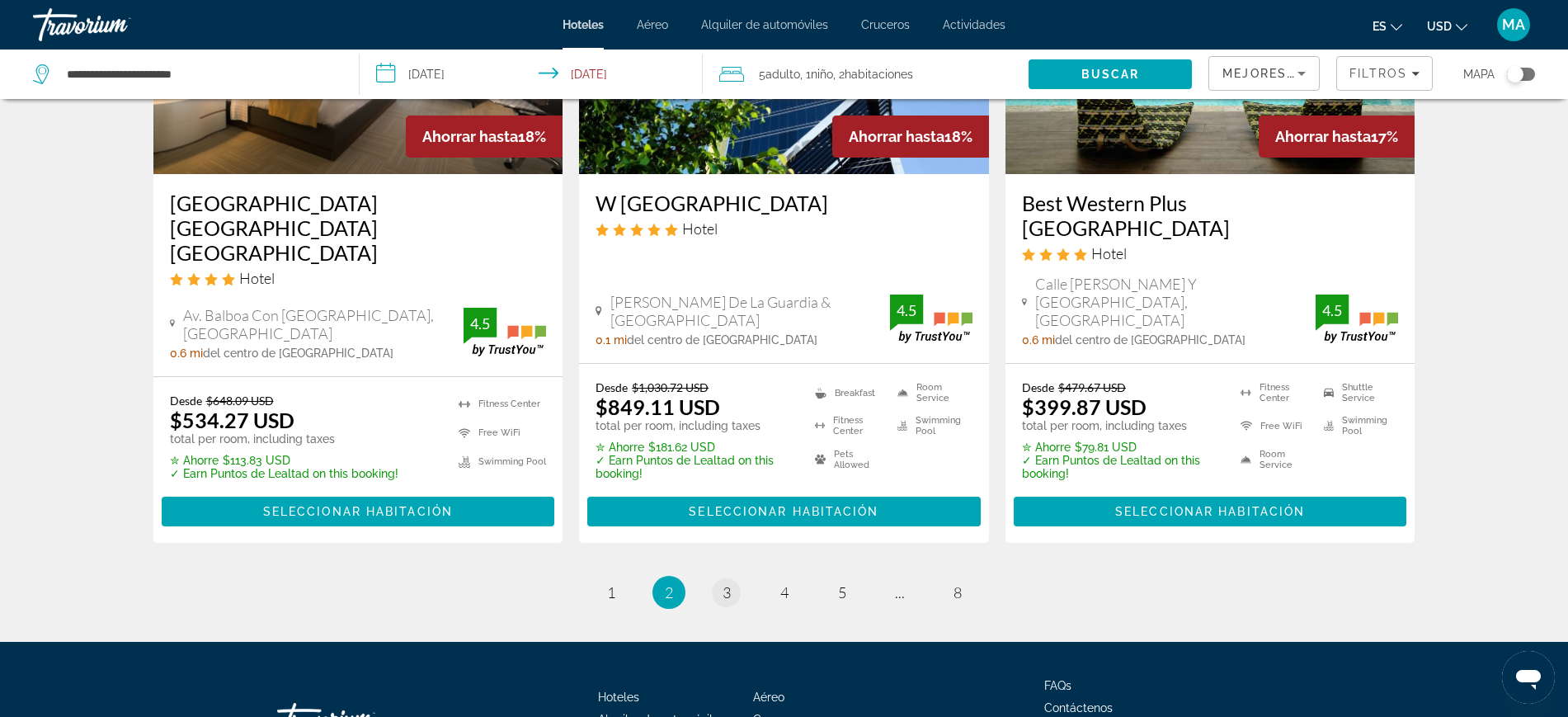
scroll to position [2165, 0]
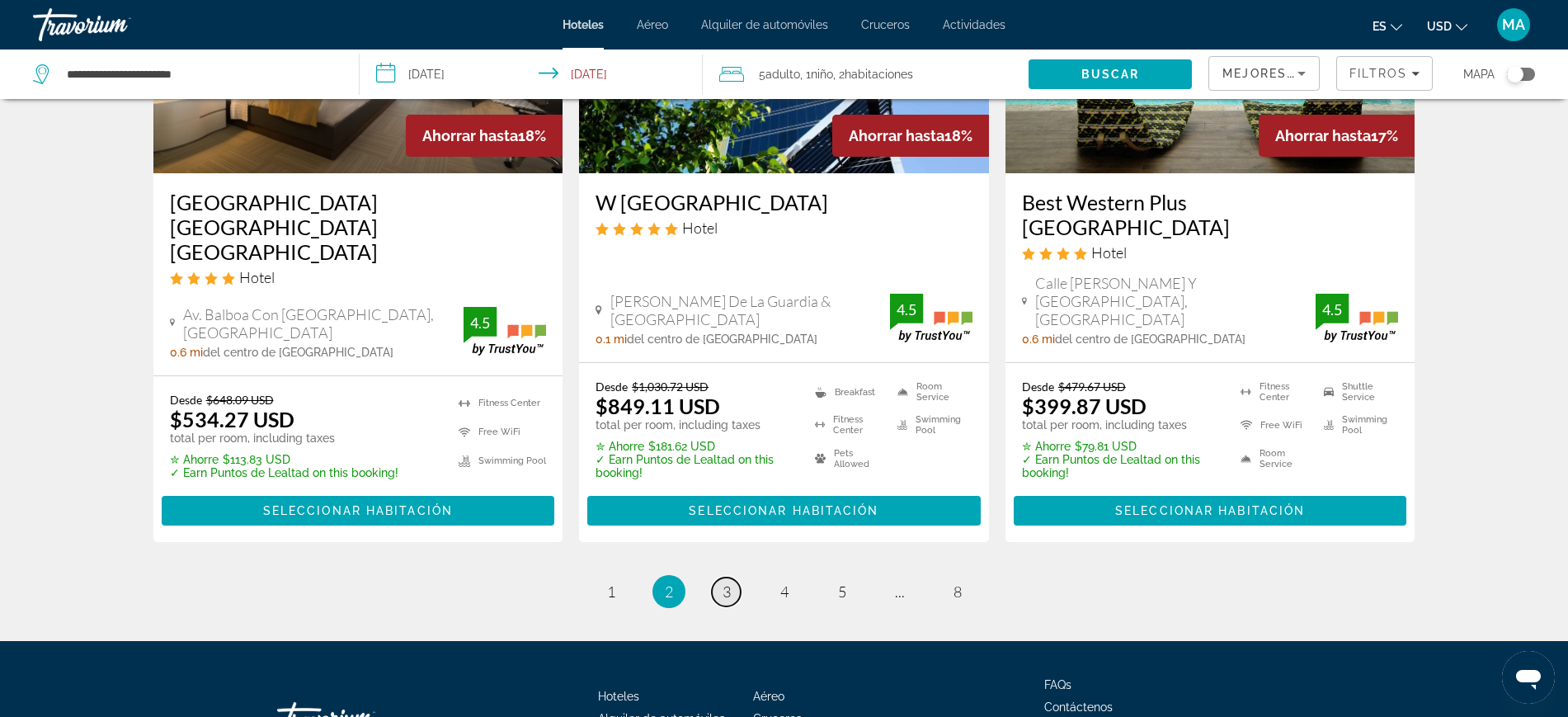
click at [733, 578] on link "page 3" at bounding box center [726, 592] width 29 height 29
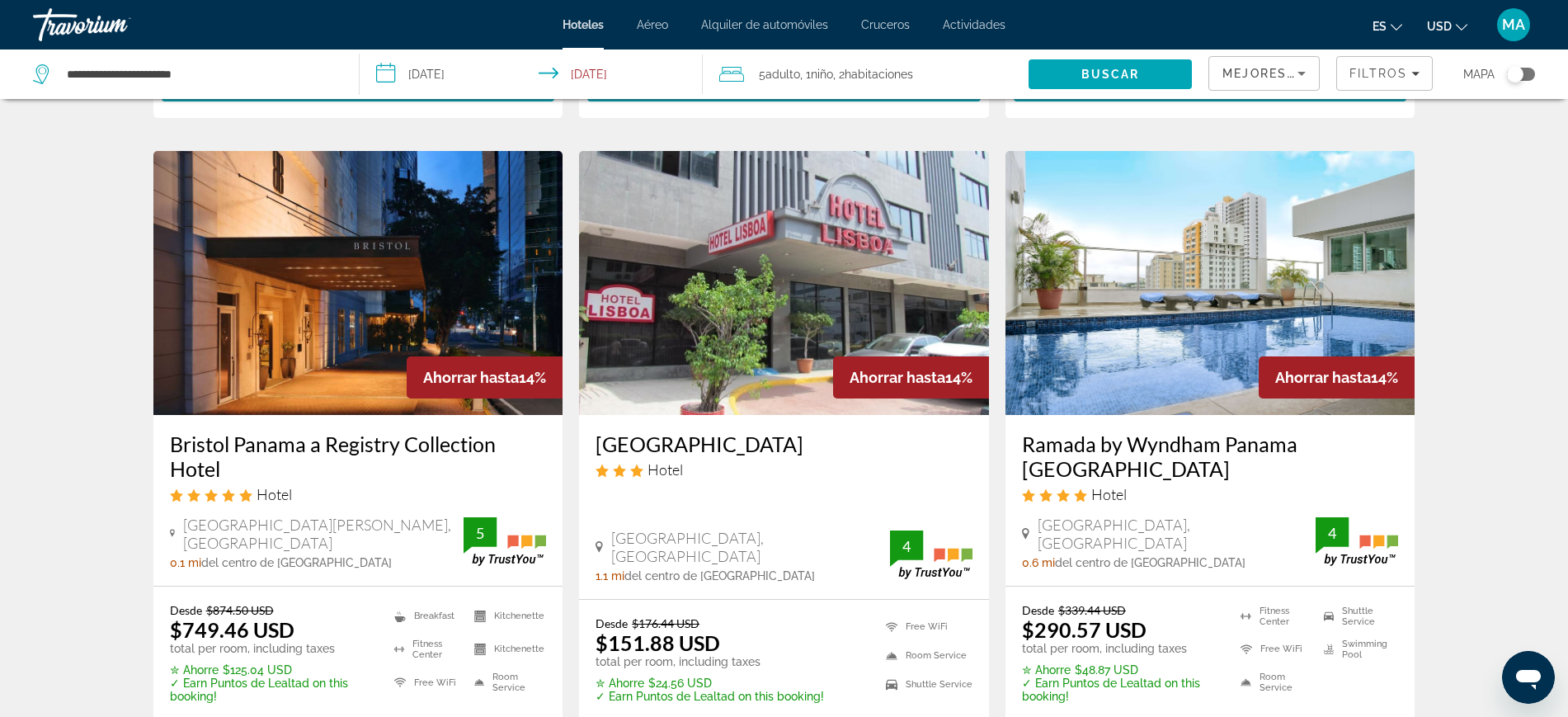
scroll to position [1340, 0]
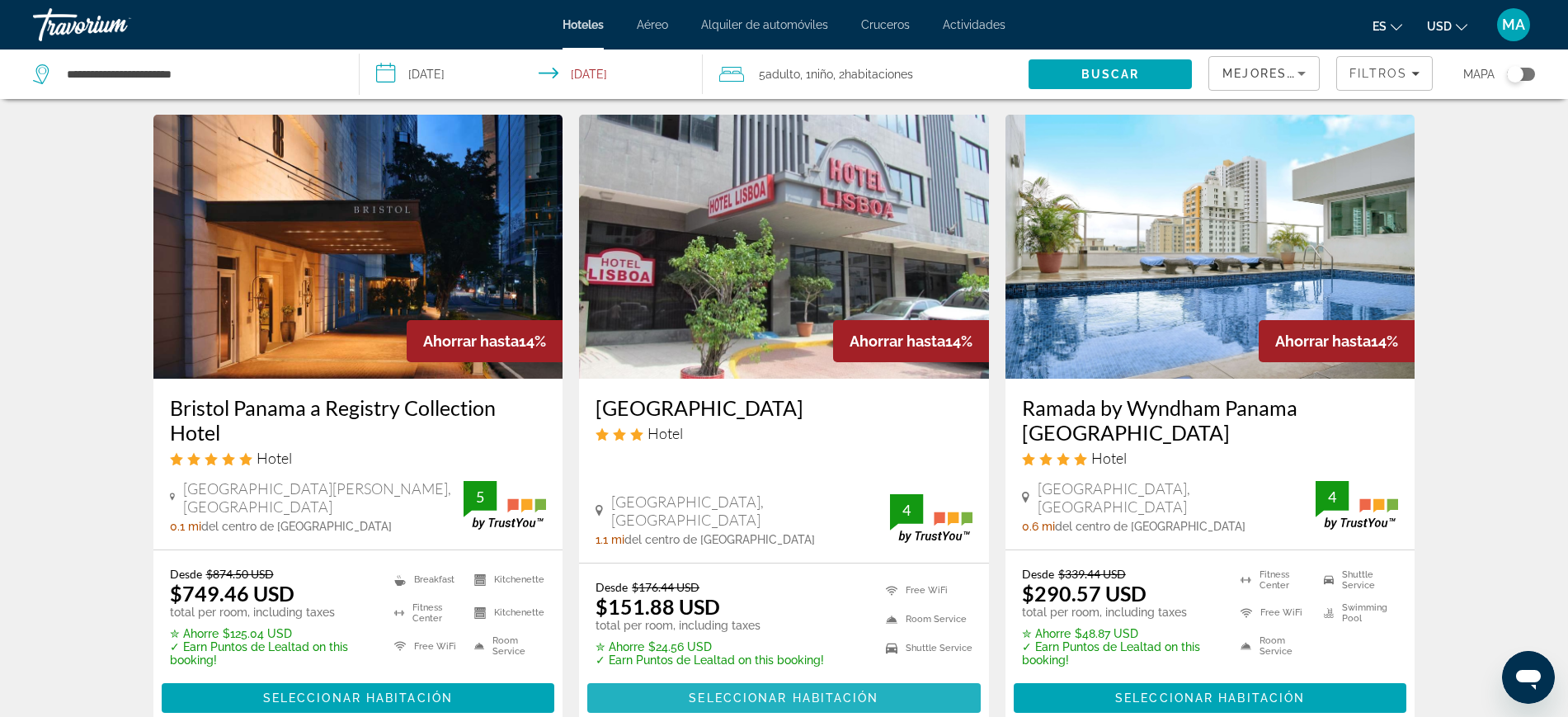
click at [746, 691] on span "Seleccionar habitación" at bounding box center [784, 697] width 190 height 14
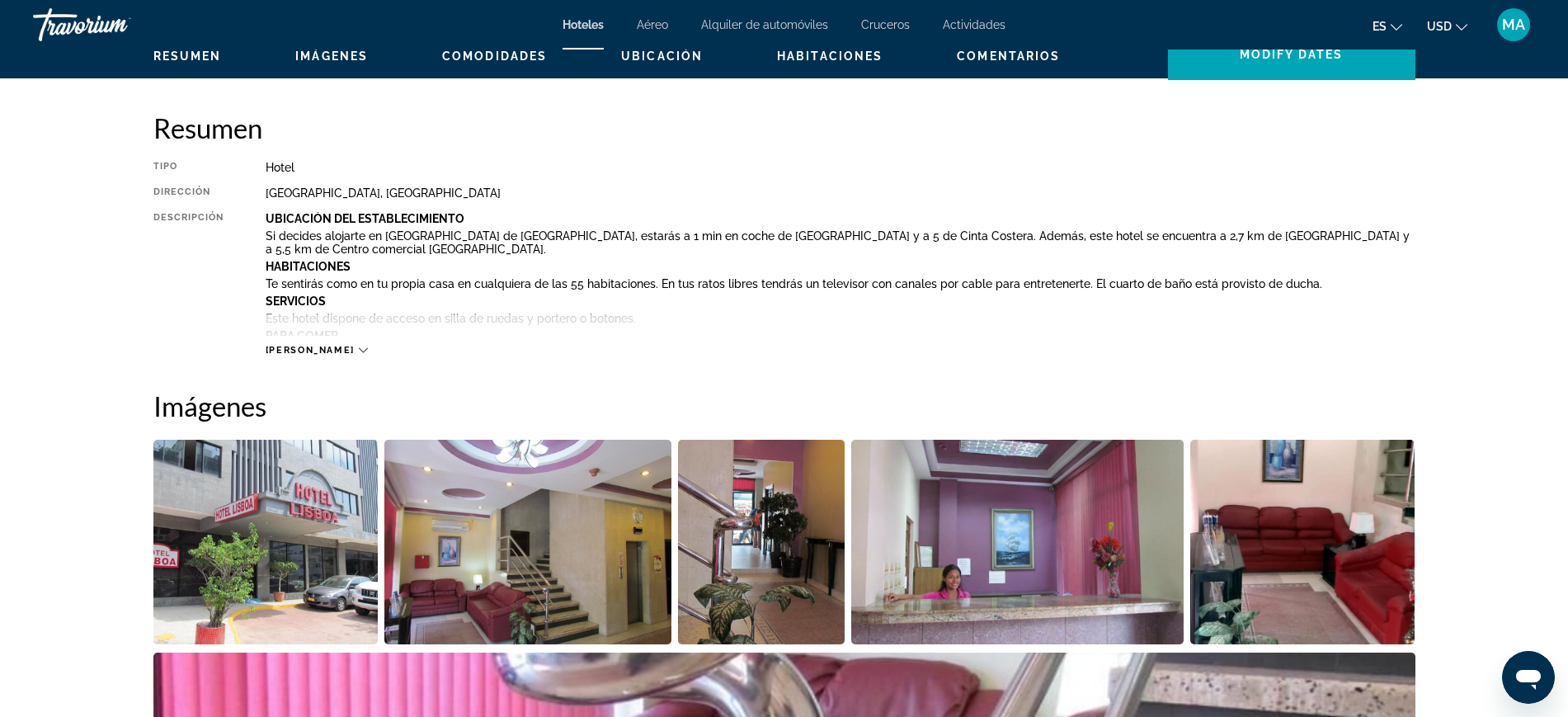
scroll to position [825, 0]
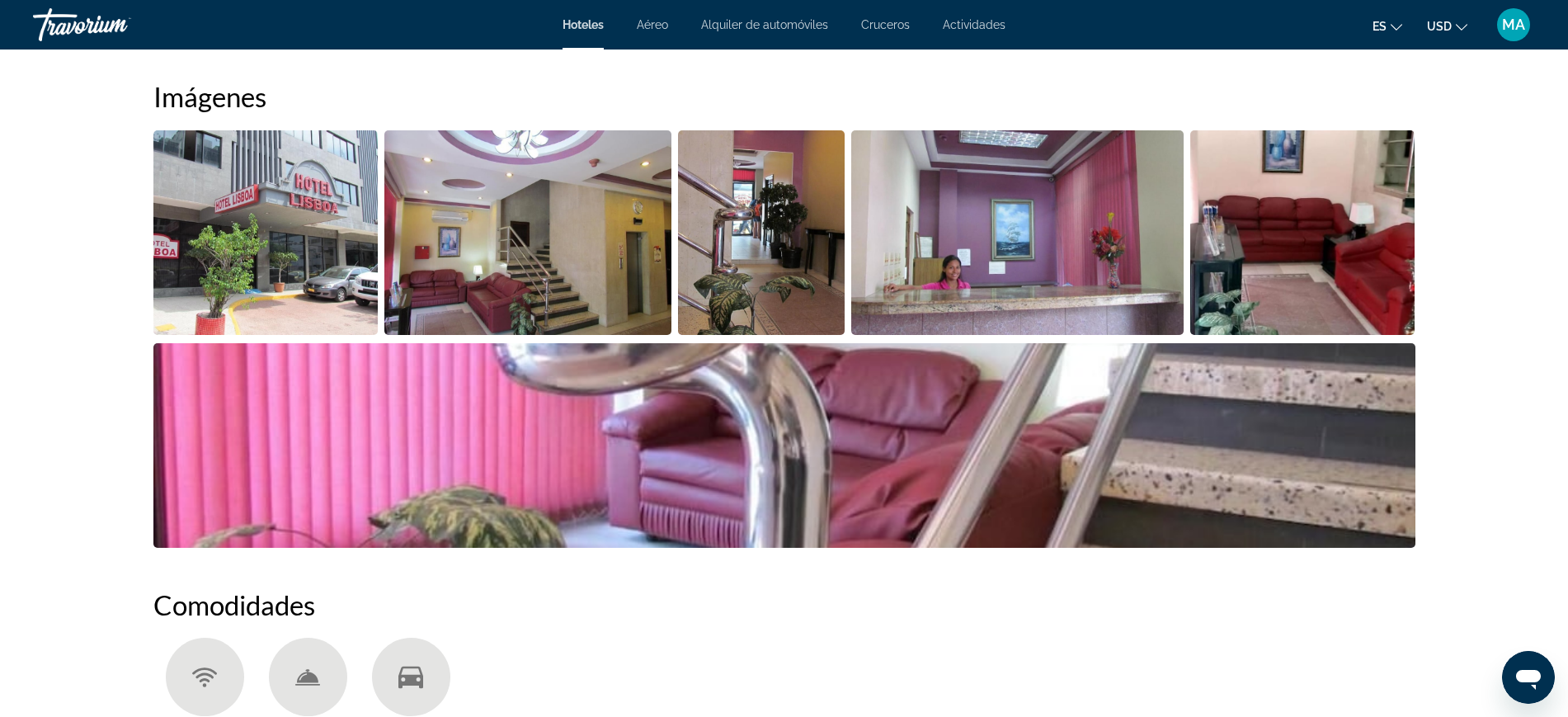
click at [347, 380] on img "Open full-screen image slider" at bounding box center [784, 445] width 1262 height 205
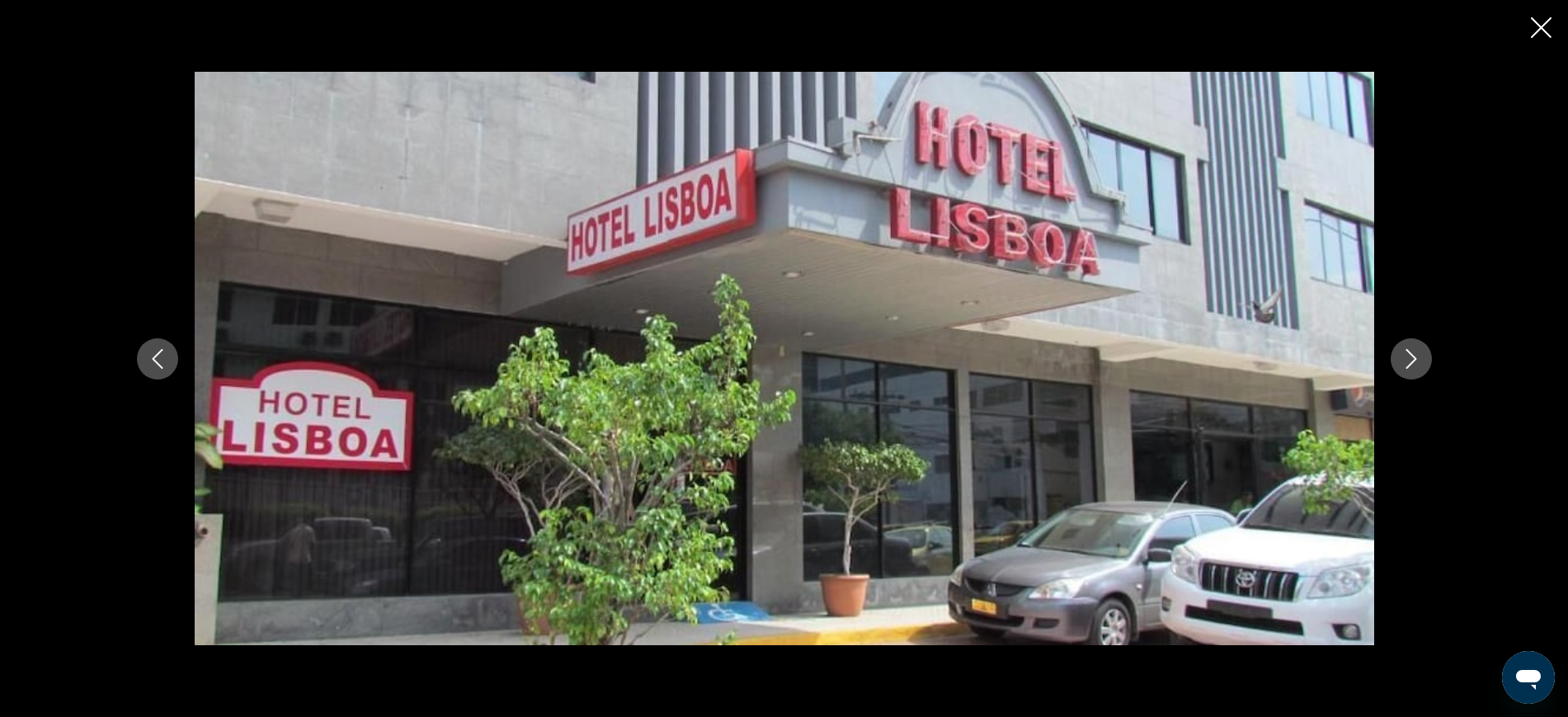
click at [1407, 361] on icon "Next image" at bounding box center [1411, 358] width 20 height 20
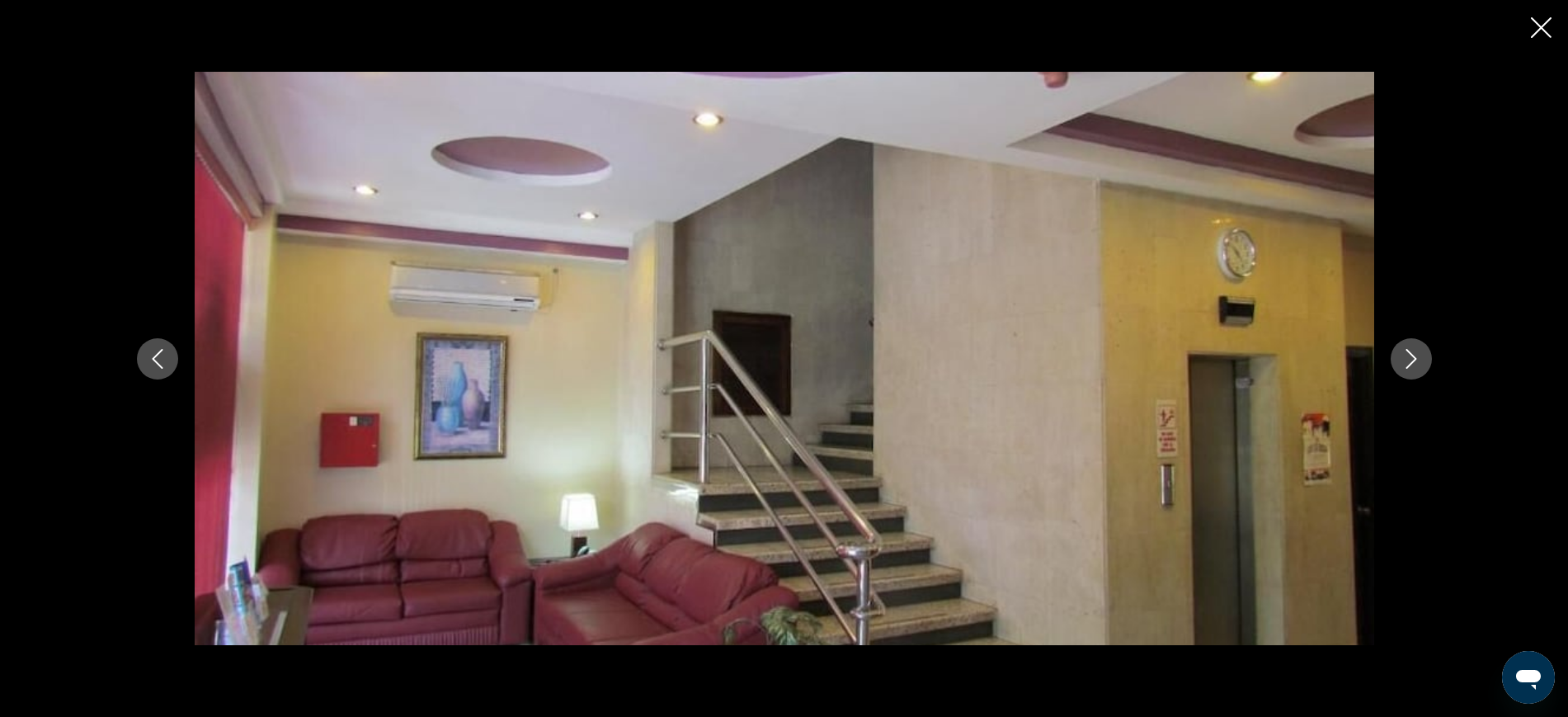
click at [1407, 361] on icon "Next image" at bounding box center [1411, 358] width 20 height 20
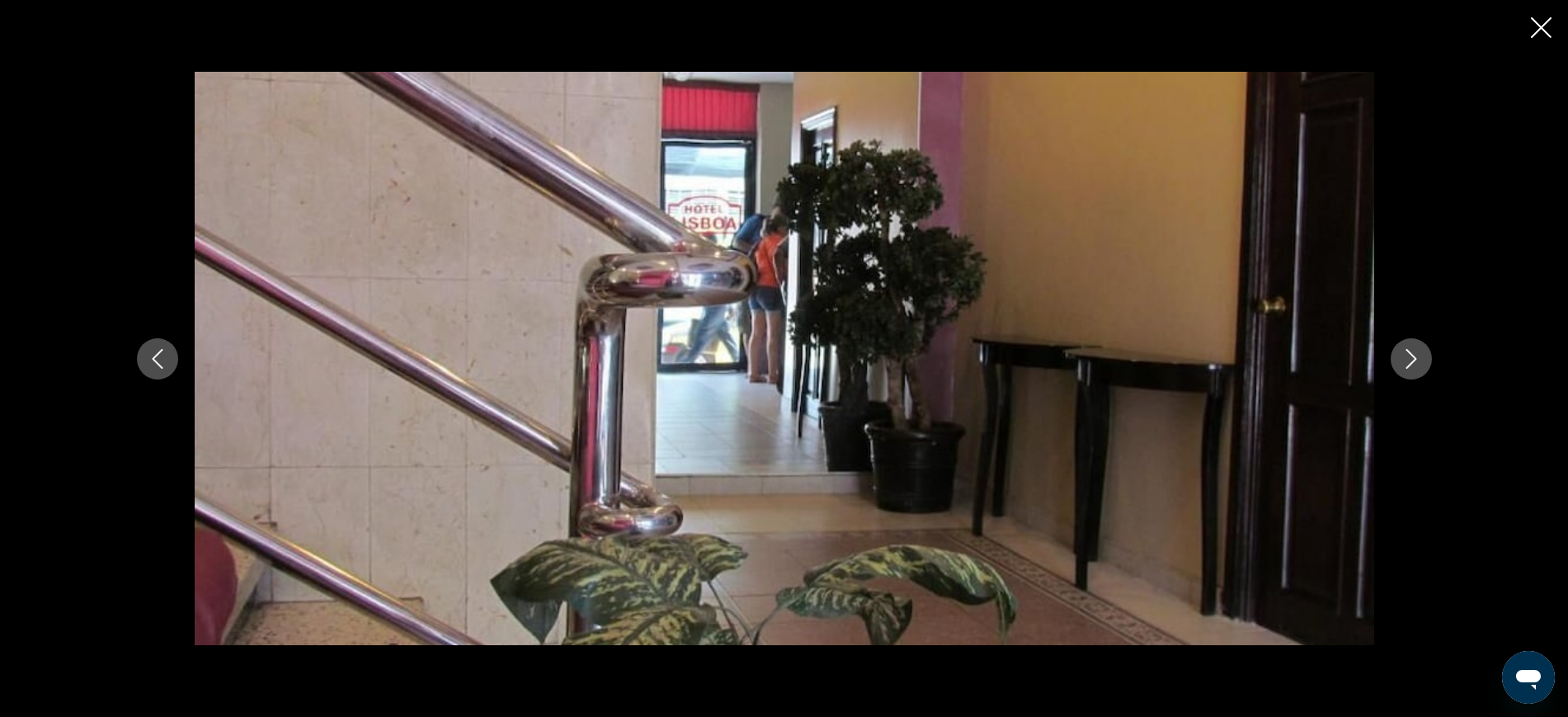
click at [1407, 361] on icon "Next image" at bounding box center [1411, 358] width 20 height 20
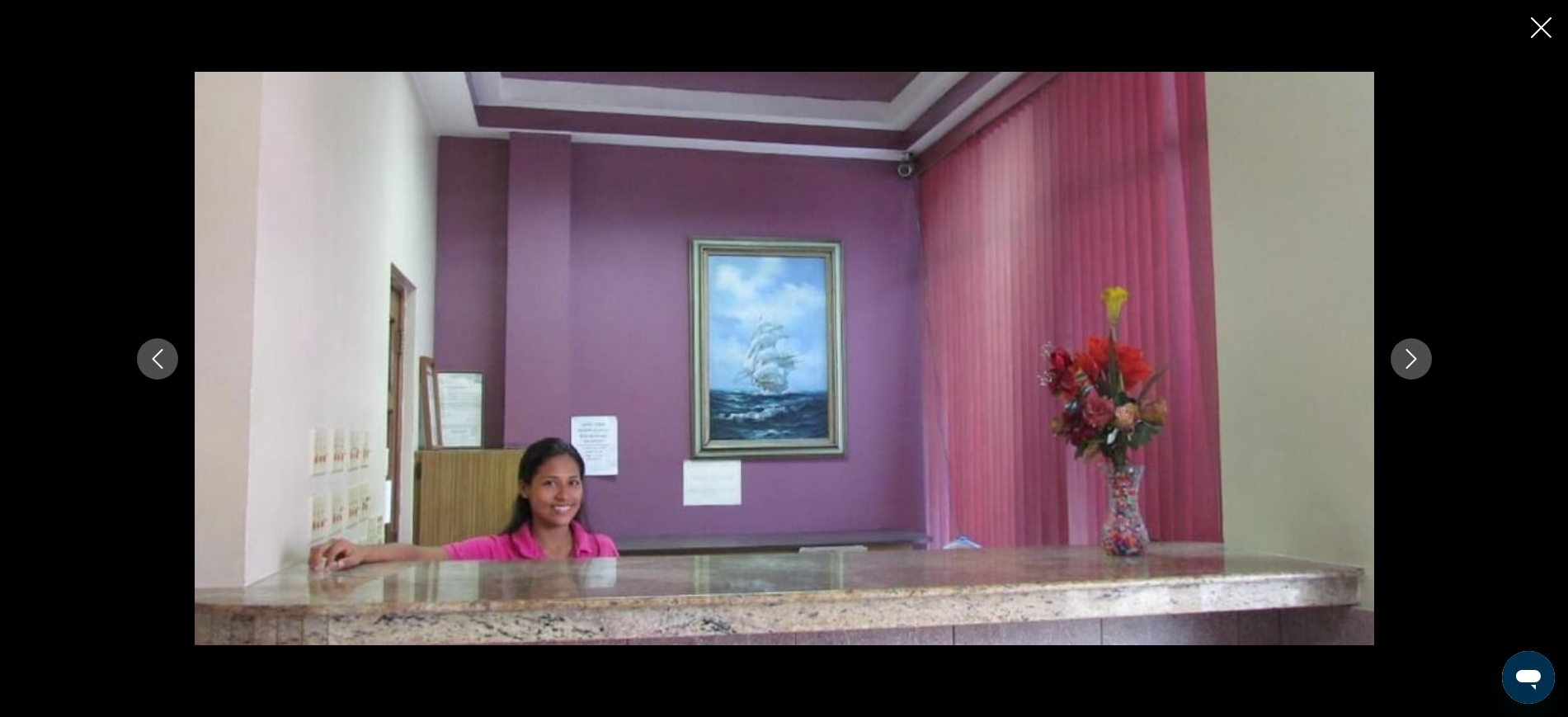
click at [1407, 361] on icon "Next image" at bounding box center [1411, 358] width 20 height 20
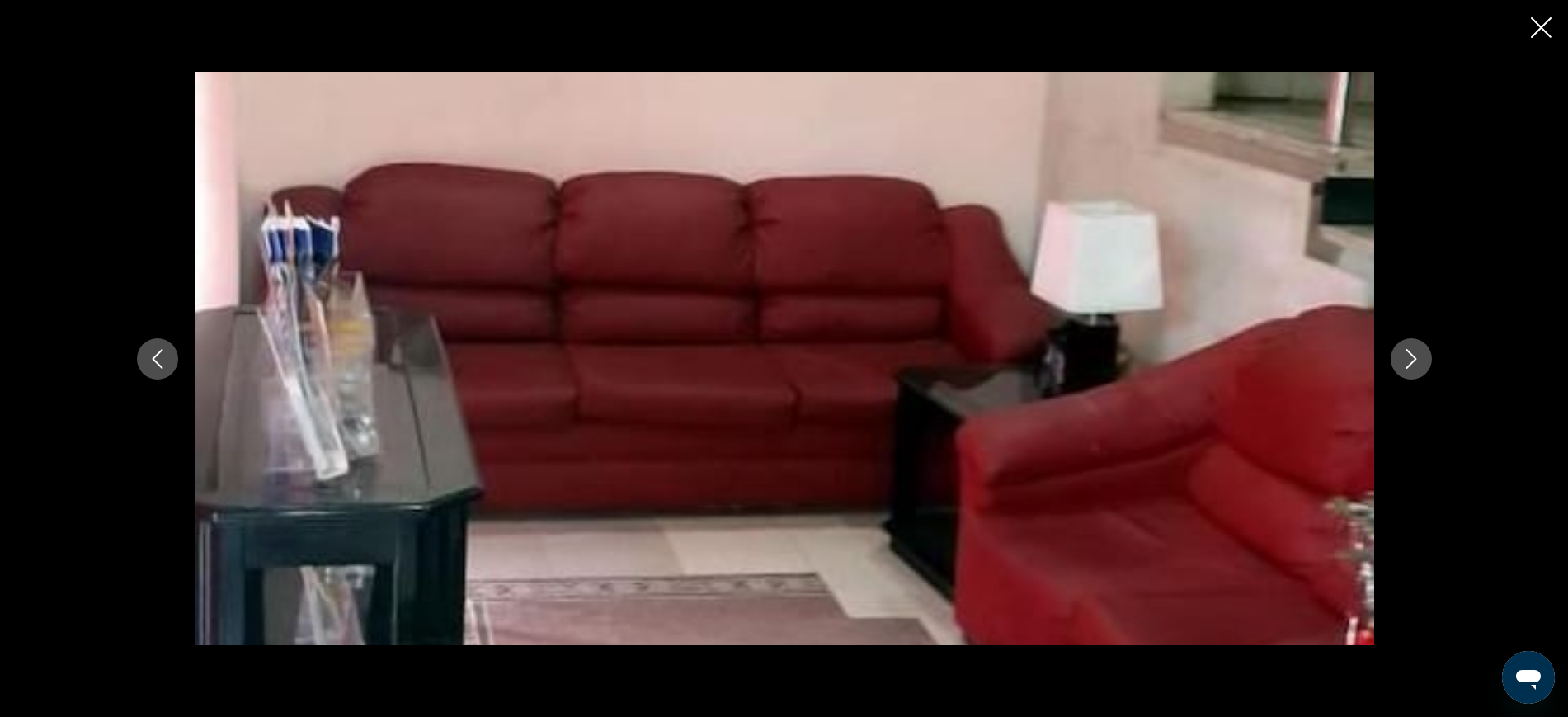
click at [1407, 361] on icon "Next image" at bounding box center [1411, 358] width 20 height 20
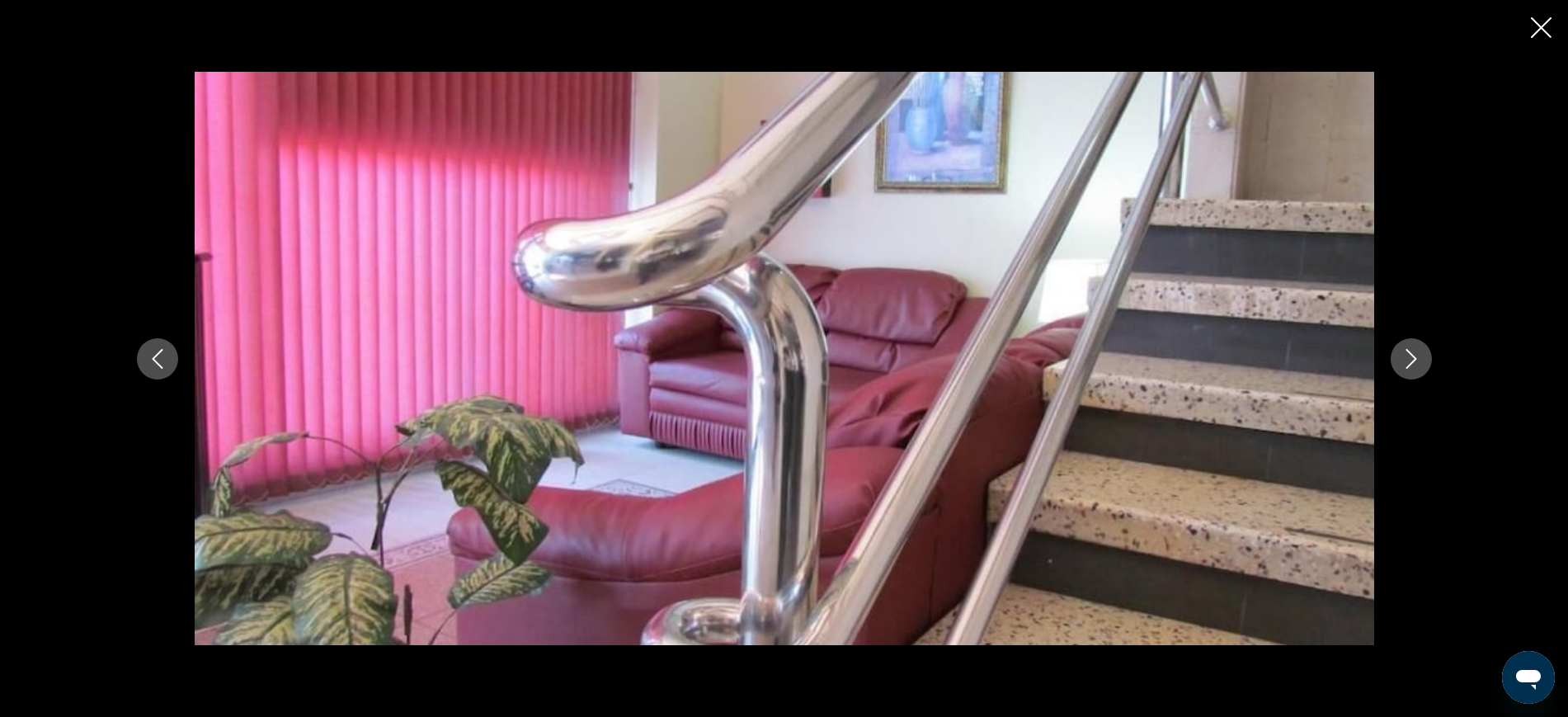
click at [1407, 361] on icon "Next image" at bounding box center [1411, 358] width 20 height 20
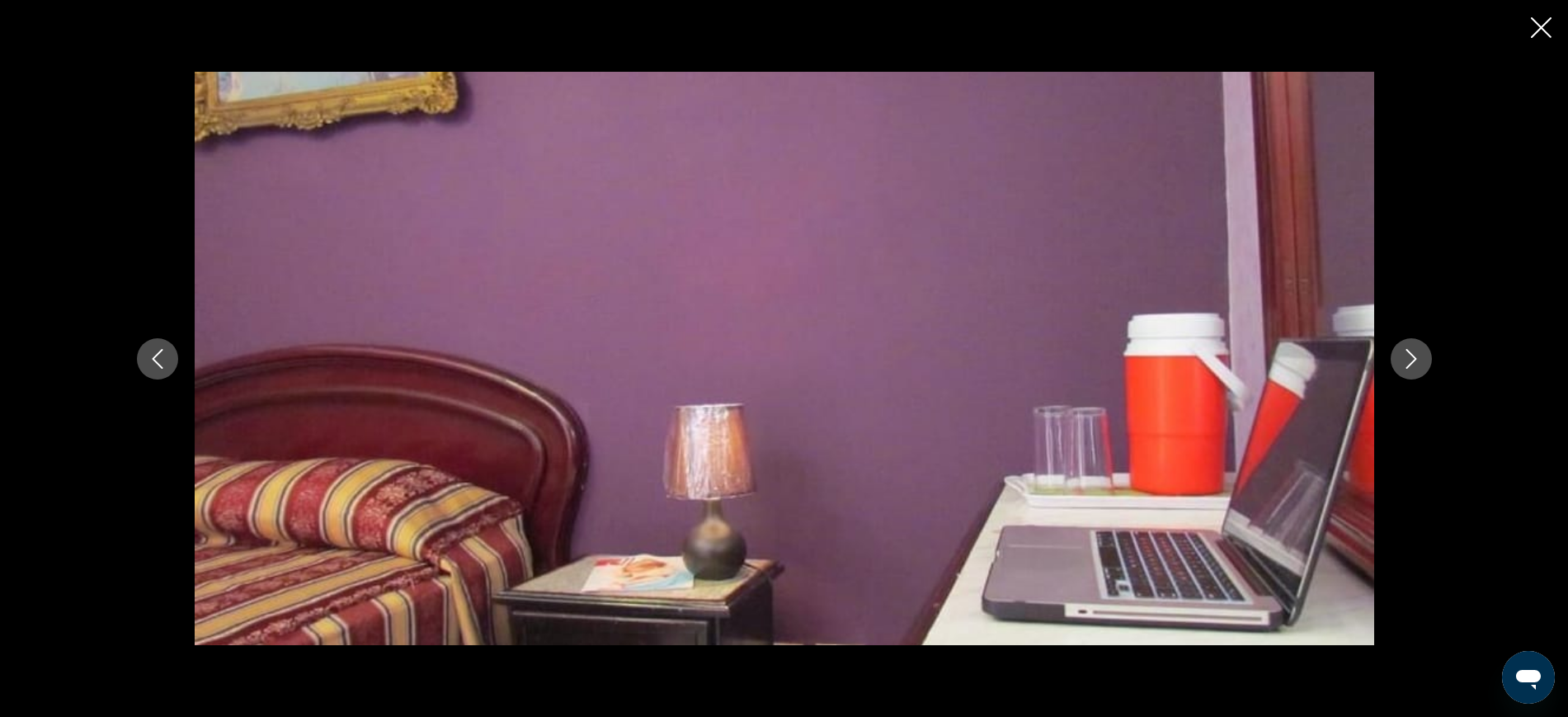
click at [1407, 361] on icon "Next image" at bounding box center [1411, 358] width 20 height 20
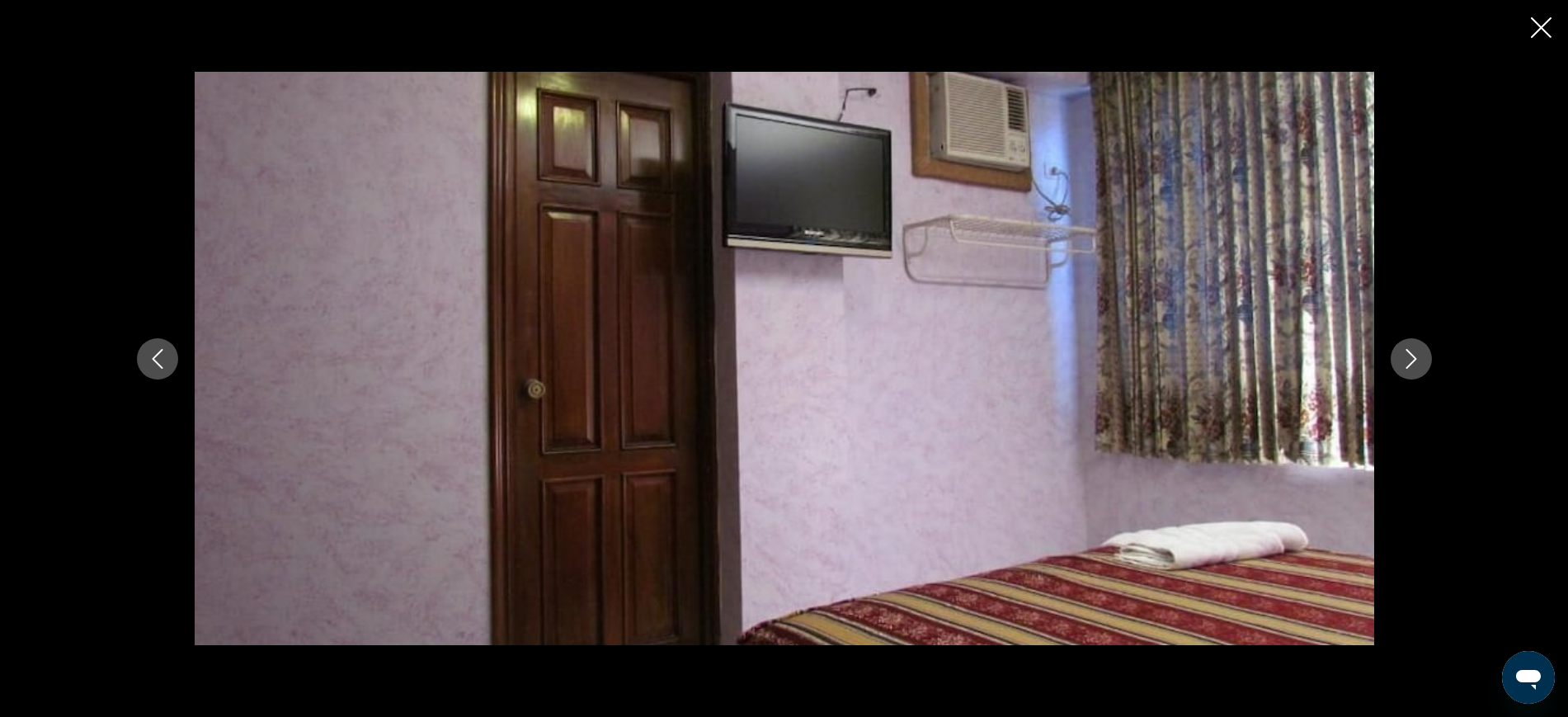
click at [1407, 361] on icon "Next image" at bounding box center [1411, 358] width 20 height 20
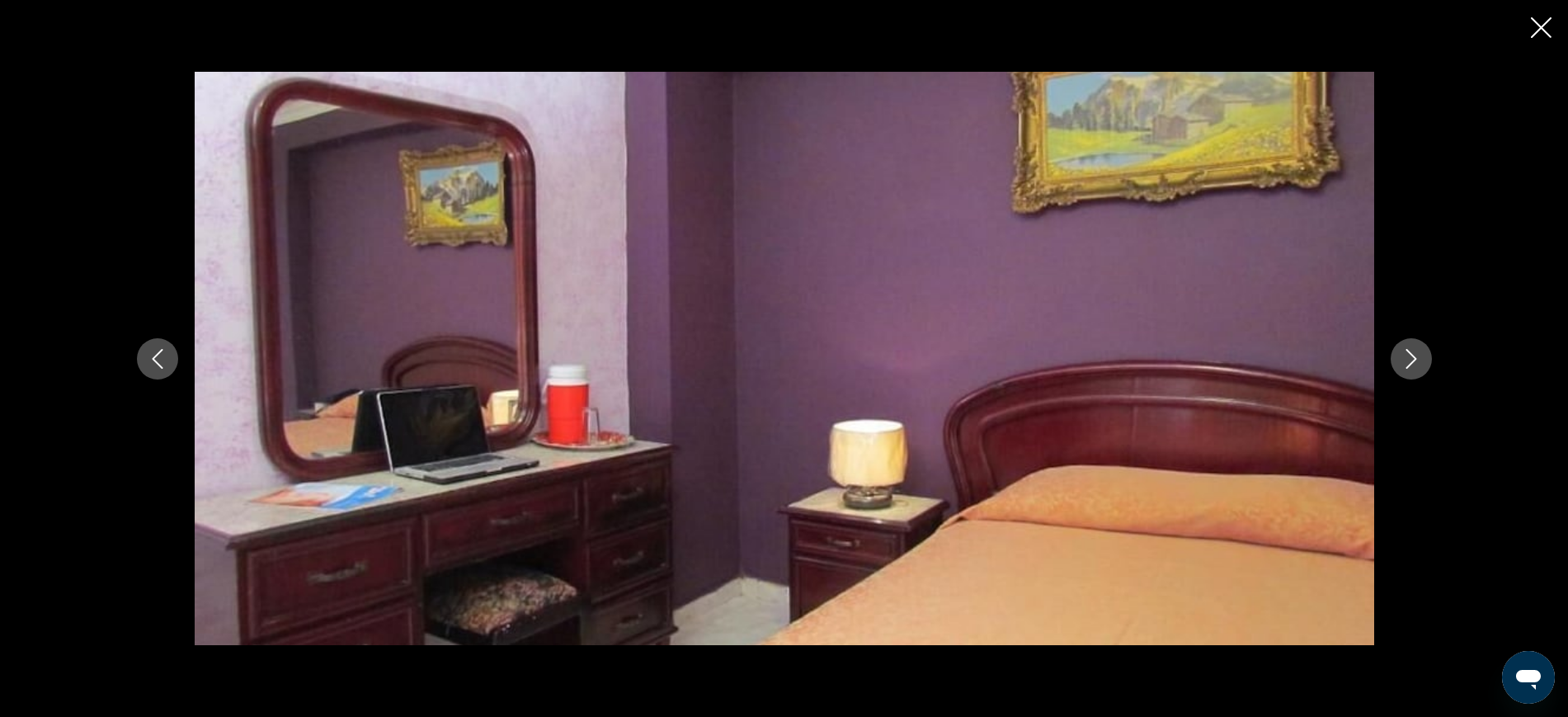
click at [1407, 361] on icon "Next image" at bounding box center [1411, 358] width 20 height 20
